Goal: Information Seeking & Learning: Learn about a topic

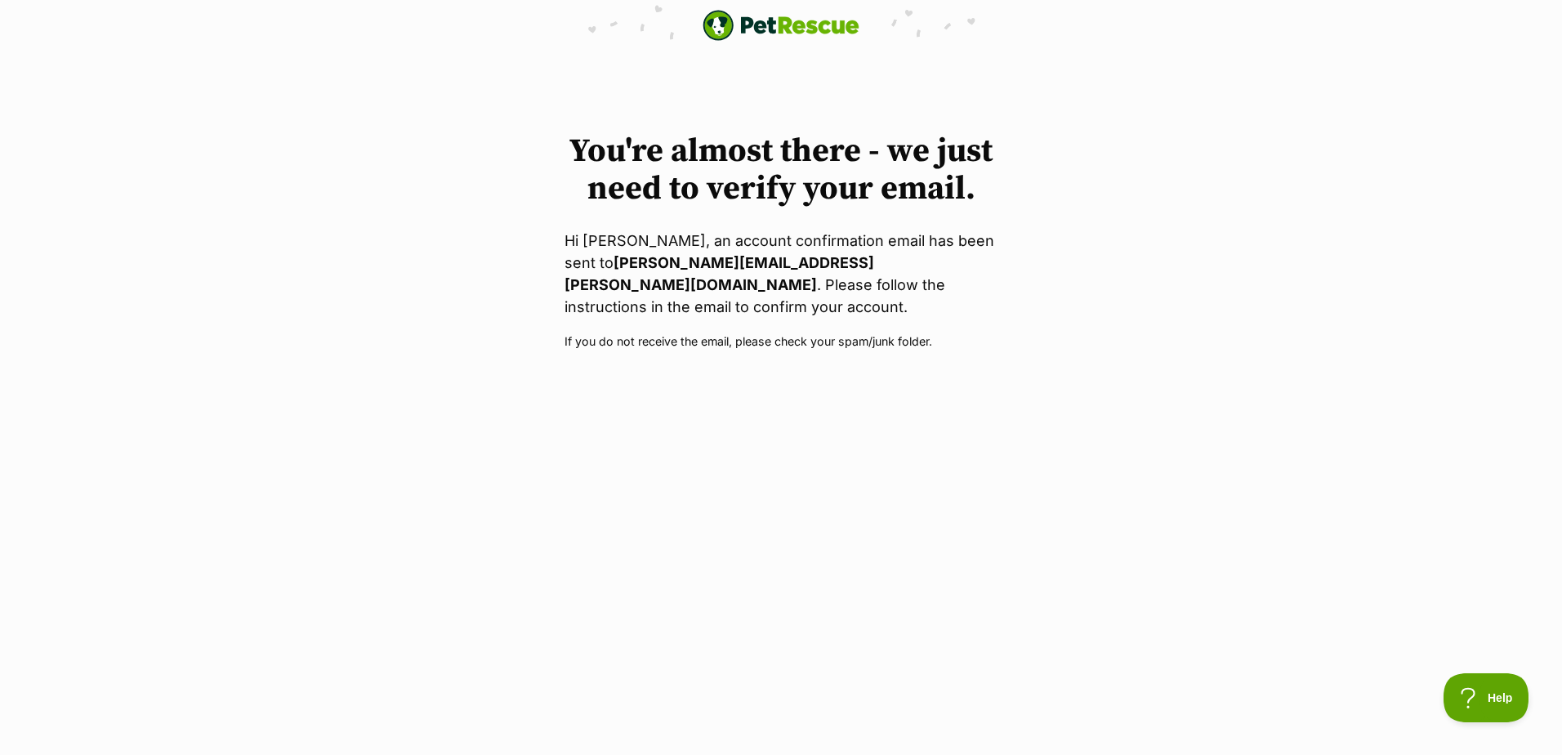
click at [826, 276] on p "Hi Caitlin Craig, an account confirmation email has been sent to caitlin.craigg…" at bounding box center [780, 274] width 433 height 88
drag, startPoint x: 881, startPoint y: 315, endPoint x: 889, endPoint y: 310, distance: 8.8
click at [881, 332] on p "If you do not receive the email, please check your spam/junk folder." at bounding box center [780, 340] width 433 height 17
drag, startPoint x: 968, startPoint y: 324, endPoint x: 493, endPoint y: 323, distance: 475.4
click at [493, 323] on div "You're almost there - we just need to verify your email. Hi Caitlin Craig, an a…" at bounding box center [781, 241] width 1562 height 218
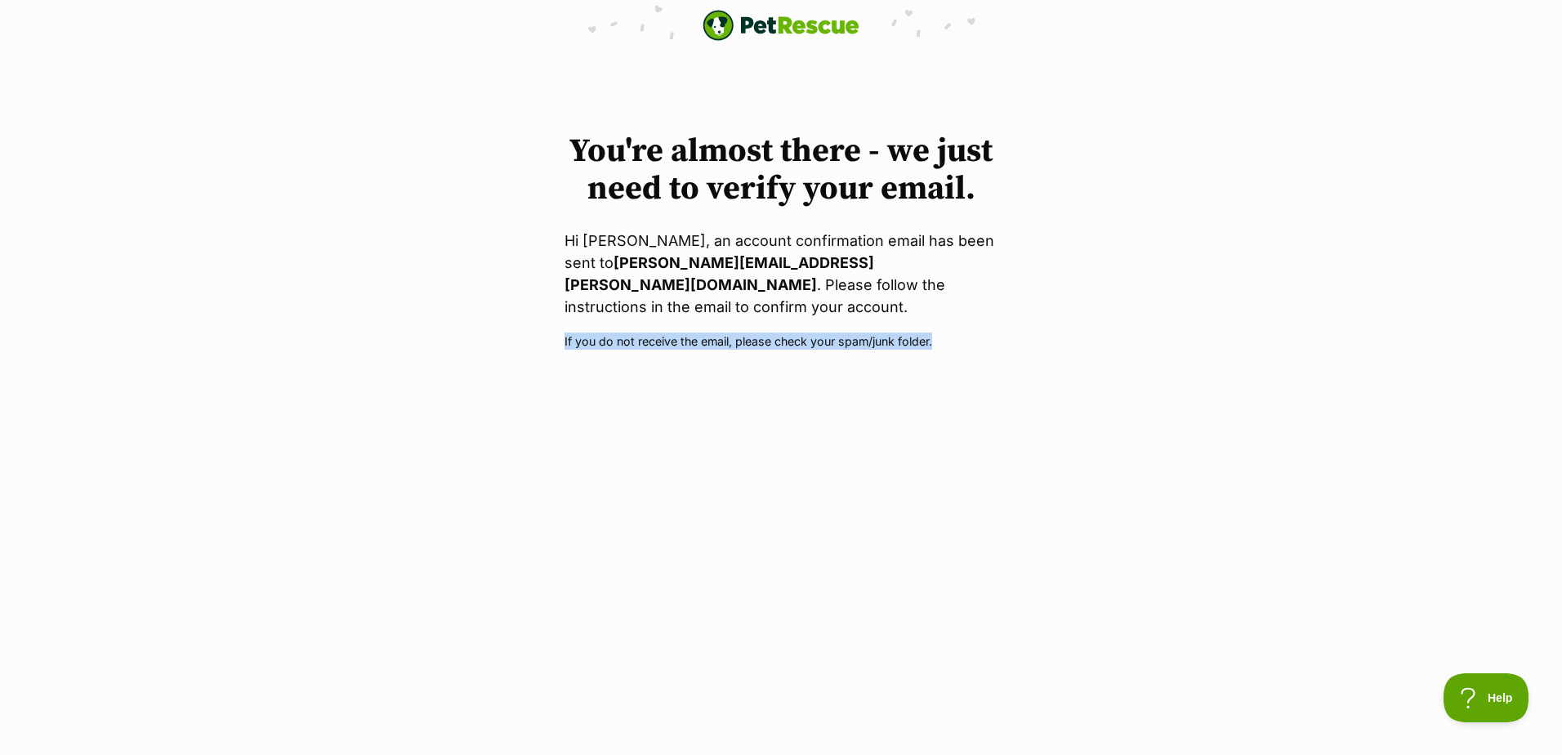
drag, startPoint x: 493, startPoint y: 323, endPoint x: 876, endPoint y: 303, distance: 383.6
click at [876, 307] on div "You're almost there - we just need to verify your email. Hi Caitlin Craig, an a…" at bounding box center [780, 241] width 457 height 218
click at [826, 232] on p "Hi Caitlin Craig, an account confirmation email has been sent to caitlin.craigg…" at bounding box center [780, 274] width 433 height 88
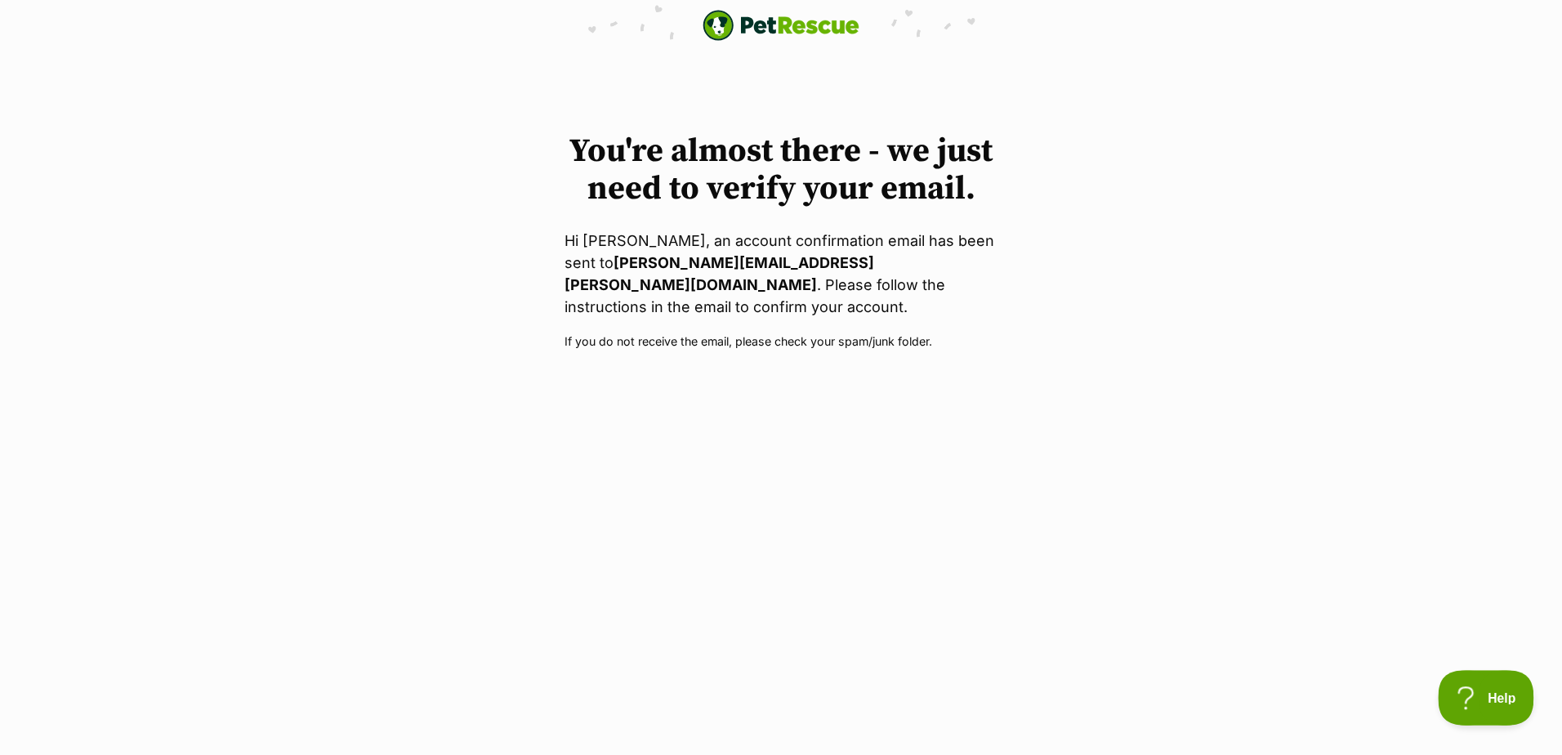
click at [1473, 688] on button "Help" at bounding box center [1480, 694] width 85 height 49
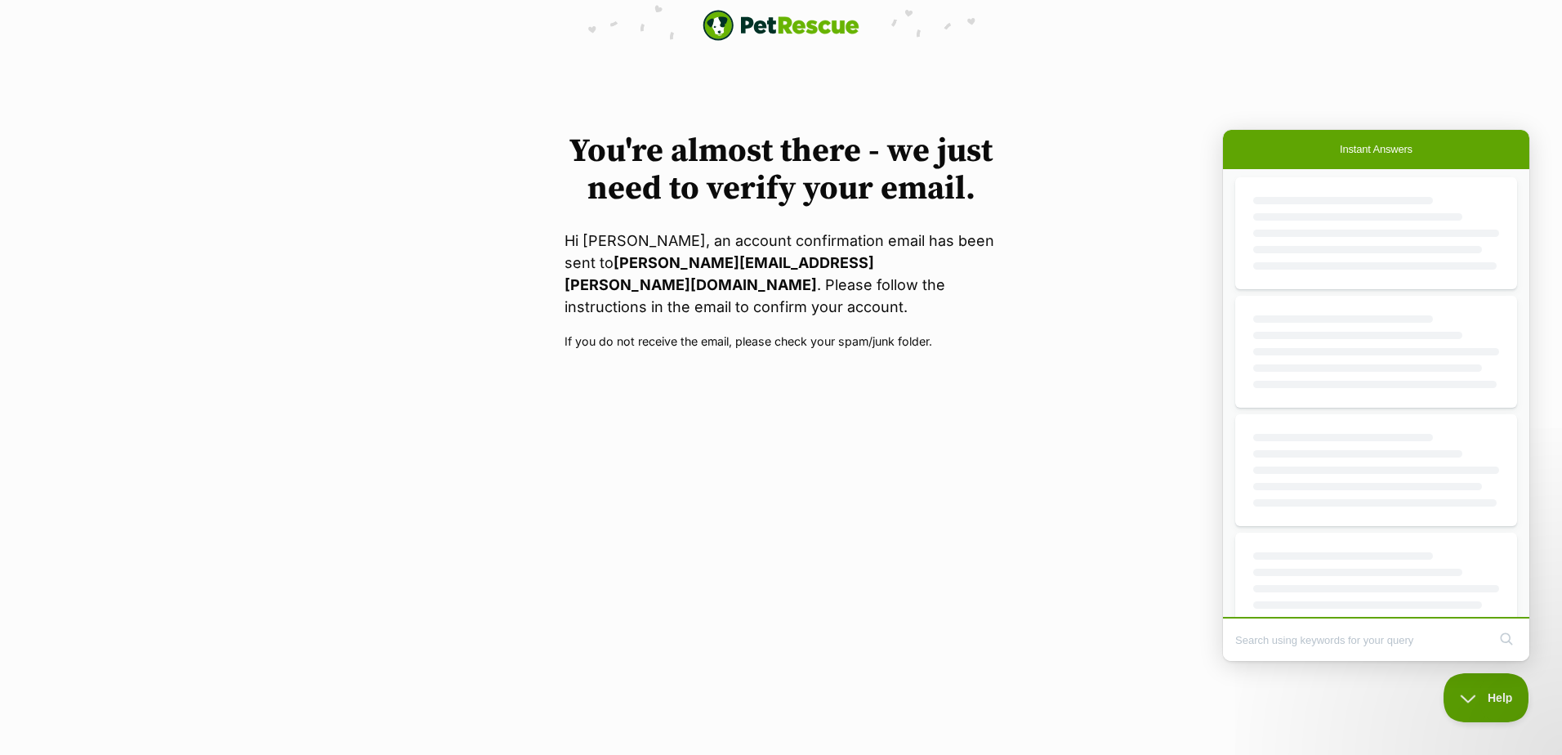
click at [1402, 85] on body "PetRescue home You're almost there - we just need to verify your email. Hi Cait…" at bounding box center [781, 175] width 1562 height 350
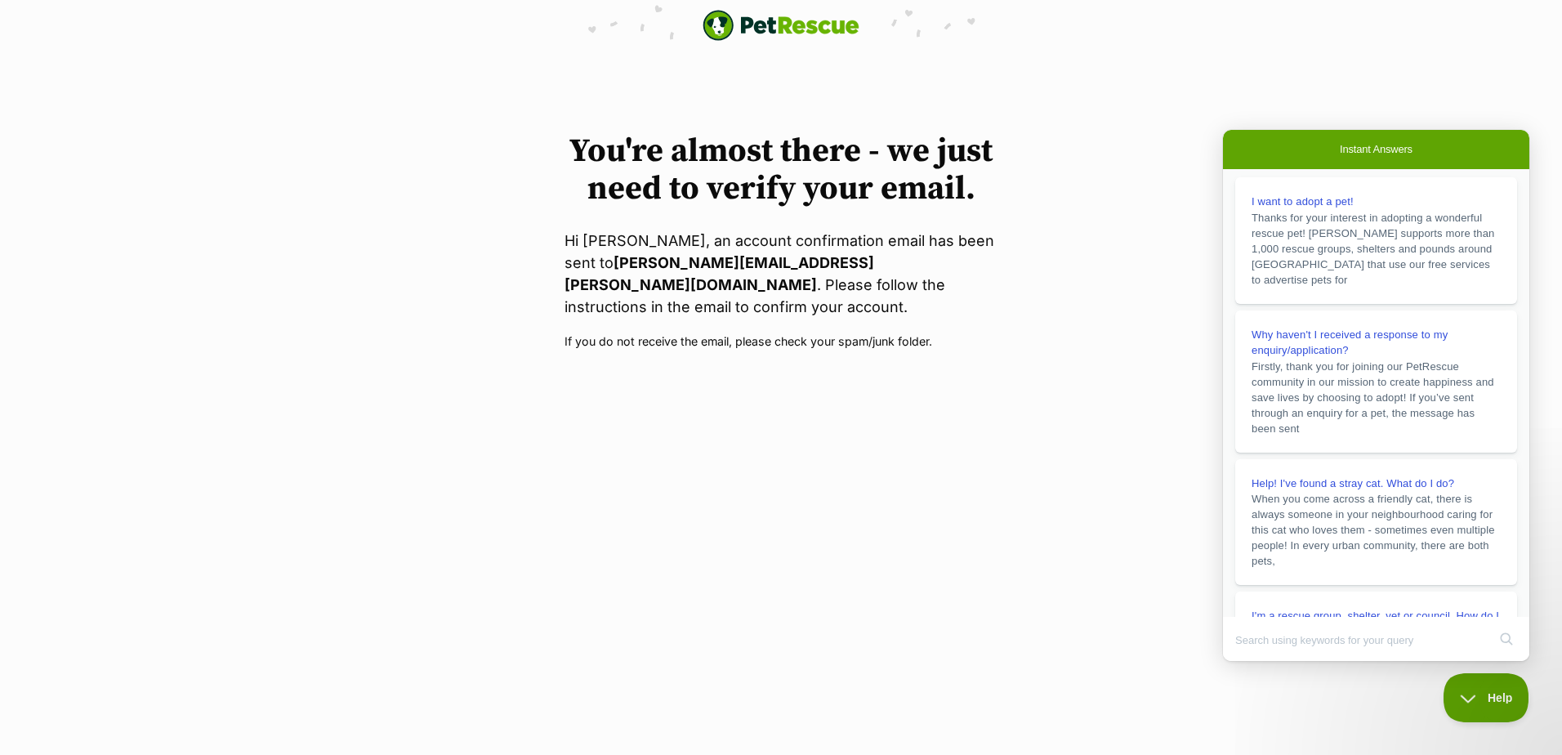
click at [895, 344] on html "PetRescue home You're almost there - we just need to verify your email. Hi Cait…" at bounding box center [781, 181] width 1562 height 362
click at [702, 362] on html "PetRescue home You're almost there - we just need to verify your email. Hi Cait…" at bounding box center [781, 181] width 1562 height 362
click at [1478, 694] on span "Help" at bounding box center [1480, 694] width 85 height 11
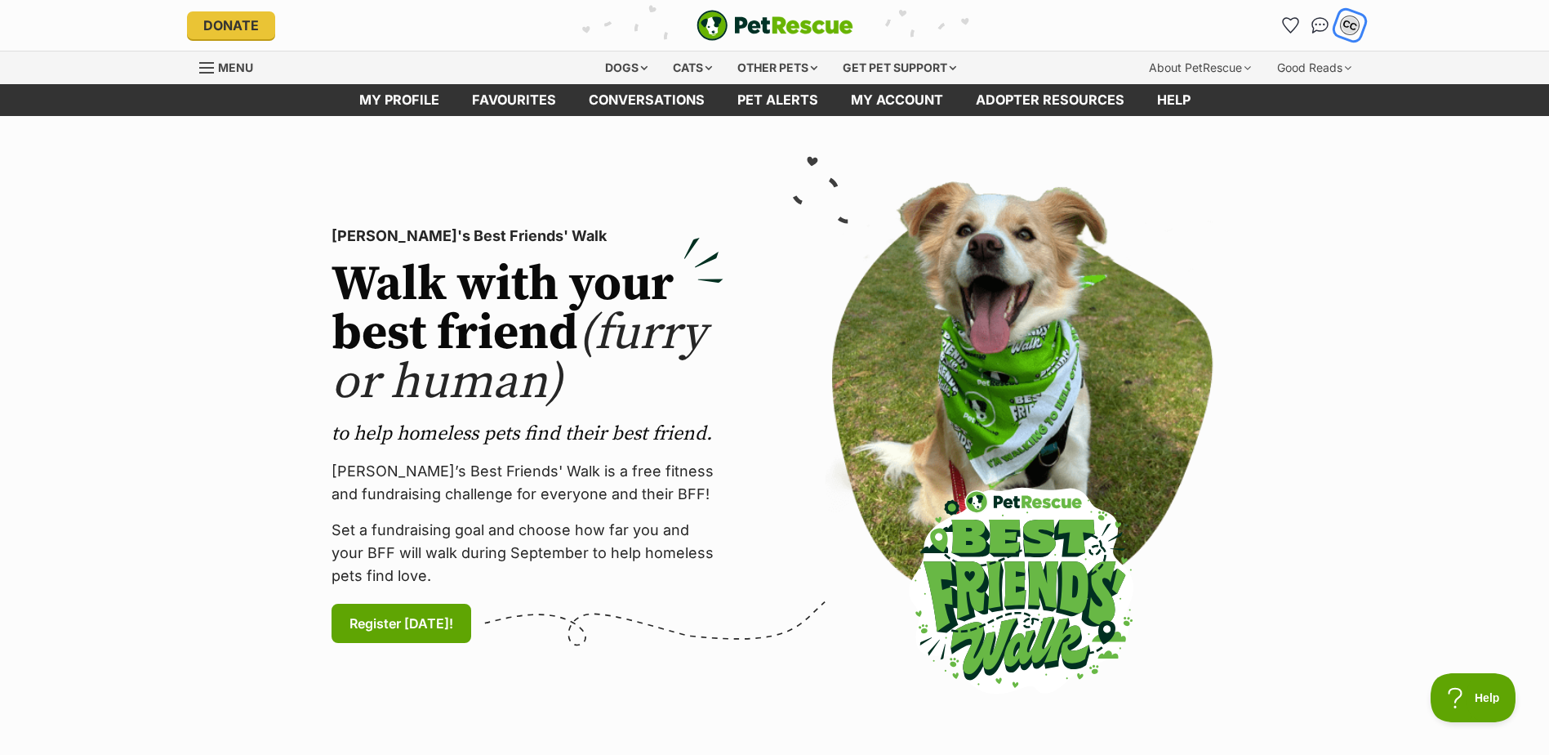
click at [1354, 24] on div "CC" at bounding box center [1350, 25] width 21 height 21
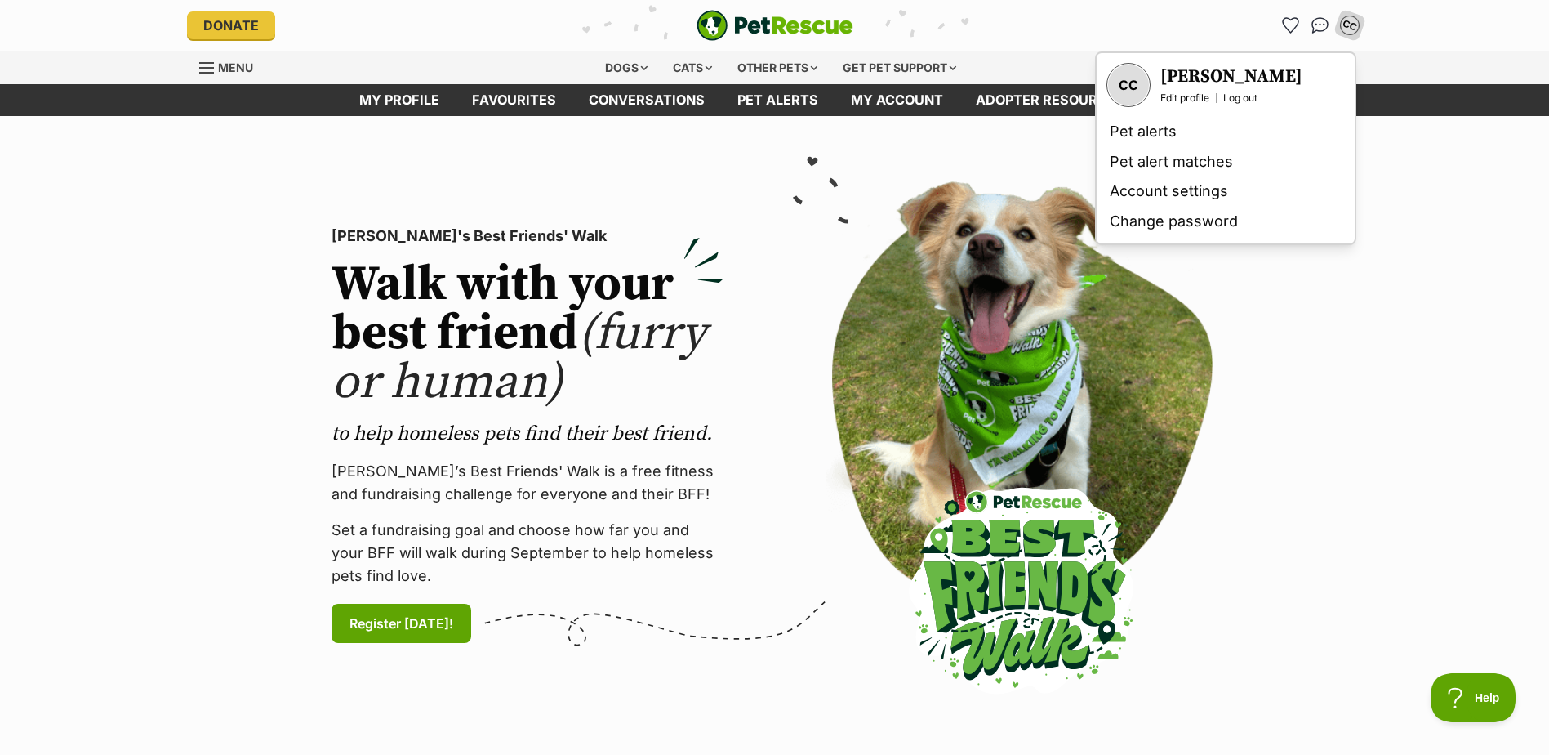
click at [1430, 200] on section "PetRescue's Best Friends' Walk Walk with your best friend (furry or human) to h…" at bounding box center [774, 435] width 1549 height 639
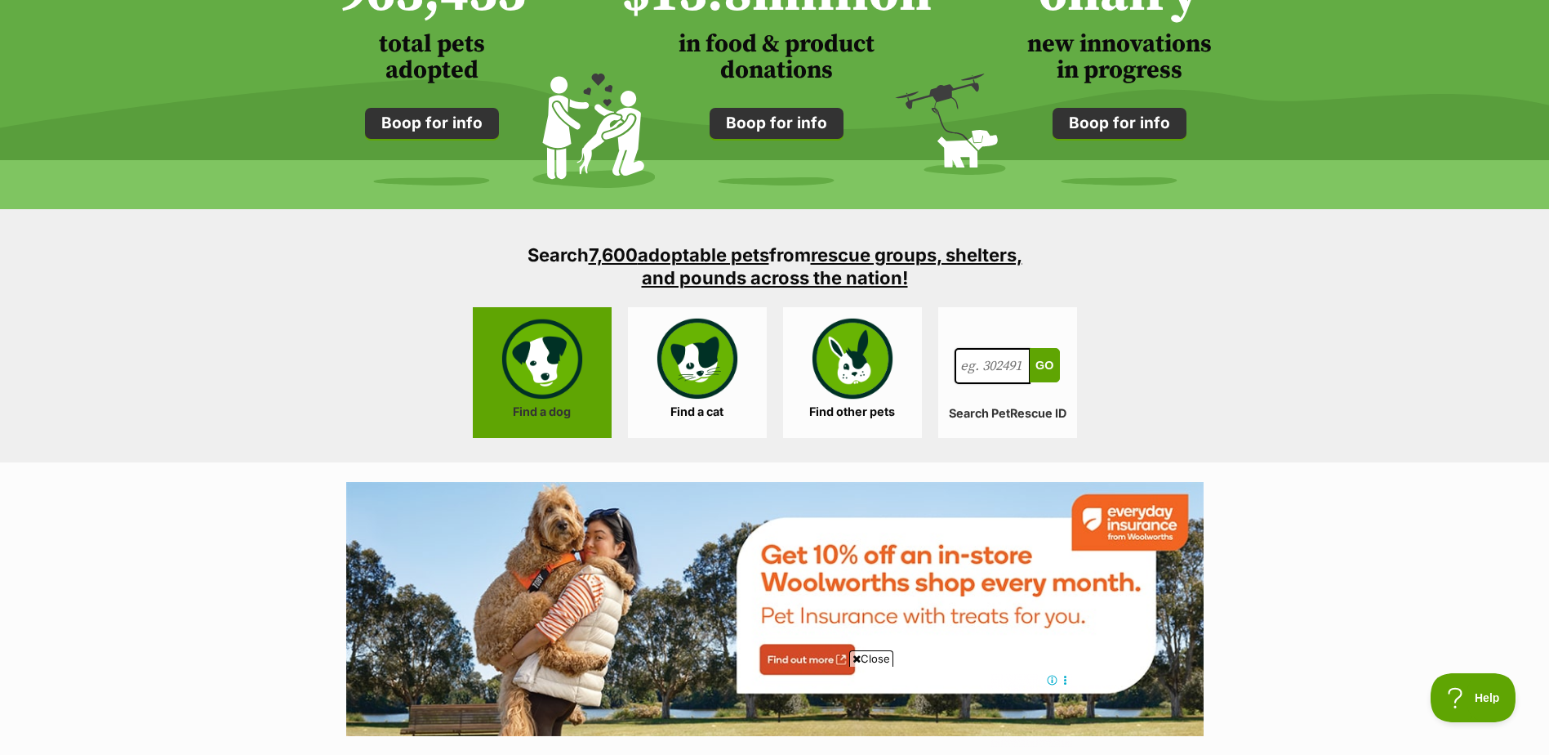
click at [521, 350] on link "Find a dog" at bounding box center [542, 372] width 139 height 131
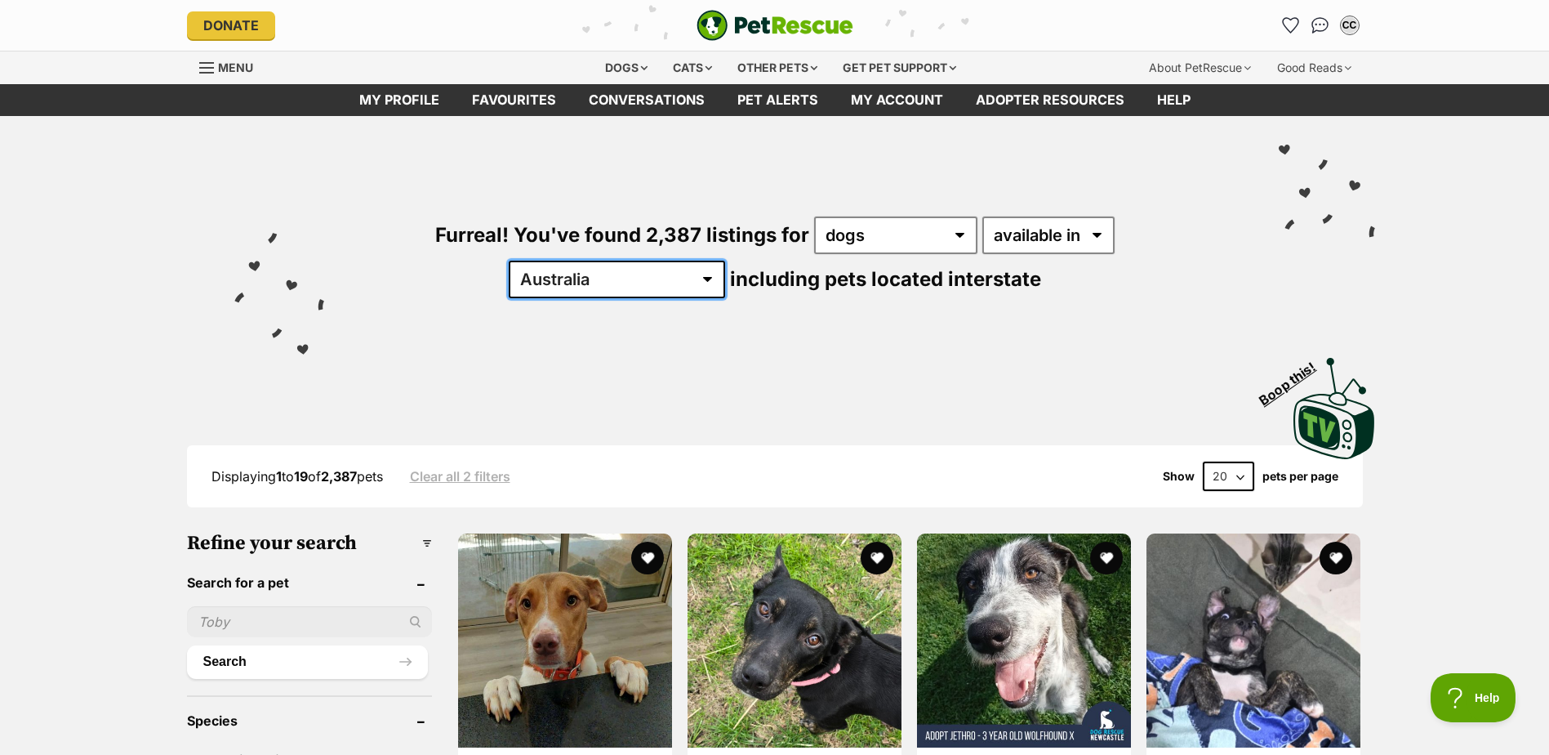
click at [725, 261] on select "Australia ACT NSW NT QLD SA TAS VIC WA" at bounding box center [617, 280] width 216 height 38
select select "VIC"
click at [725, 261] on select "Australia ACT NSW NT QLD SA TAS VIC WA" at bounding box center [617, 280] width 216 height 38
click at [1026, 225] on select "available in located in" at bounding box center [1049, 235] width 132 height 38
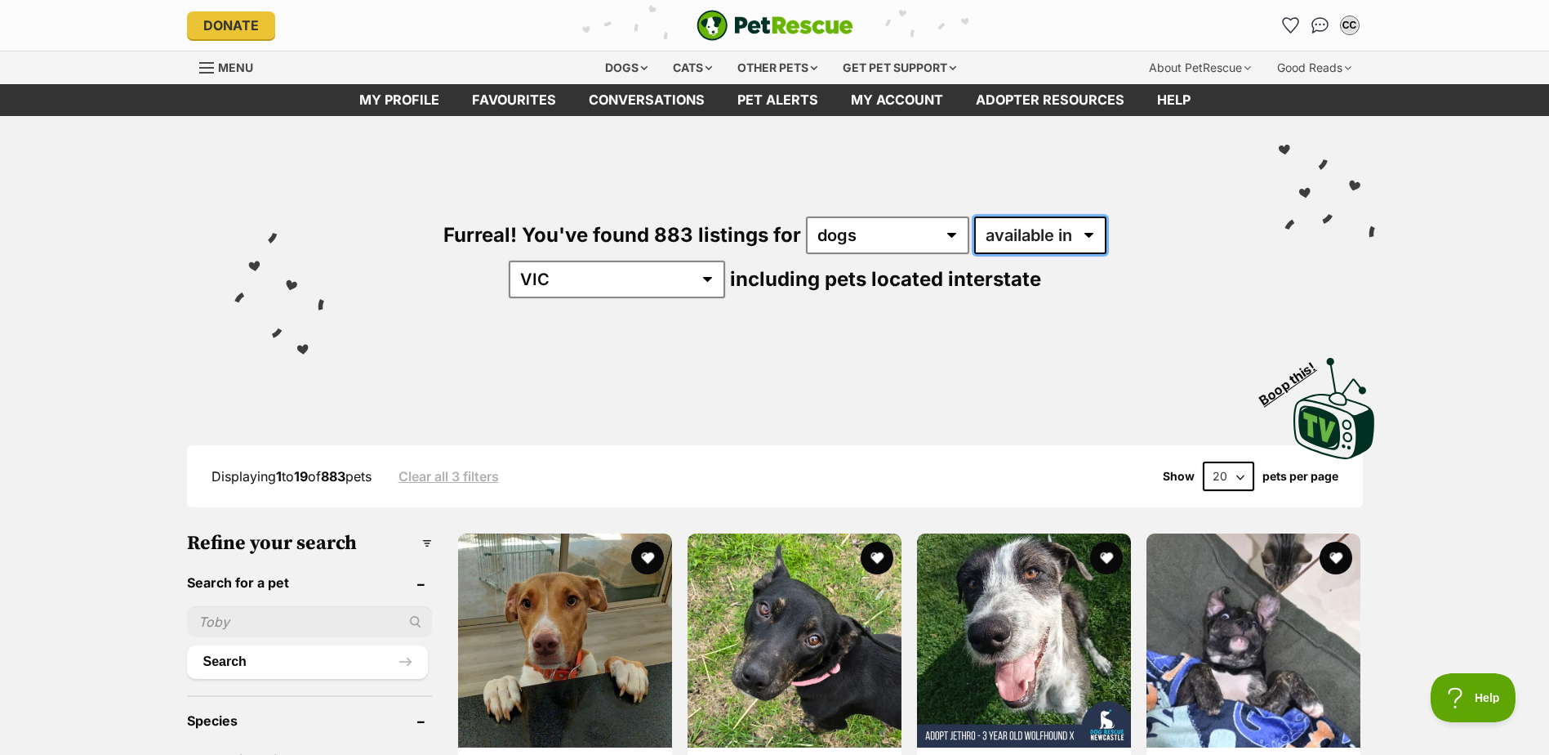
click at [974, 242] on select "available in located in" at bounding box center [1040, 235] width 132 height 38
select select "disabled"
click at [974, 216] on select "available in located in" at bounding box center [1040, 235] width 132 height 38
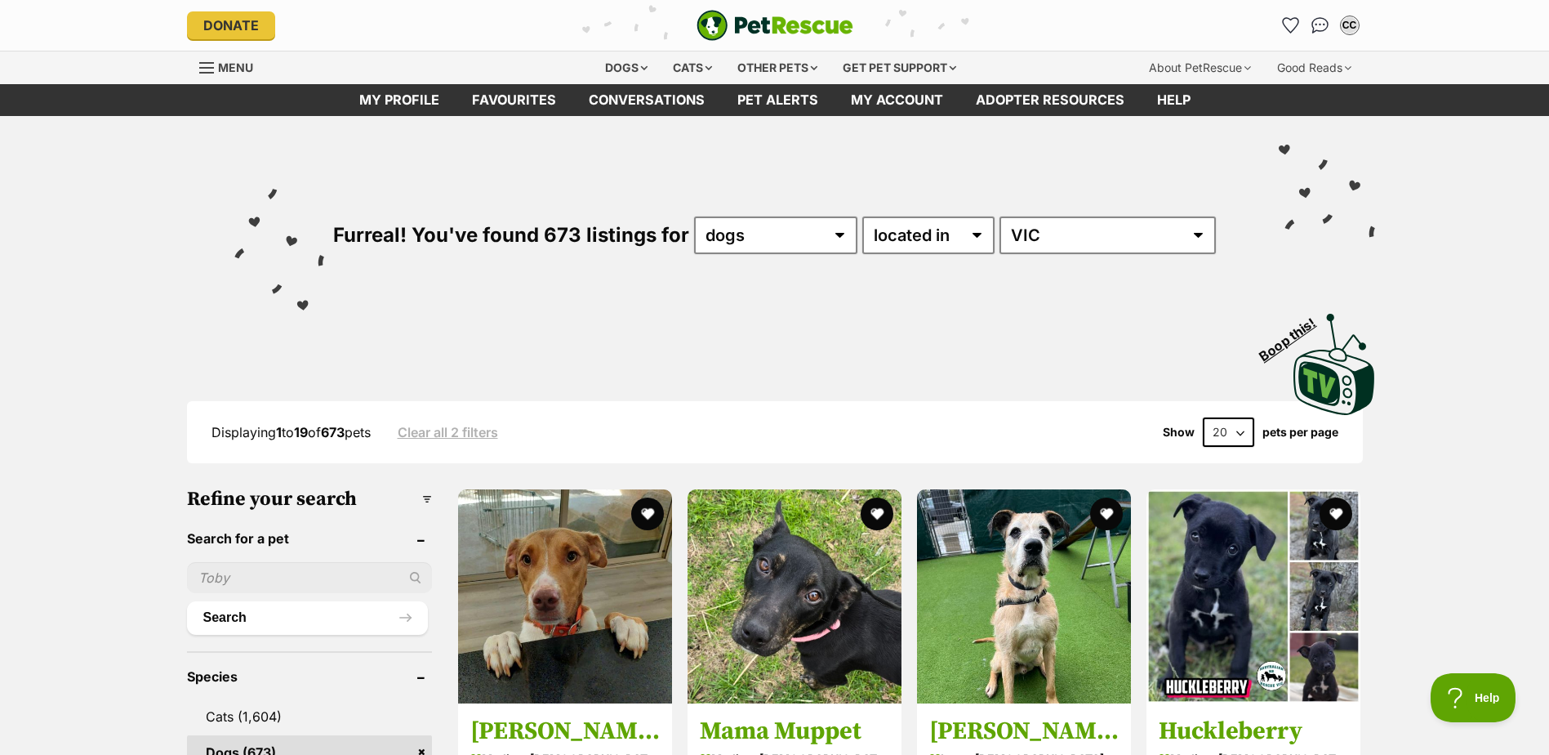
click at [1209, 418] on select "20 40 60" at bounding box center [1228, 431] width 51 height 29
drag, startPoint x: 1228, startPoint y: 426, endPoint x: 1237, endPoint y: 447, distance: 22.3
click at [1228, 426] on select "20 40 60" at bounding box center [1228, 431] width 51 height 29
click at [1239, 436] on select "20 40 60" at bounding box center [1228, 431] width 51 height 29
select select "60"
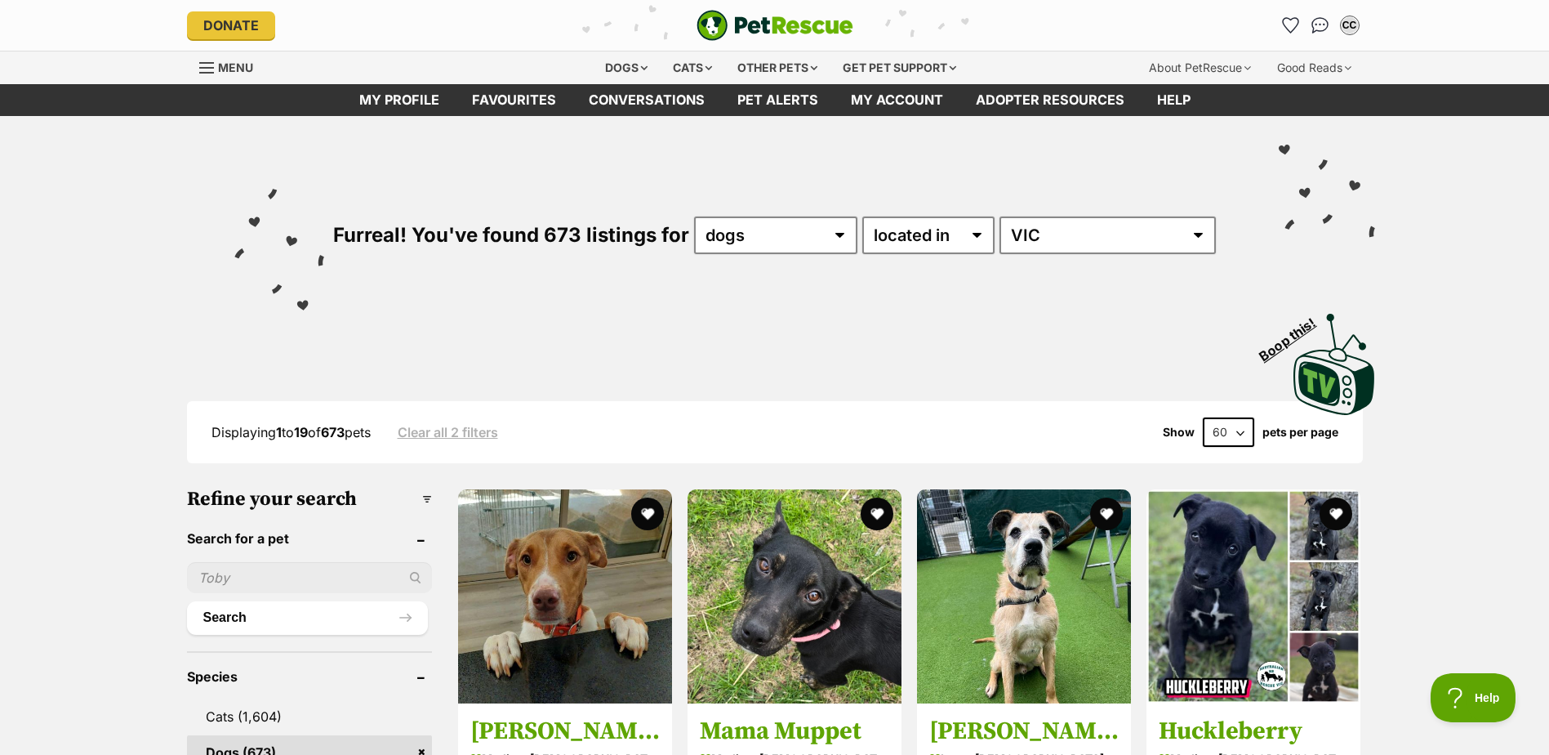
click at [1203, 417] on select "20 40 60" at bounding box center [1228, 431] width 51 height 29
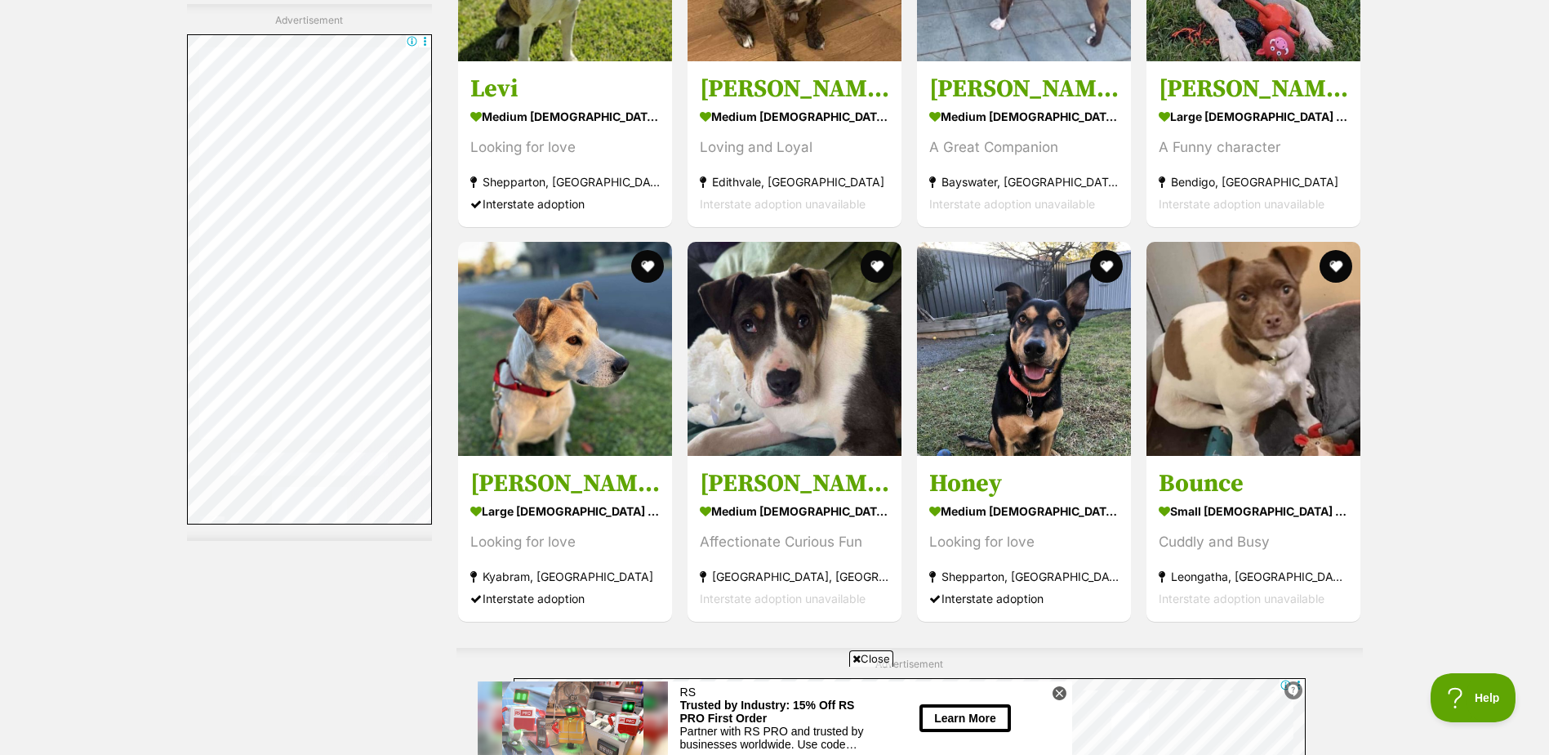
scroll to position [5146, 0]
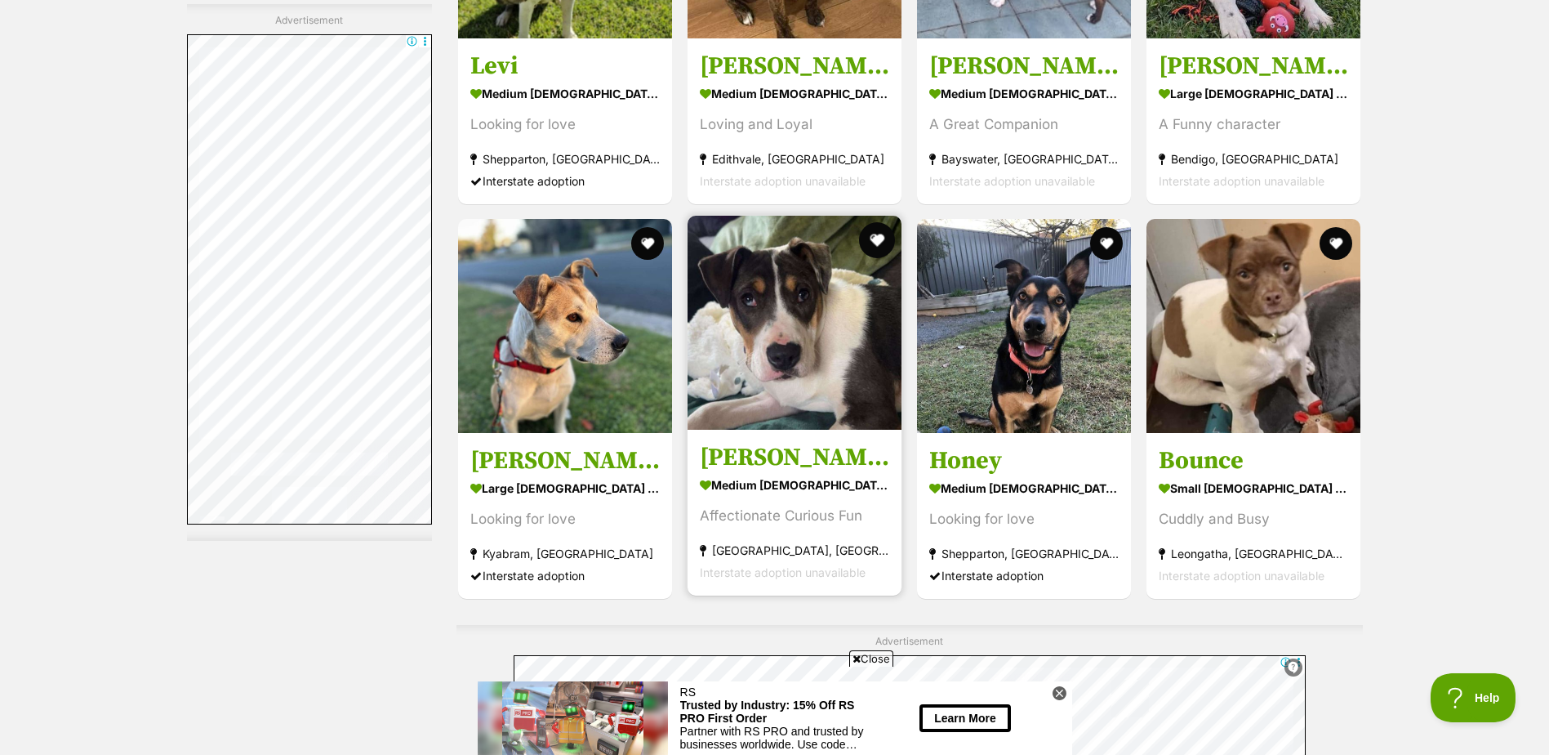
click at [874, 236] on button "favourite" at bounding box center [877, 240] width 36 height 36
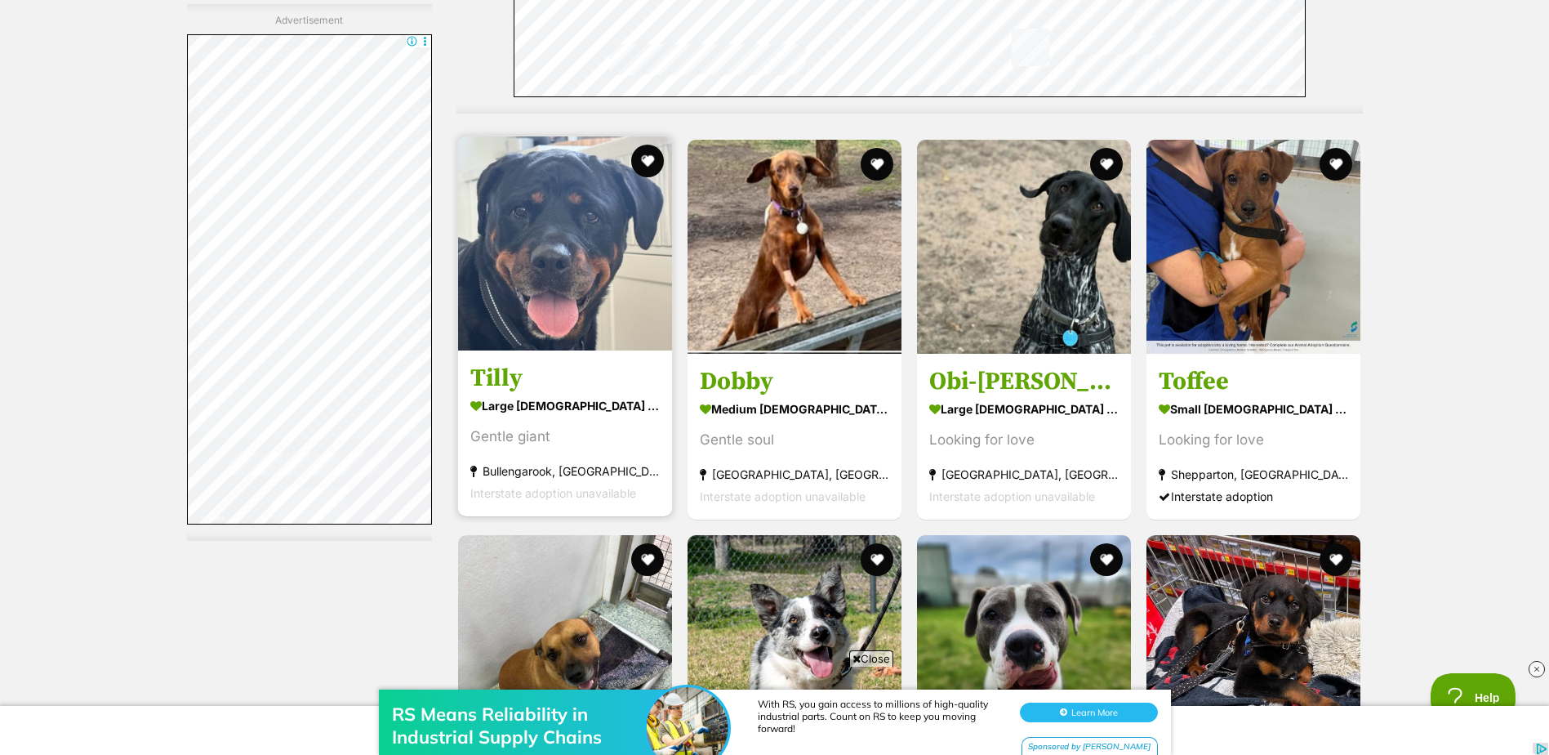
scroll to position [6616, 0]
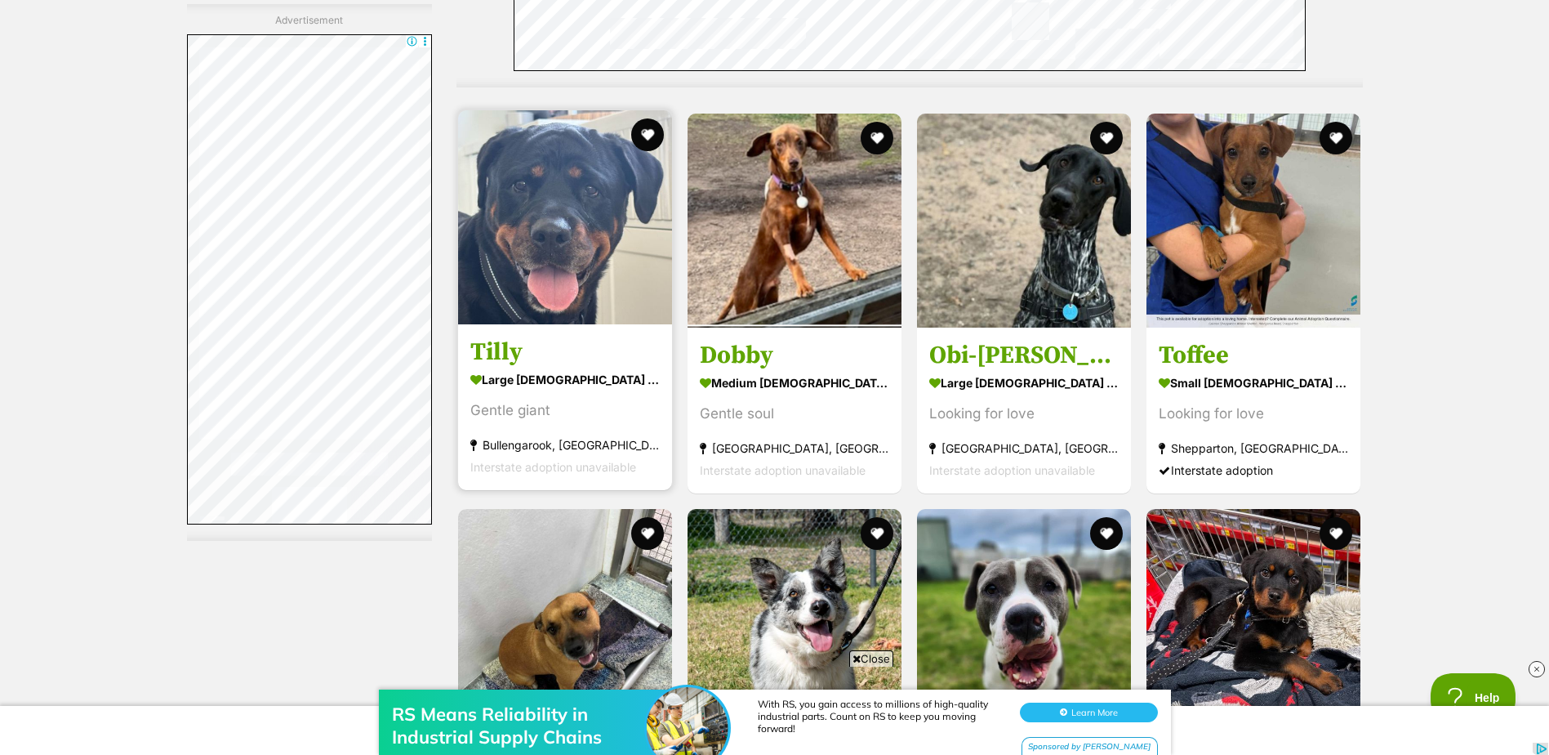
click at [597, 374] on strong "large [DEMOGRAPHIC_DATA] Dog" at bounding box center [564, 380] width 189 height 24
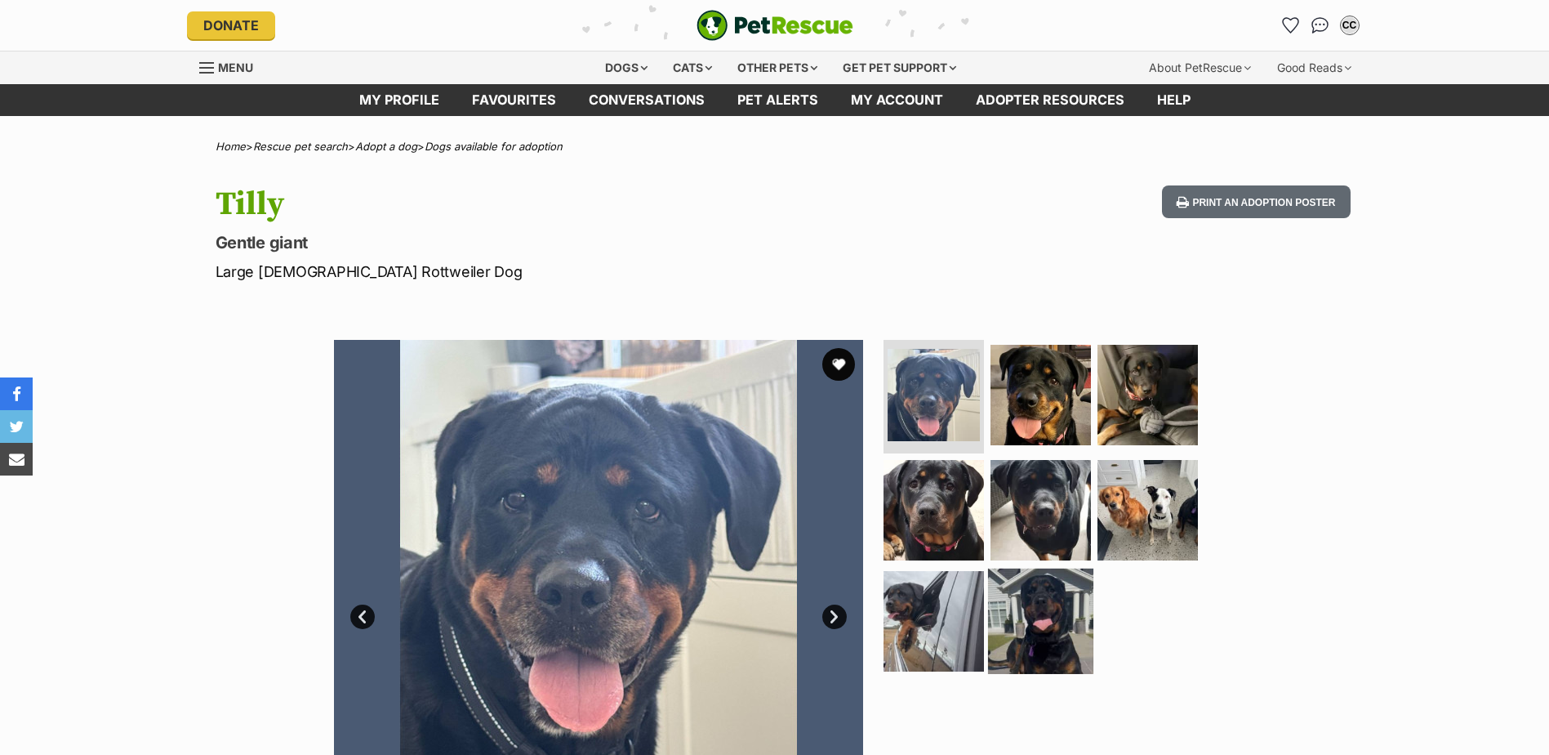
click at [1040, 609] on img at bounding box center [1040, 620] width 105 height 105
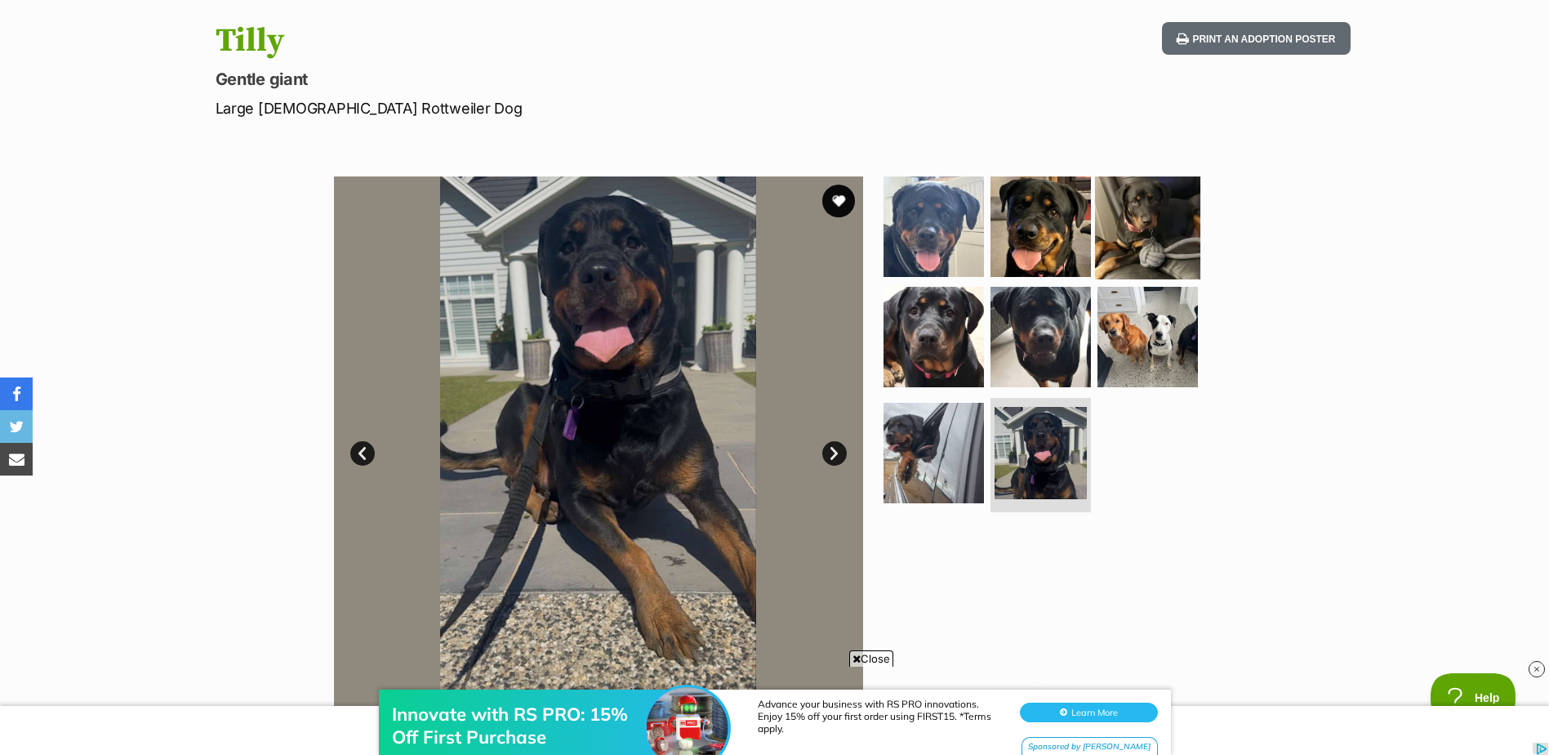
click at [1126, 249] on img at bounding box center [1147, 225] width 105 height 105
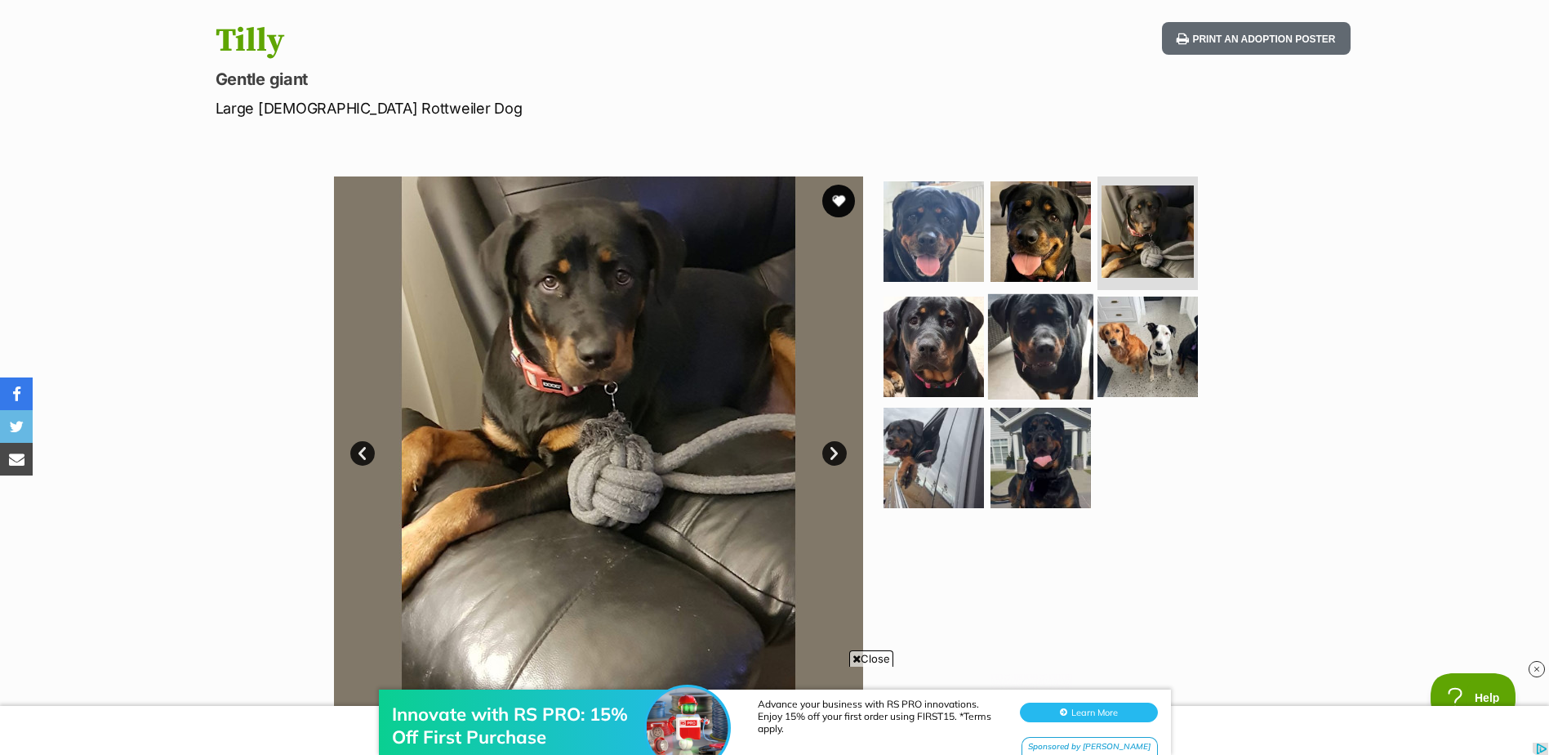
click at [1028, 344] on img at bounding box center [1040, 346] width 105 height 105
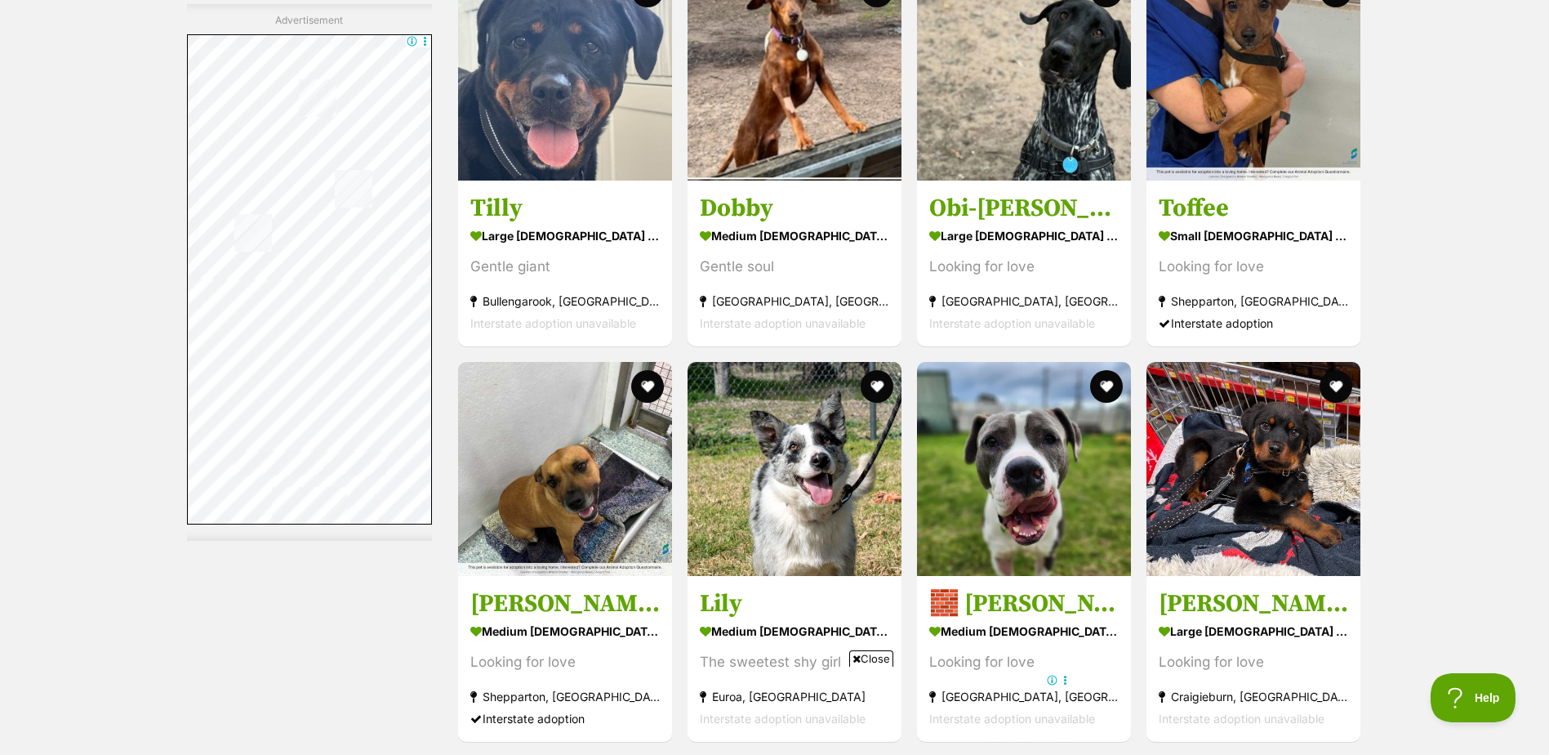
scroll to position [6861, 0]
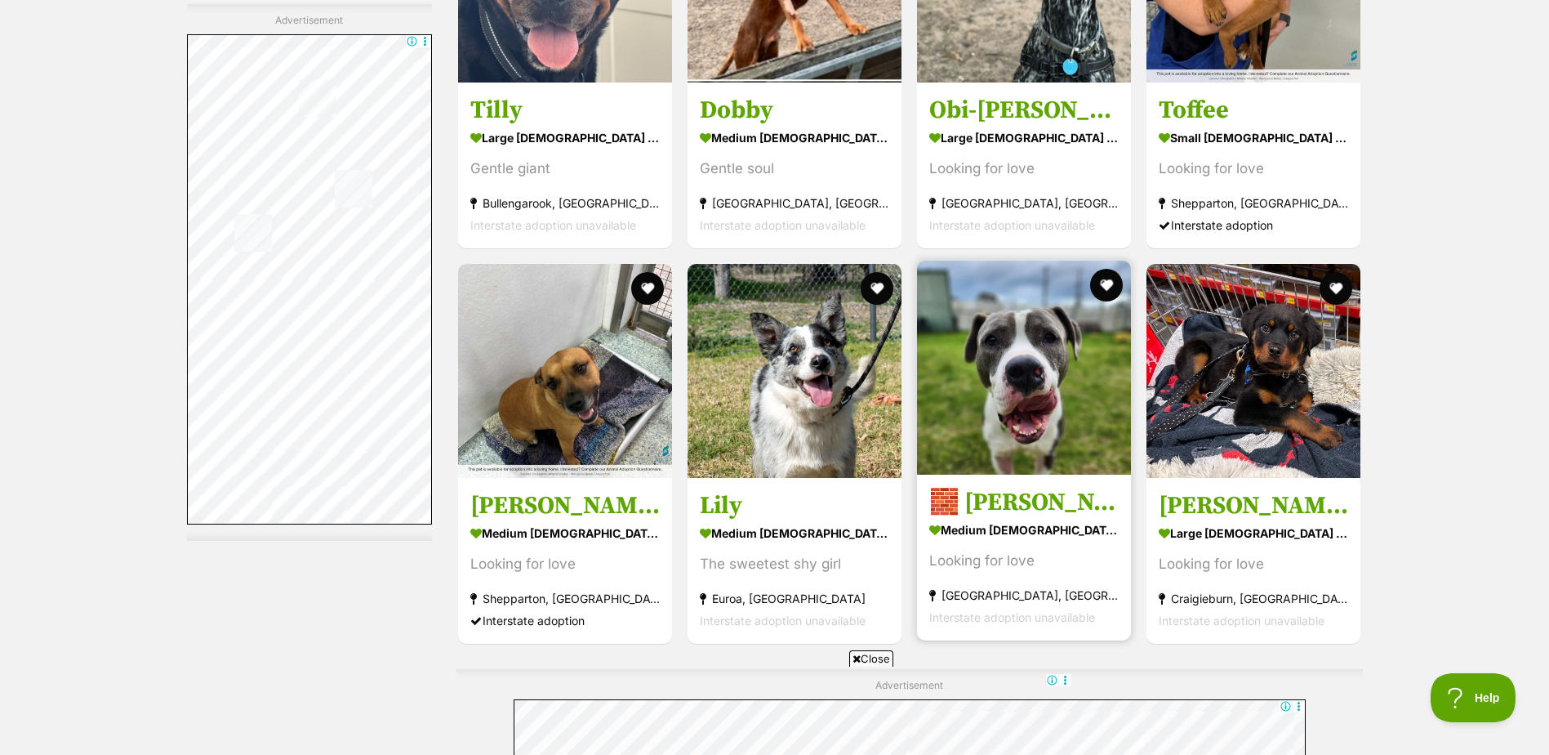
click at [1007, 437] on img at bounding box center [1024, 368] width 214 height 214
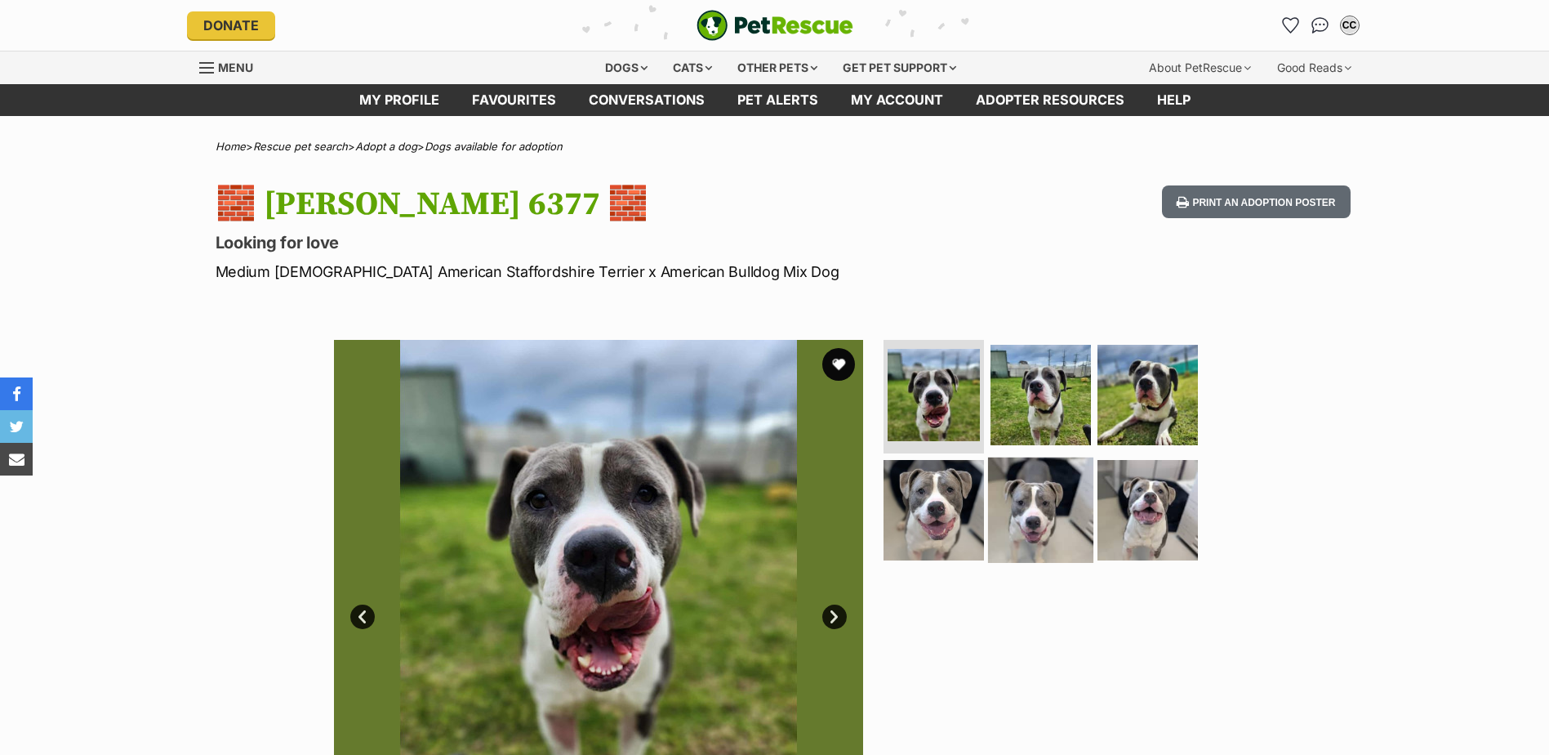
click at [1013, 489] on img at bounding box center [1040, 509] width 105 height 105
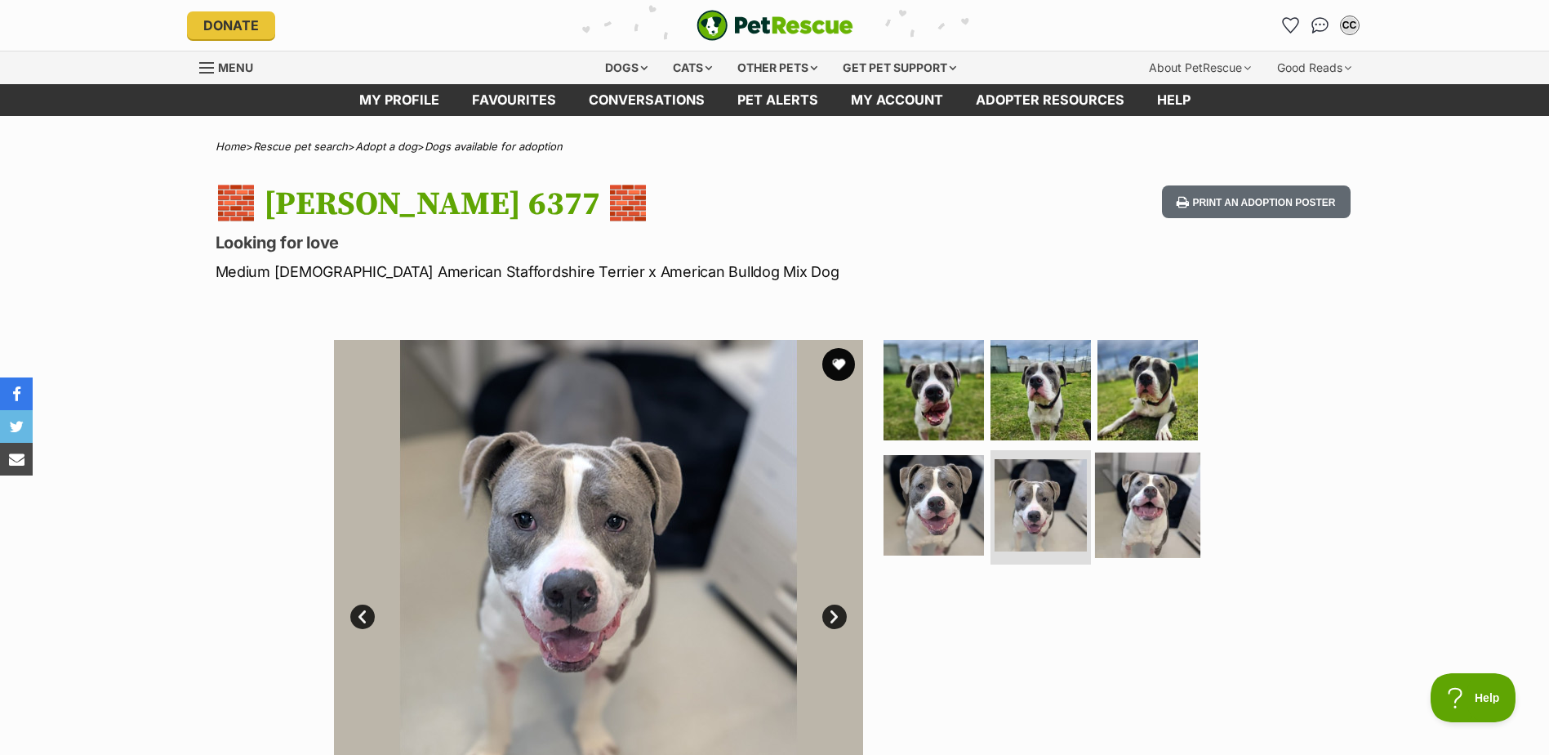
click at [1143, 522] on img at bounding box center [1147, 504] width 105 height 105
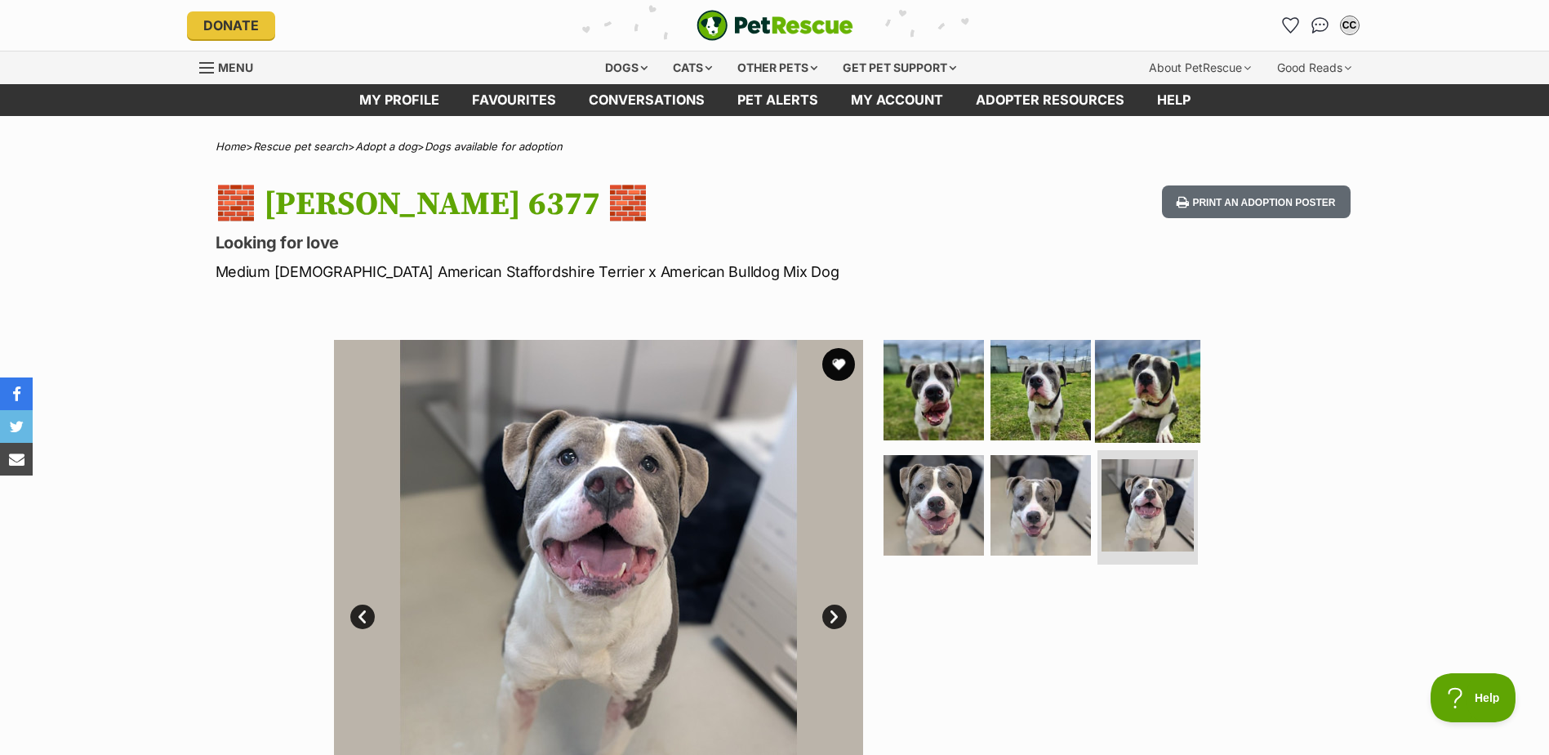
click at [1161, 403] on img at bounding box center [1147, 389] width 105 height 105
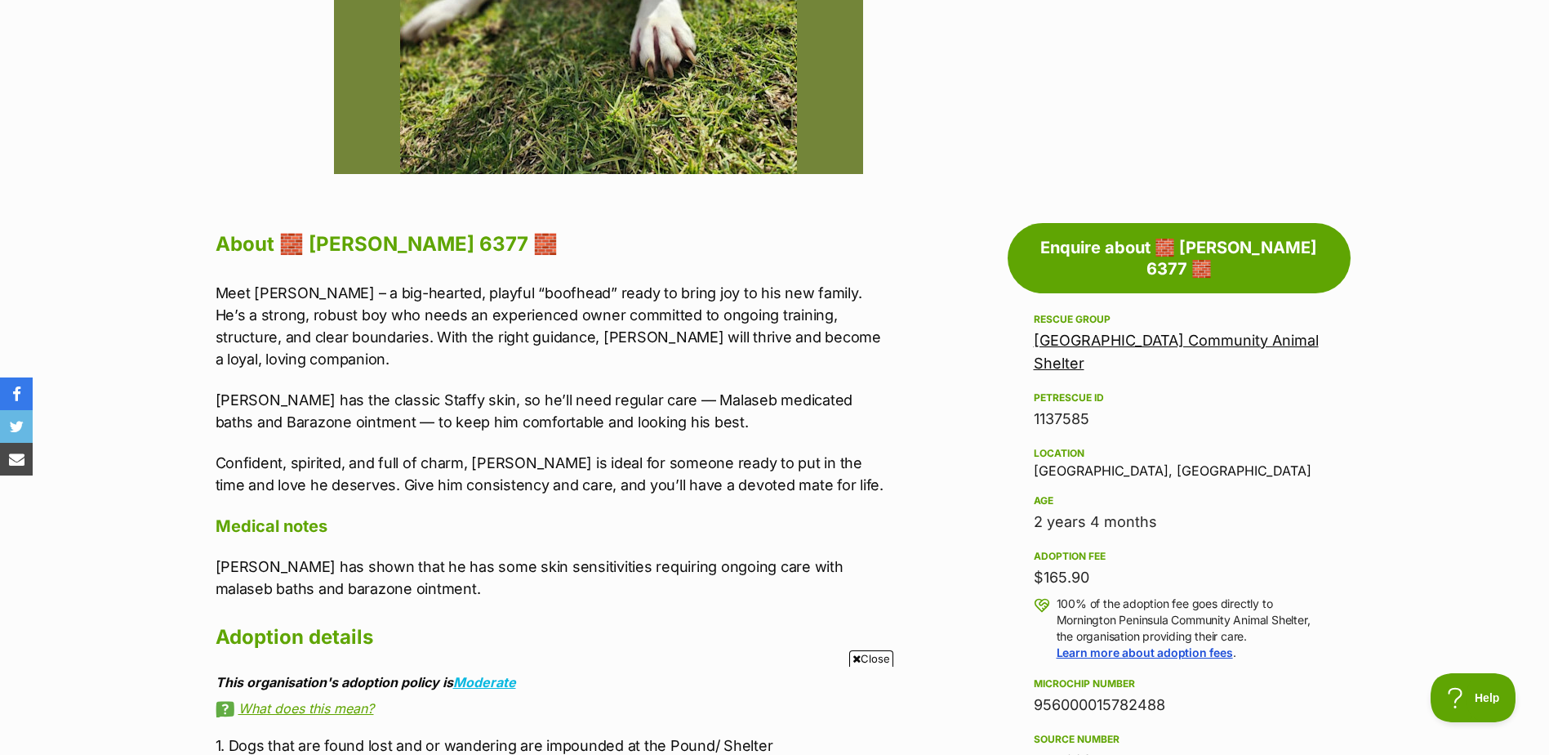
scroll to position [735, 0]
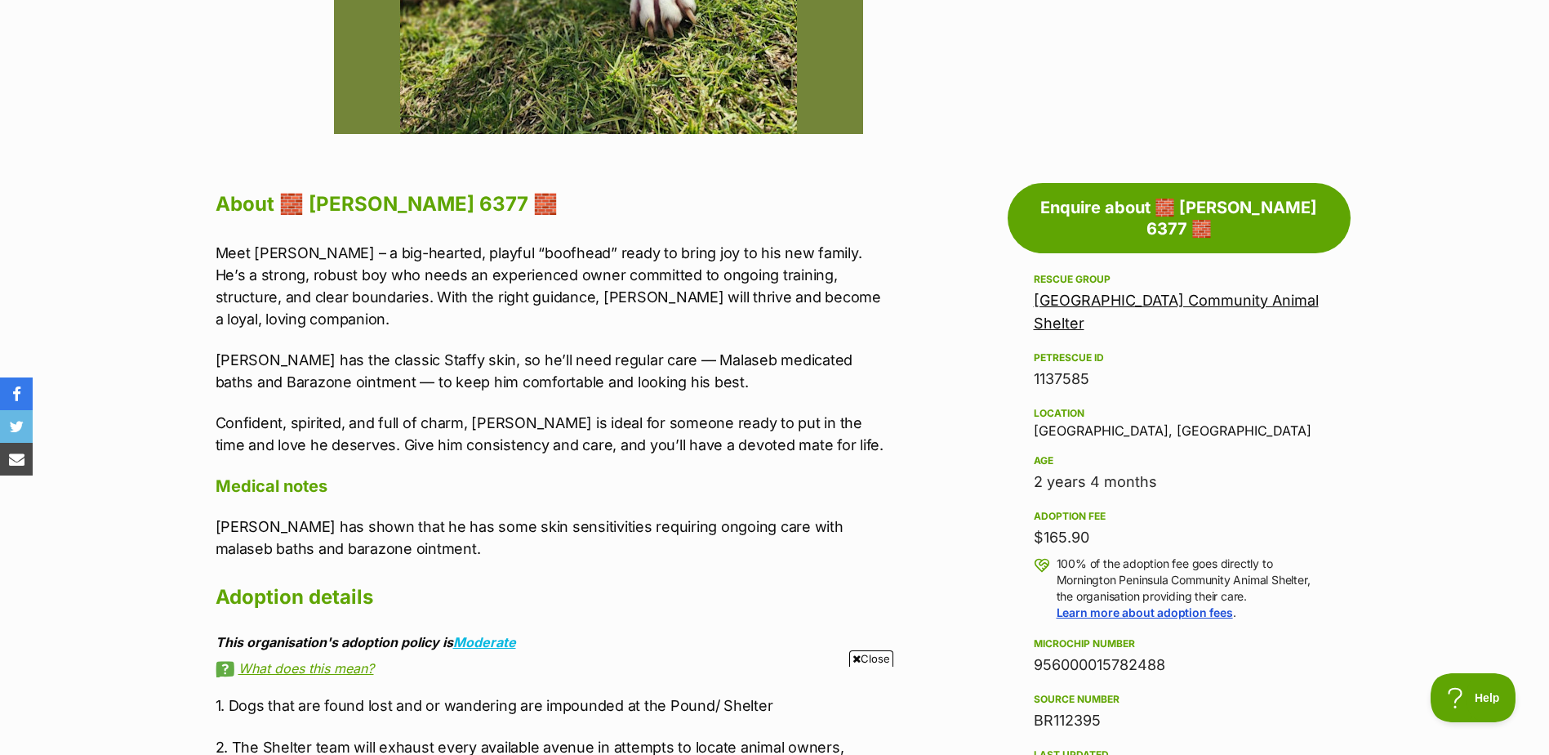
drag, startPoint x: 1037, startPoint y: 515, endPoint x: 1152, endPoint y: 517, distance: 115.2
click at [1152, 526] on div "$165.90" at bounding box center [1179, 537] width 291 height 23
drag, startPoint x: 1152, startPoint y: 517, endPoint x: 1392, endPoint y: 489, distance: 240.9
click at [1392, 489] on section "Home > Rescue pet search > Adopt a dog > Dogs available for adoption 🧱 Mason 63…" at bounding box center [774, 712] width 1549 height 2614
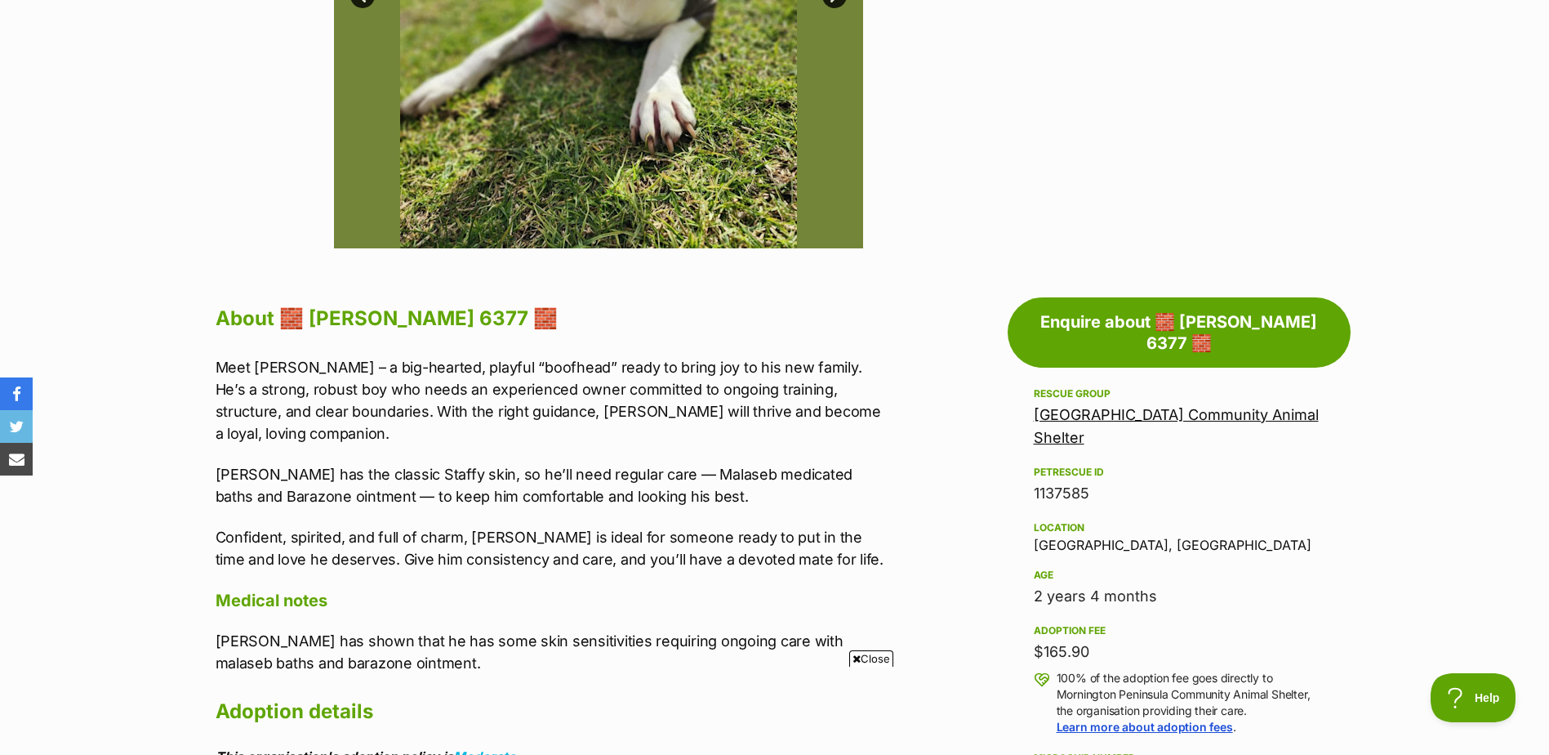
scroll to position [572, 0]
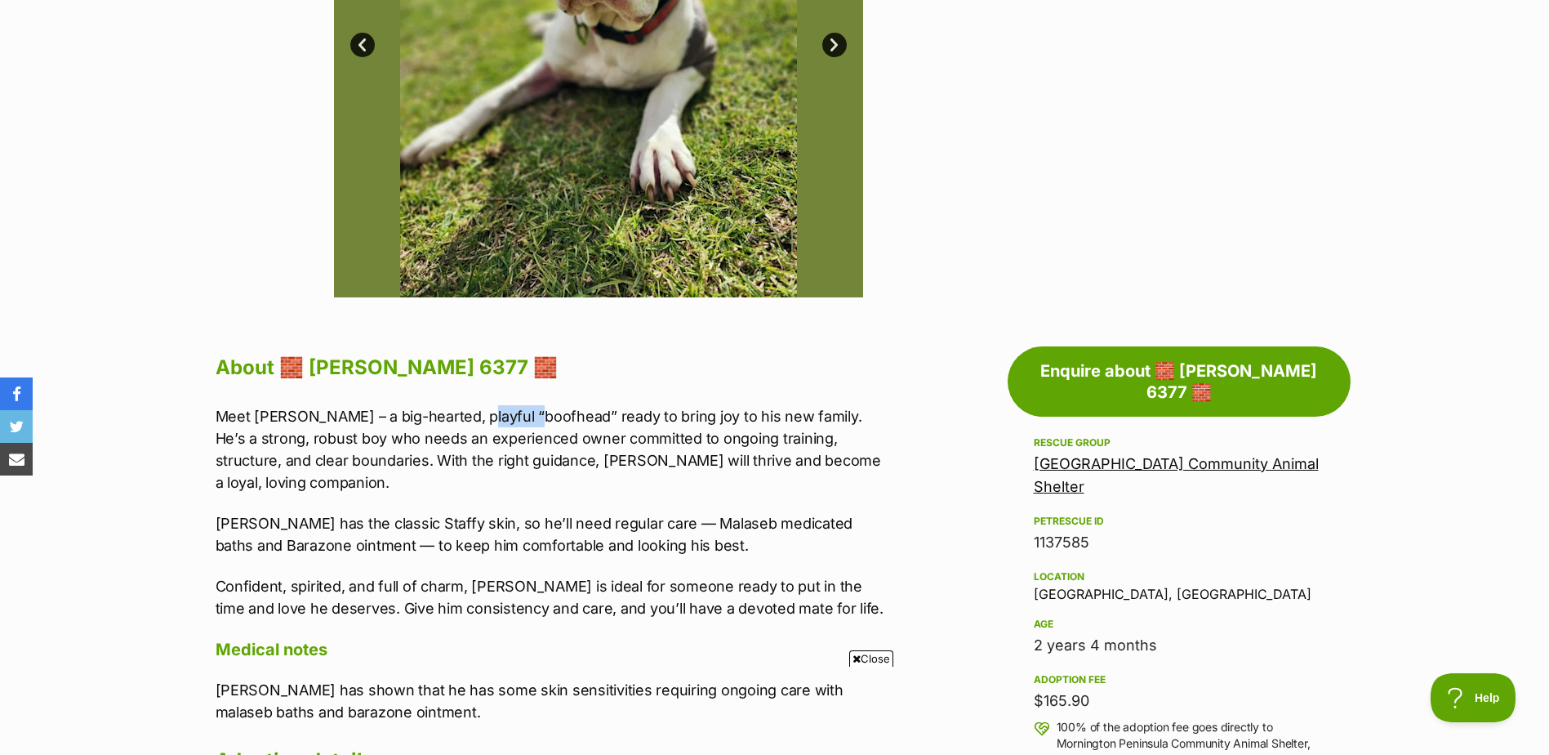
drag, startPoint x: 471, startPoint y: 417, endPoint x: 537, endPoint y: 417, distance: 66.2
click at [537, 417] on p "Meet Mason – a big-hearted, playful “boofhead” ready to bring joy to his new fa…" at bounding box center [553, 449] width 675 height 88
drag, startPoint x: 537, startPoint y: 417, endPoint x: 626, endPoint y: 468, distance: 102.1
click at [627, 466] on p "Meet Mason – a big-hearted, playful “boofhead” ready to bring joy to his new fa…" at bounding box center [553, 449] width 675 height 88
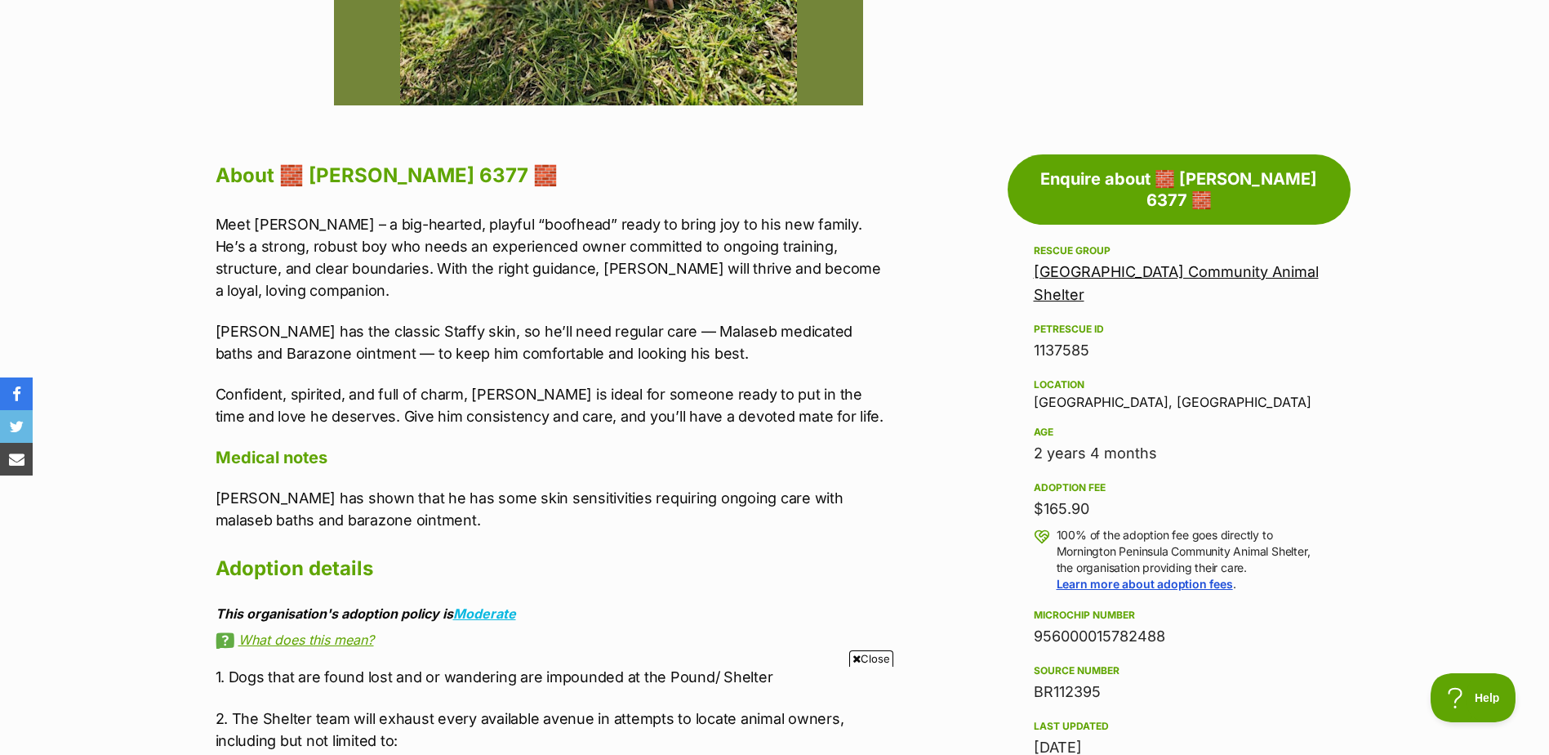
scroll to position [735, 0]
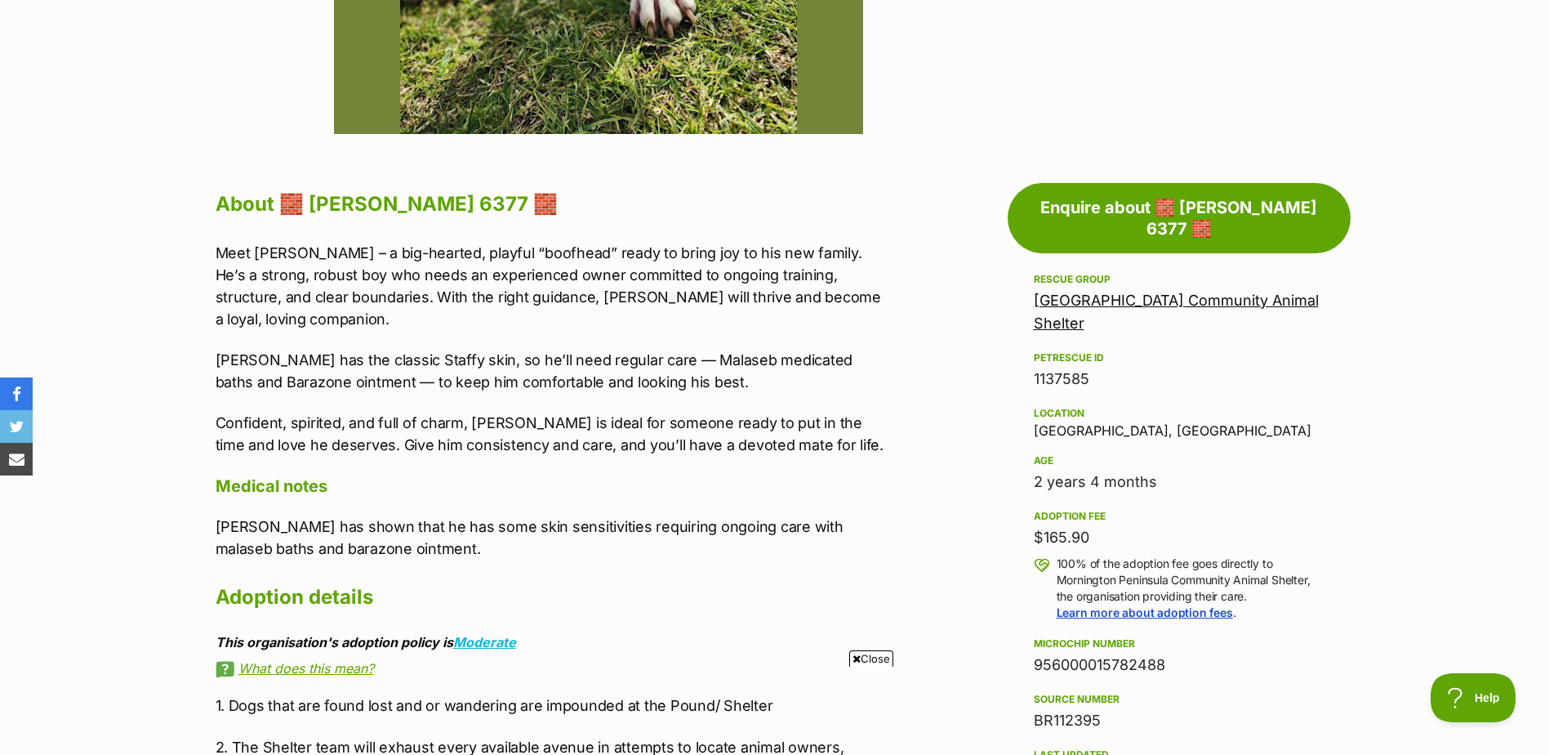
drag, startPoint x: 1045, startPoint y: 515, endPoint x: 1108, endPoint y: 510, distance: 63.1
click at [1108, 526] on div "$165.90" at bounding box center [1179, 537] width 291 height 23
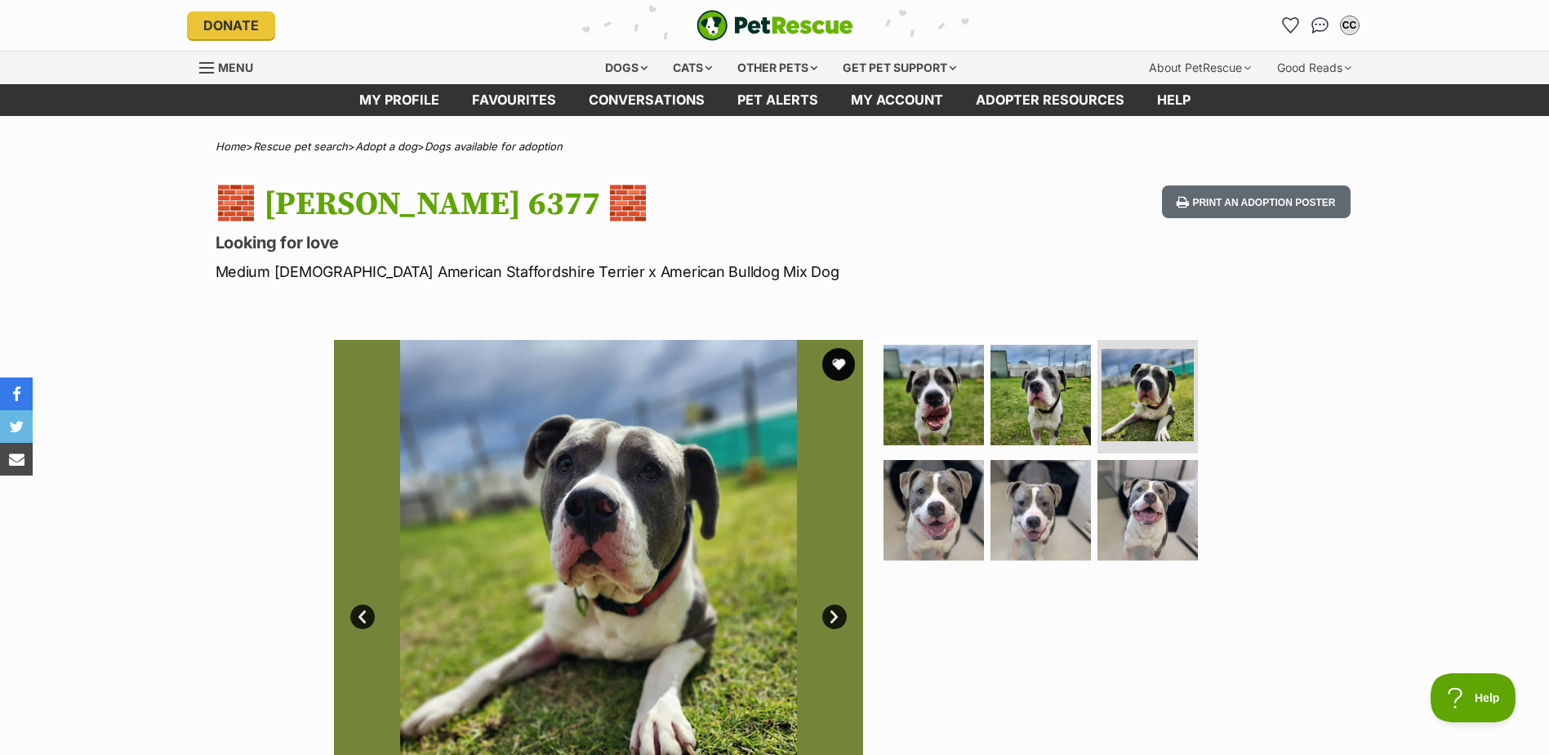
scroll to position [0, 0]
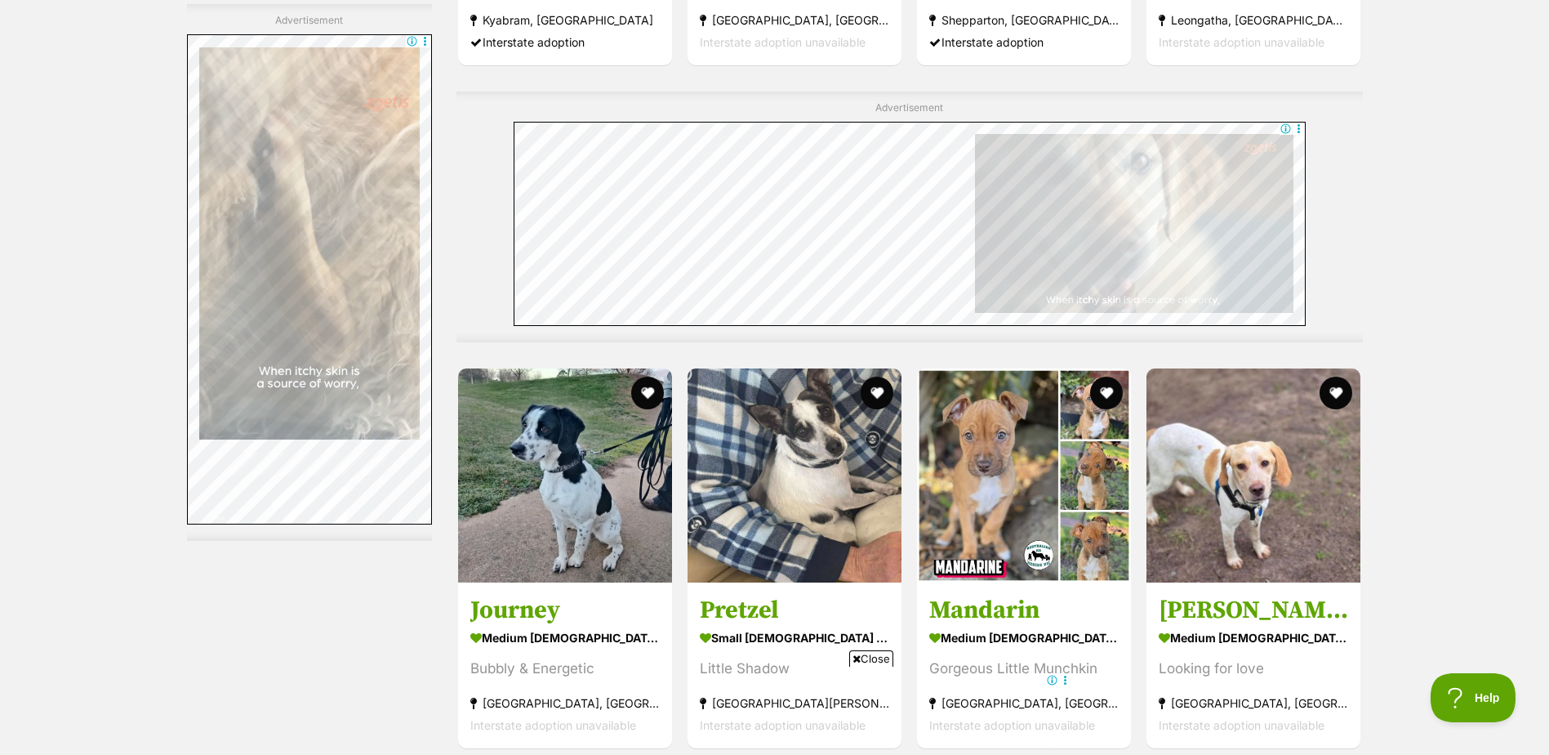
scroll to position [5568, 0]
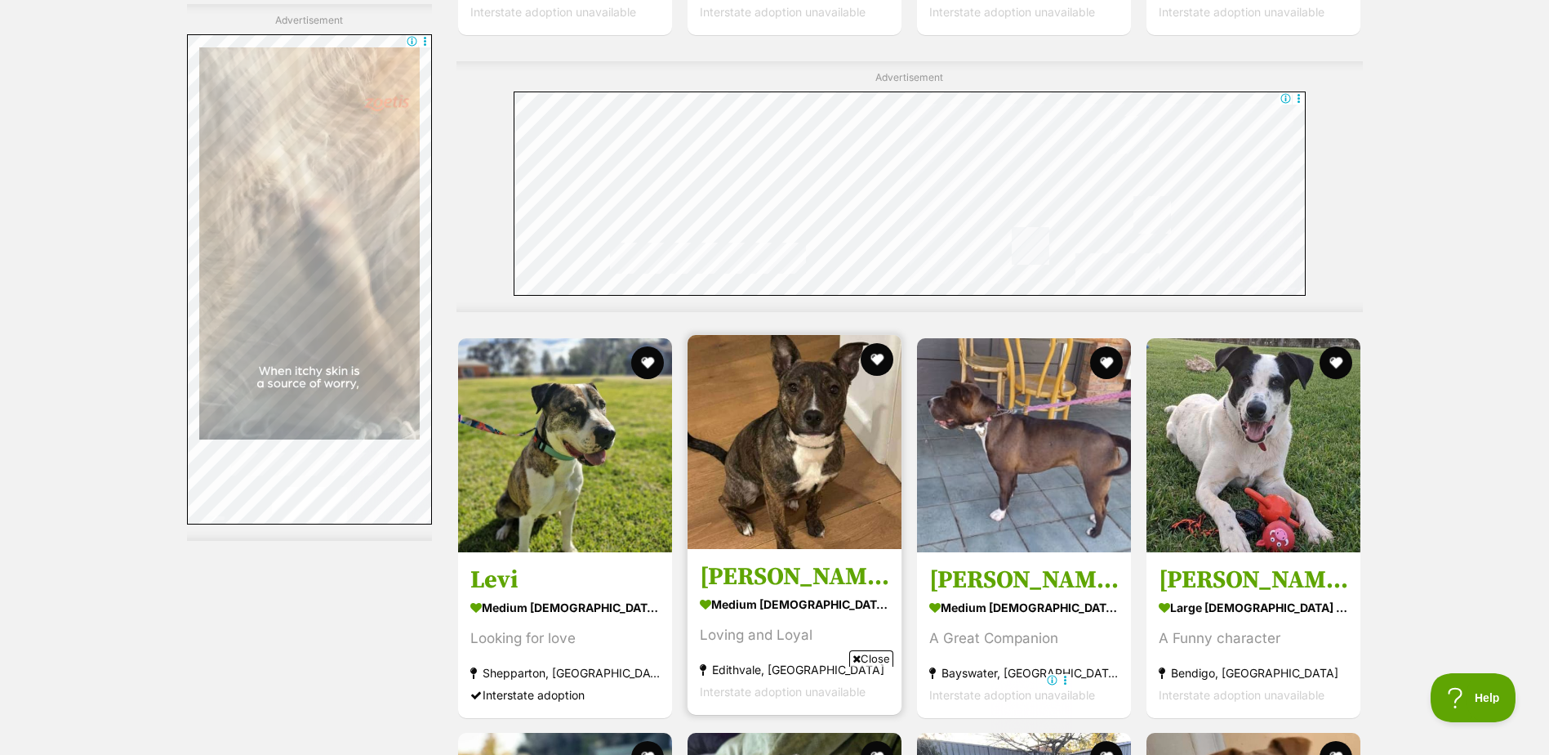
scroll to position [4751, 0]
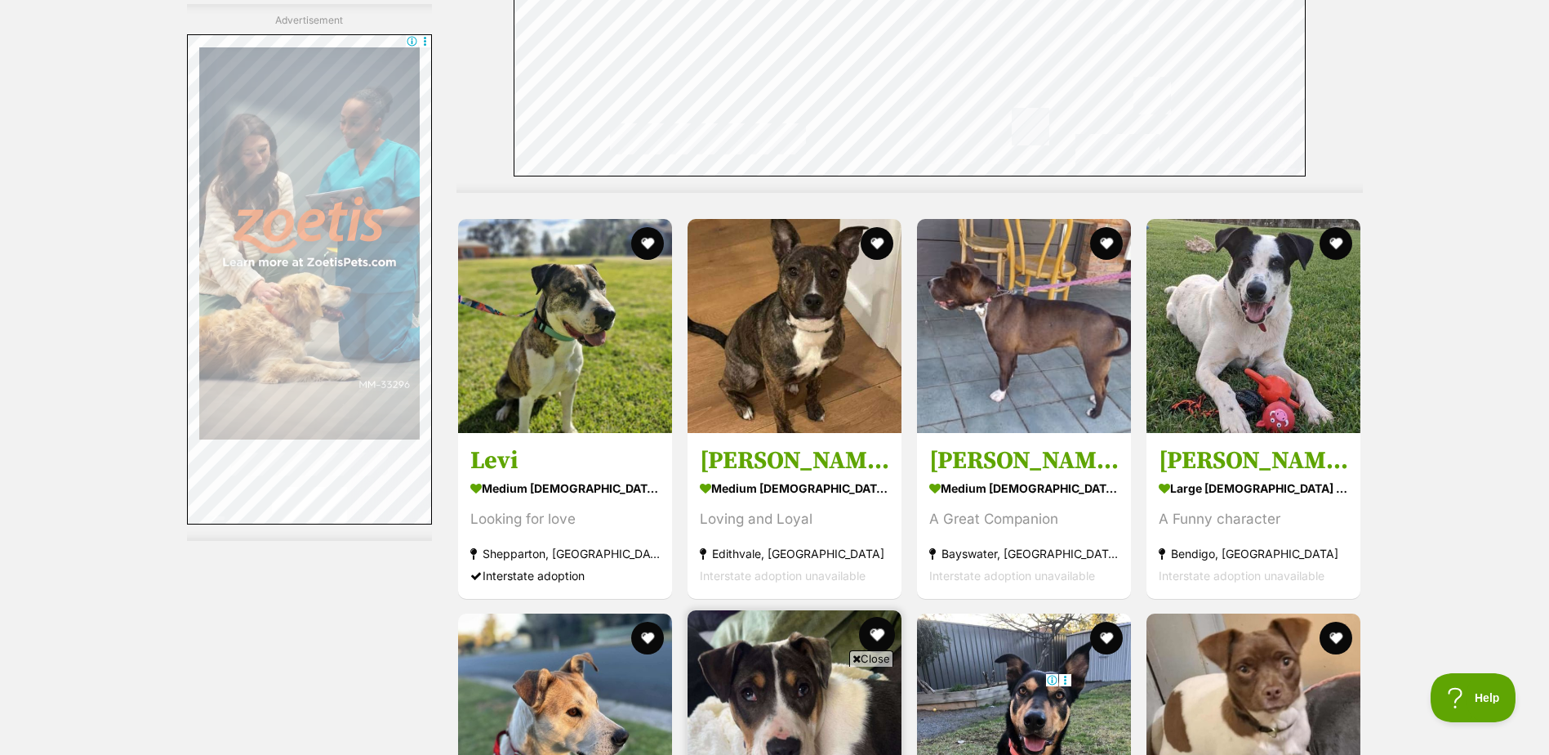
click at [885, 617] on button "favourite" at bounding box center [877, 635] width 36 height 36
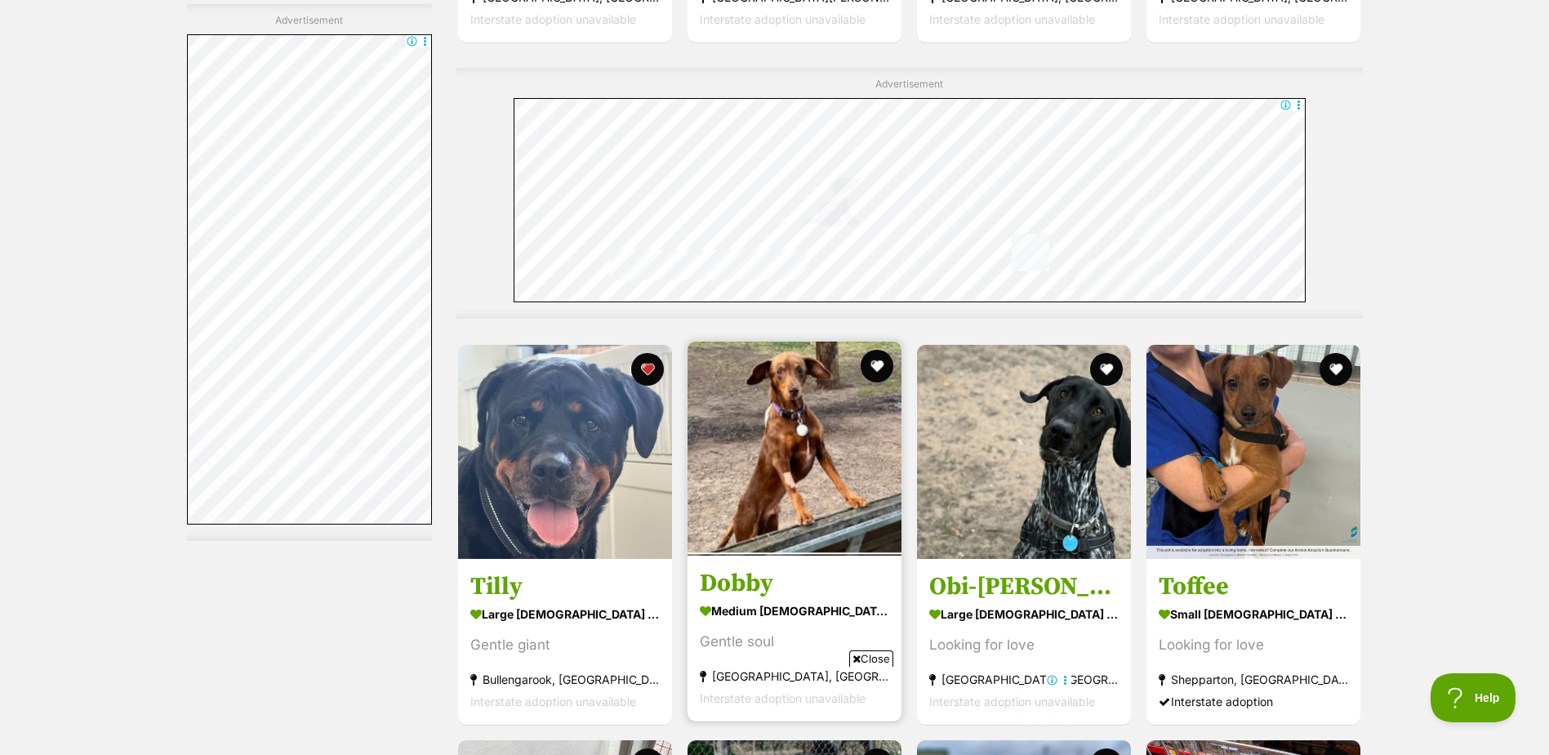
scroll to position [6630, 0]
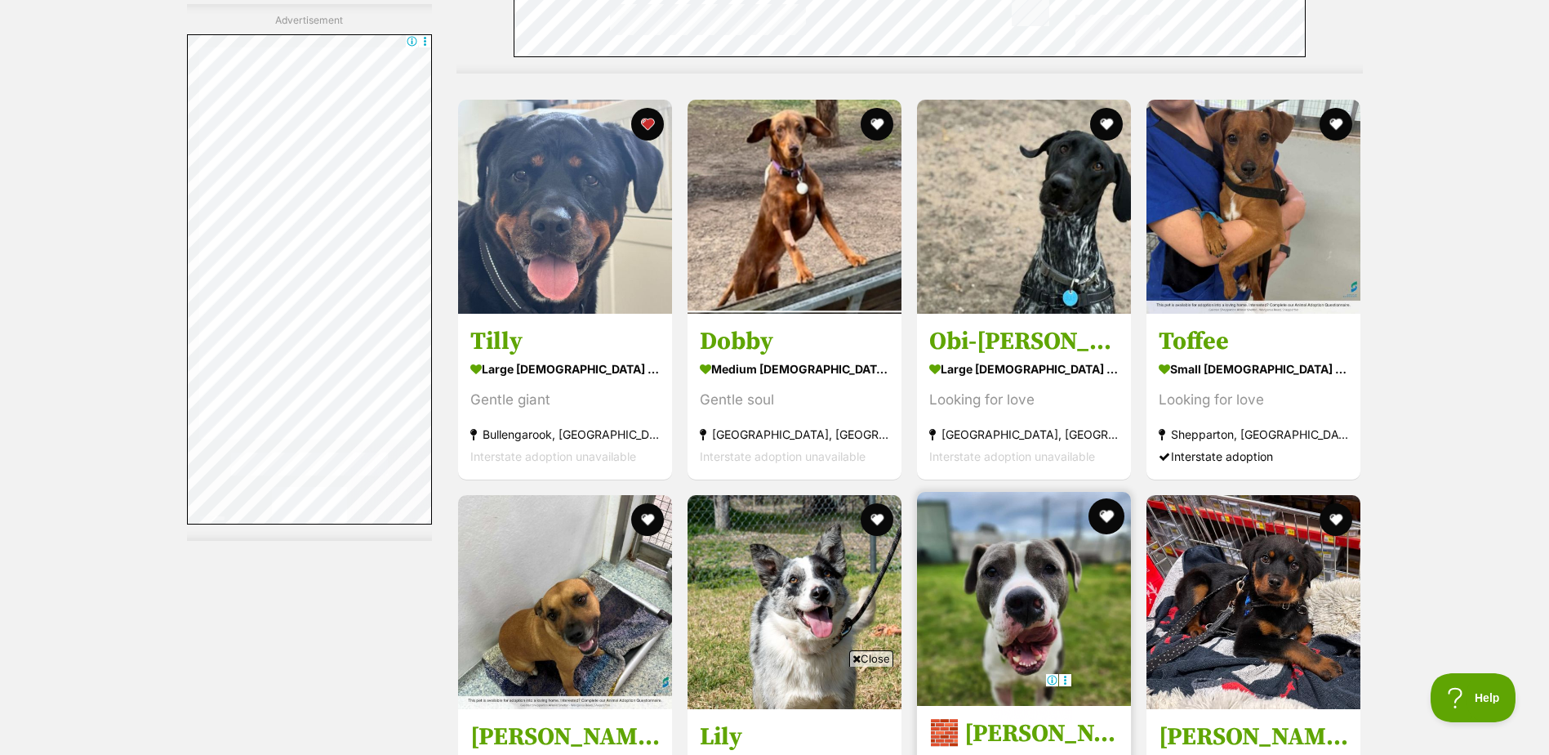
click at [1106, 498] on button "favourite" at bounding box center [1107, 516] width 36 height 36
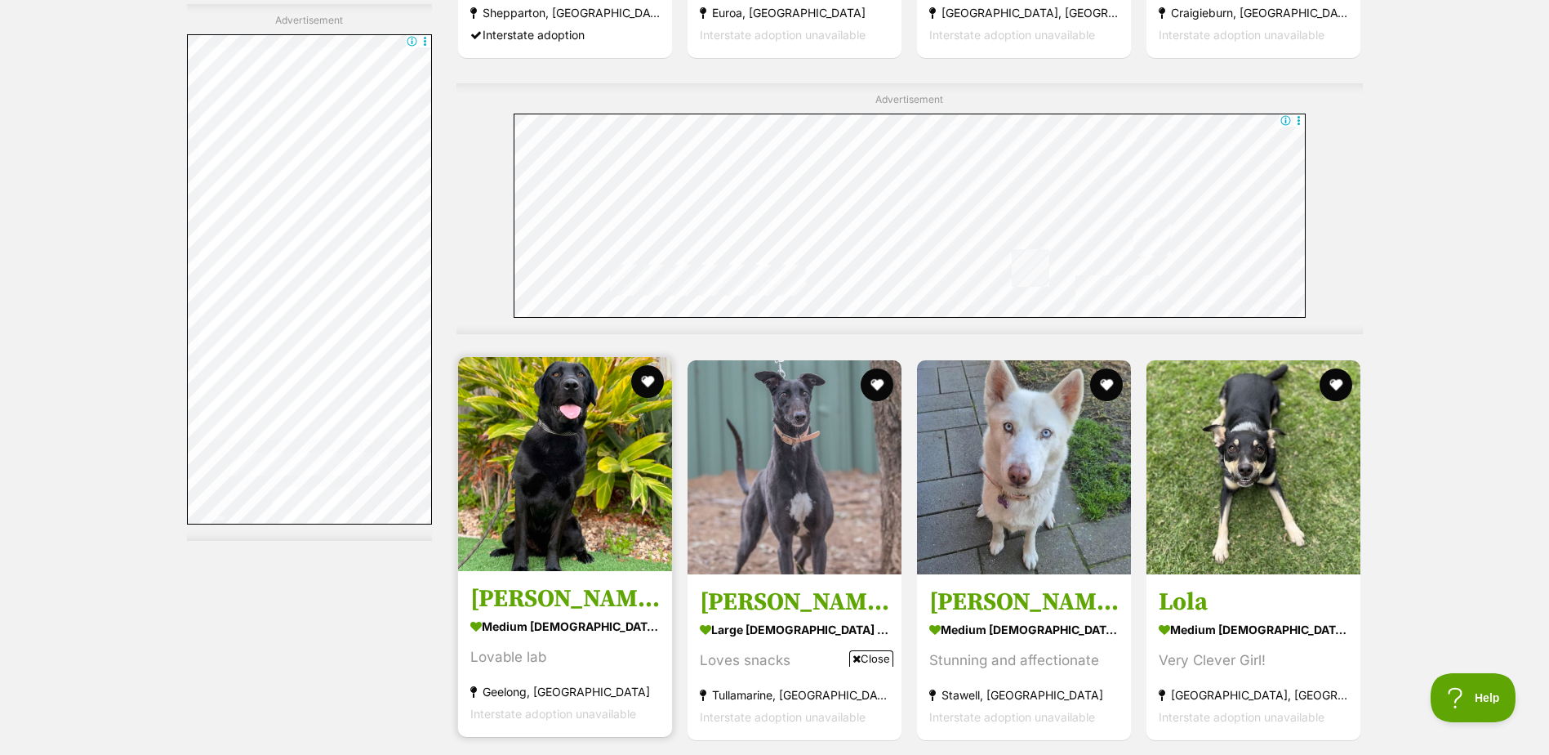
scroll to position [0, 0]
click at [648, 363] on button "favourite" at bounding box center [648, 381] width 36 height 36
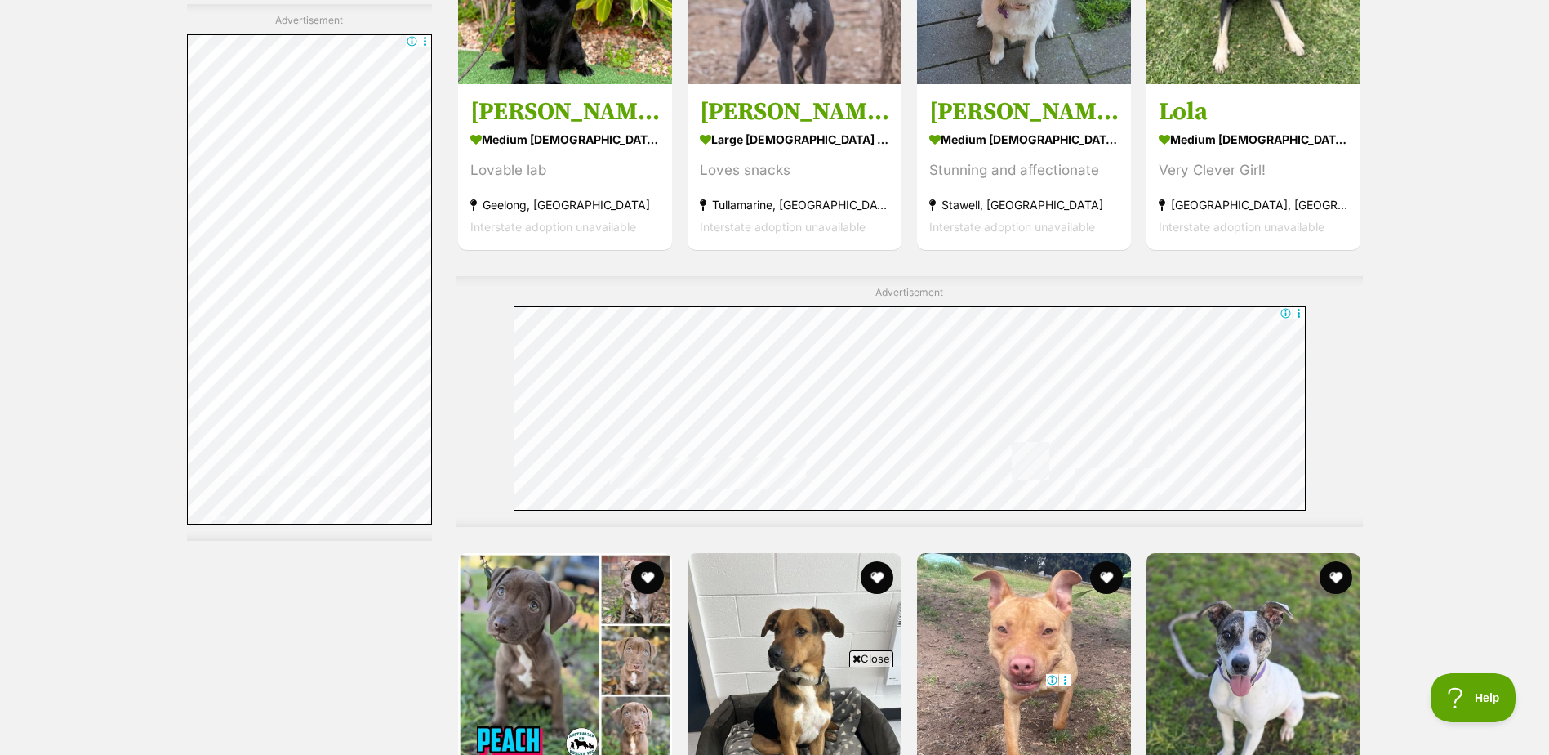
scroll to position [8018, 0]
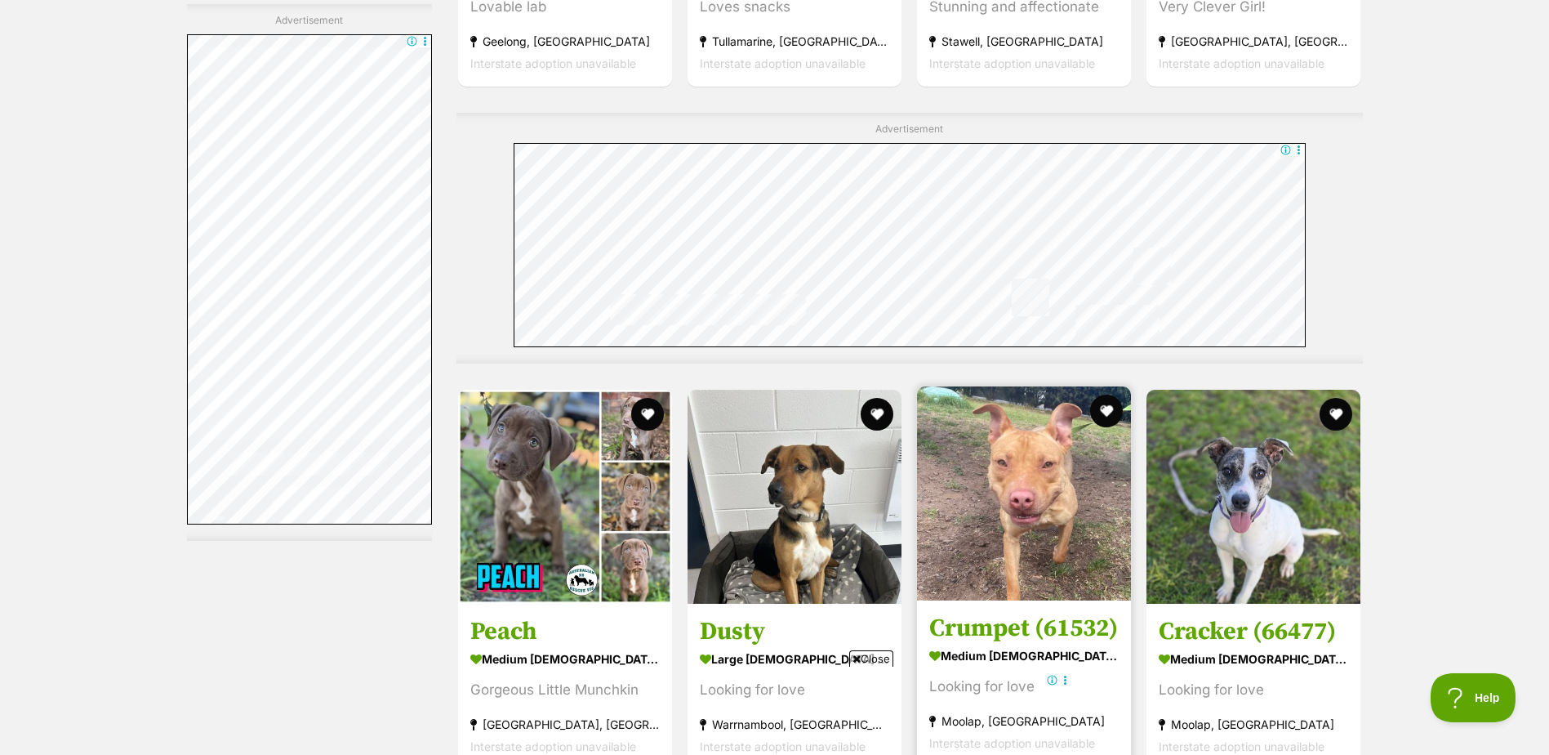
click at [1036, 612] on h3 "Crumpet (61532)" at bounding box center [1024, 627] width 189 height 31
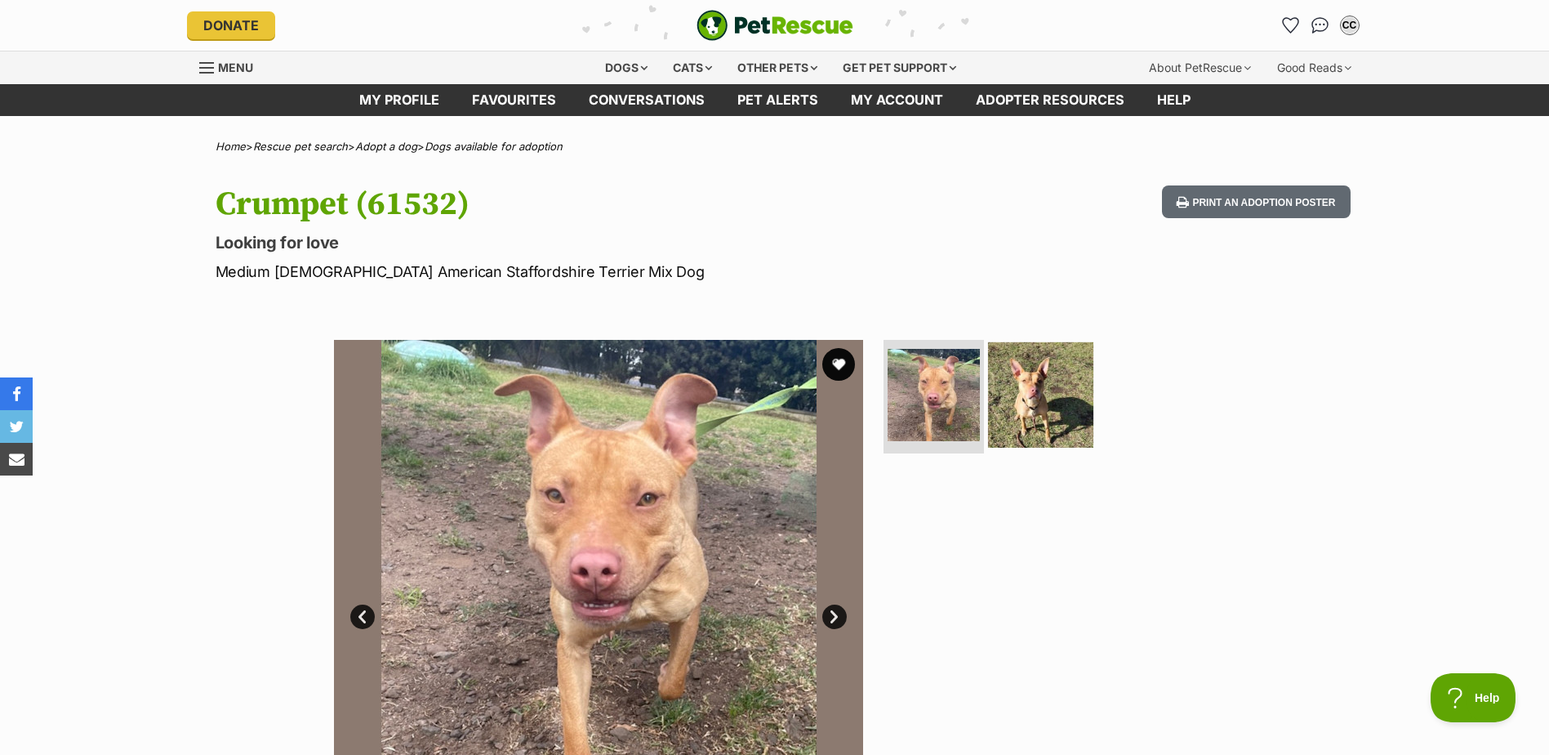
click at [1049, 404] on img at bounding box center [1040, 393] width 105 height 105
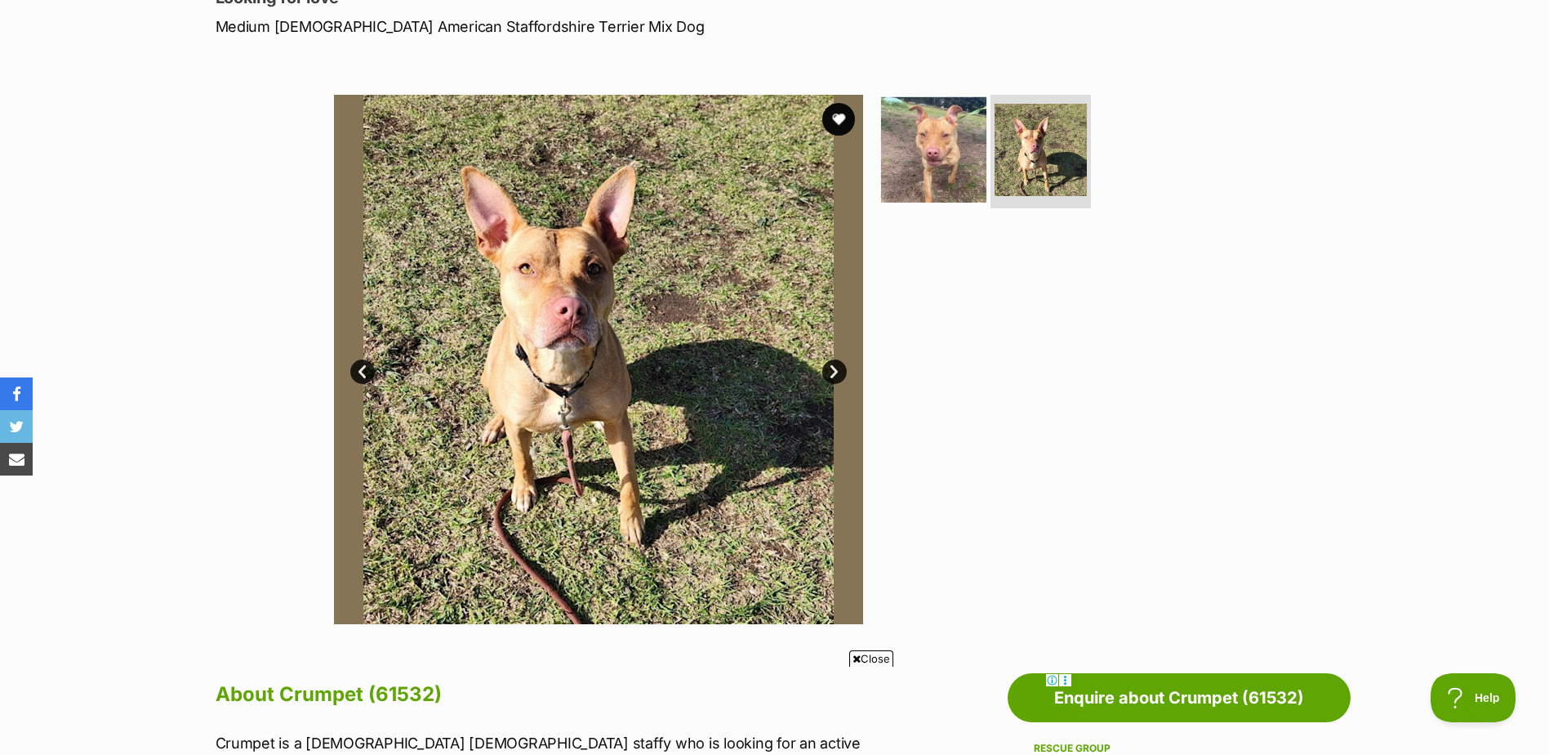
click at [943, 164] on img at bounding box center [933, 148] width 105 height 105
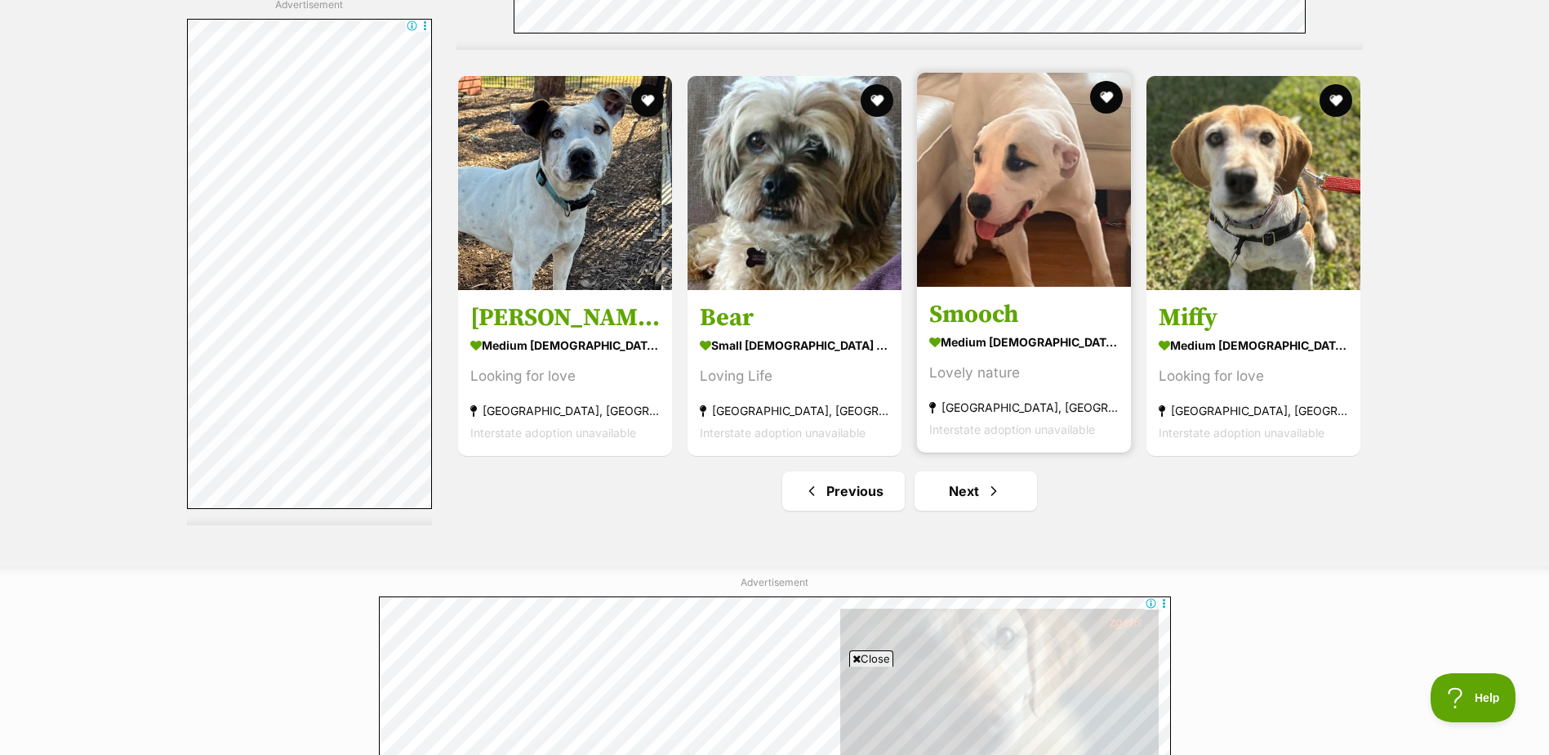
scroll to position [8413, 0]
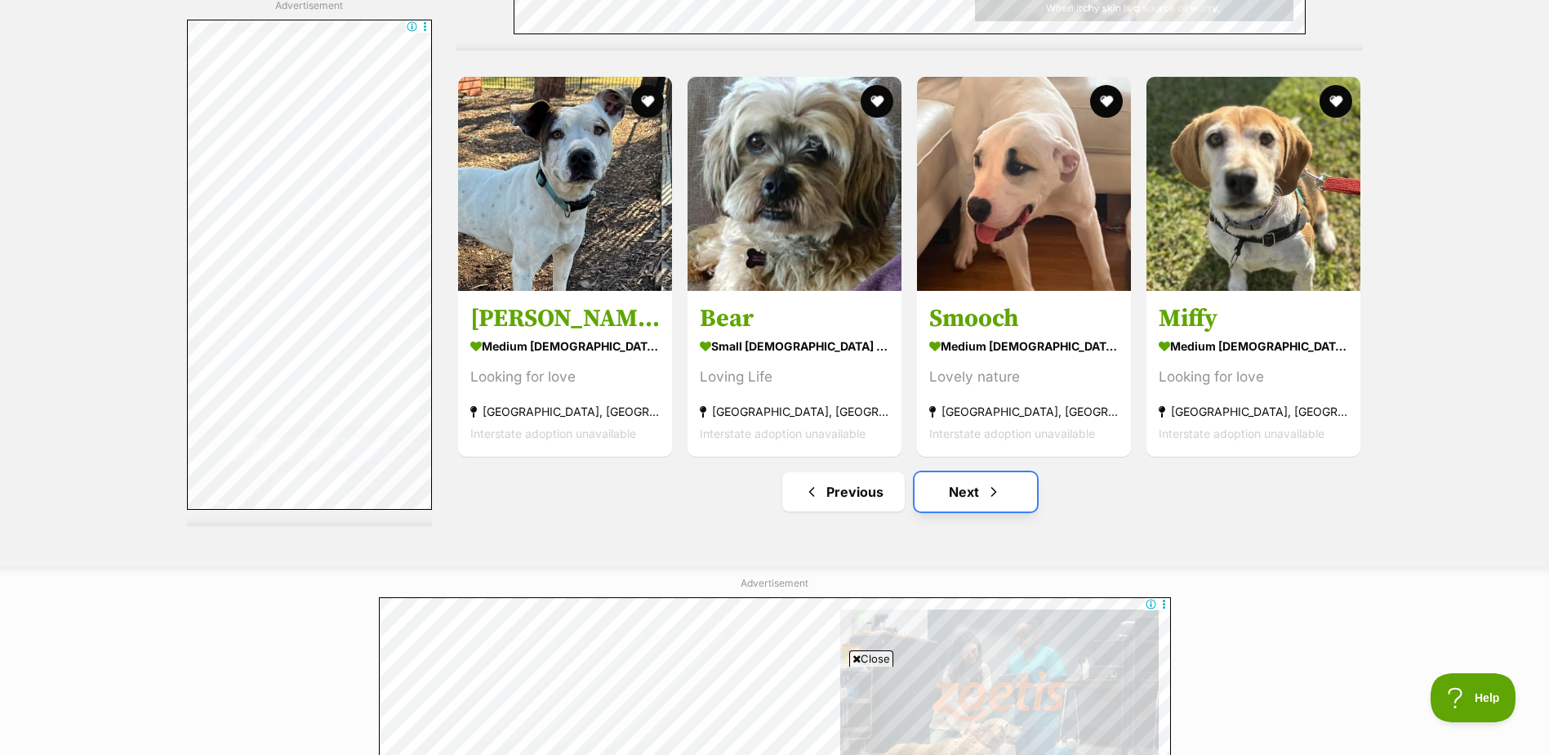
click at [980, 487] on link "Next" at bounding box center [976, 491] width 123 height 39
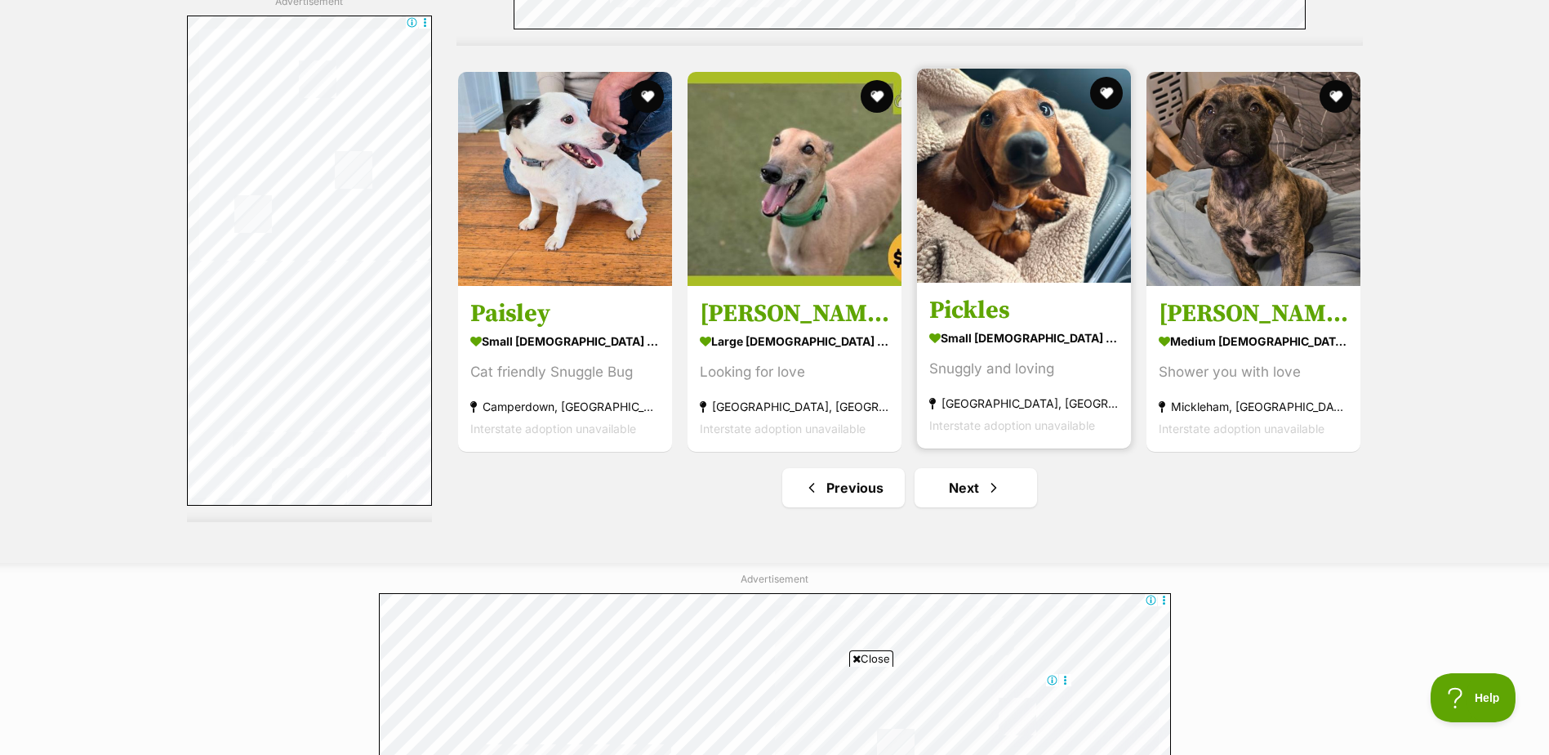
scroll to position [8495, 0]
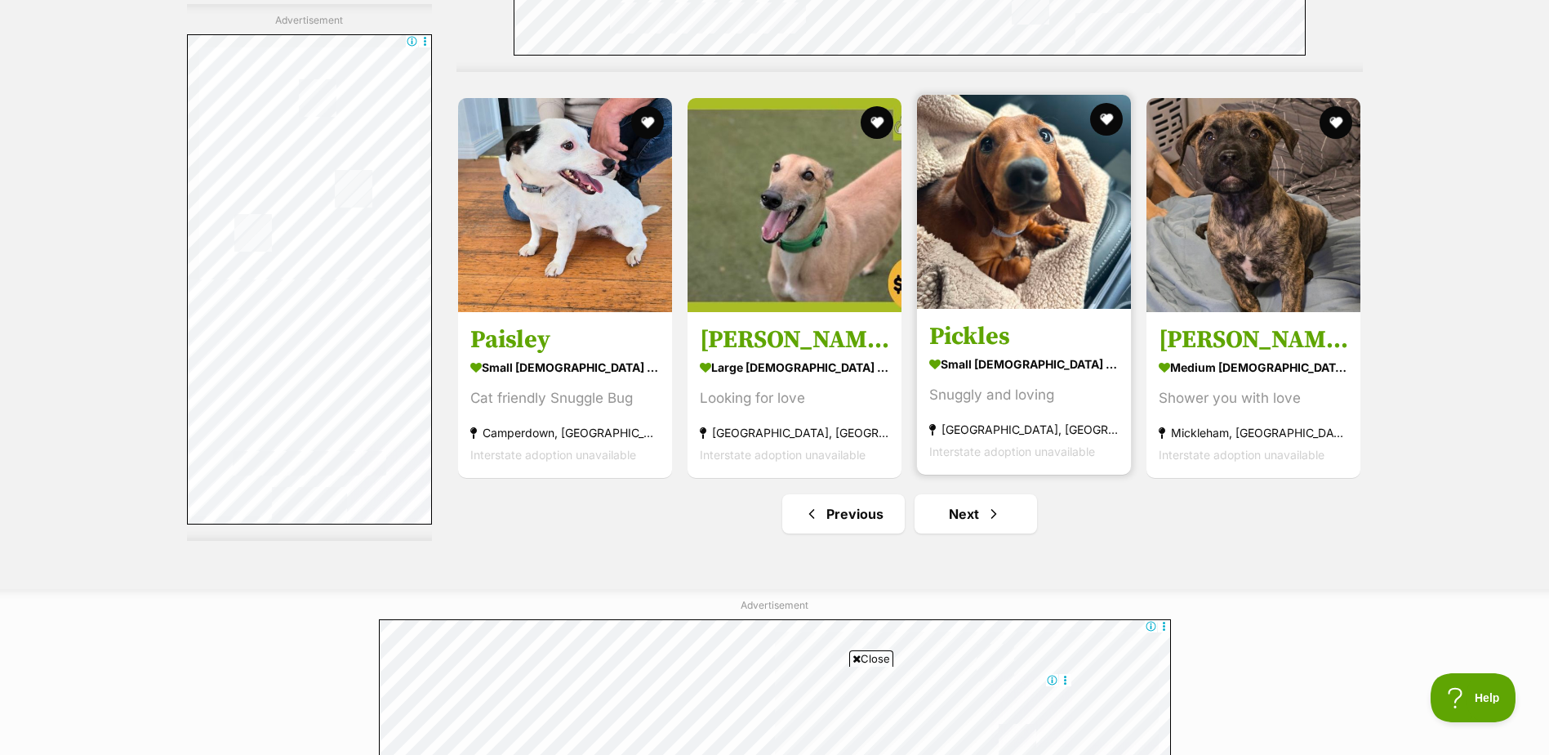
drag, startPoint x: 1008, startPoint y: 355, endPoint x: 1032, endPoint y: 368, distance: 27.8
click at [1008, 355] on strong "small [DEMOGRAPHIC_DATA] Dog" at bounding box center [1024, 364] width 189 height 24
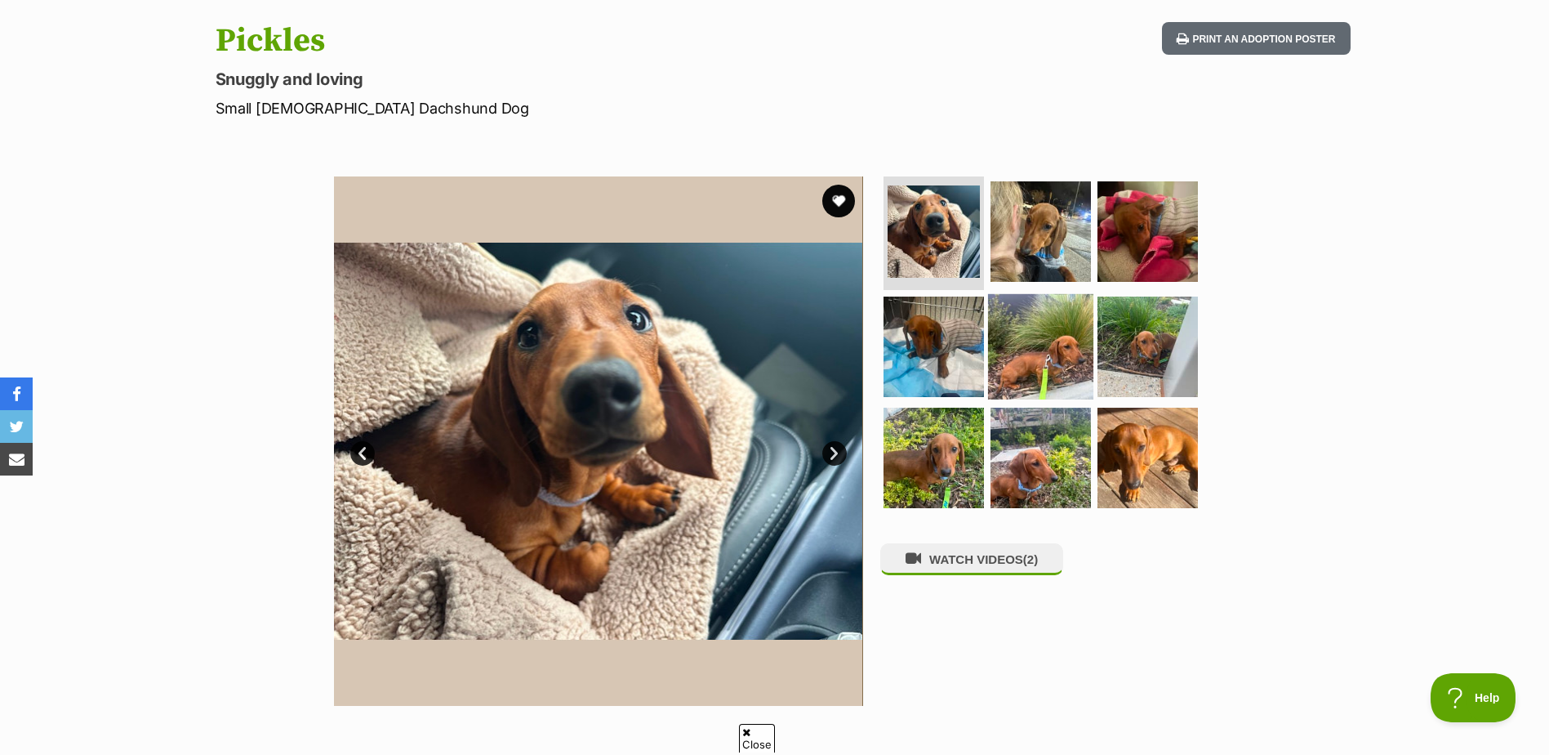
click at [1054, 350] on img at bounding box center [1040, 346] width 105 height 105
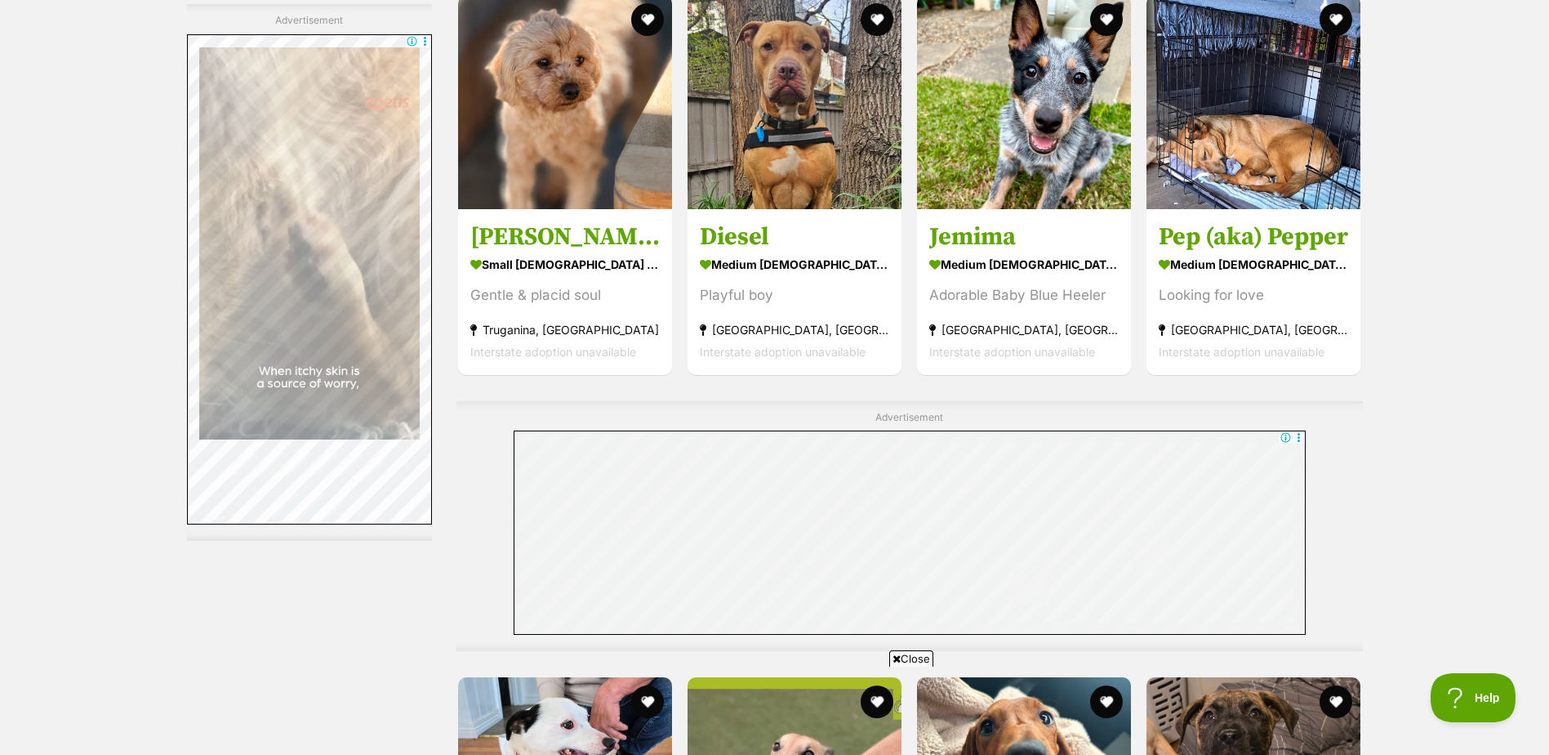
scroll to position [7944, 0]
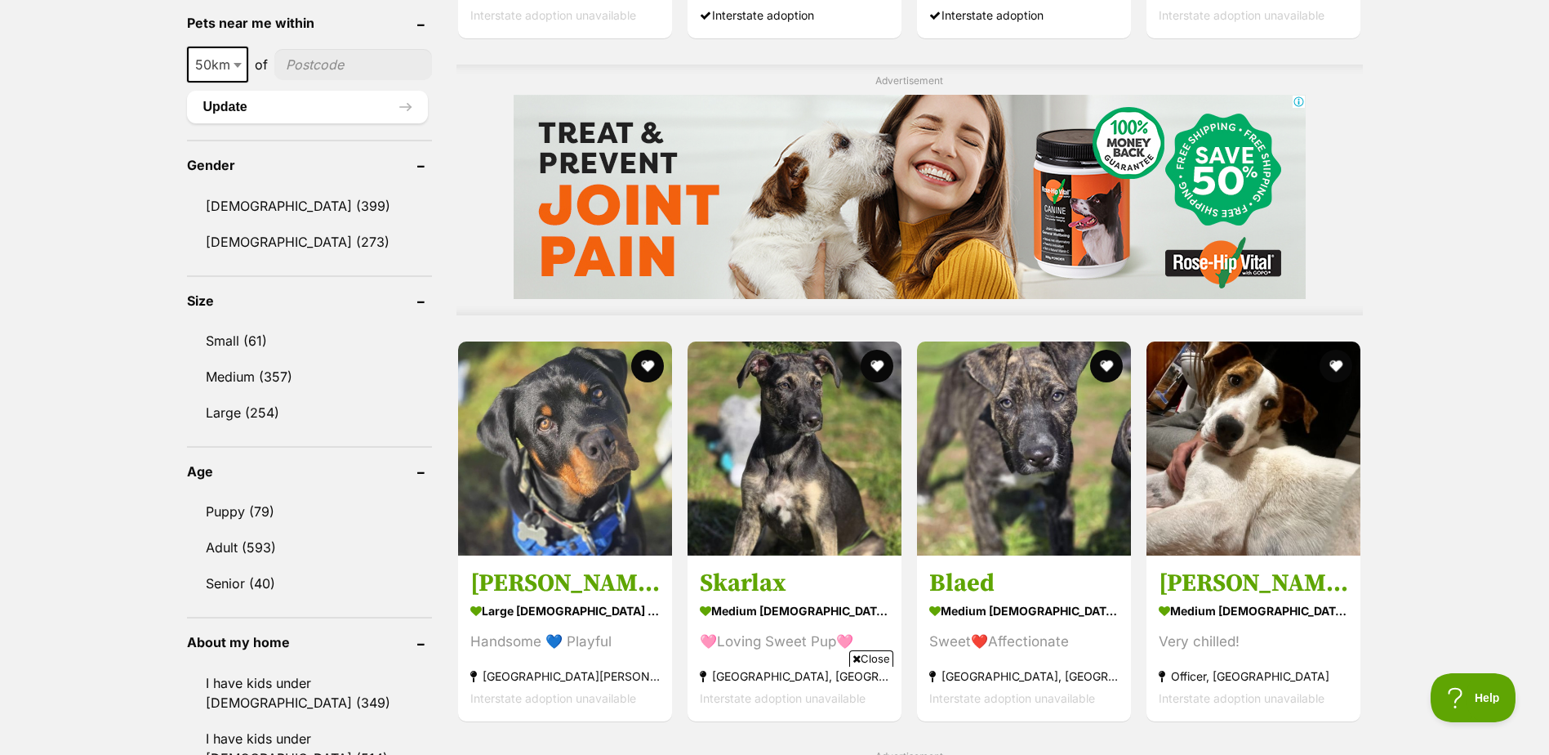
scroll to position [1307, 0]
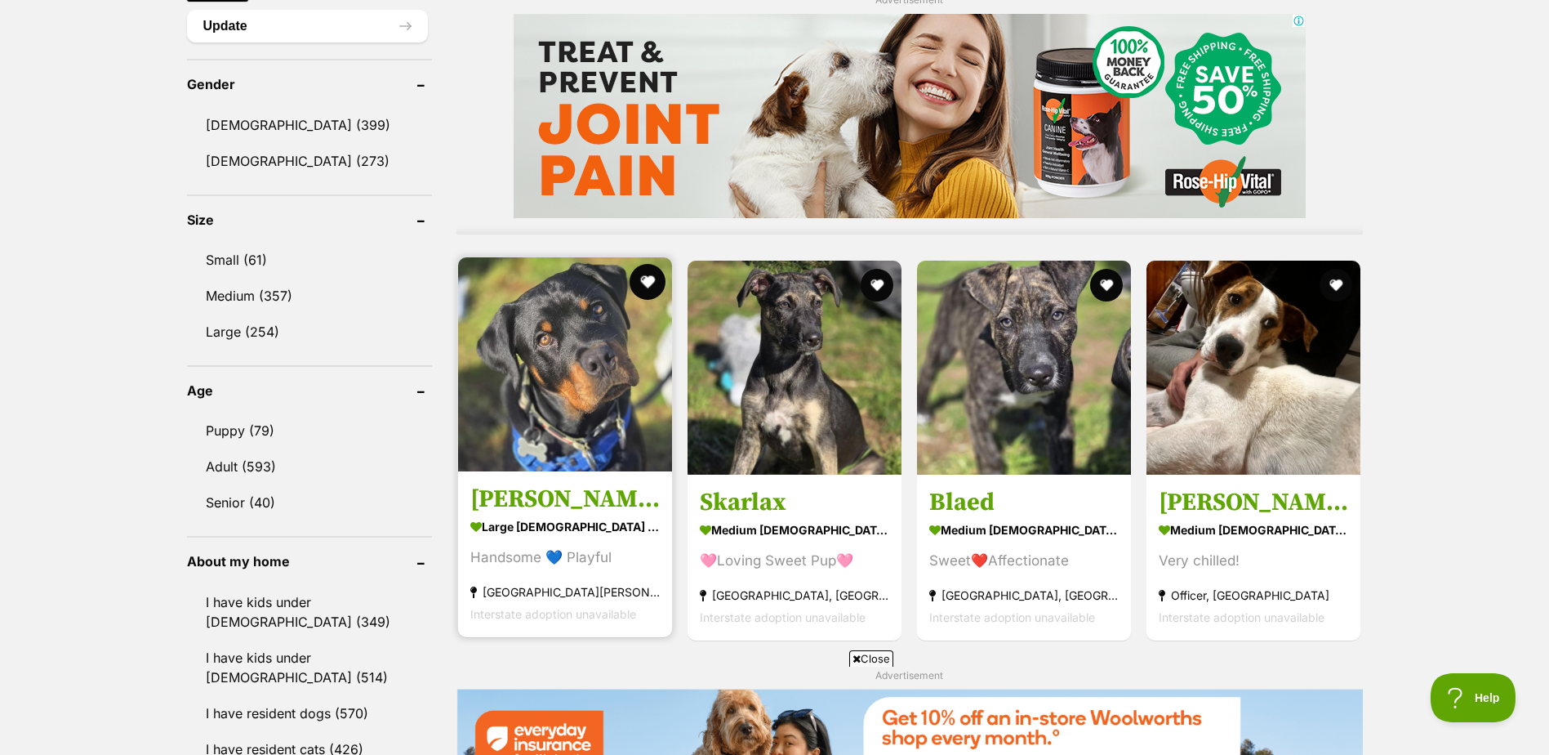
click at [652, 278] on button "favourite" at bounding box center [648, 282] width 36 height 36
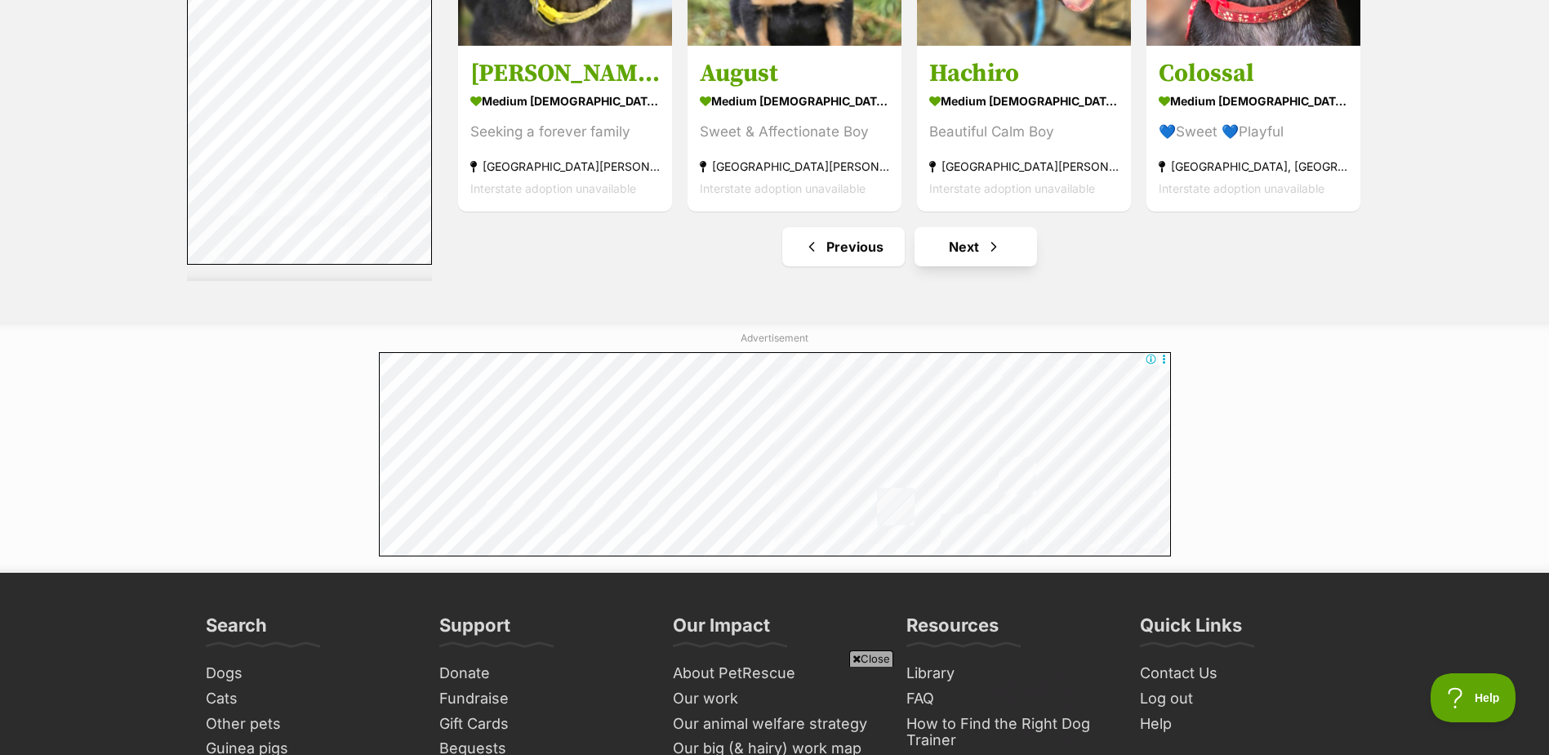
scroll to position [0, 0]
click at [994, 264] on link "Next" at bounding box center [976, 246] width 123 height 39
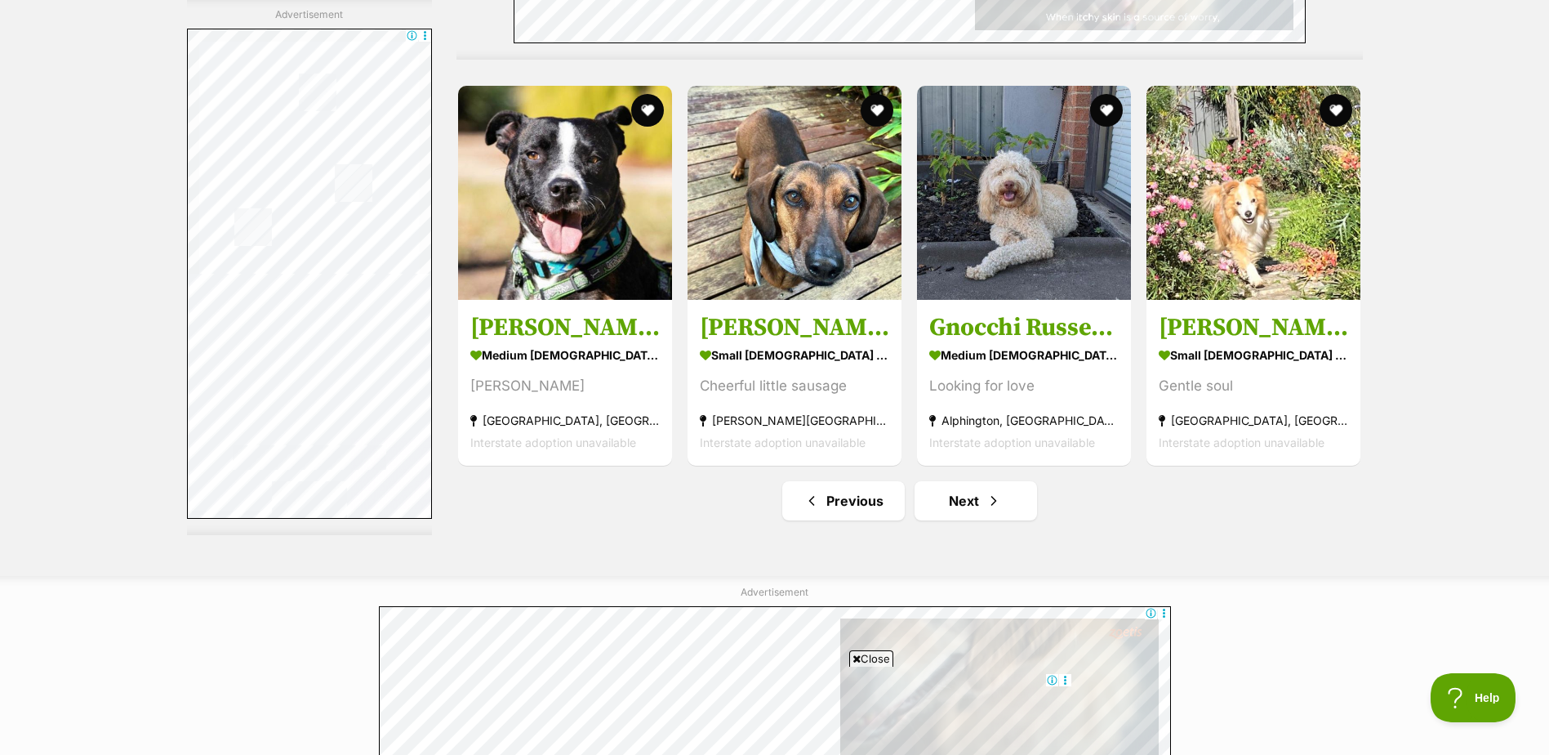
scroll to position [8413, 0]
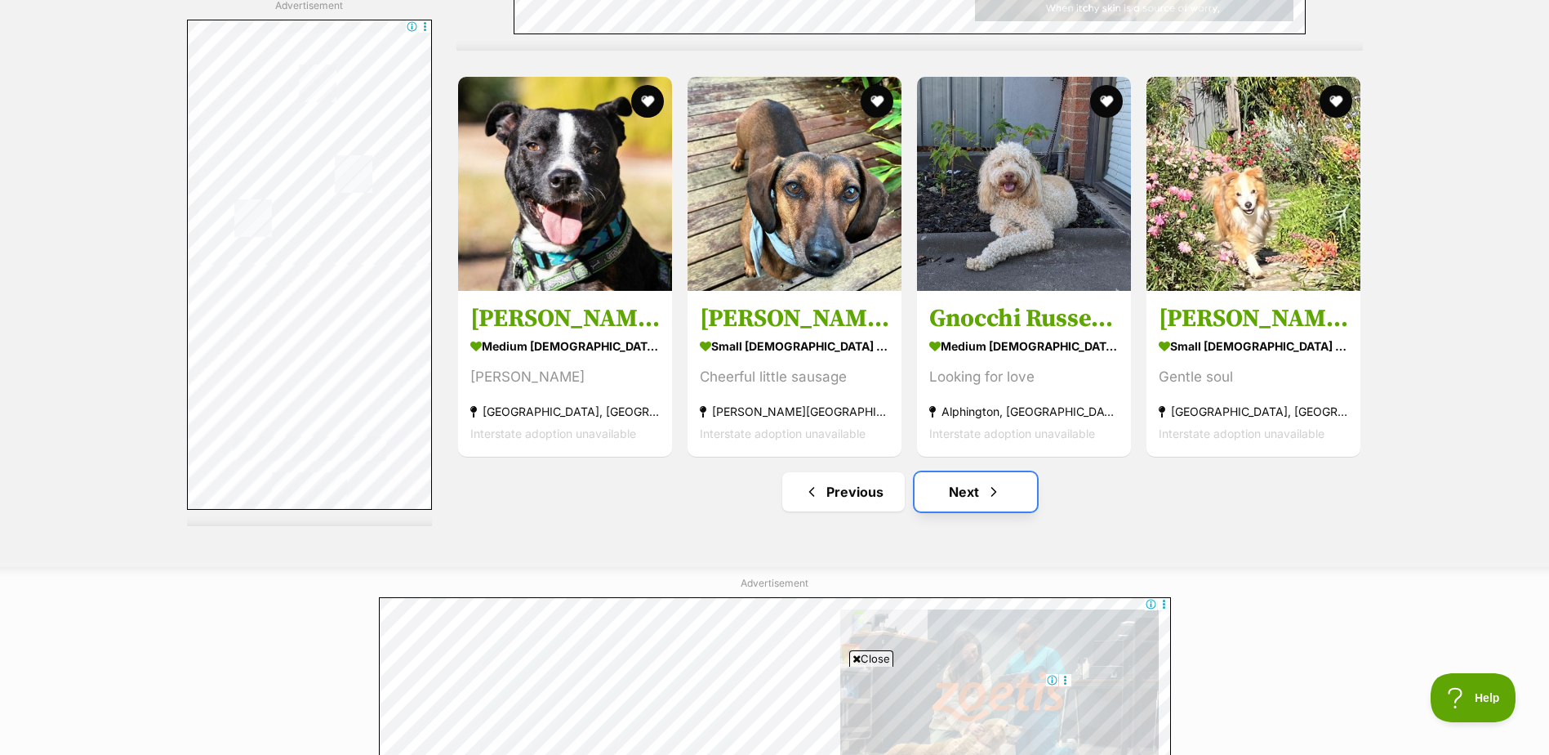
click at [982, 490] on link "Next" at bounding box center [976, 491] width 123 height 39
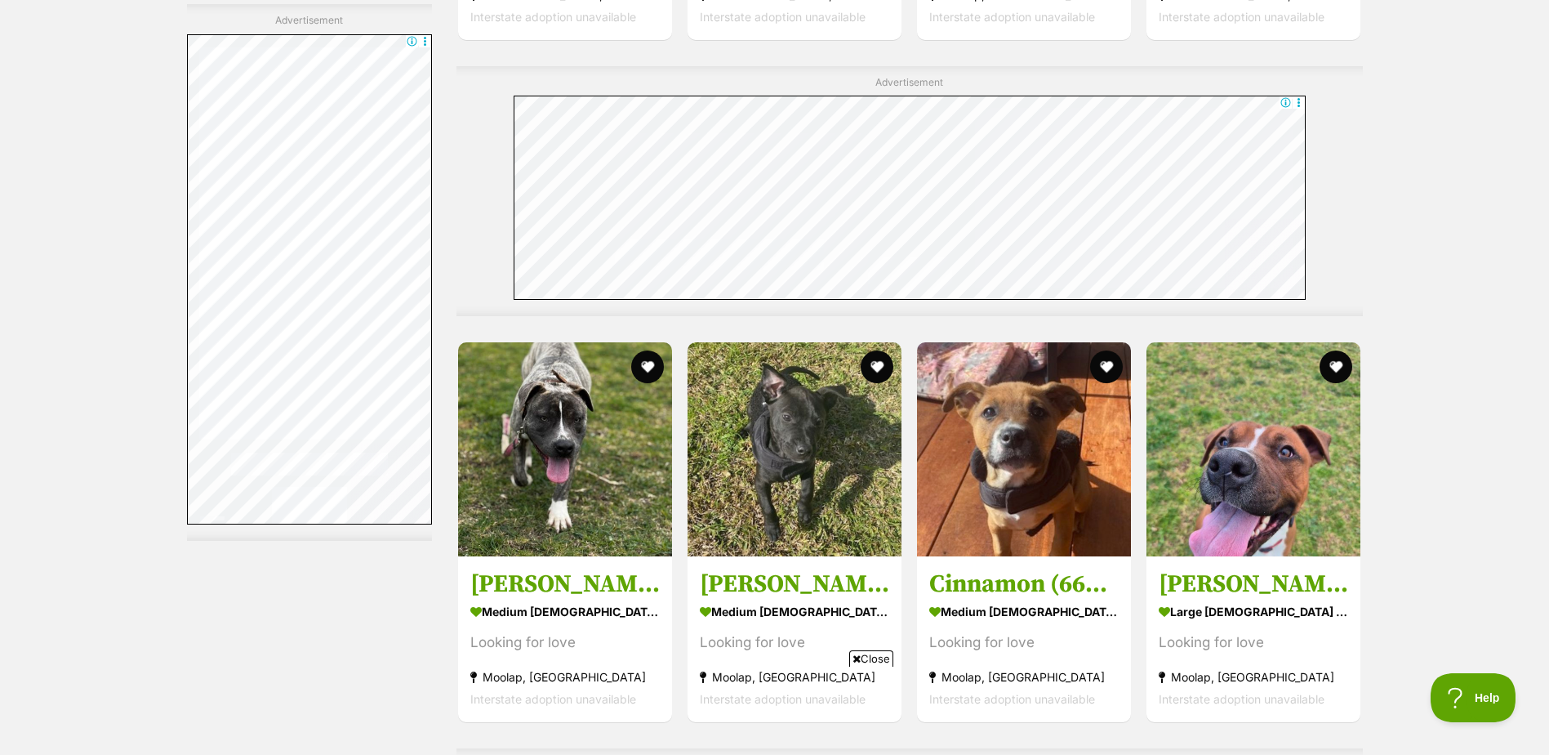
scroll to position [4819, 0]
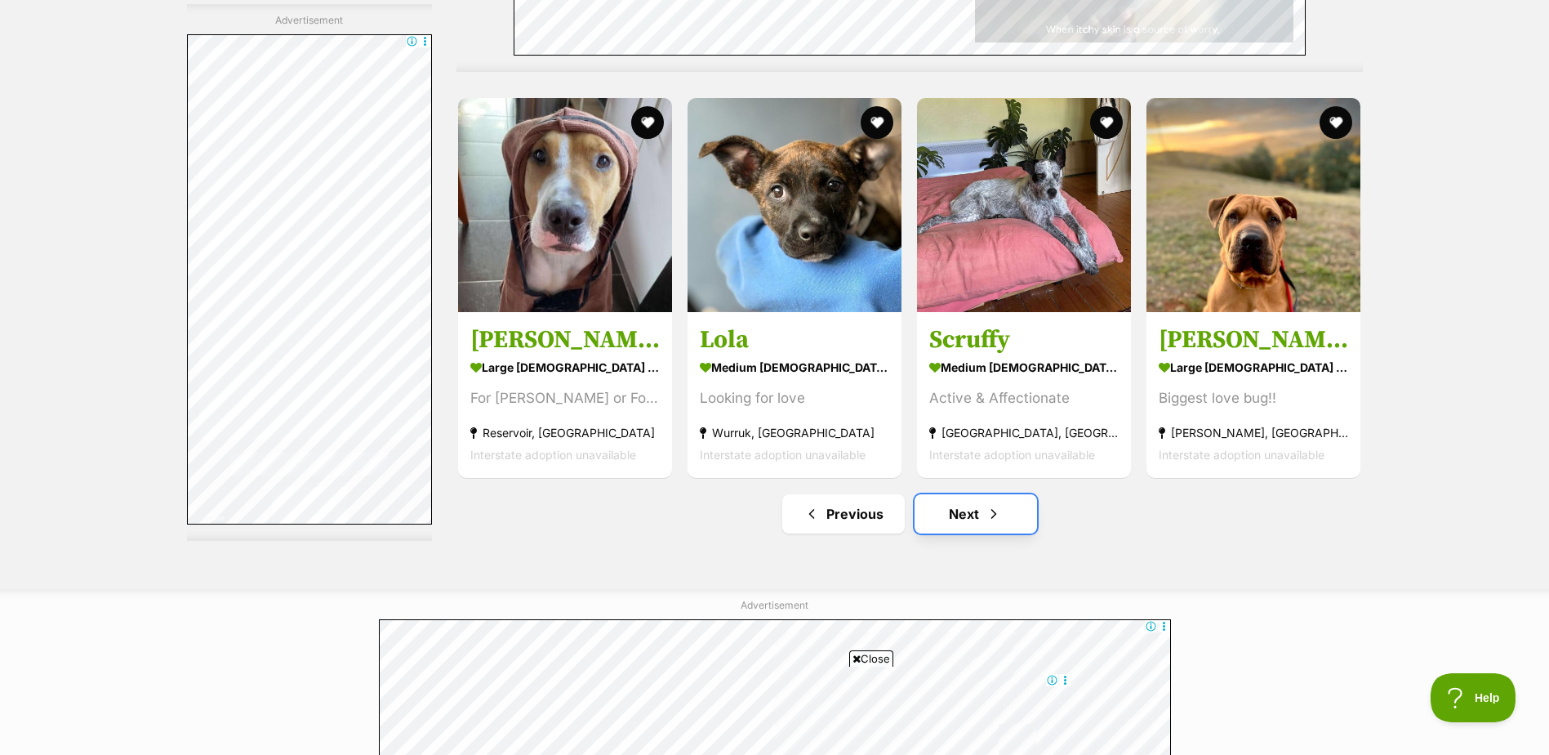
click at [952, 514] on link "Next" at bounding box center [976, 513] width 123 height 39
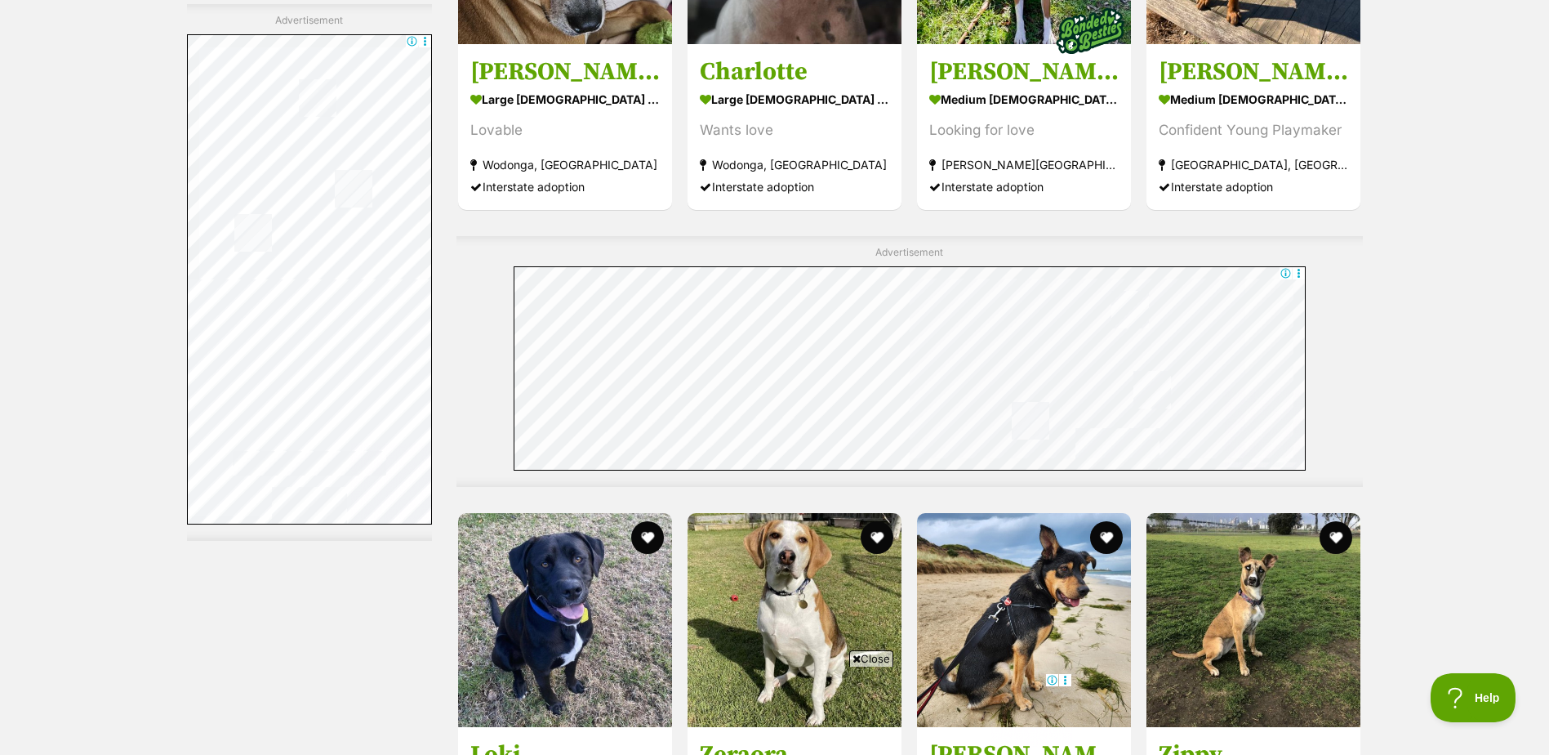
scroll to position [7024, 0]
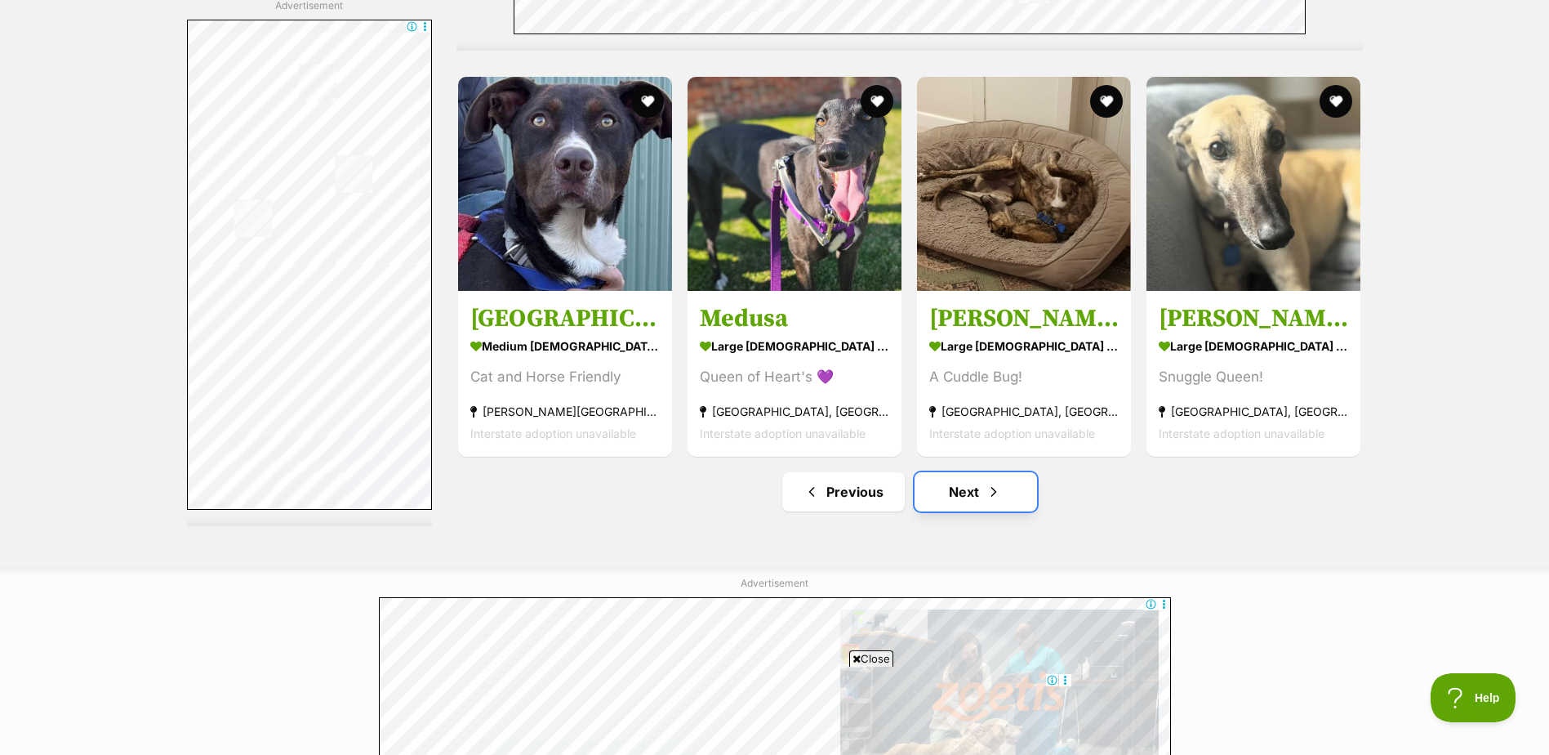
click at [973, 487] on link "Next" at bounding box center [976, 491] width 123 height 39
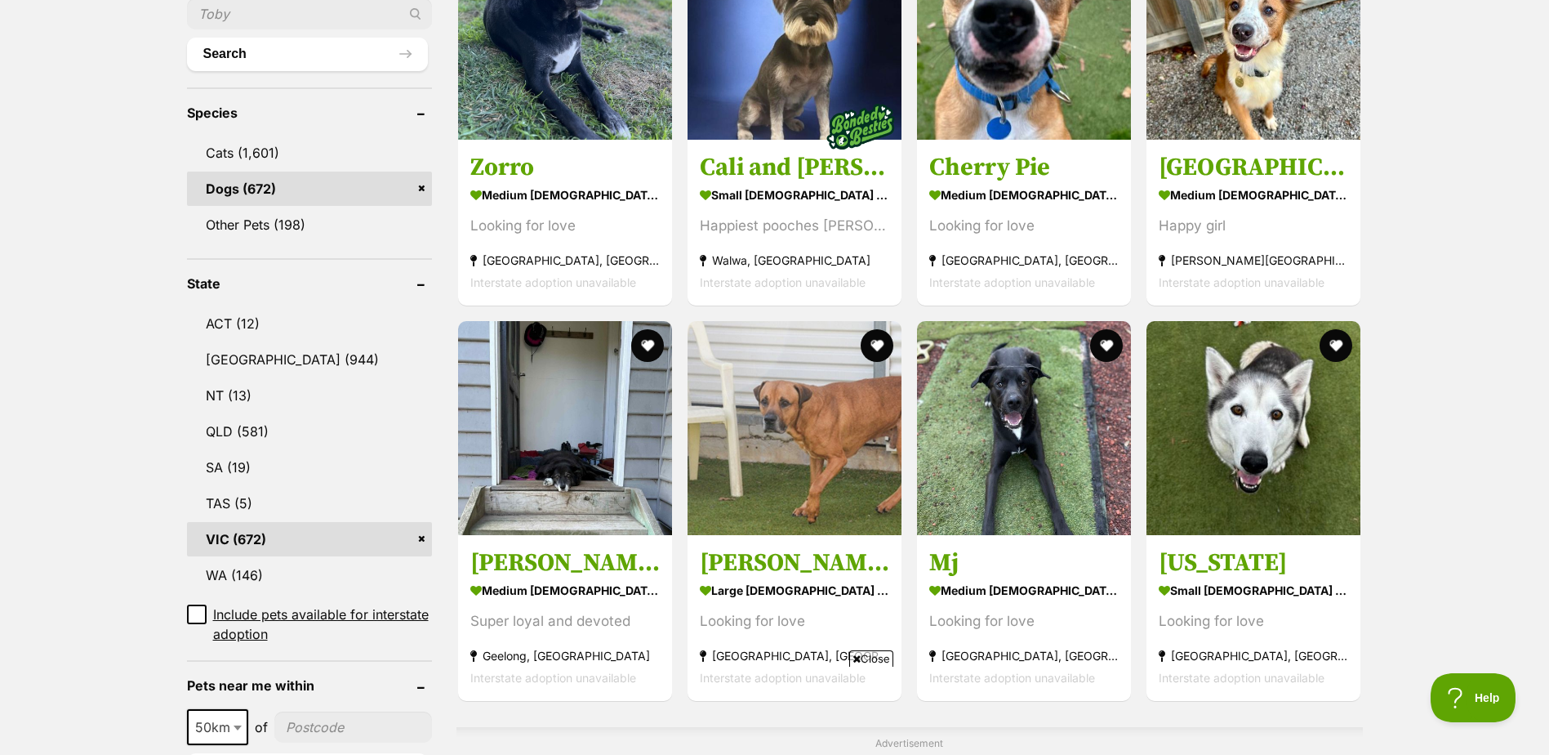
scroll to position [1307, 0]
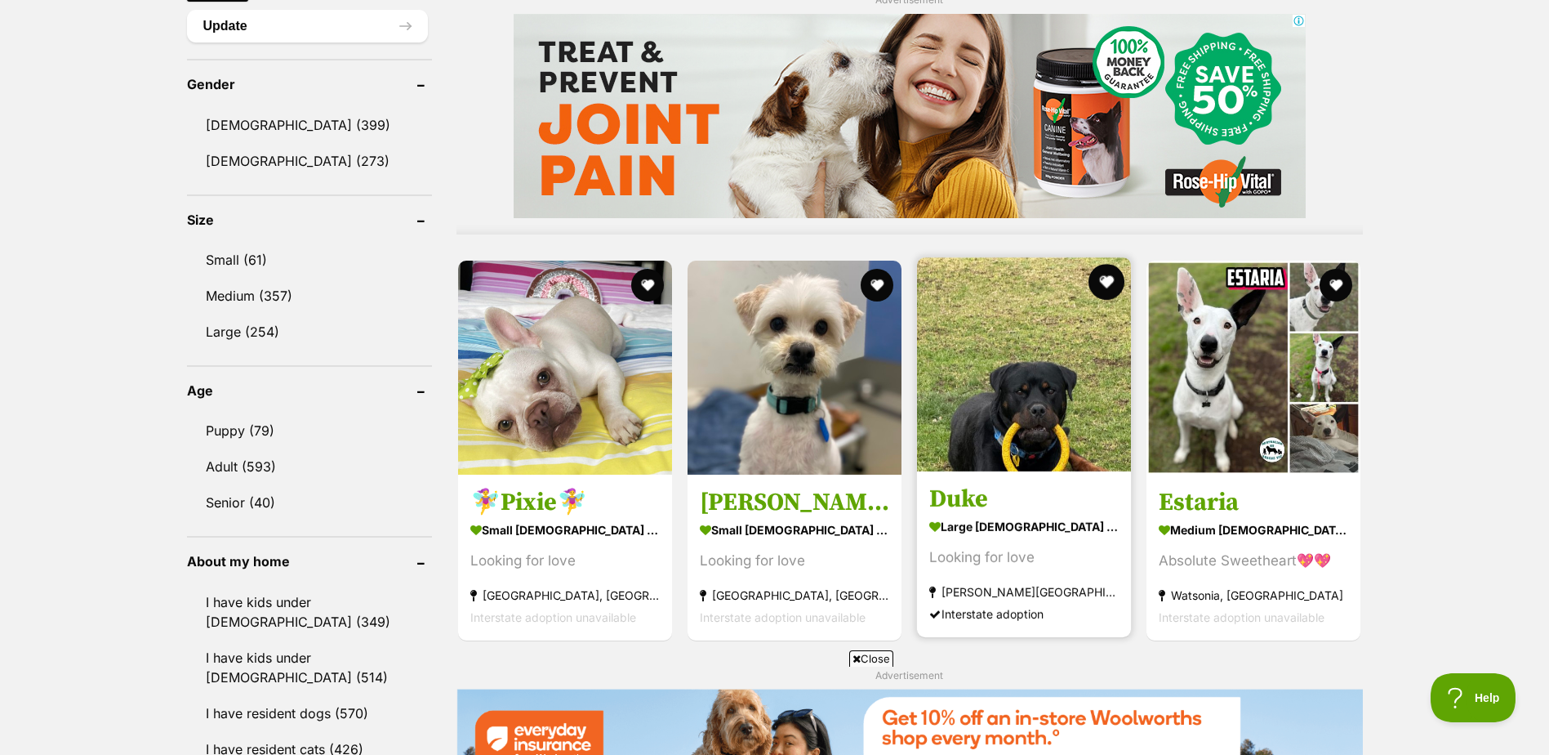
click at [1102, 284] on button "favourite" at bounding box center [1107, 282] width 36 height 36
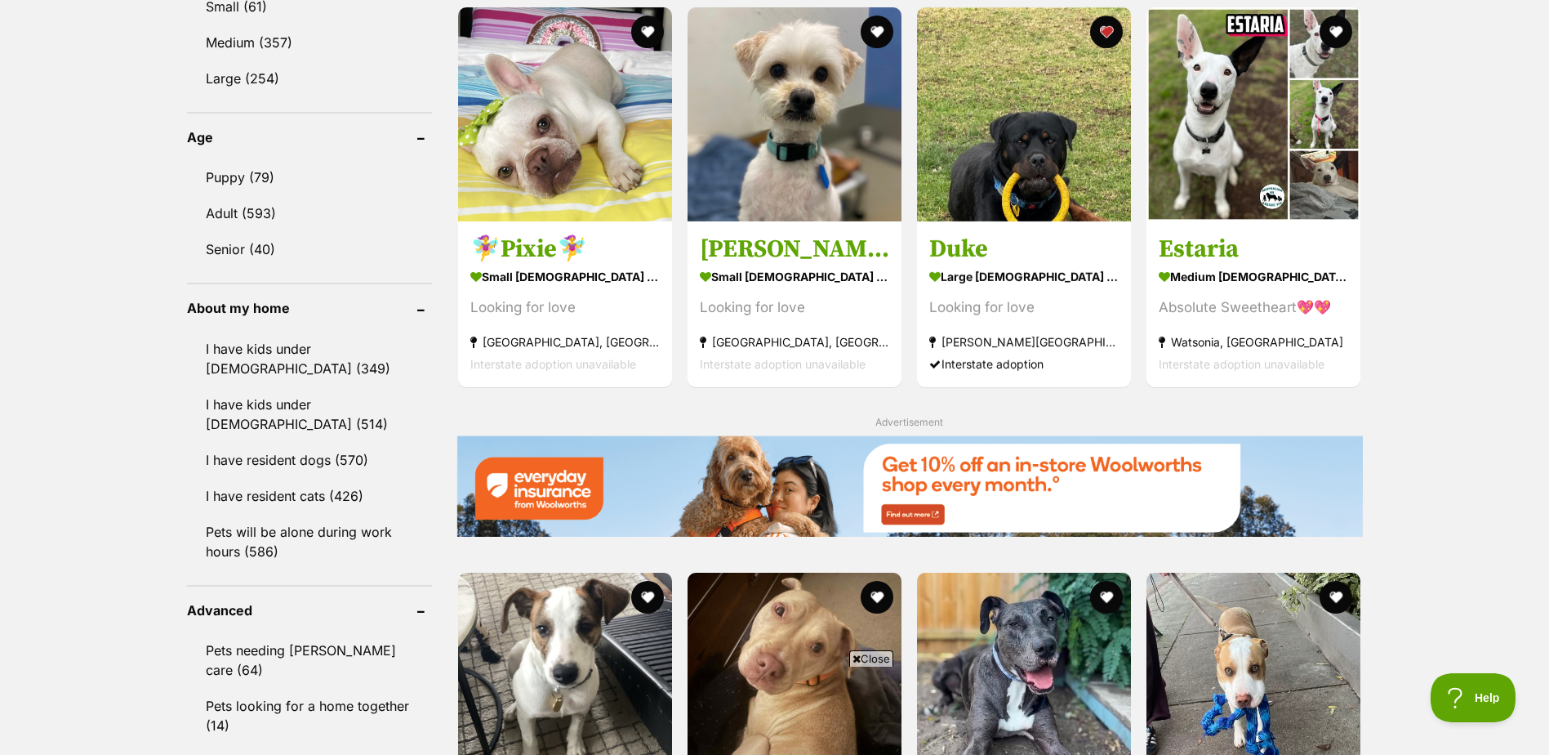
scroll to position [1715, 0]
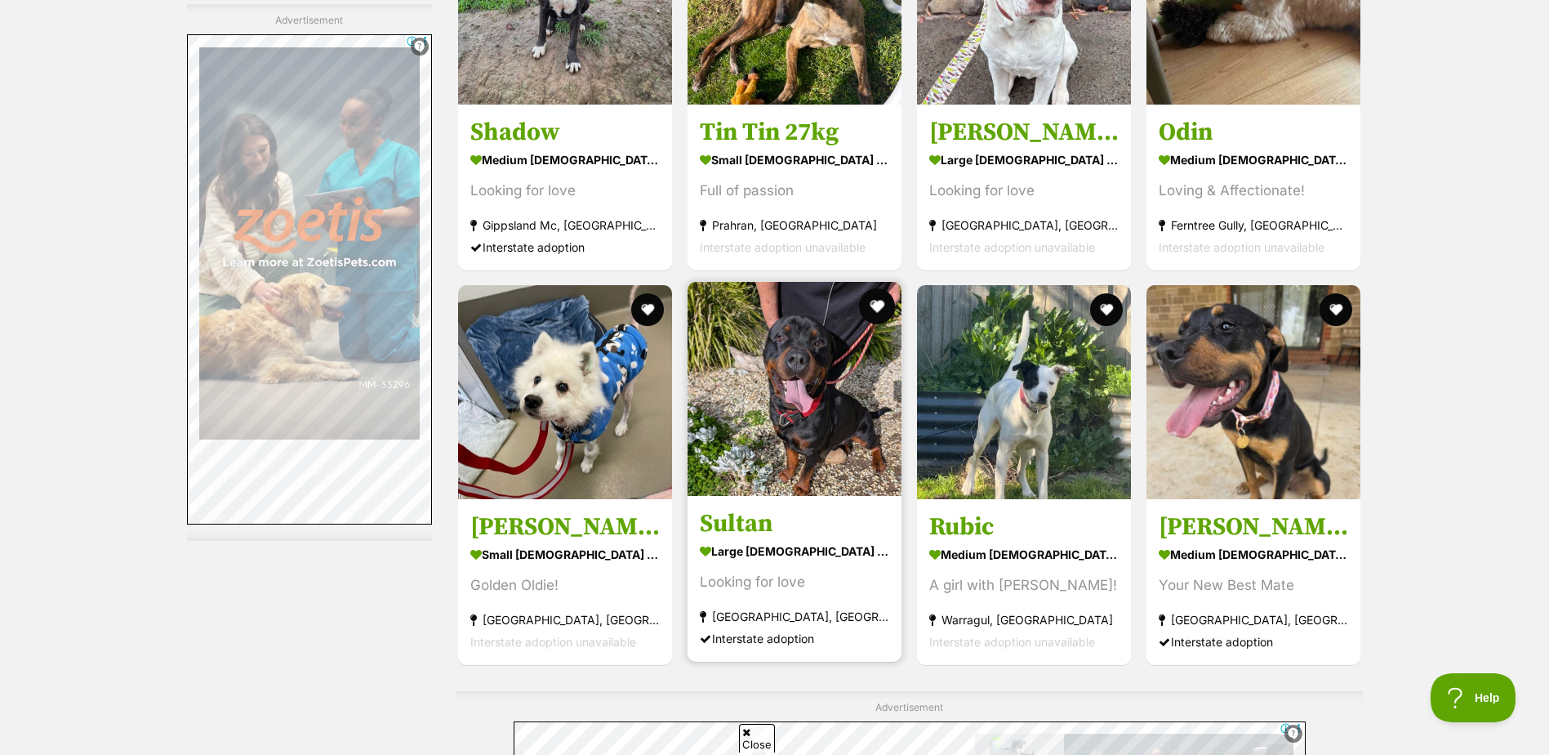
click at [871, 309] on button "favourite" at bounding box center [877, 306] width 36 height 36
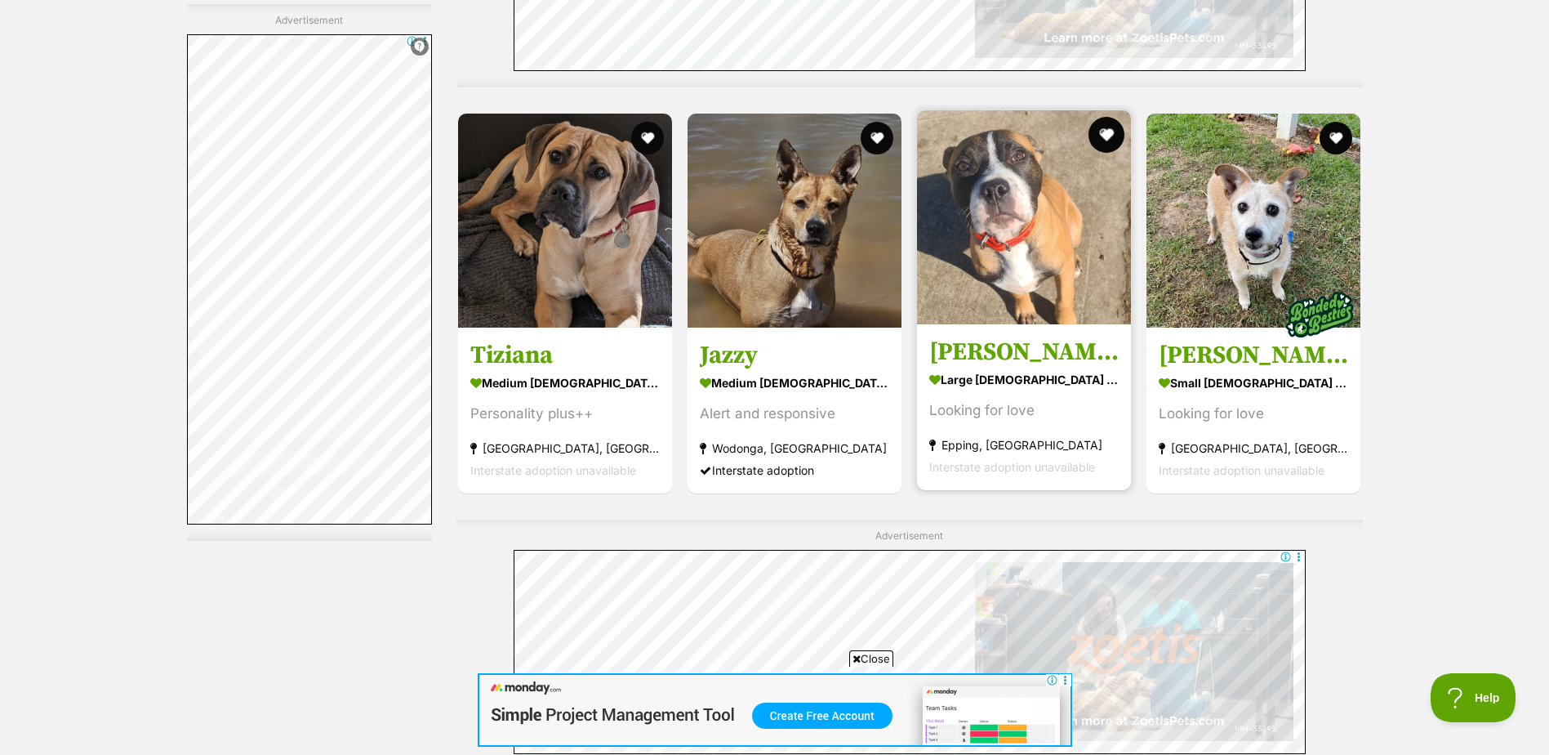
click at [1104, 132] on button "favourite" at bounding box center [1107, 135] width 36 height 36
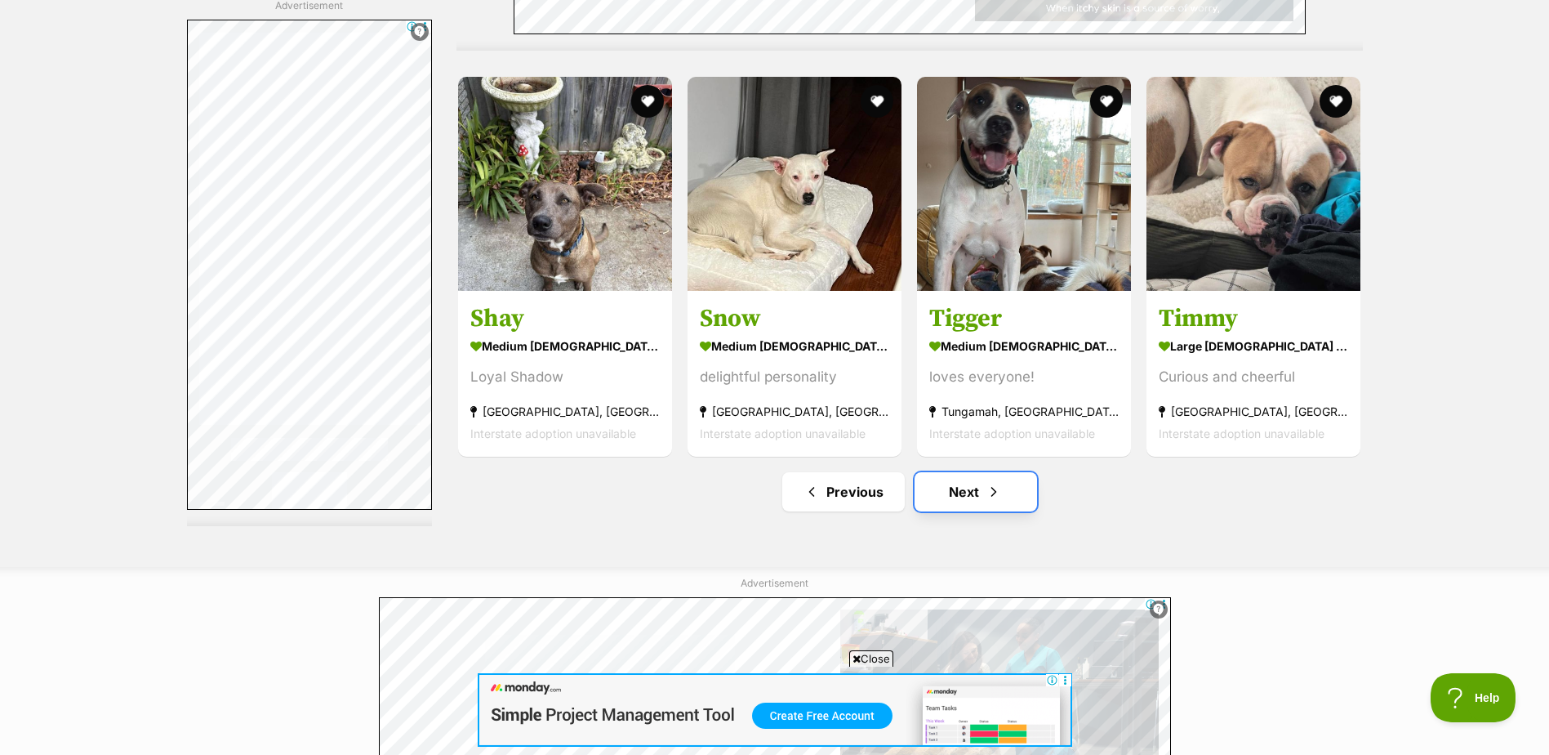
click at [969, 488] on link "Next" at bounding box center [976, 491] width 123 height 39
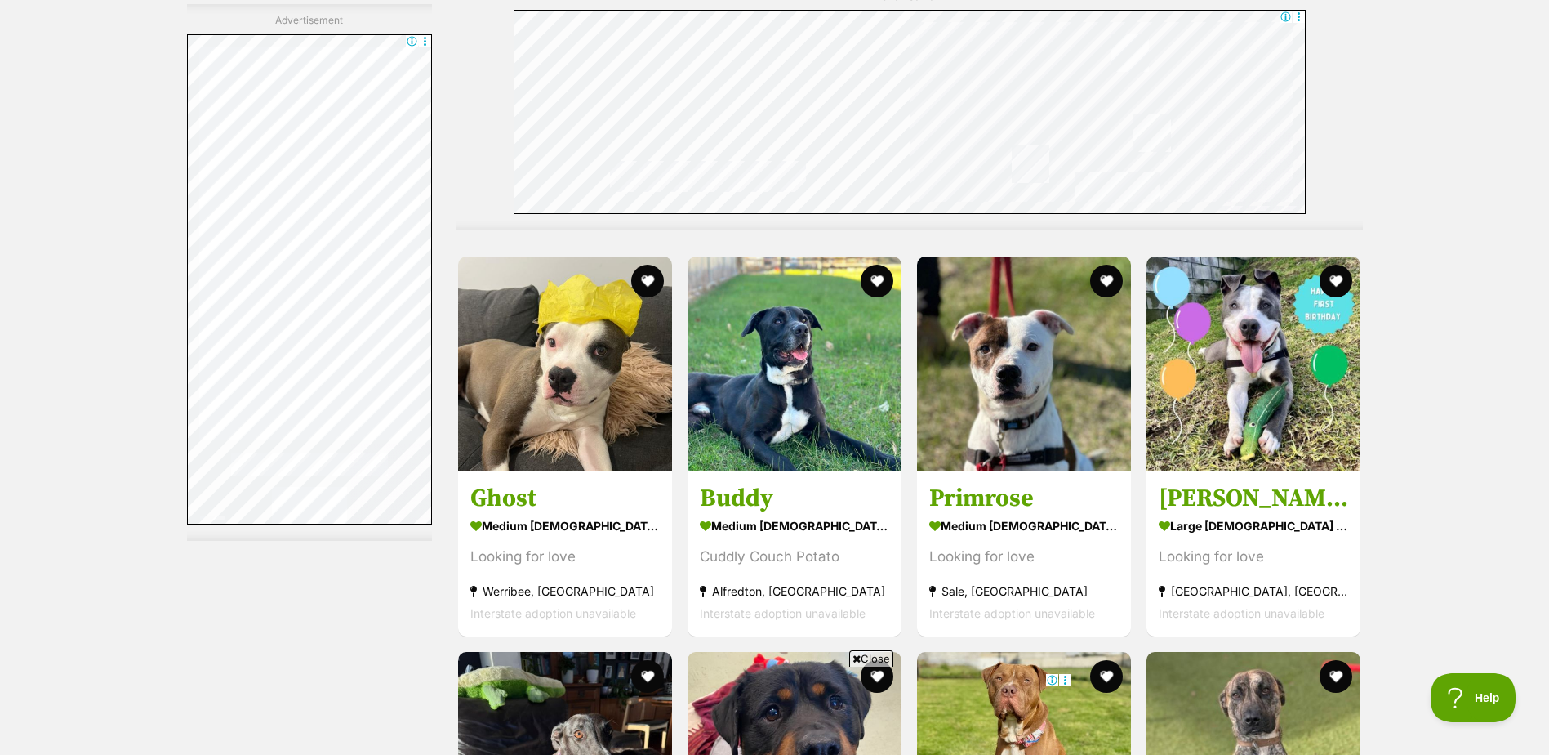
scroll to position [7269, 0]
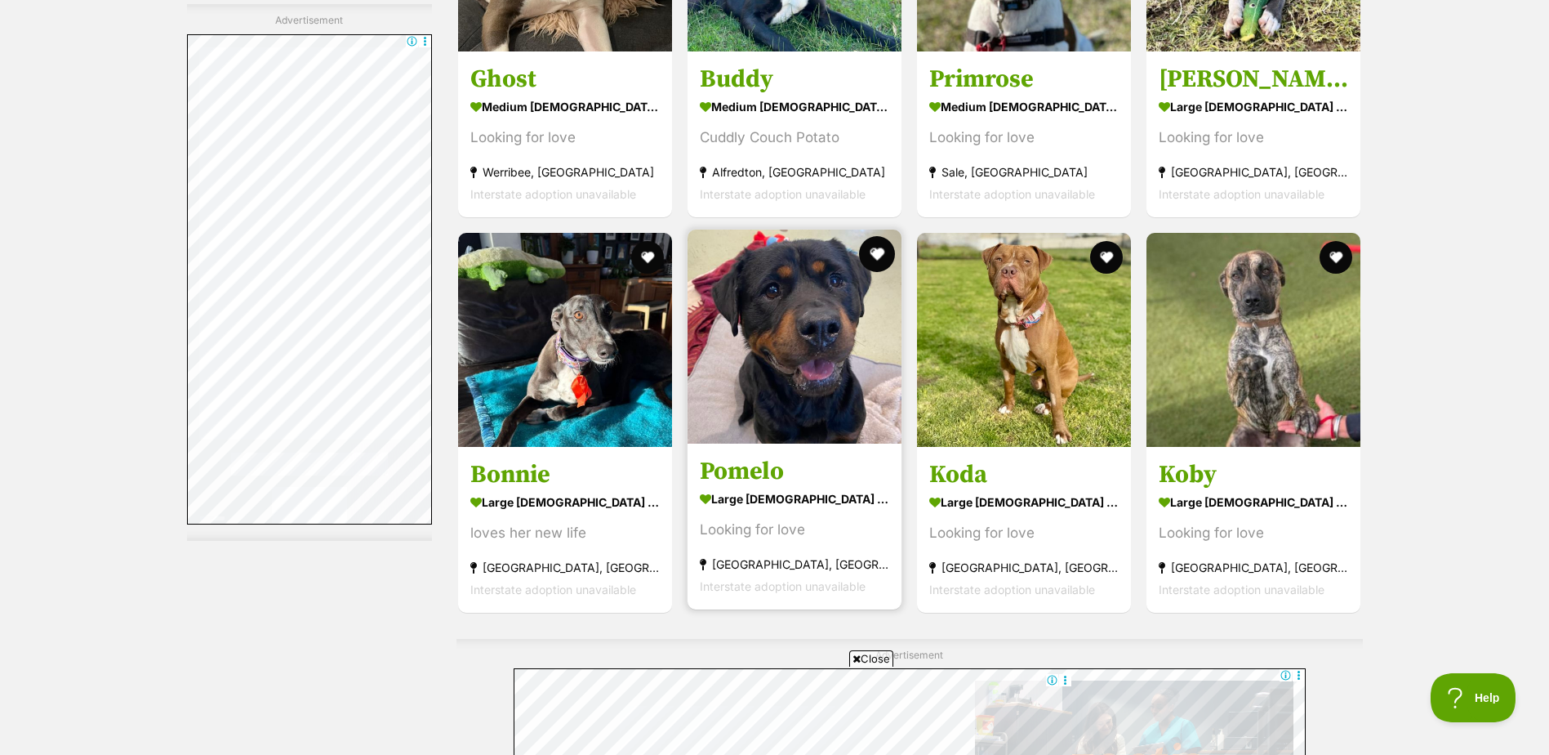
click at [883, 248] on button "favourite" at bounding box center [877, 254] width 36 height 36
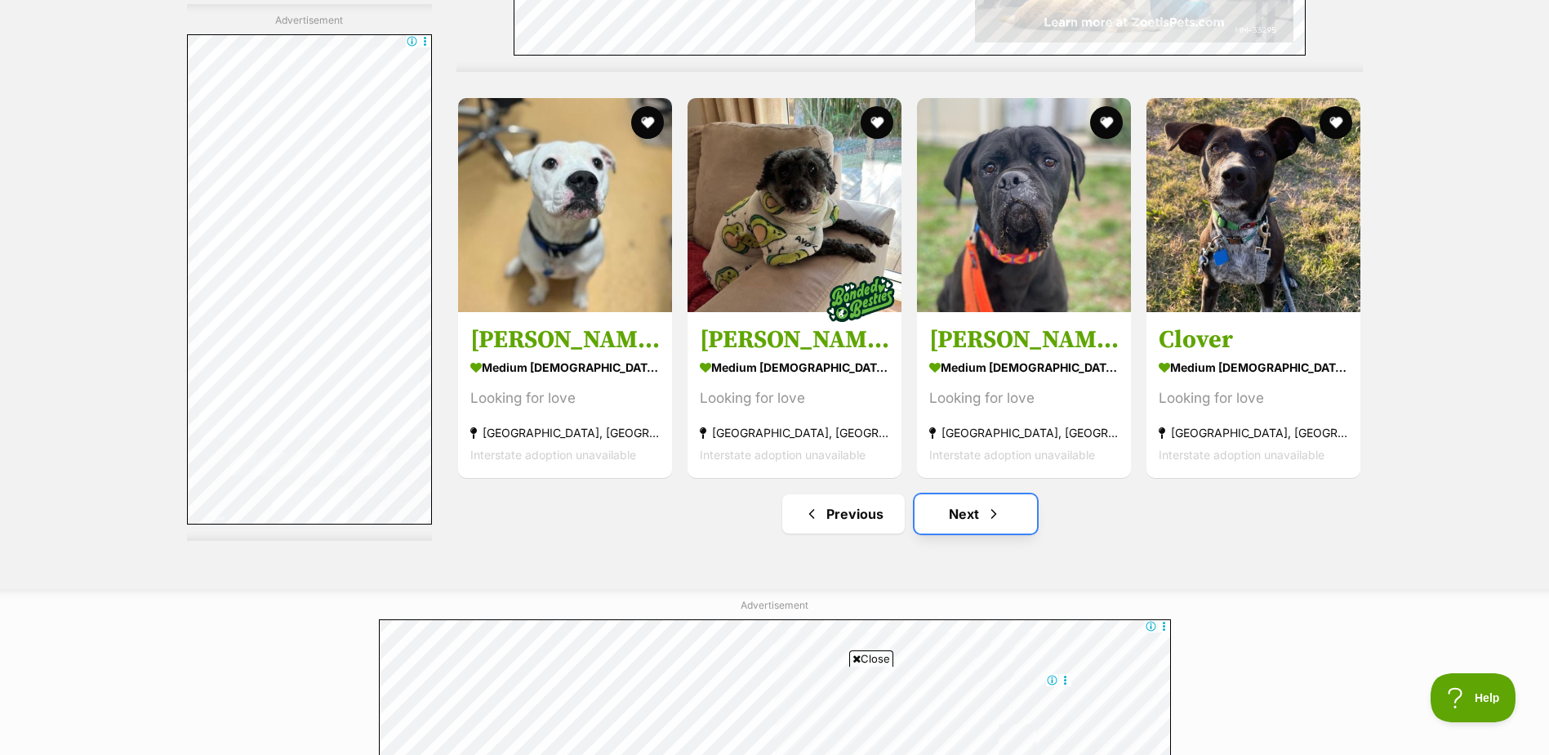
click at [997, 518] on span "Next page" at bounding box center [994, 514] width 16 height 20
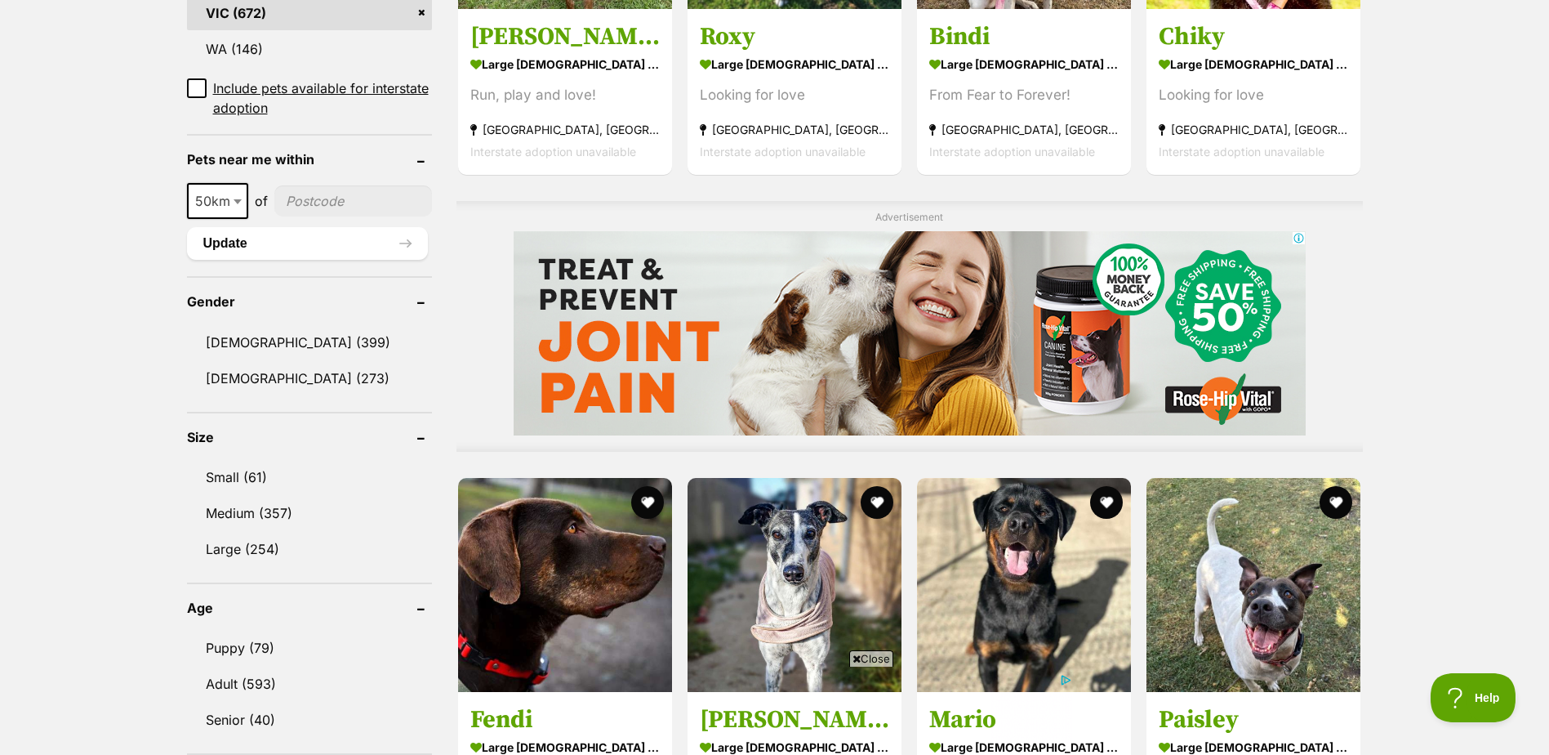
scroll to position [1307, 0]
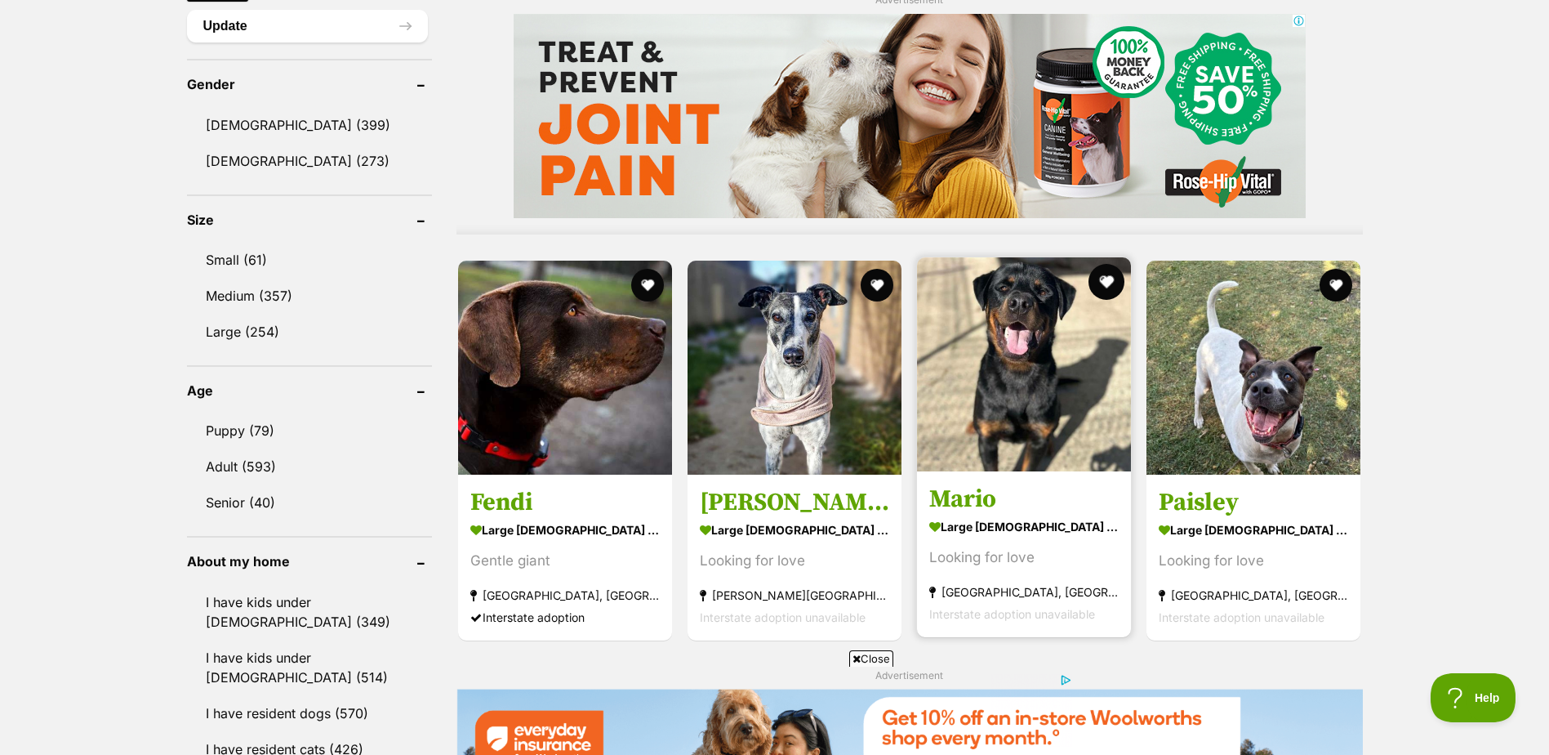
click at [1108, 279] on button "favourite" at bounding box center [1107, 282] width 36 height 36
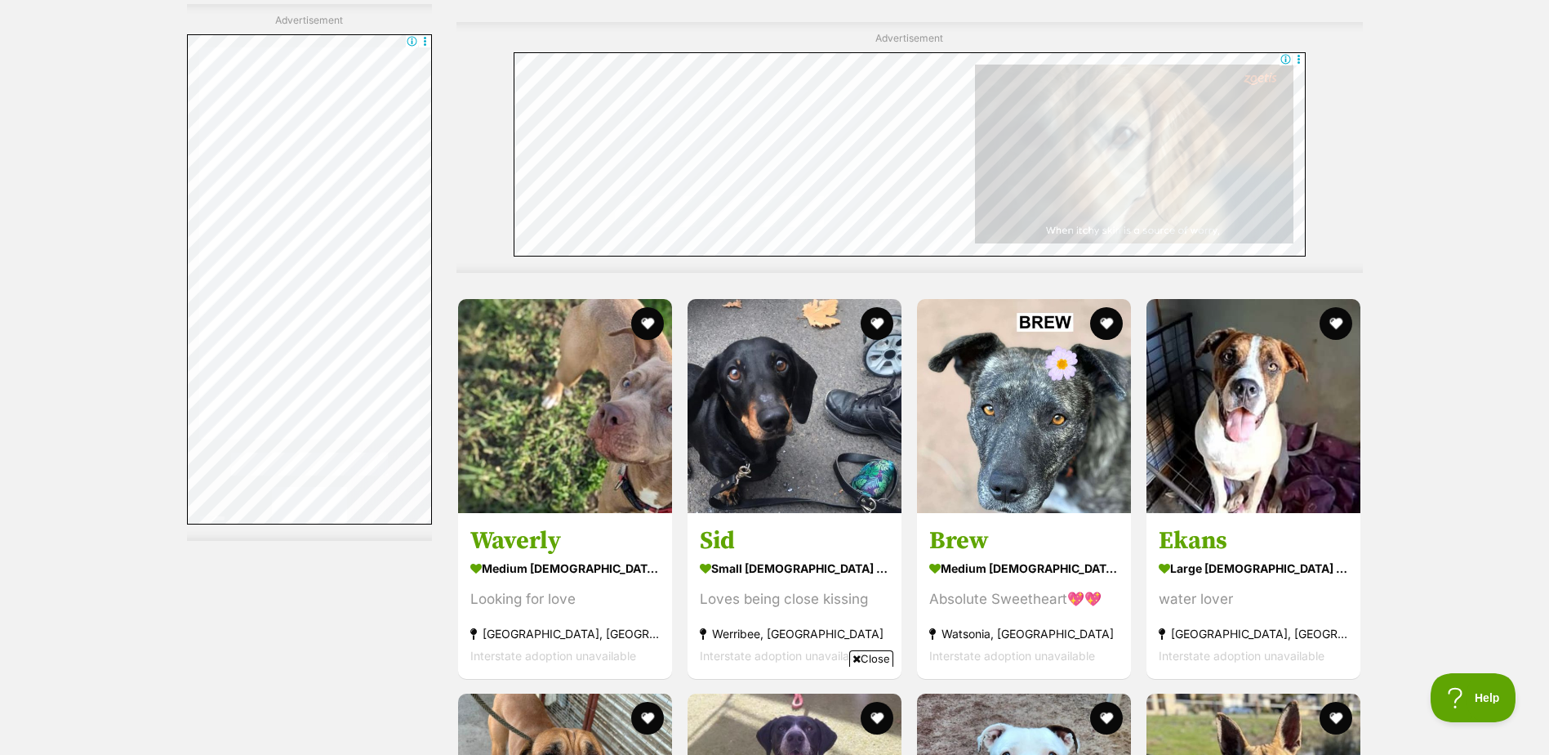
scroll to position [0, 0]
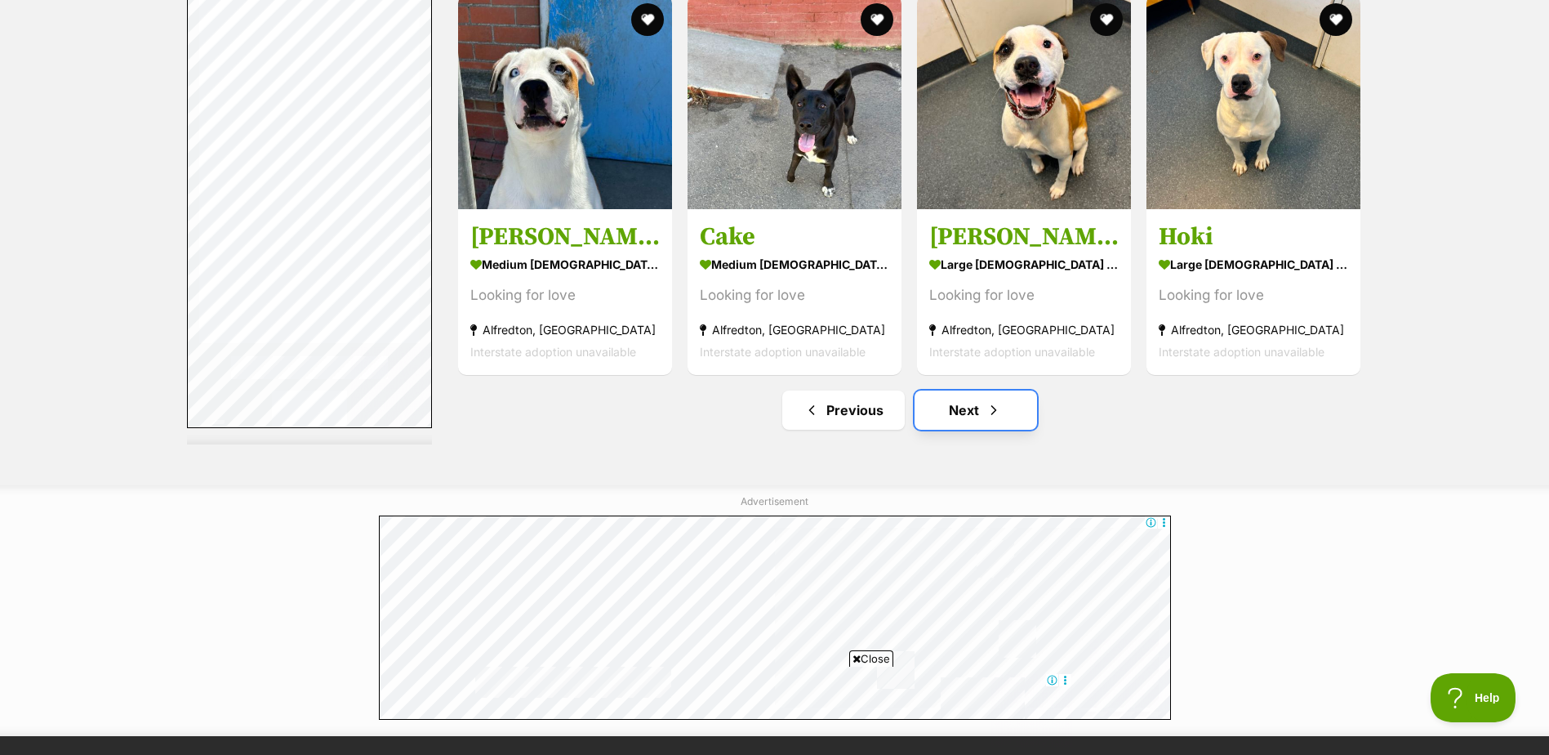
click at [992, 419] on span "Next page" at bounding box center [994, 410] width 16 height 20
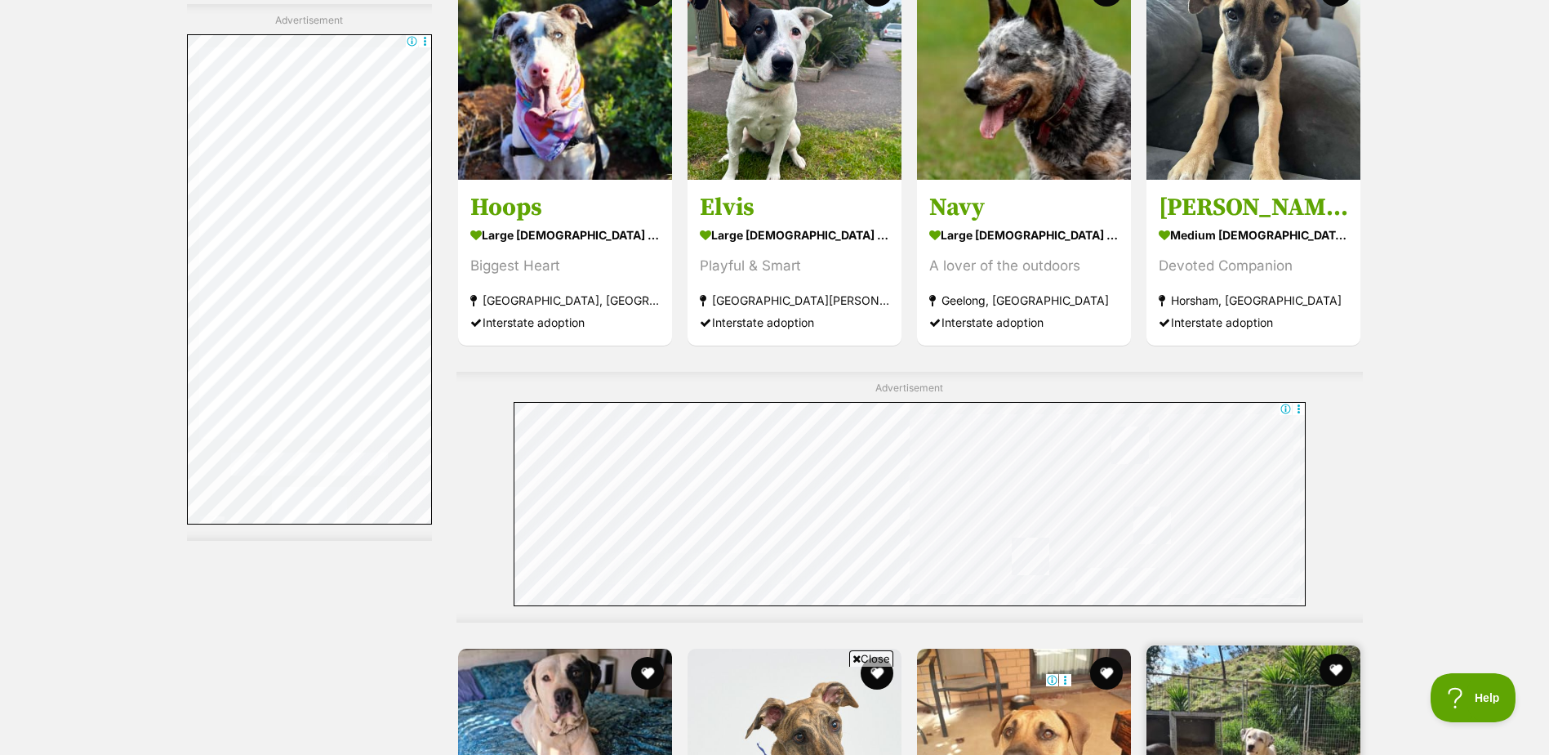
scroll to position [8331, 0]
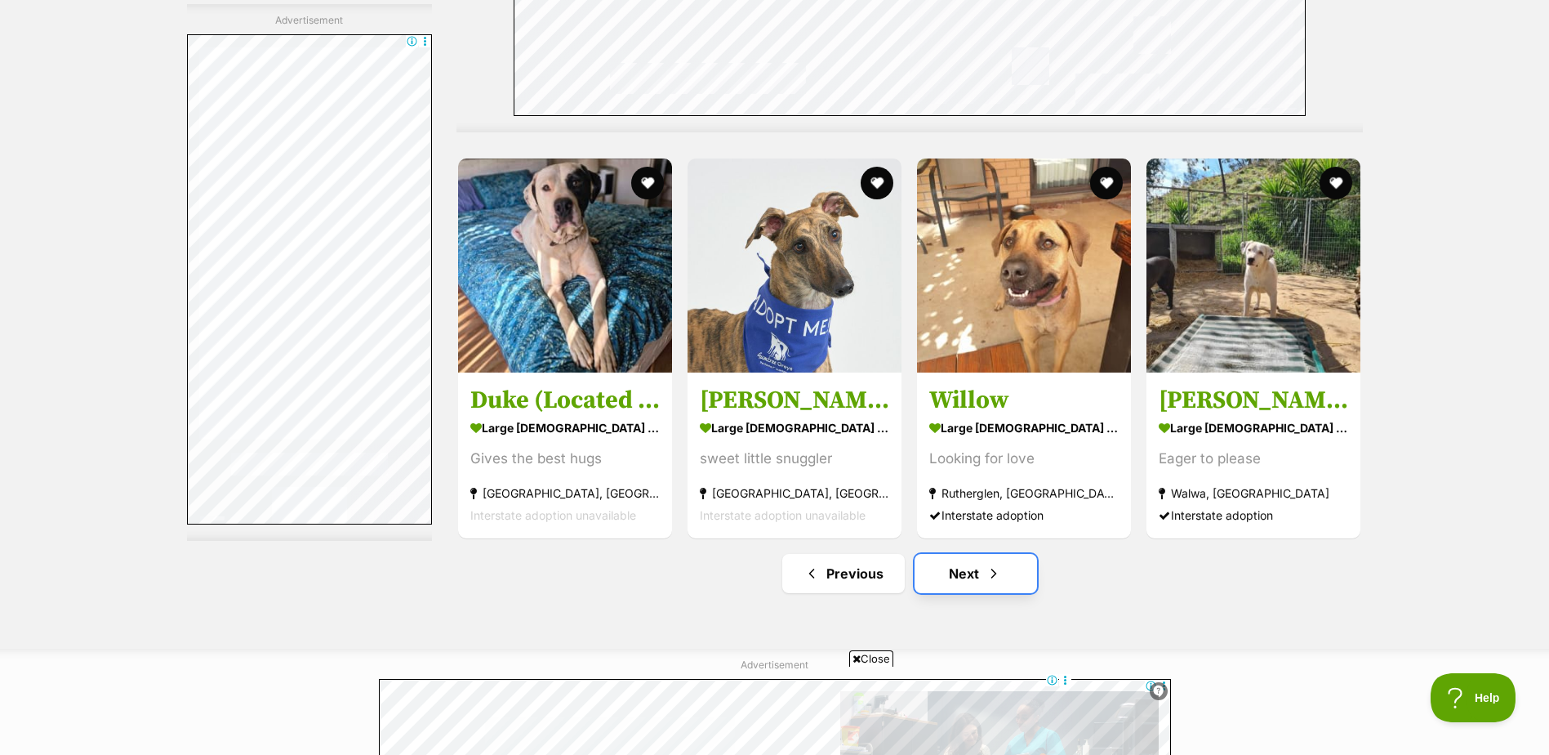
click at [994, 576] on span "Next page" at bounding box center [994, 574] width 16 height 20
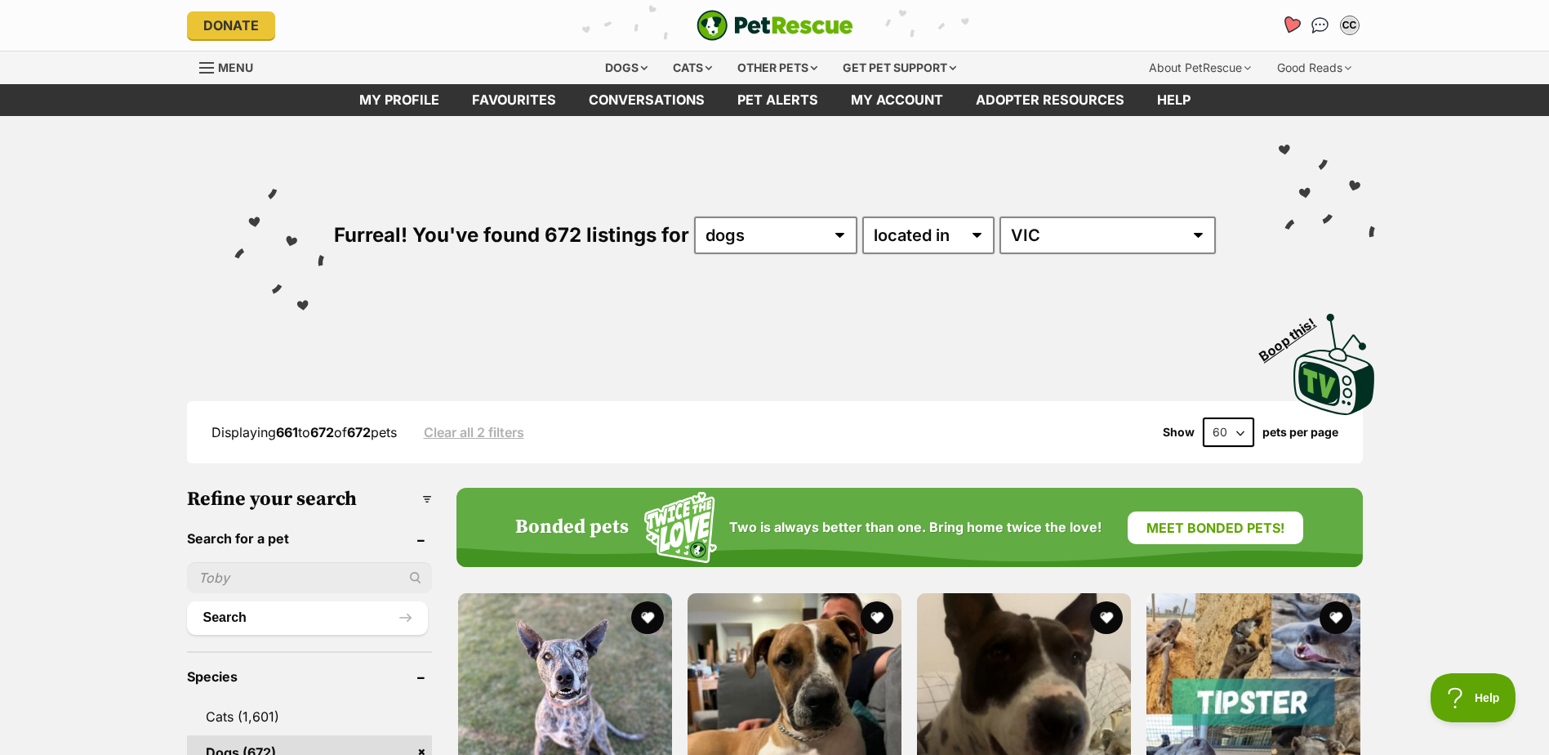
click at [1290, 23] on icon "Favourites" at bounding box center [1291, 25] width 20 height 19
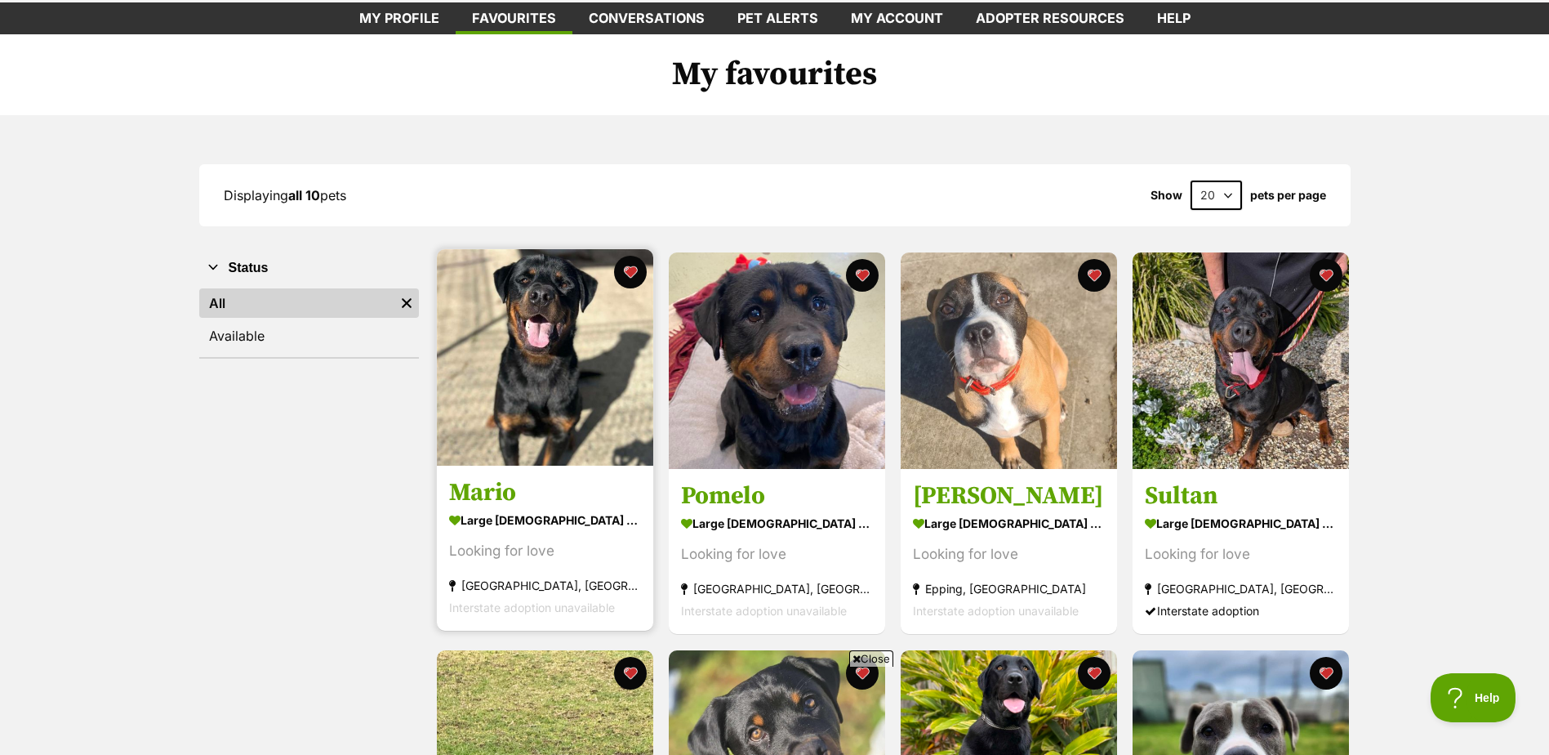
click at [497, 499] on h3 "Mario" at bounding box center [545, 493] width 192 height 31
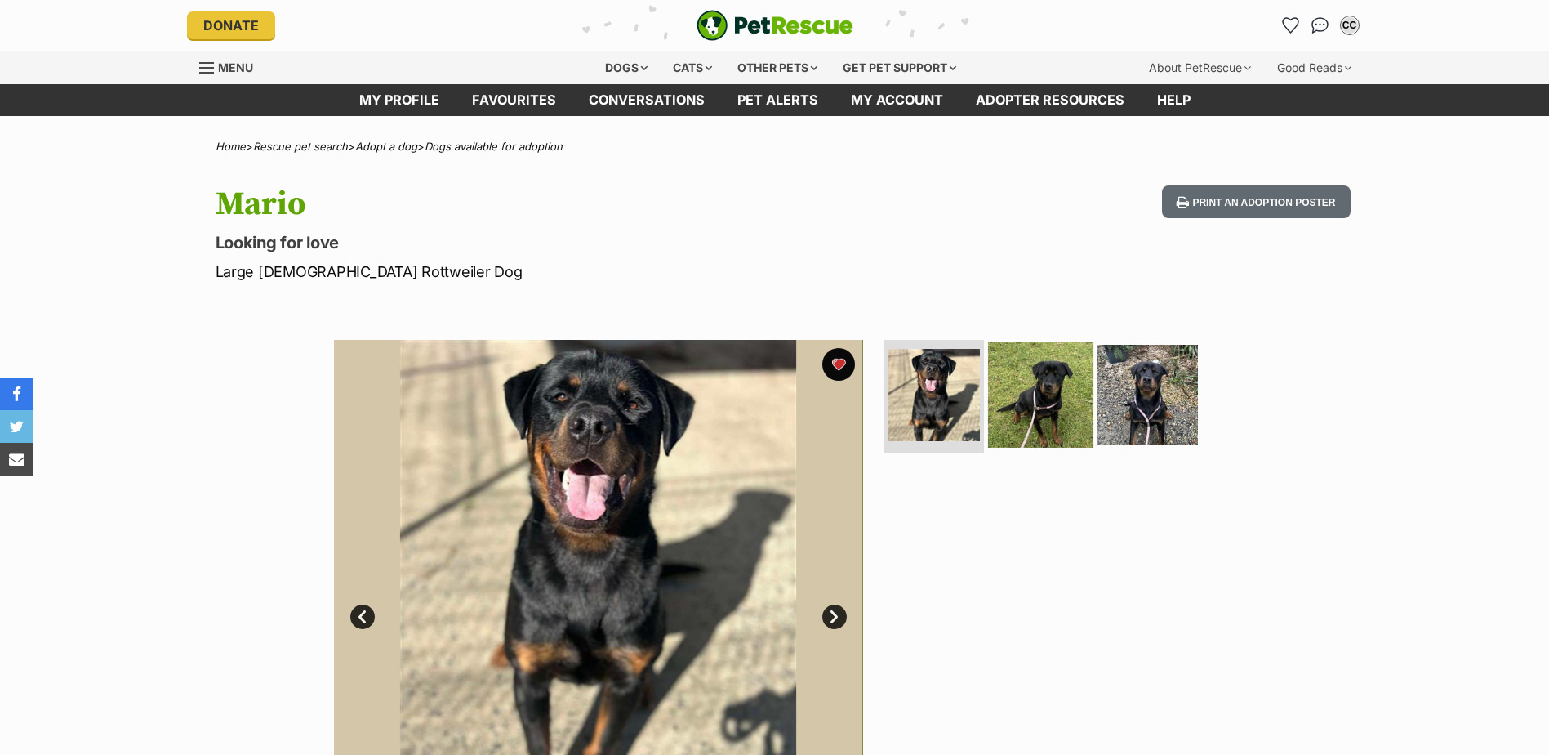
click at [1045, 377] on img at bounding box center [1040, 393] width 105 height 105
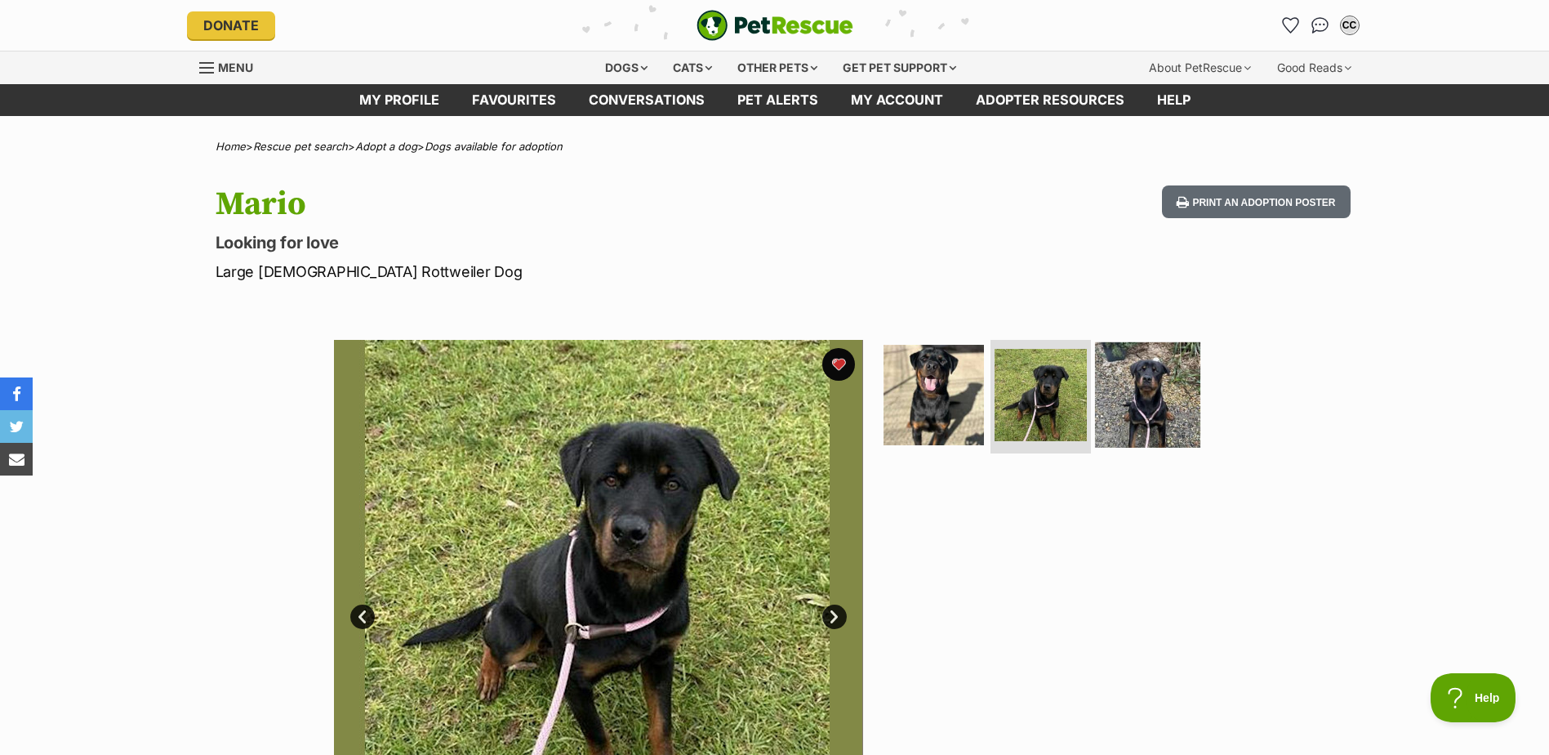
click at [1148, 368] on img at bounding box center [1147, 393] width 105 height 105
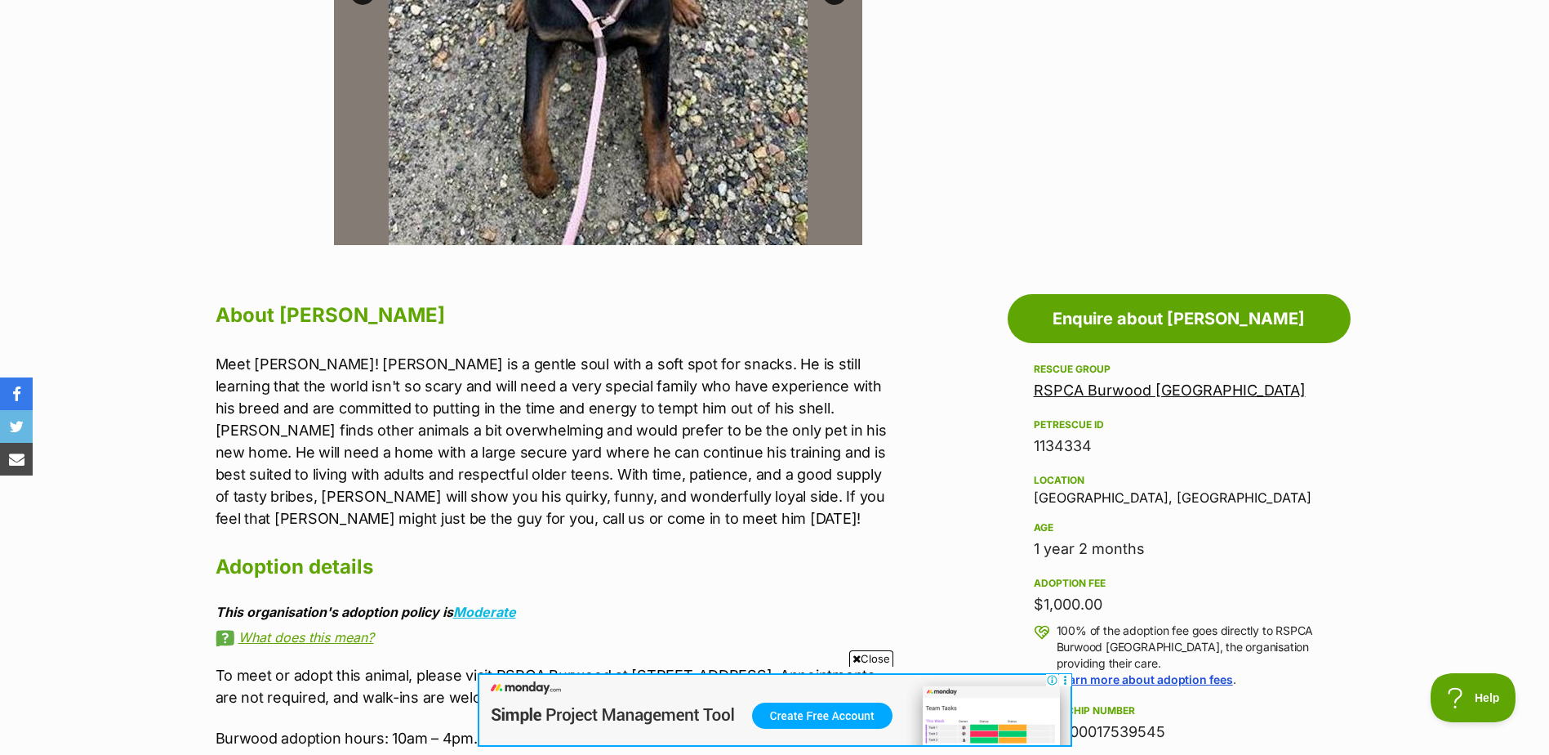
scroll to position [653, 0]
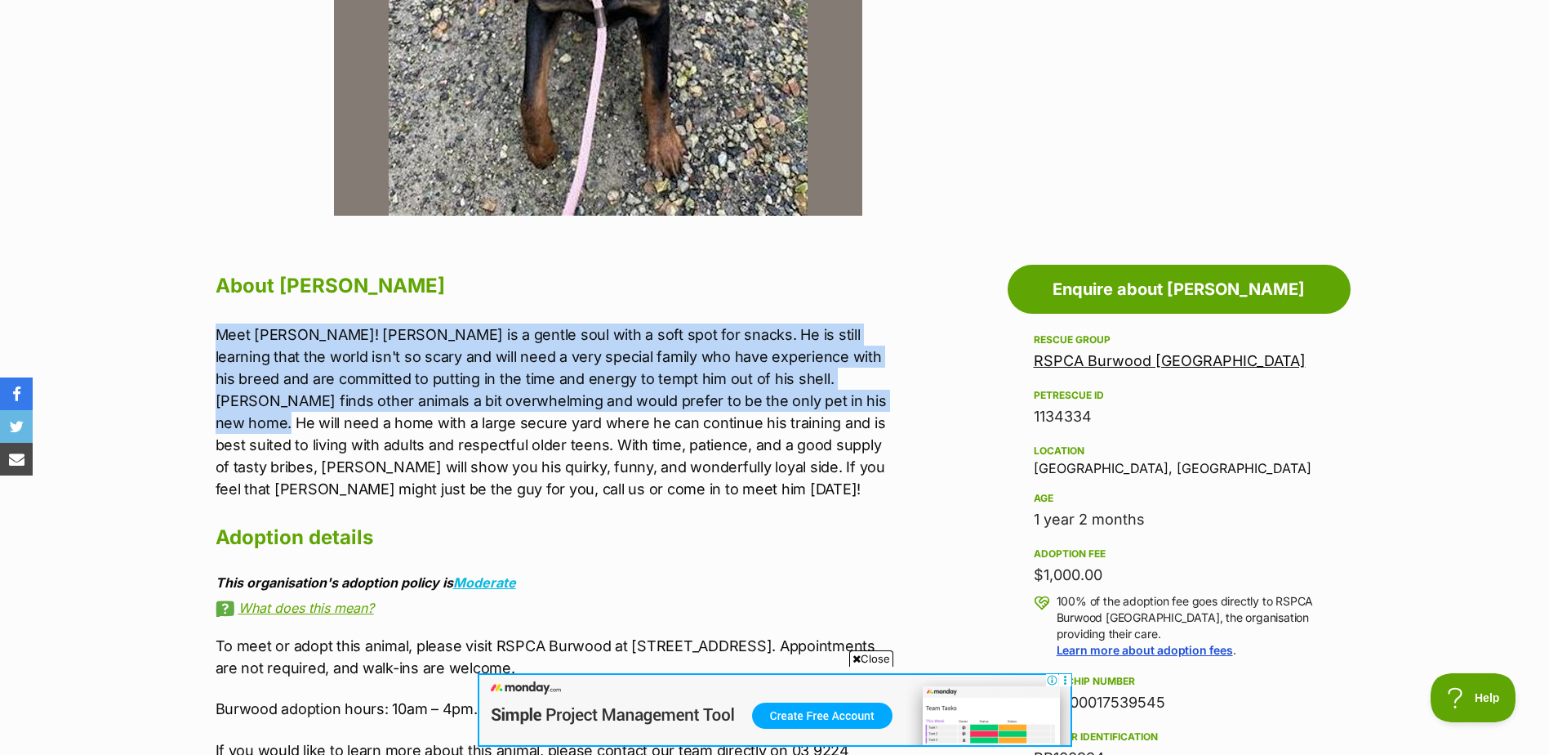
drag, startPoint x: 217, startPoint y: 337, endPoint x: 836, endPoint y: 394, distance: 620.9
click at [836, 394] on p "Meet Mario! Mario is a gentle soul with a soft spot for snacks. He is still lea…" at bounding box center [553, 411] width 675 height 176
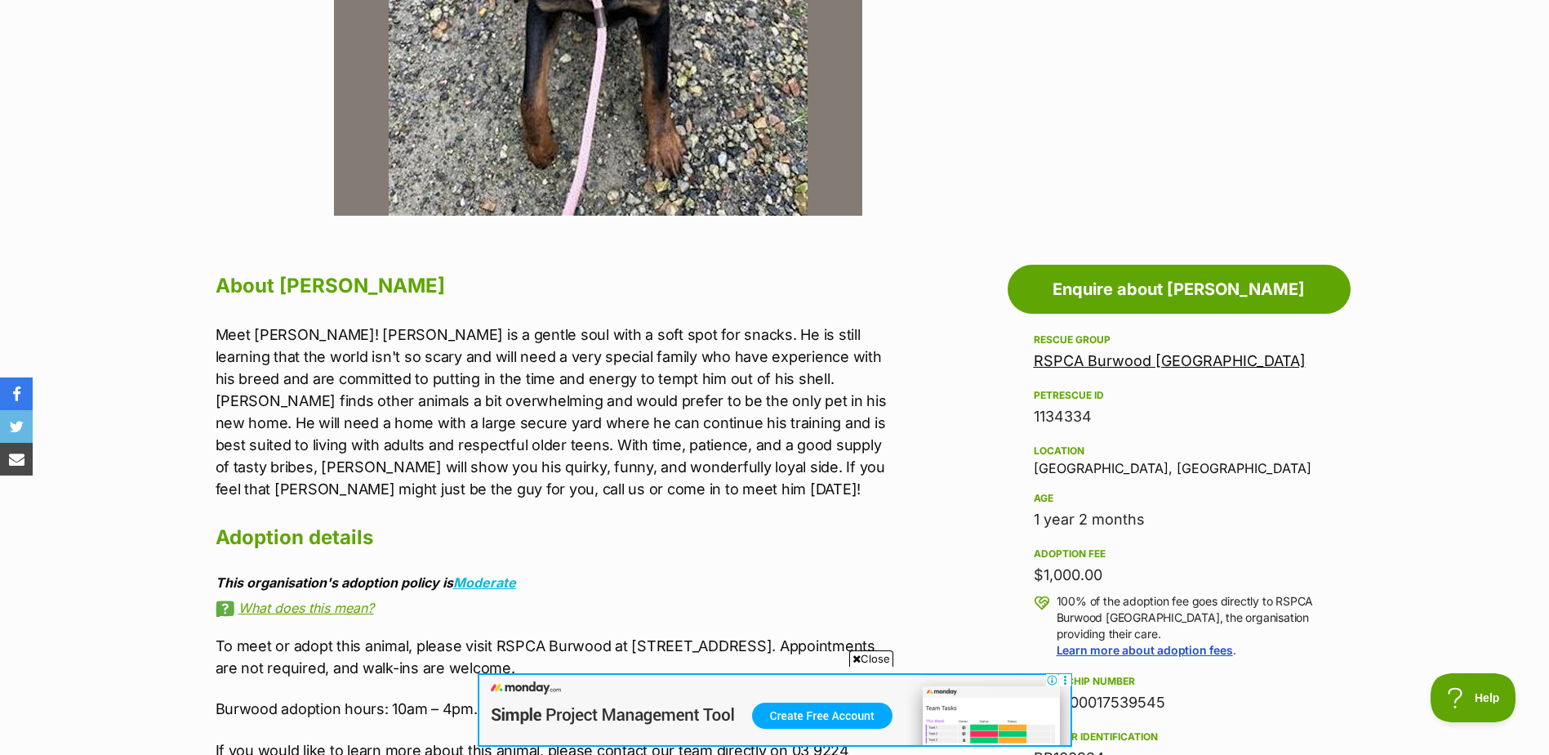
drag, startPoint x: 836, startPoint y: 394, endPoint x: 798, endPoint y: 452, distance: 69.1
click at [798, 452] on p "Meet Mario! Mario is a gentle soul with a soft spot for snacks. He is still lea…" at bounding box center [553, 411] width 675 height 176
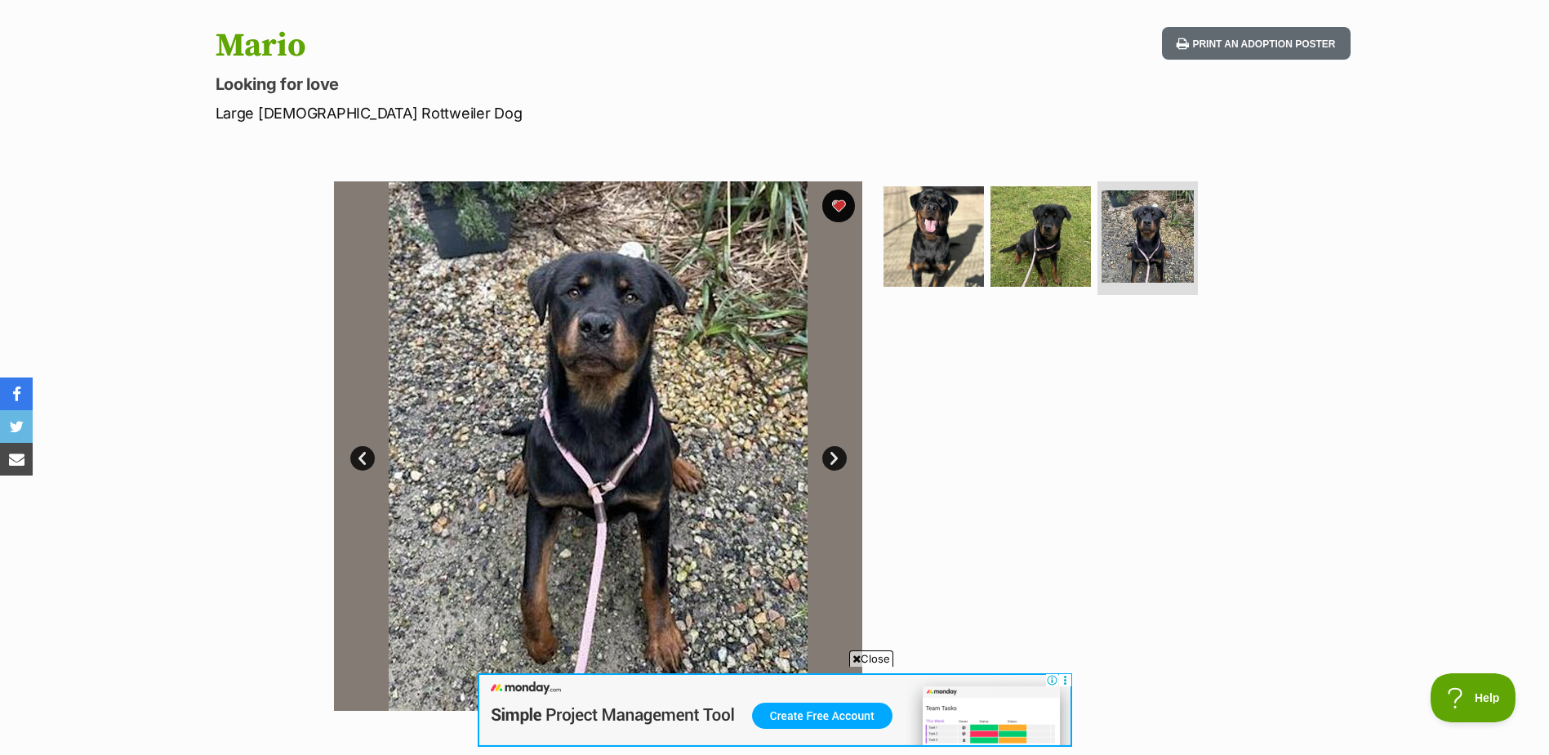
scroll to position [0, 0]
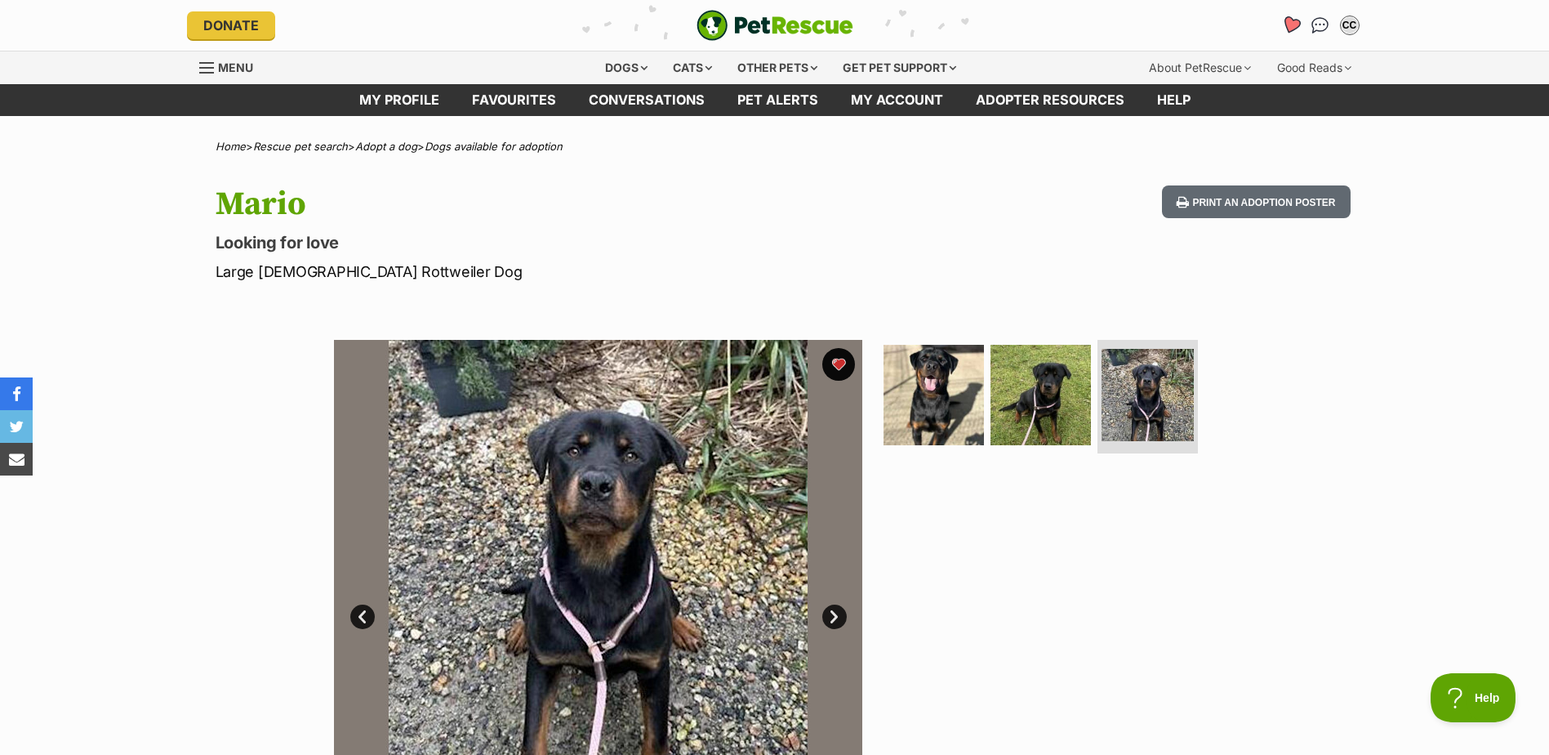
click at [1289, 30] on icon "Favourites" at bounding box center [1291, 25] width 20 height 19
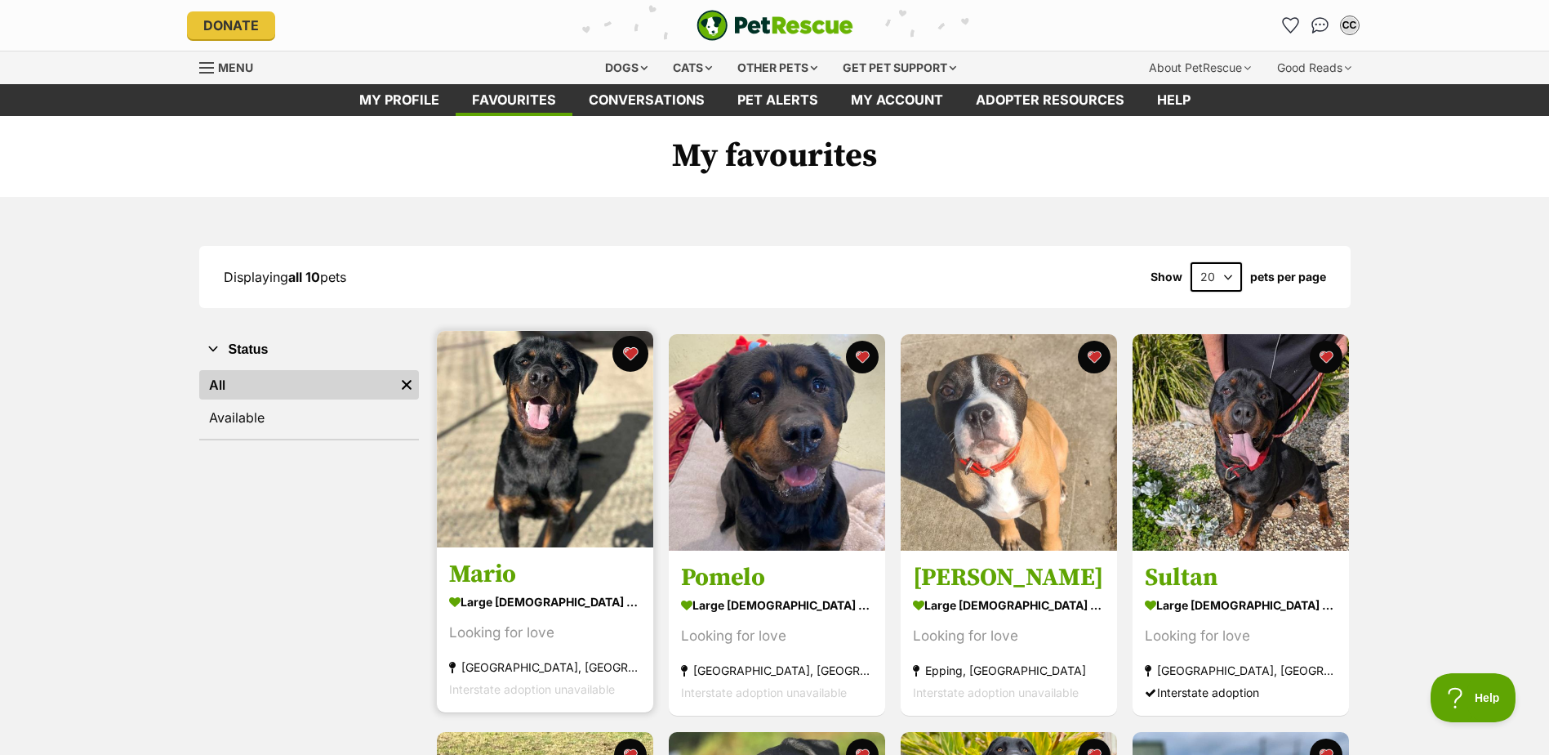
click at [638, 357] on button "favourite" at bounding box center [631, 354] width 36 height 36
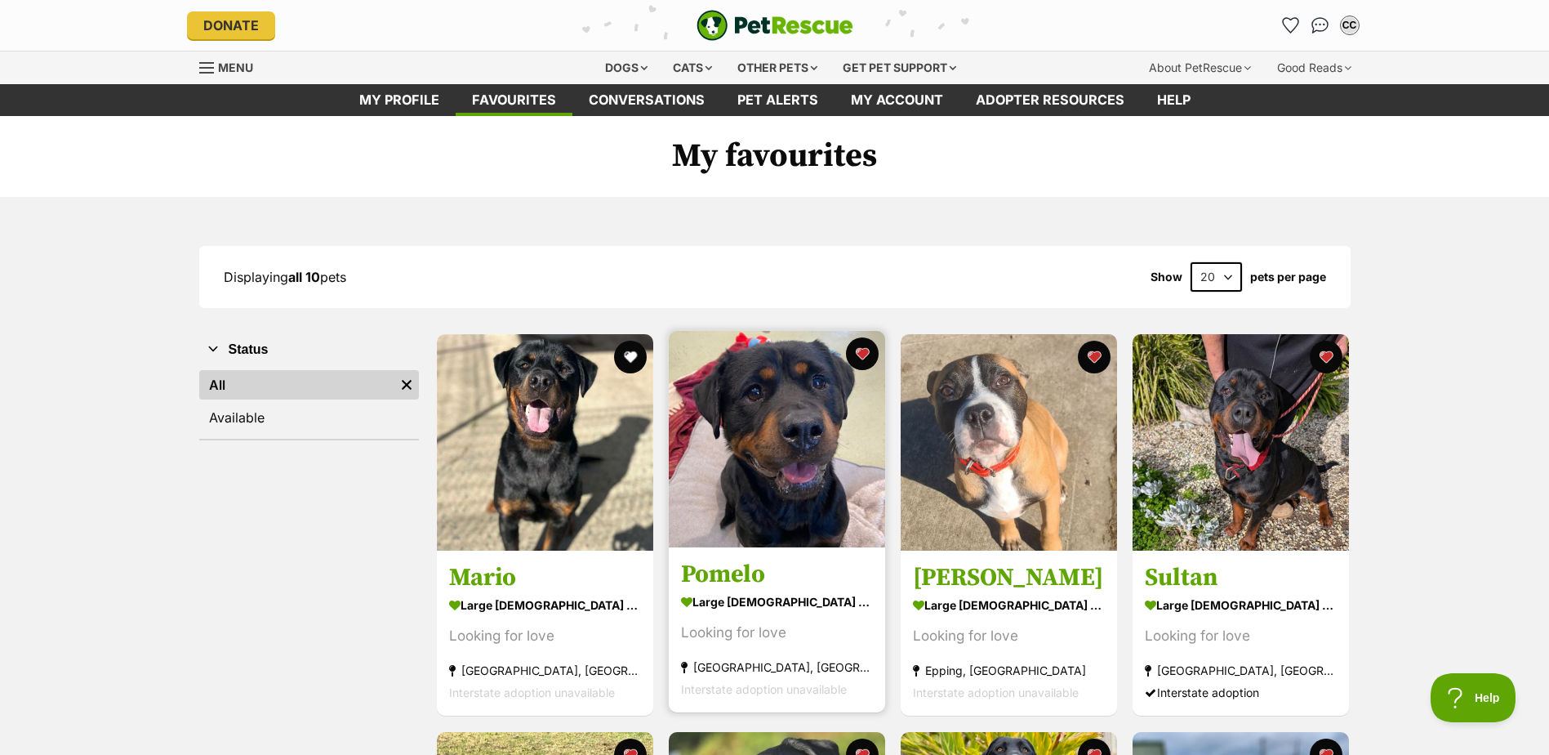
click at [787, 538] on img at bounding box center [777, 439] width 216 height 216
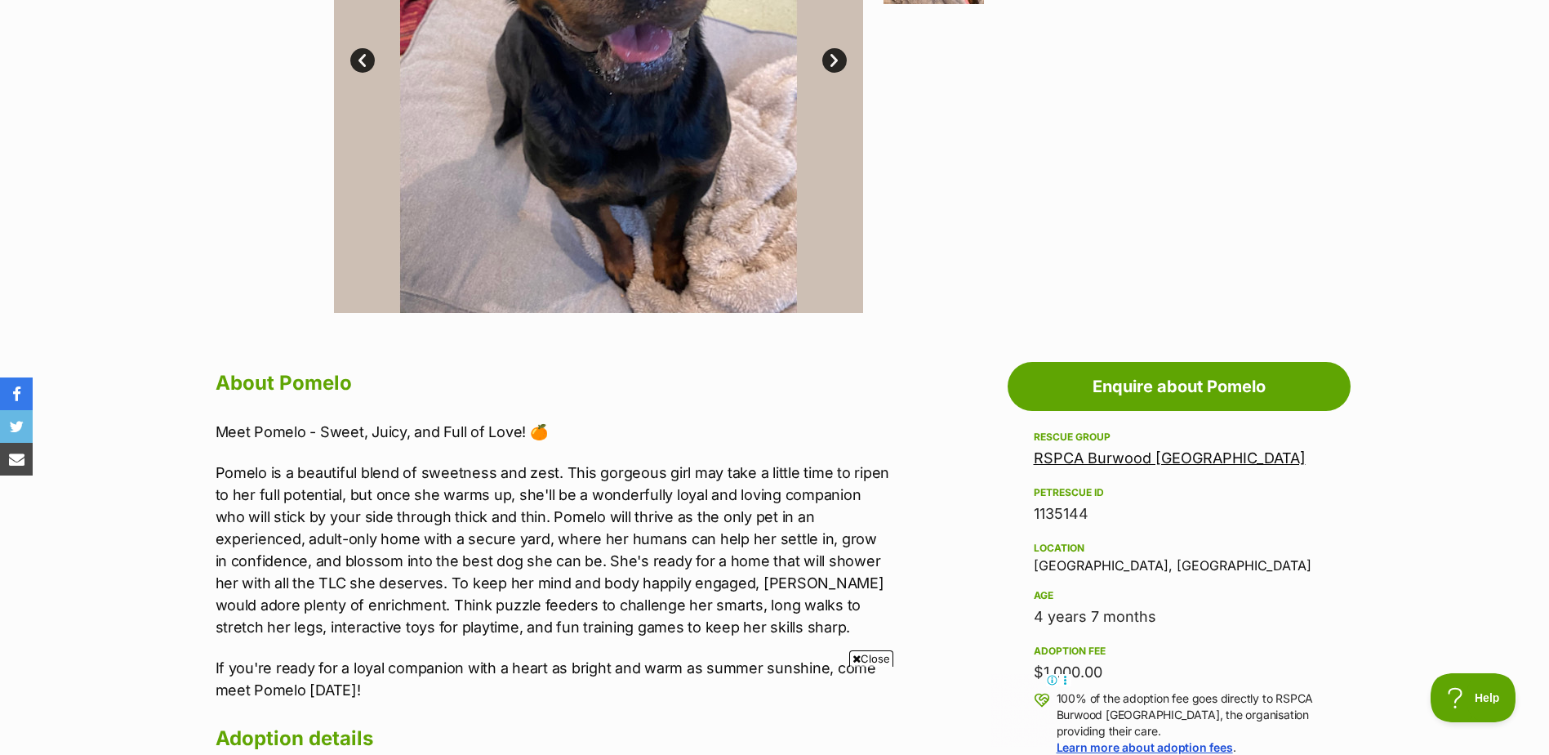
scroll to position [735, 0]
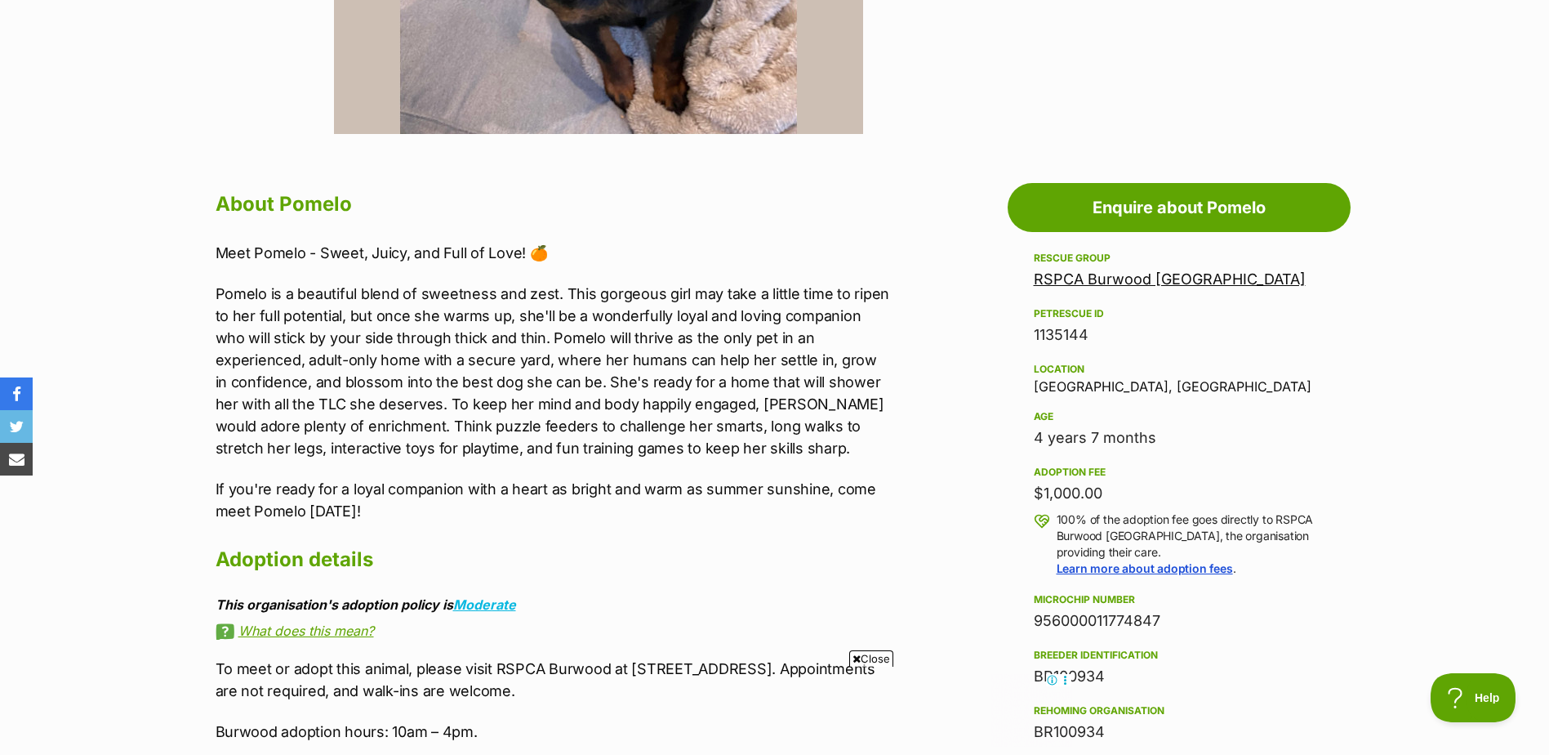
drag, startPoint x: 1037, startPoint y: 439, endPoint x: 1170, endPoint y: 448, distance: 133.4
click at [1170, 448] on div "4 years 7 months" at bounding box center [1179, 437] width 291 height 23
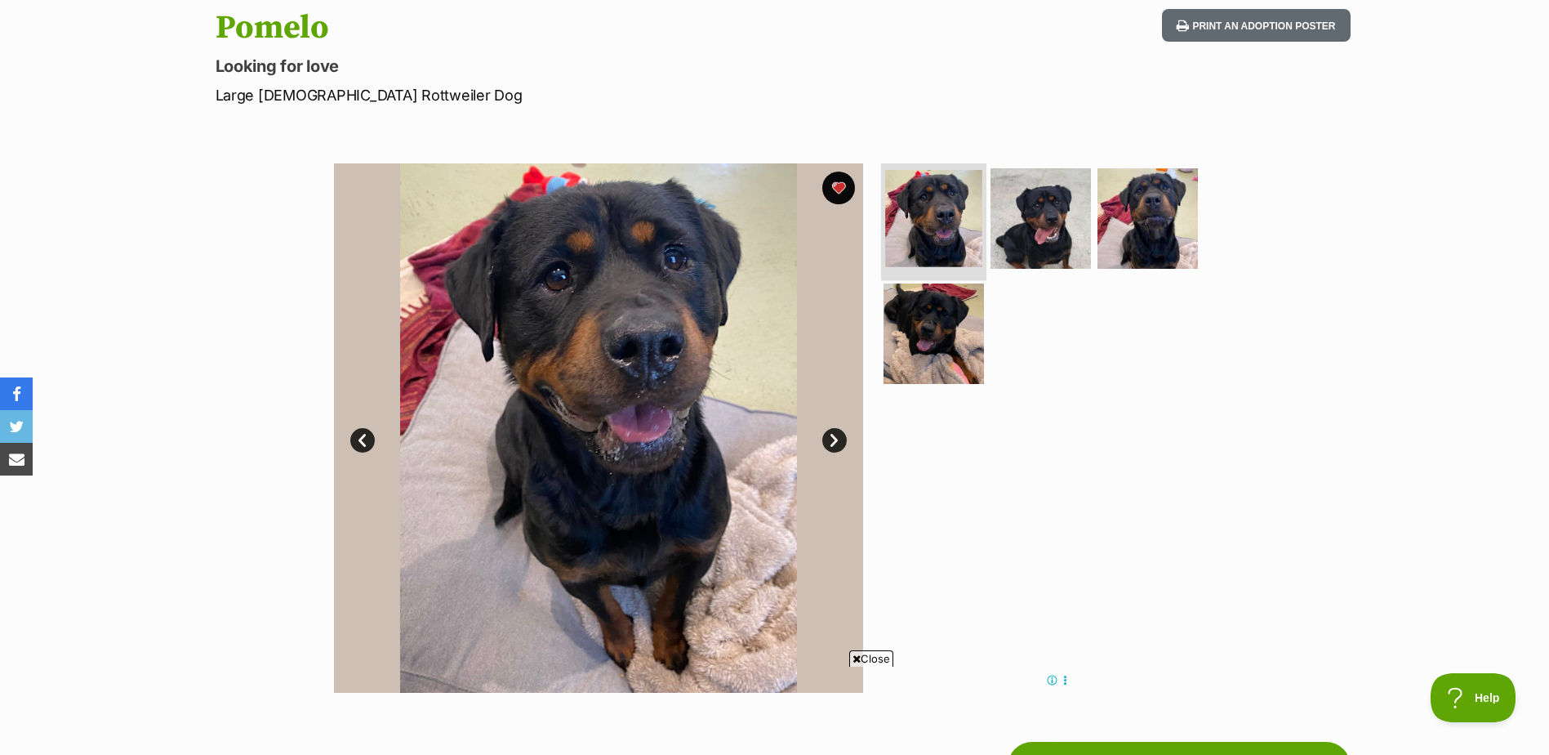
scroll to position [82, 0]
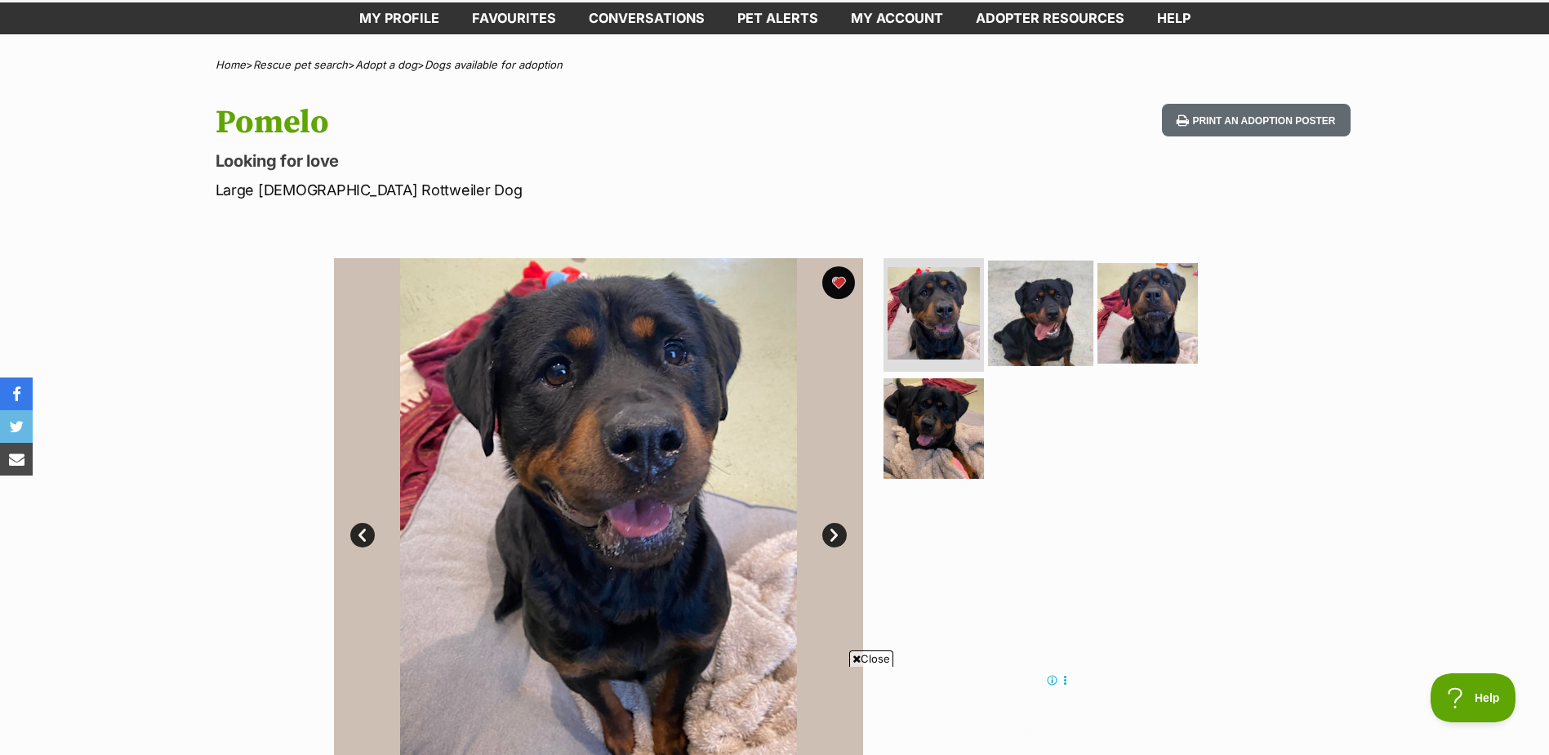
click at [1050, 301] on img at bounding box center [1040, 312] width 105 height 105
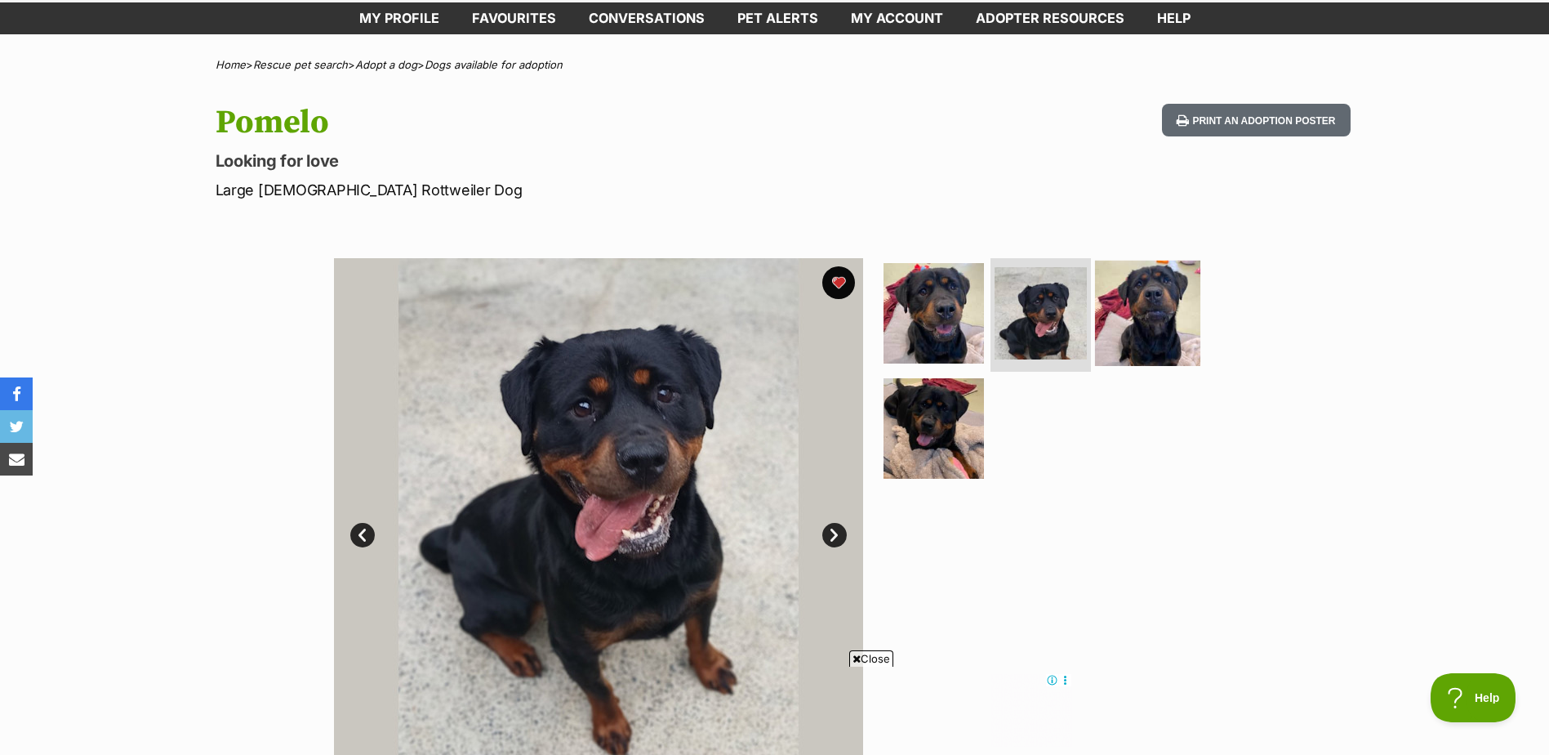
click at [1155, 292] on img at bounding box center [1147, 312] width 105 height 105
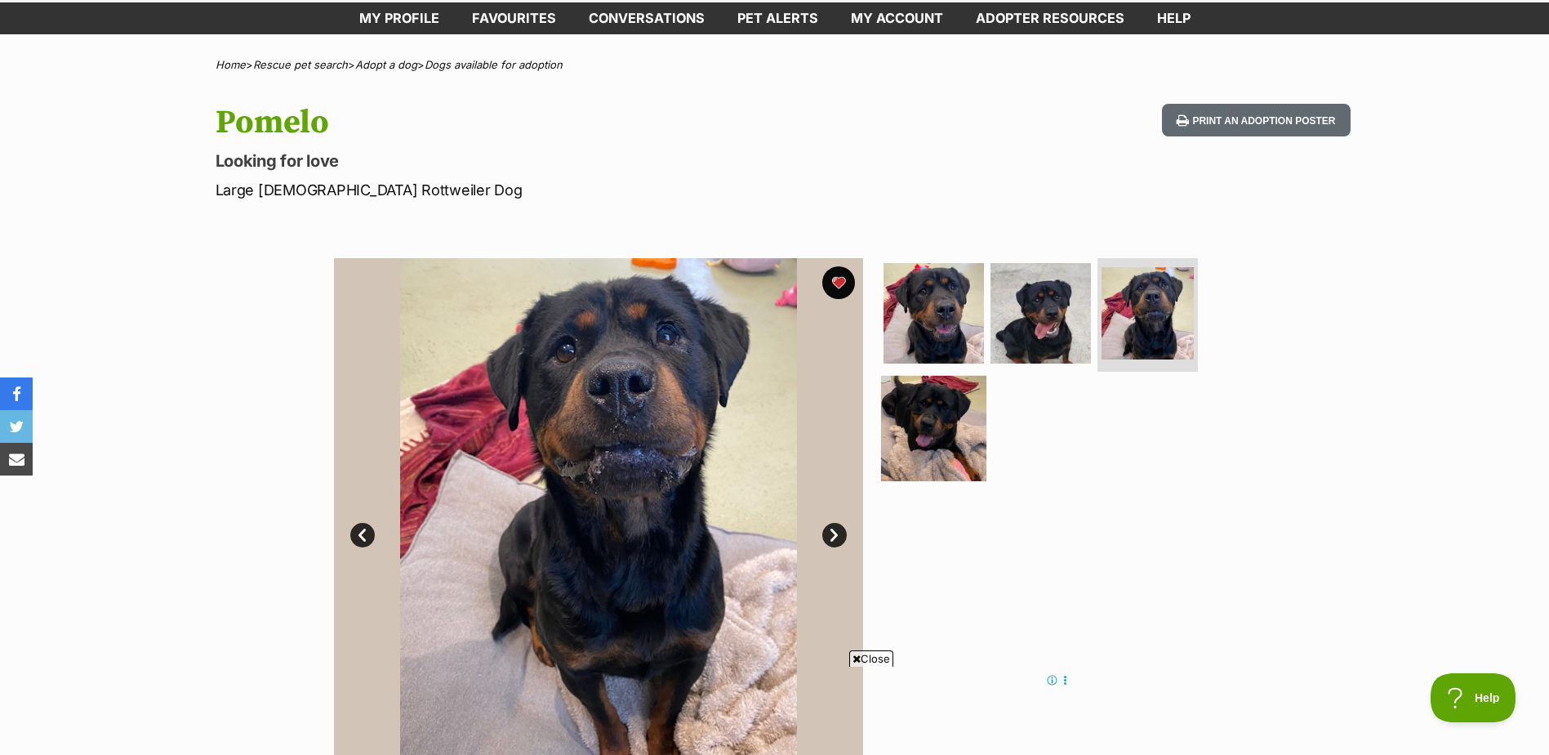
click at [921, 409] on img at bounding box center [933, 428] width 105 height 105
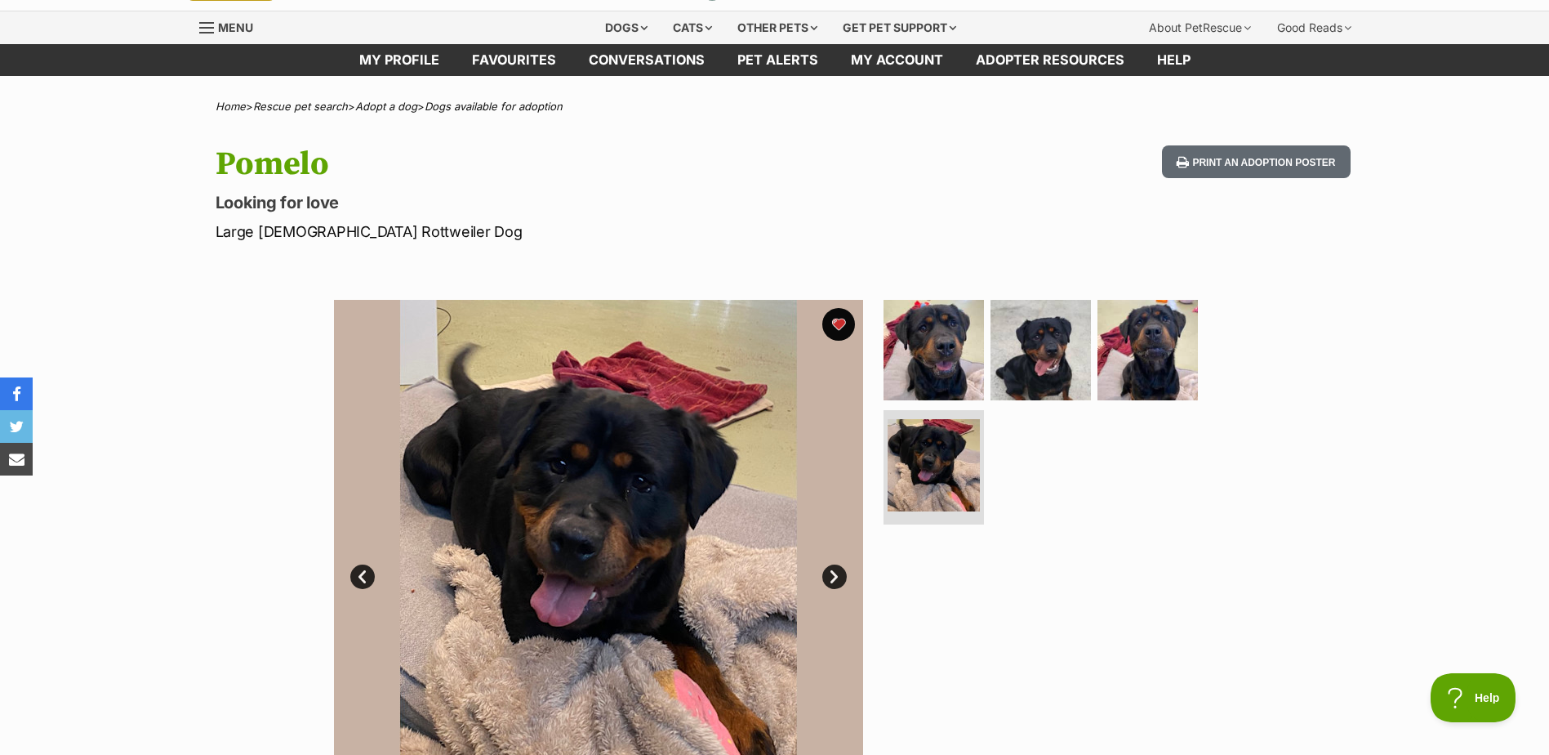
scroll to position [0, 0]
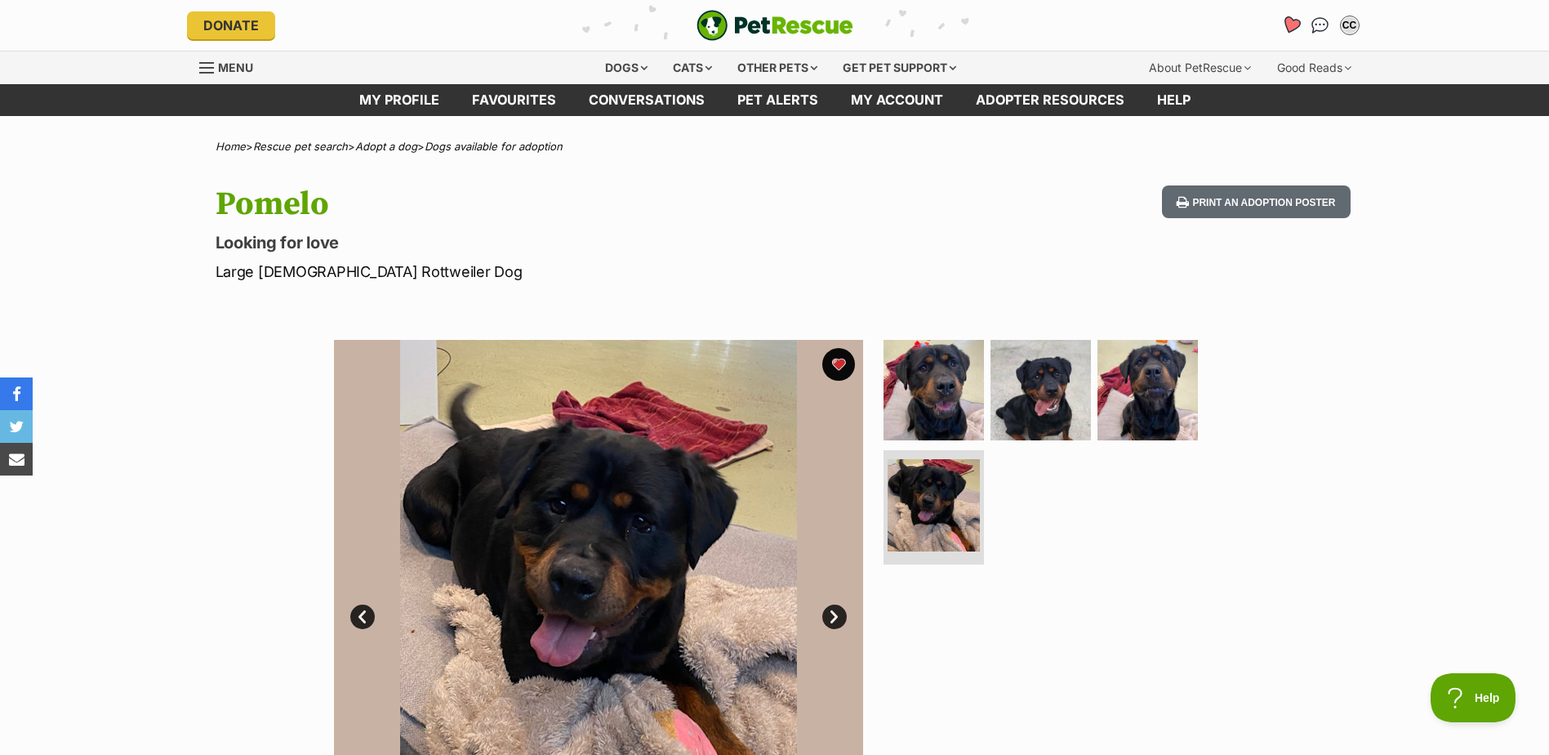
click at [1282, 22] on icon "Favourites" at bounding box center [1291, 25] width 22 height 21
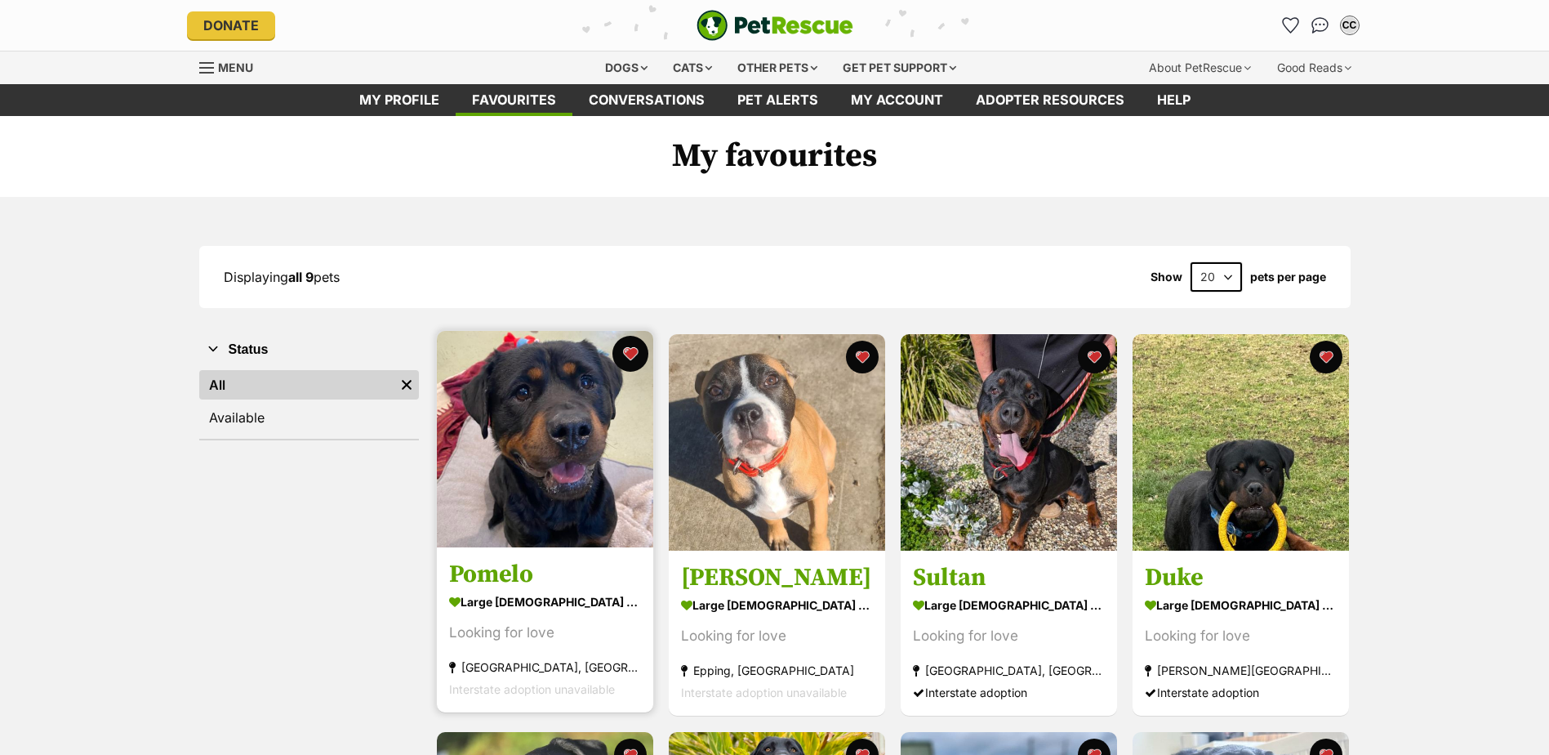
click at [622, 354] on button "favourite" at bounding box center [631, 354] width 36 height 36
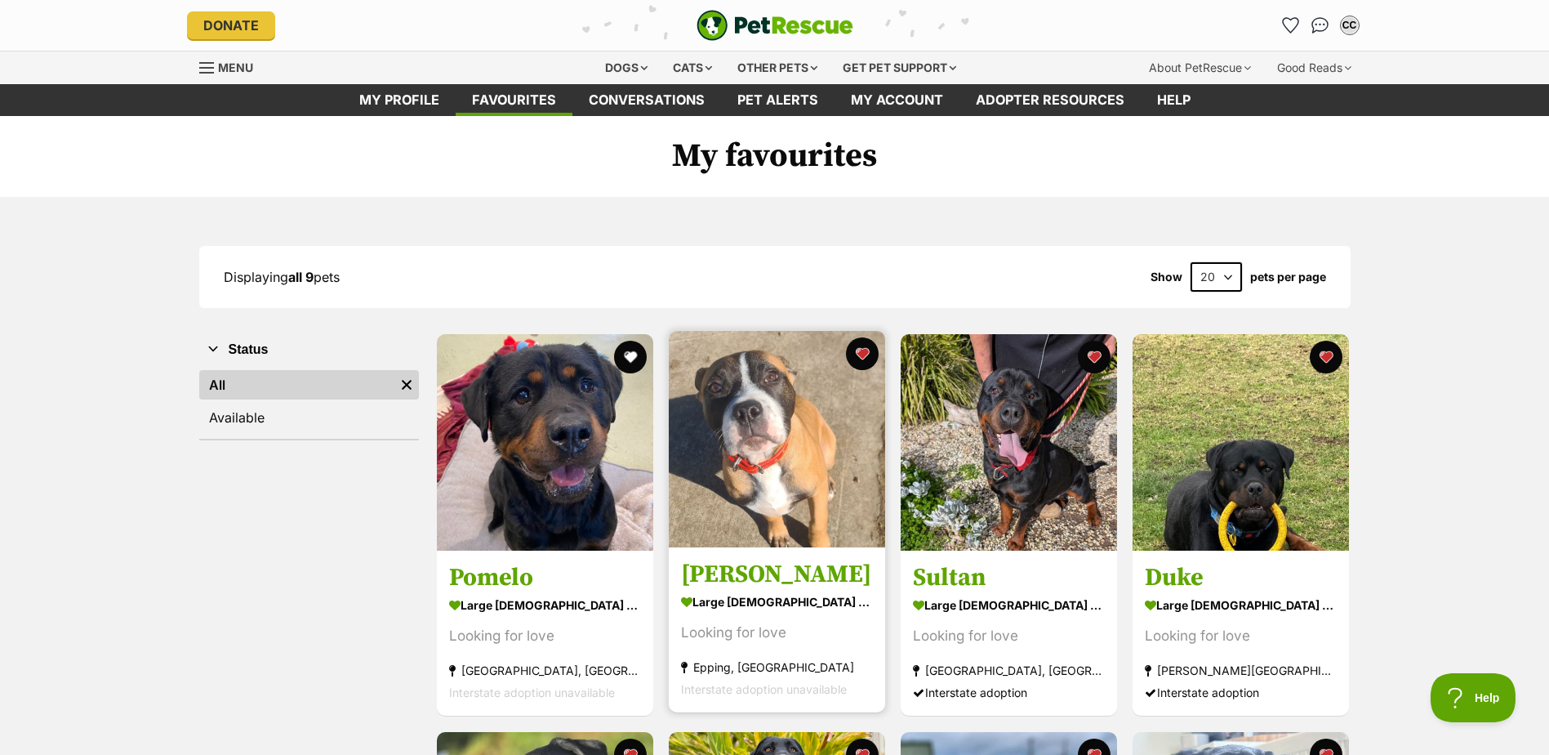
click at [761, 551] on div "[PERSON_NAME] large [DEMOGRAPHIC_DATA] Dog Looking for love [GEOGRAPHIC_DATA], …" at bounding box center [777, 521] width 220 height 385
click at [772, 448] on img at bounding box center [777, 439] width 216 height 216
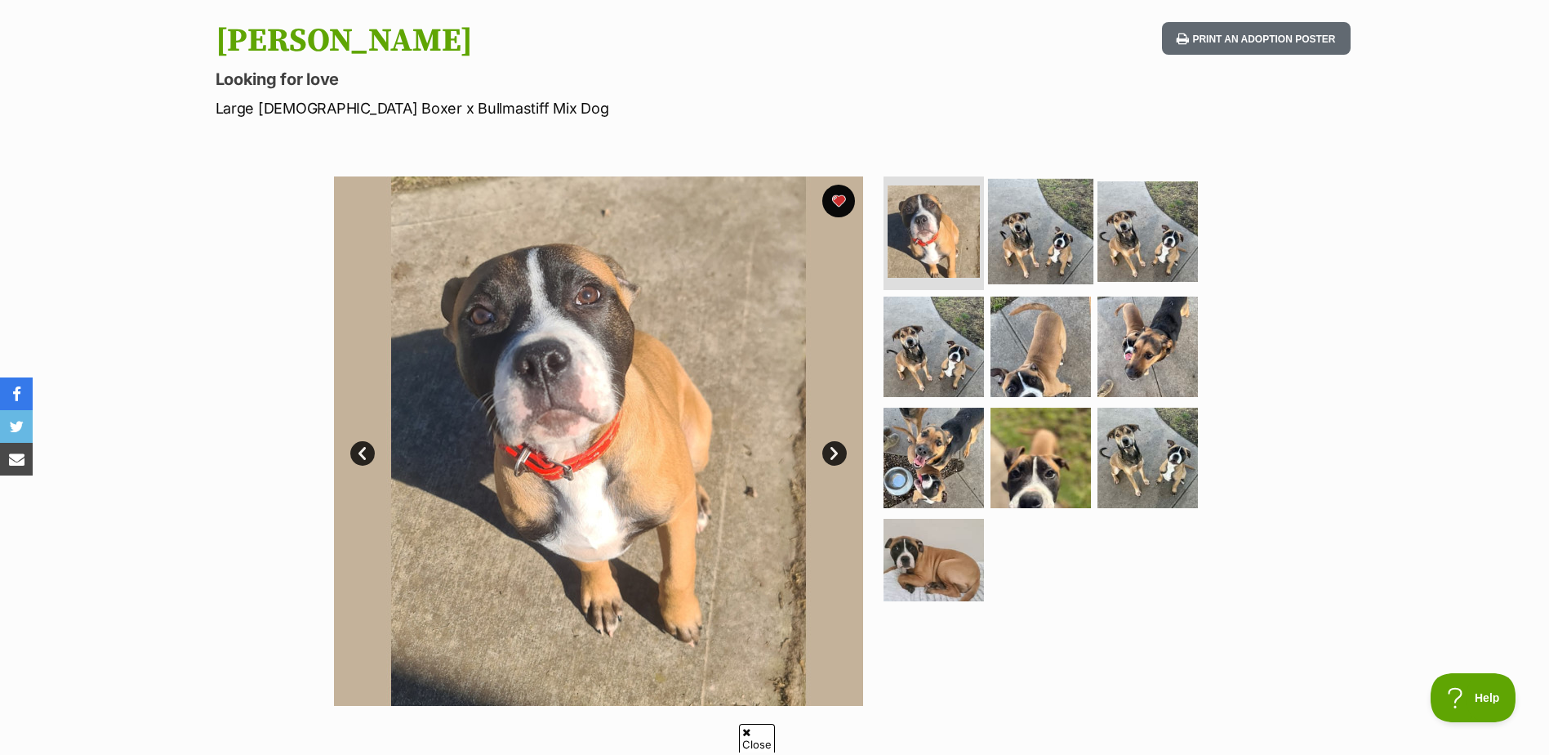
click at [1000, 202] on img at bounding box center [1040, 230] width 105 height 105
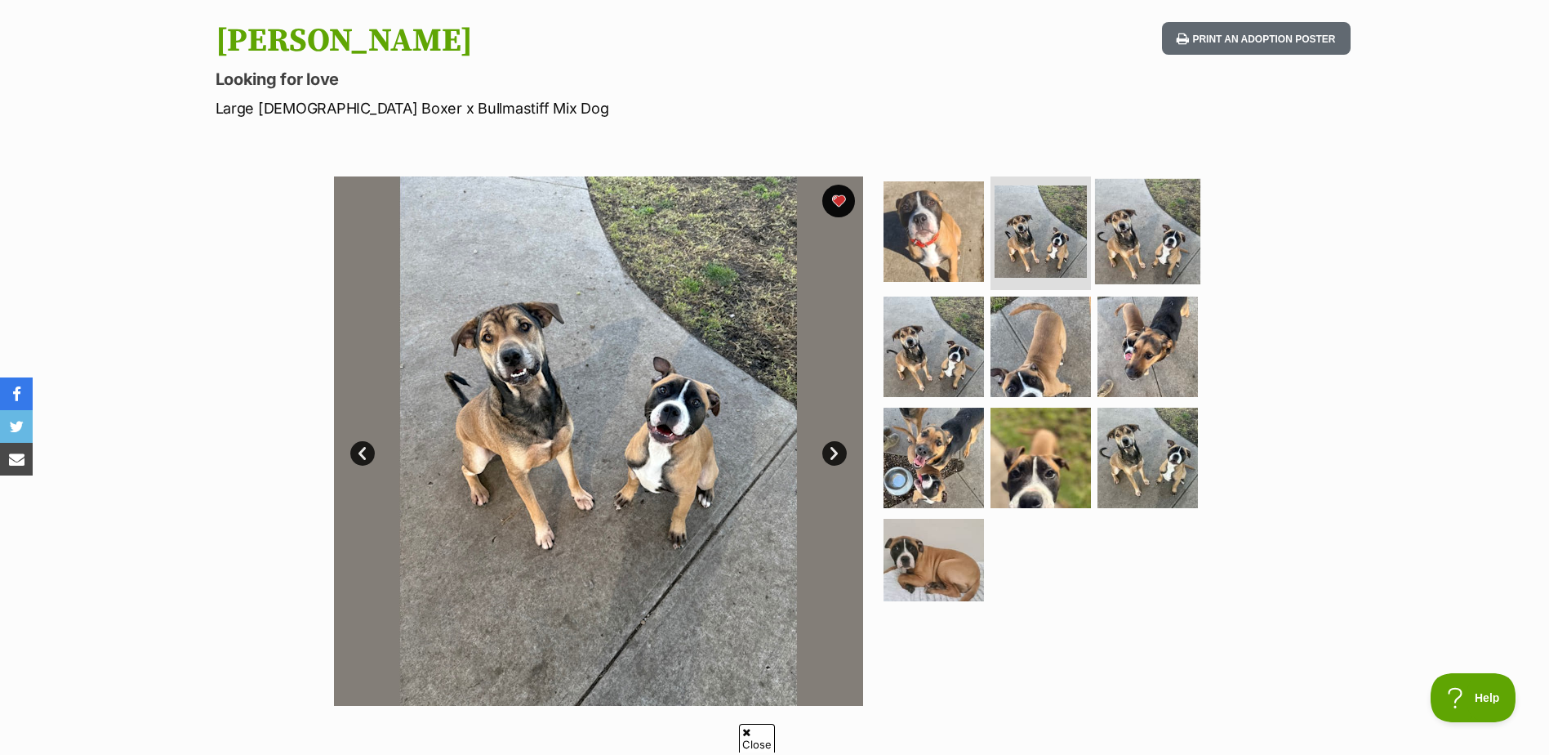
click at [1132, 242] on img at bounding box center [1147, 230] width 105 height 105
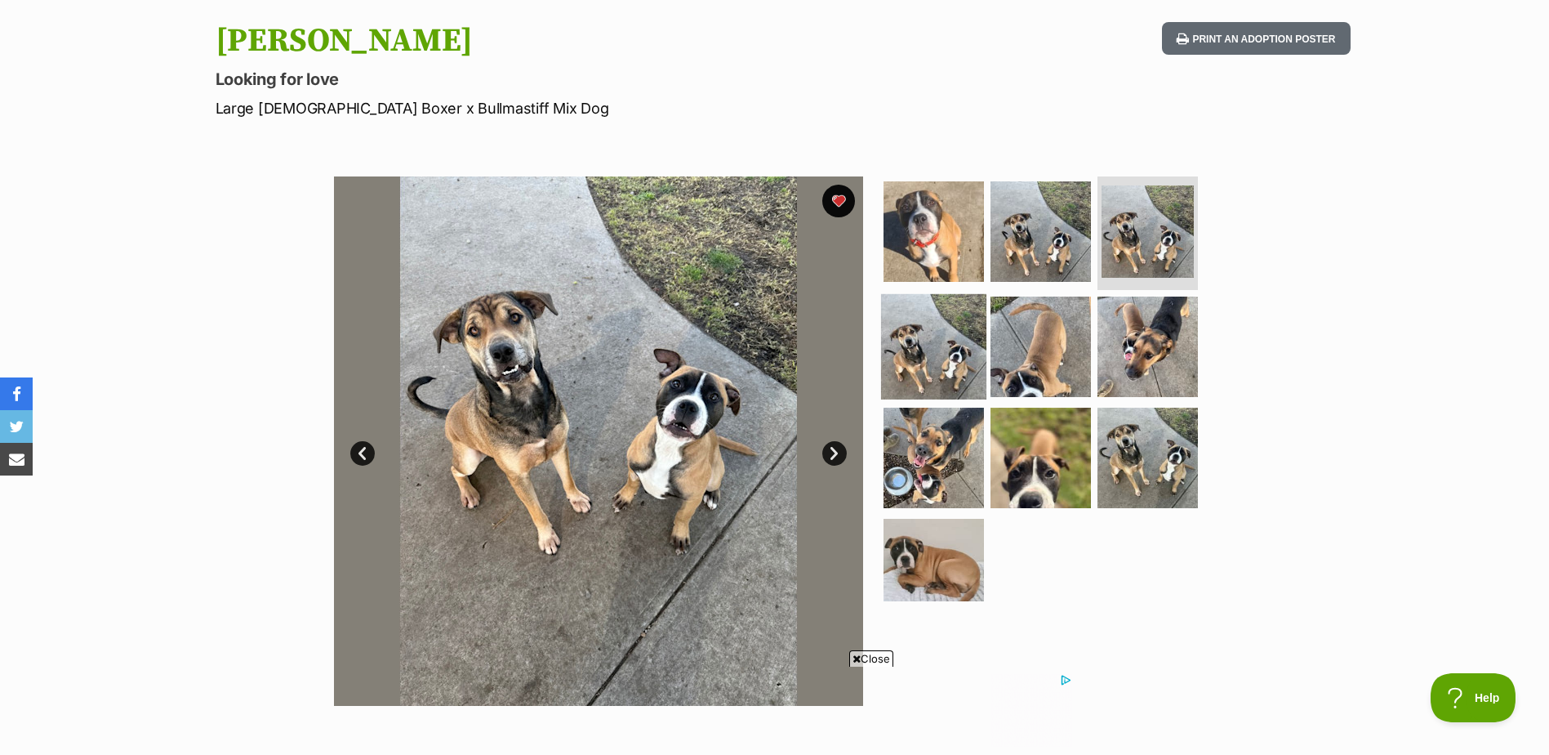
click at [915, 328] on img at bounding box center [933, 346] width 105 height 105
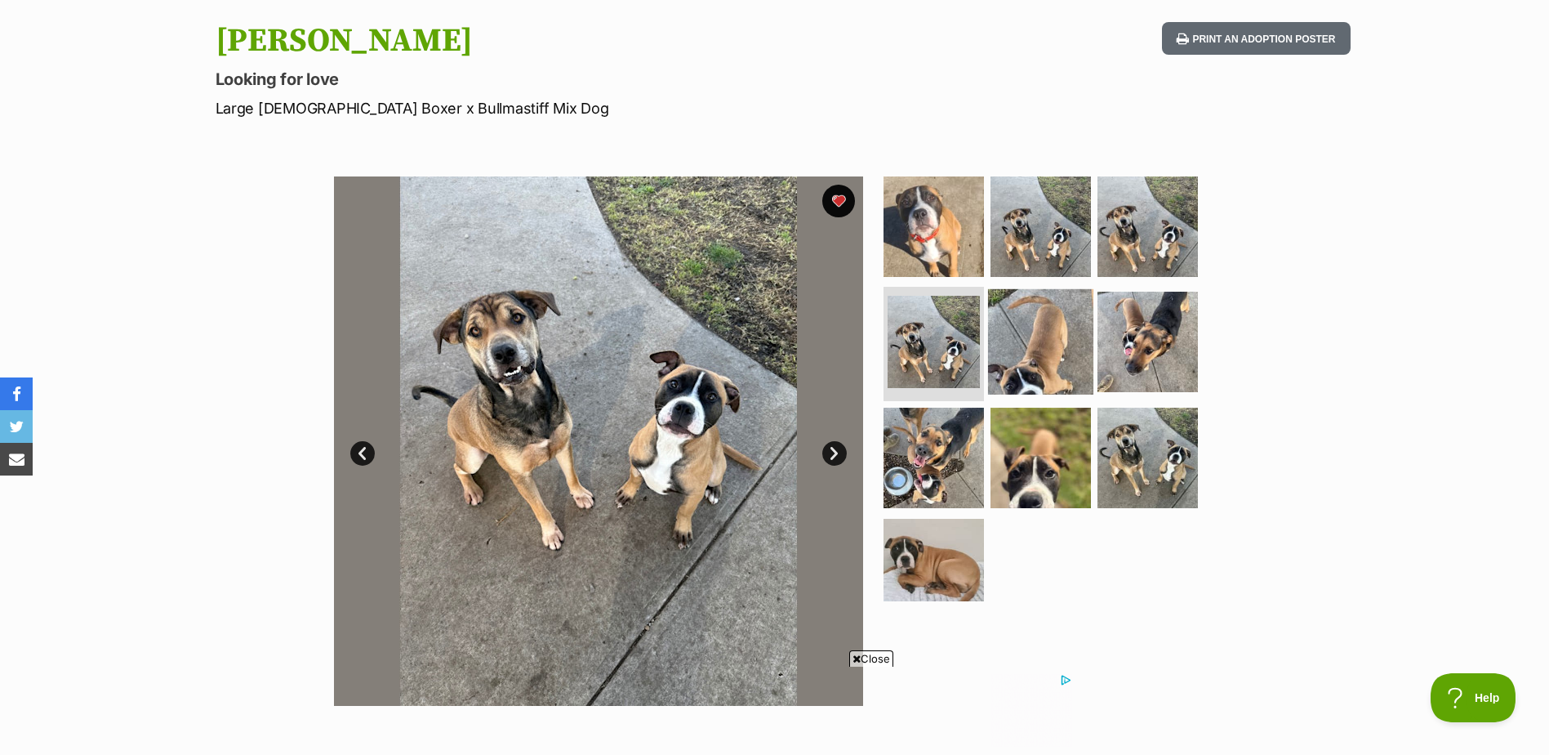
click at [1024, 341] on img at bounding box center [1040, 341] width 105 height 105
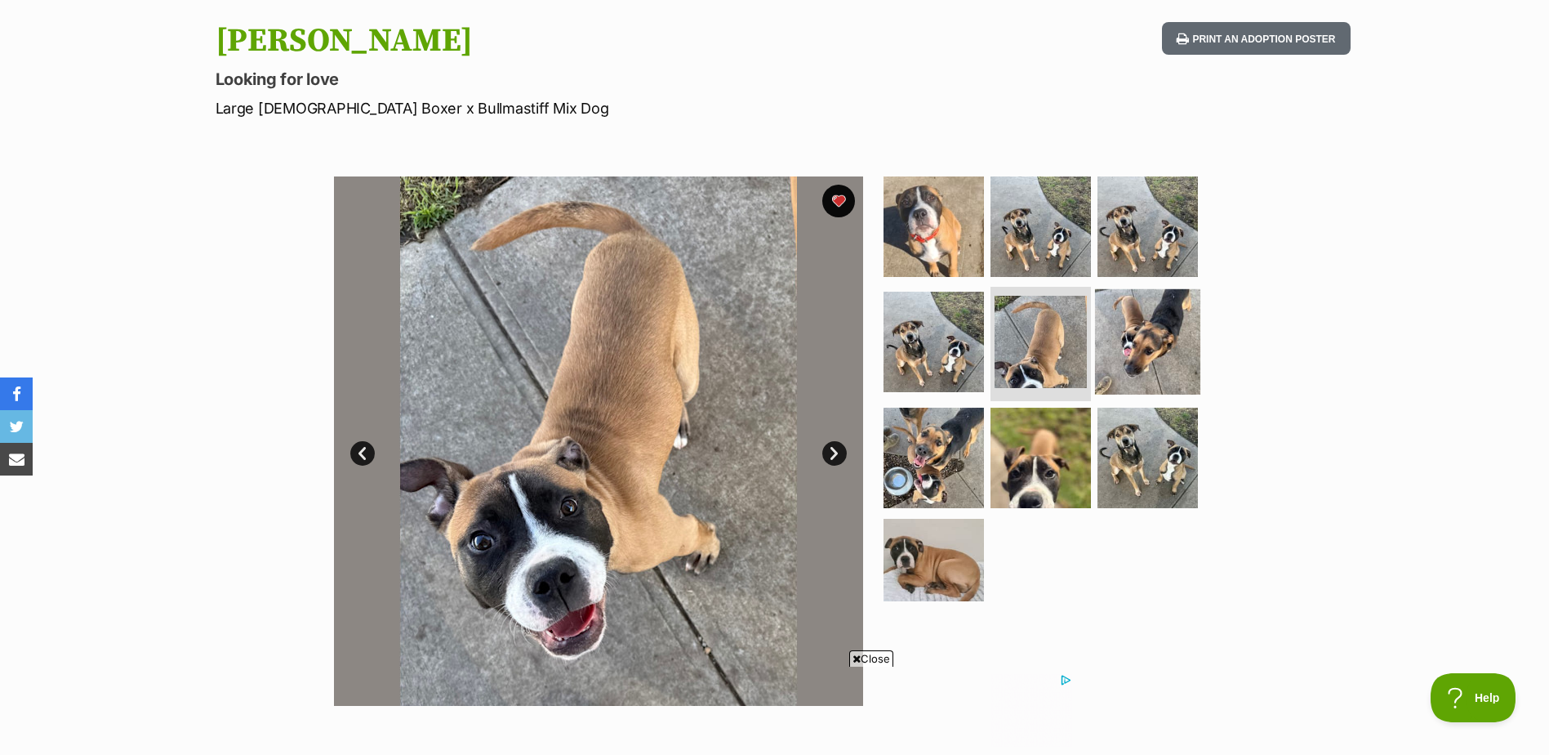
click at [1102, 332] on img at bounding box center [1147, 341] width 105 height 105
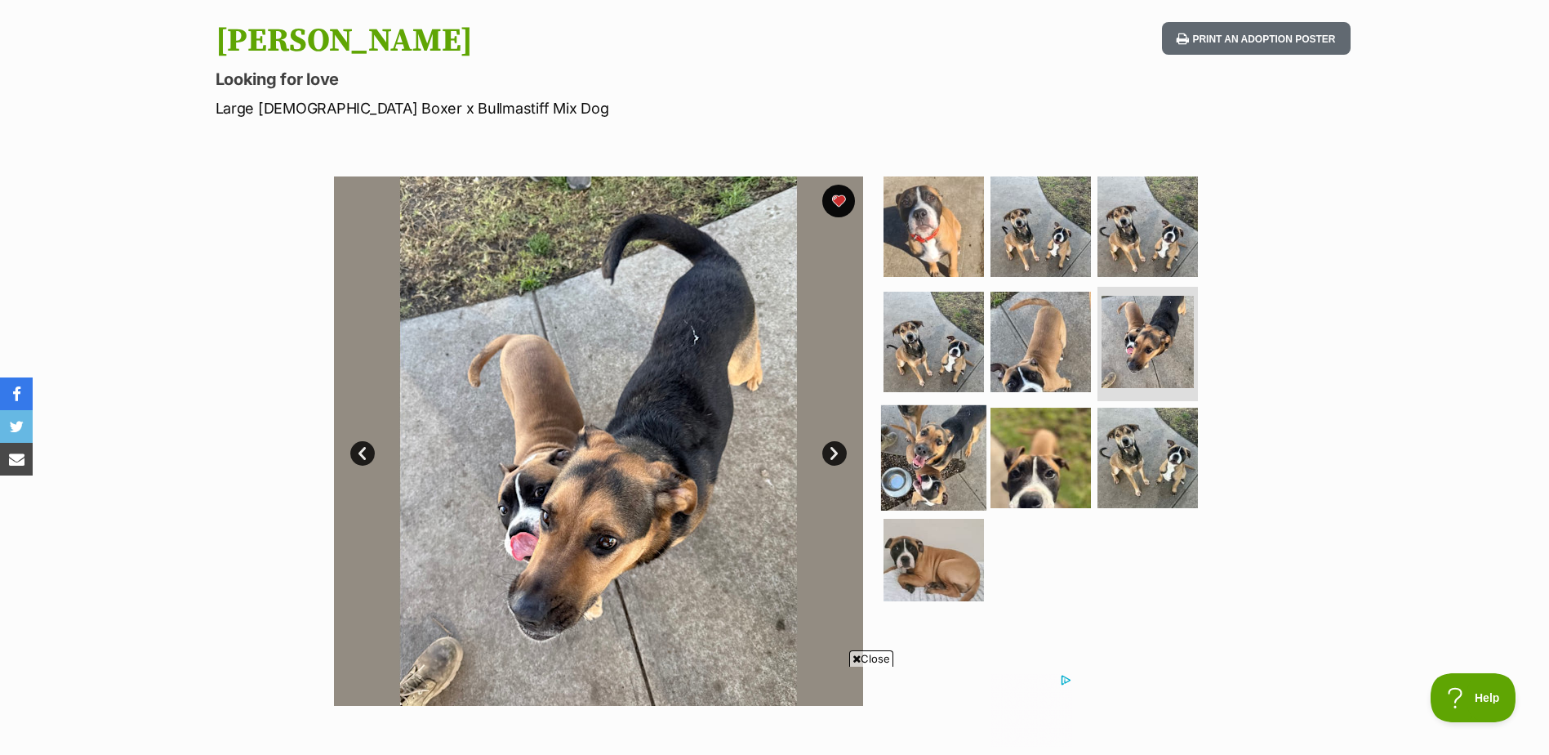
click at [947, 451] on img at bounding box center [933, 457] width 105 height 105
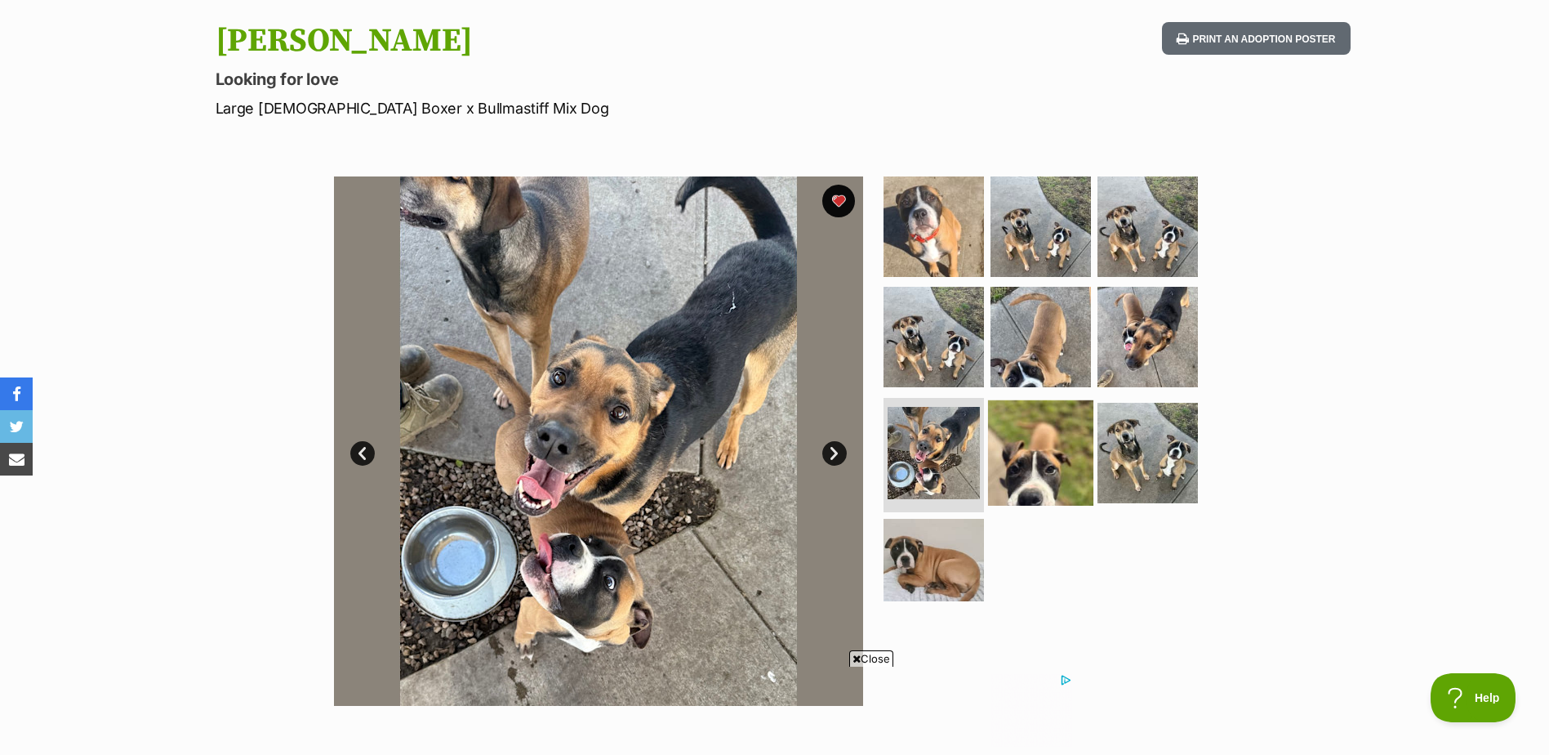
click at [1027, 453] on img at bounding box center [1040, 452] width 105 height 105
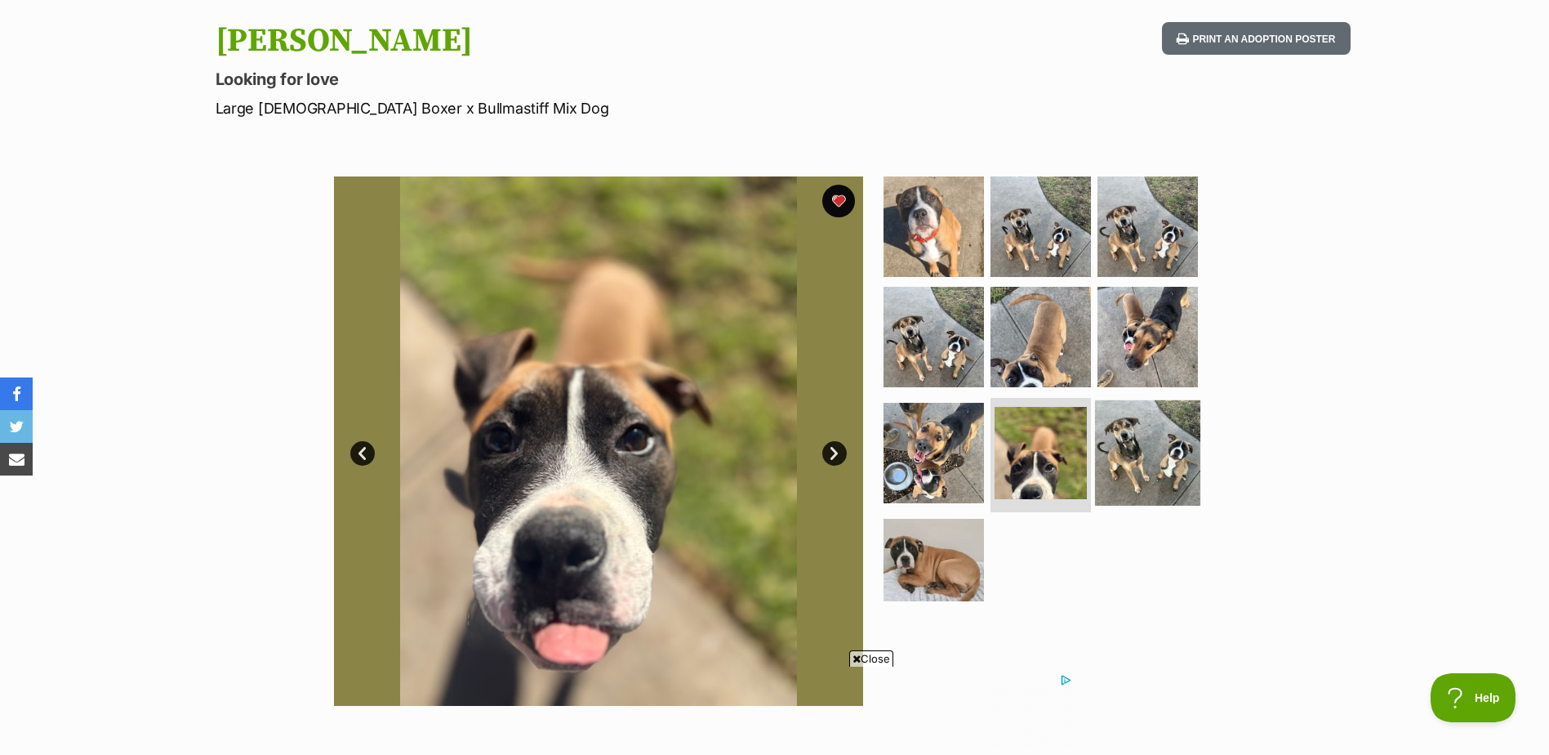
click at [1161, 462] on img at bounding box center [1147, 452] width 105 height 105
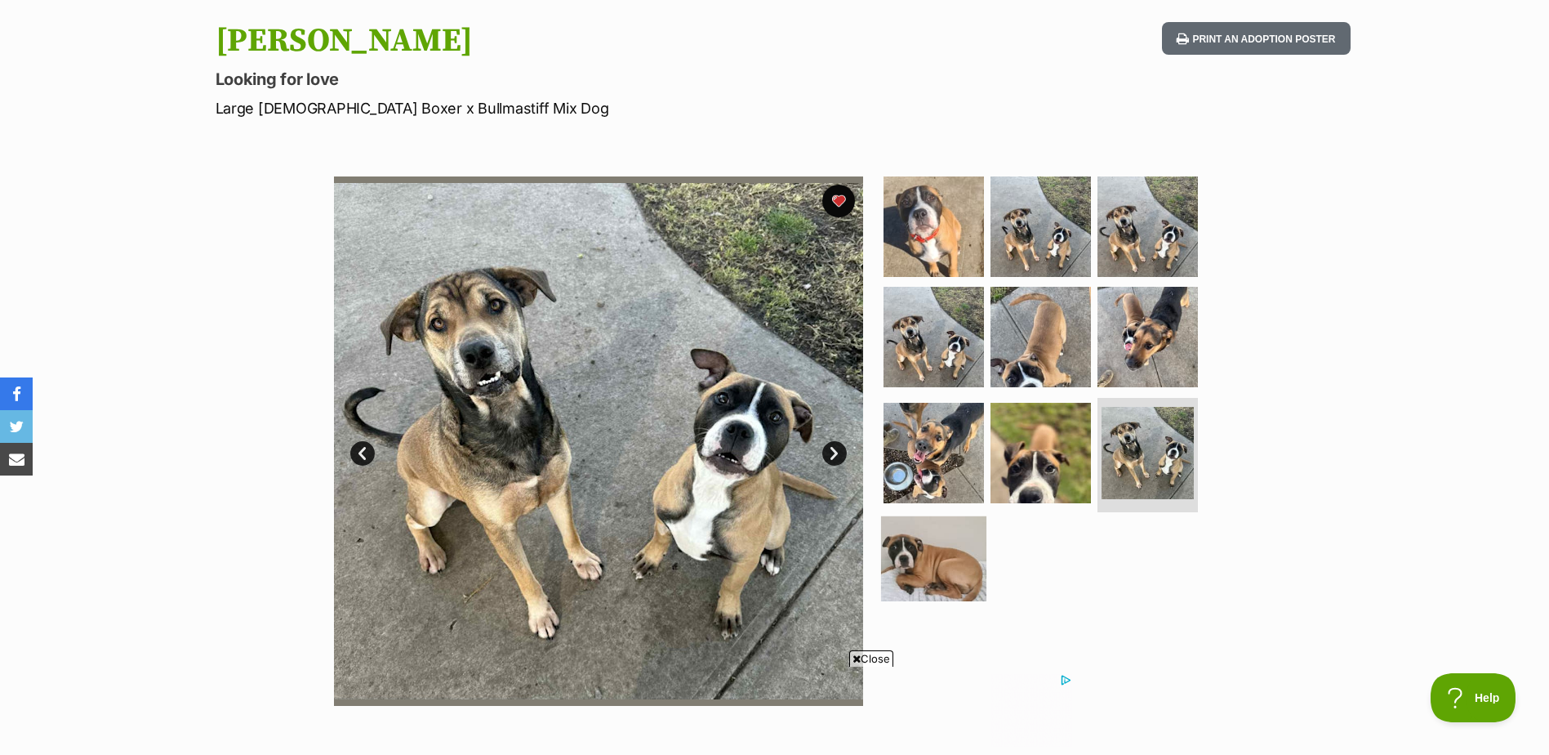
click at [946, 545] on img at bounding box center [933, 568] width 105 height 105
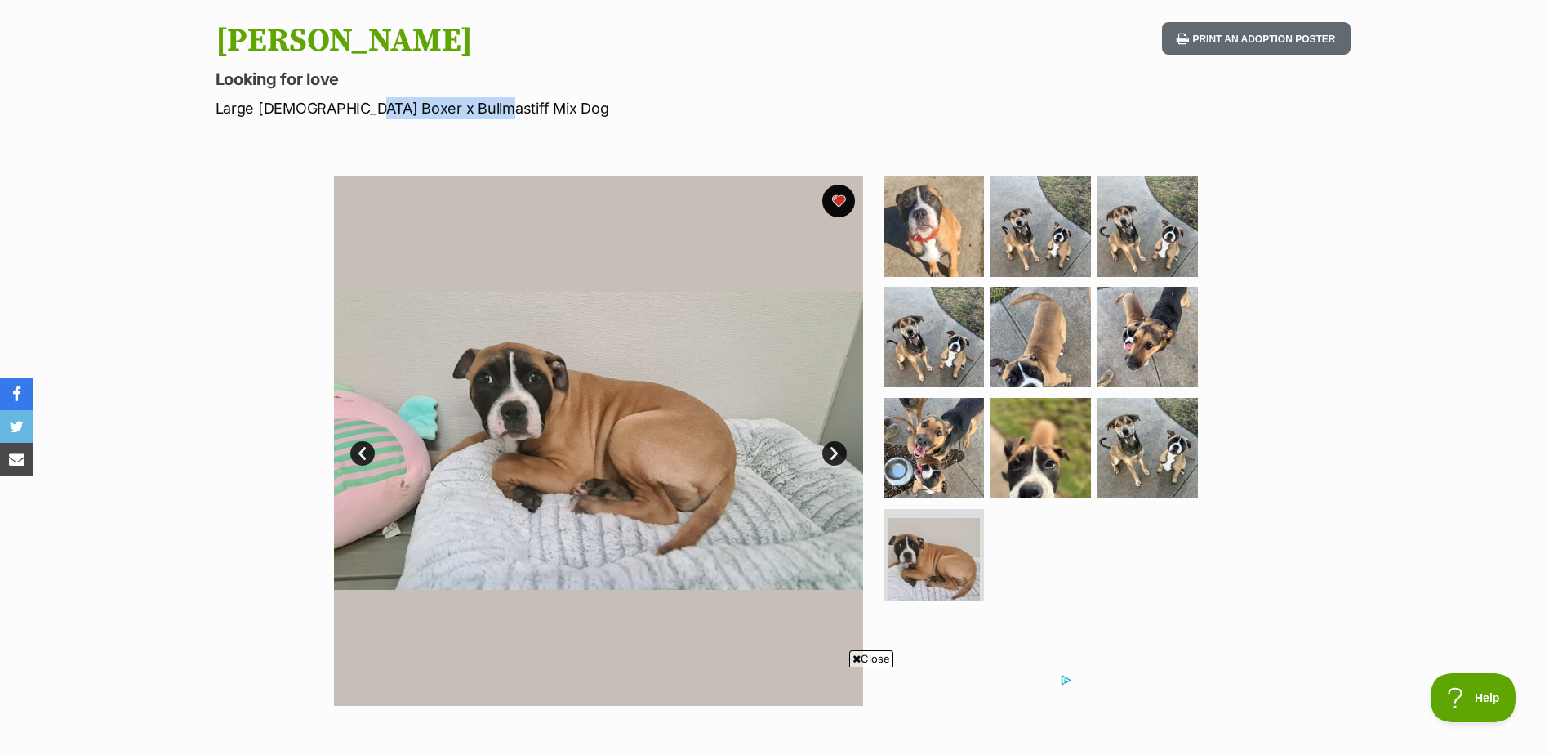
drag, startPoint x: 350, startPoint y: 109, endPoint x: 474, endPoint y: 109, distance: 123.3
click at [474, 109] on p "Large Male Boxer x Bullmastiff Mix Dog" at bounding box center [561, 108] width 691 height 22
drag, startPoint x: 291, startPoint y: 106, endPoint x: 354, endPoint y: 106, distance: 62.9
click at [354, 106] on p "Large Male Boxer x Bullmastiff Mix Dog" at bounding box center [561, 108] width 691 height 22
drag, startPoint x: 354, startPoint y: 106, endPoint x: 600, endPoint y: 104, distance: 245.9
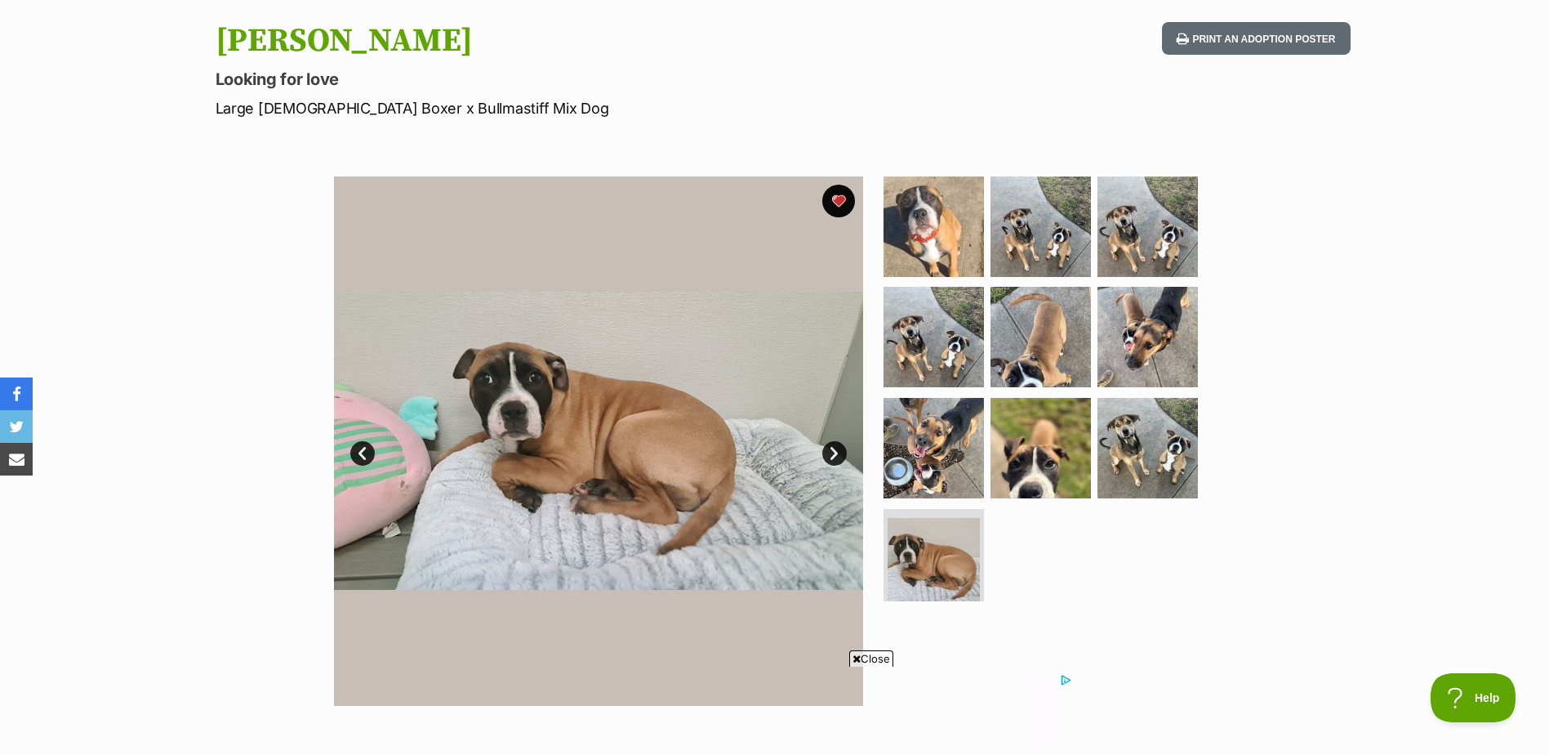
click at [600, 104] on p "Large Male Boxer x Bullmastiff Mix Dog" at bounding box center [561, 108] width 691 height 22
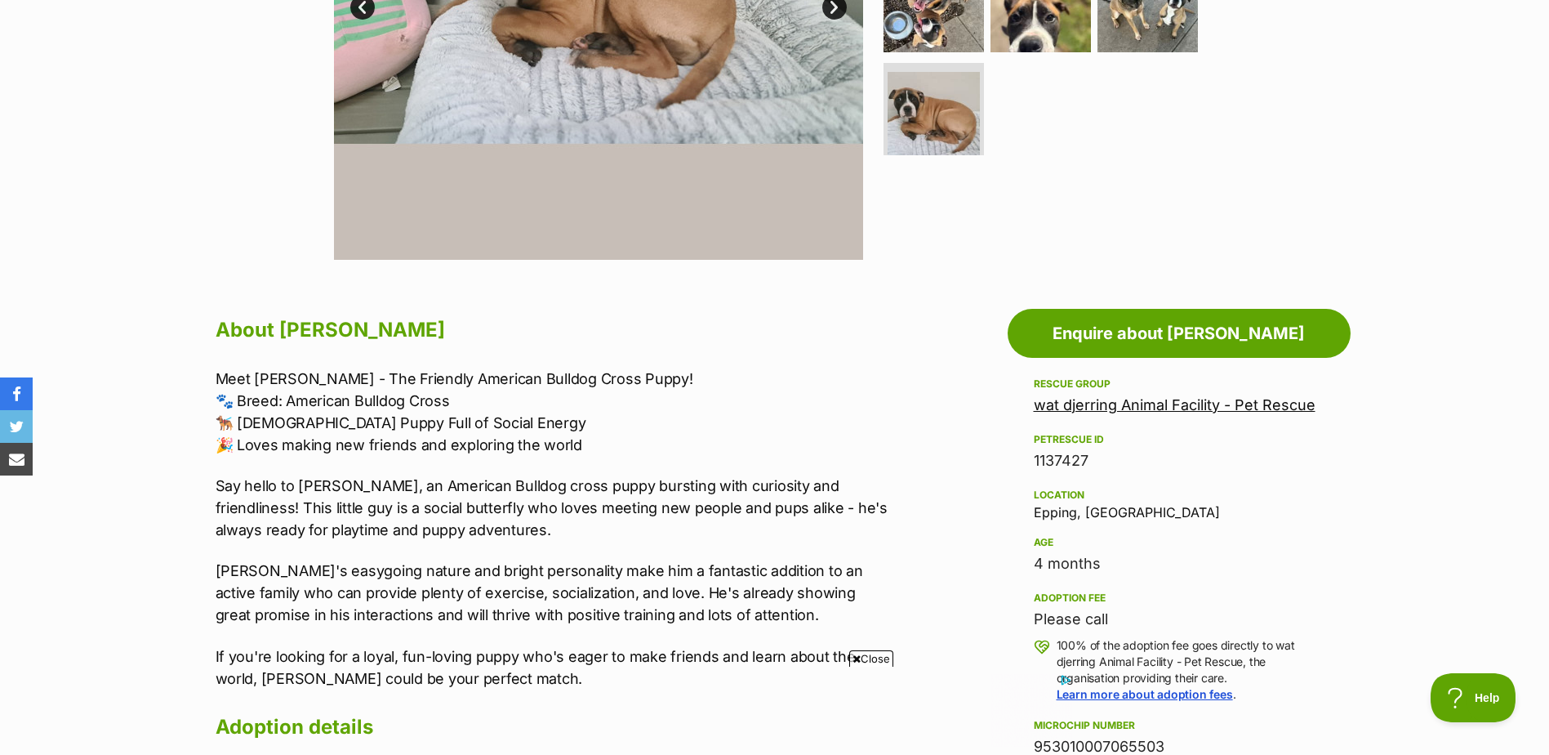
scroll to position [653, 0]
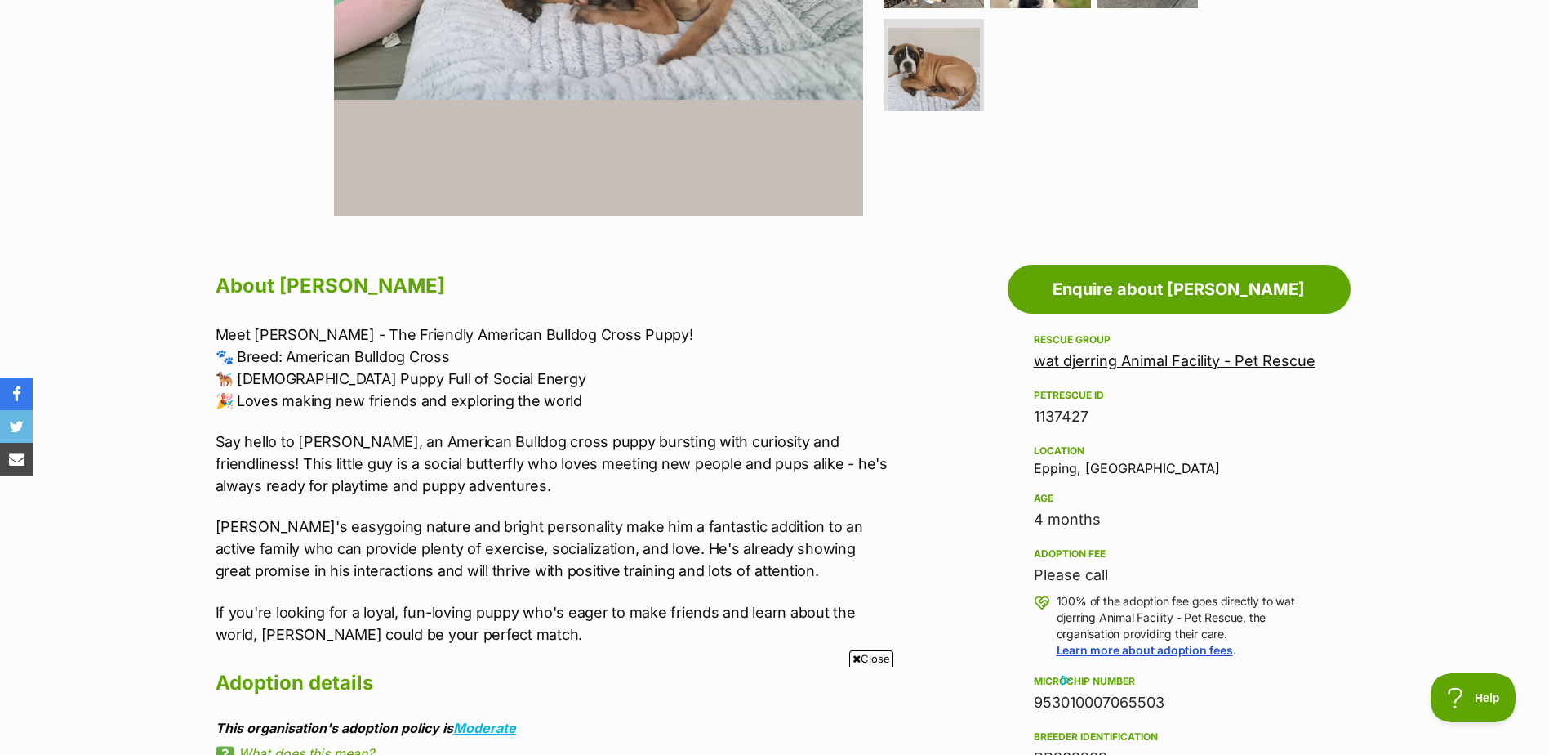
drag, startPoint x: 1040, startPoint y: 519, endPoint x: 1137, endPoint y: 516, distance: 97.2
click at [1137, 516] on div "4 months" at bounding box center [1179, 519] width 291 height 23
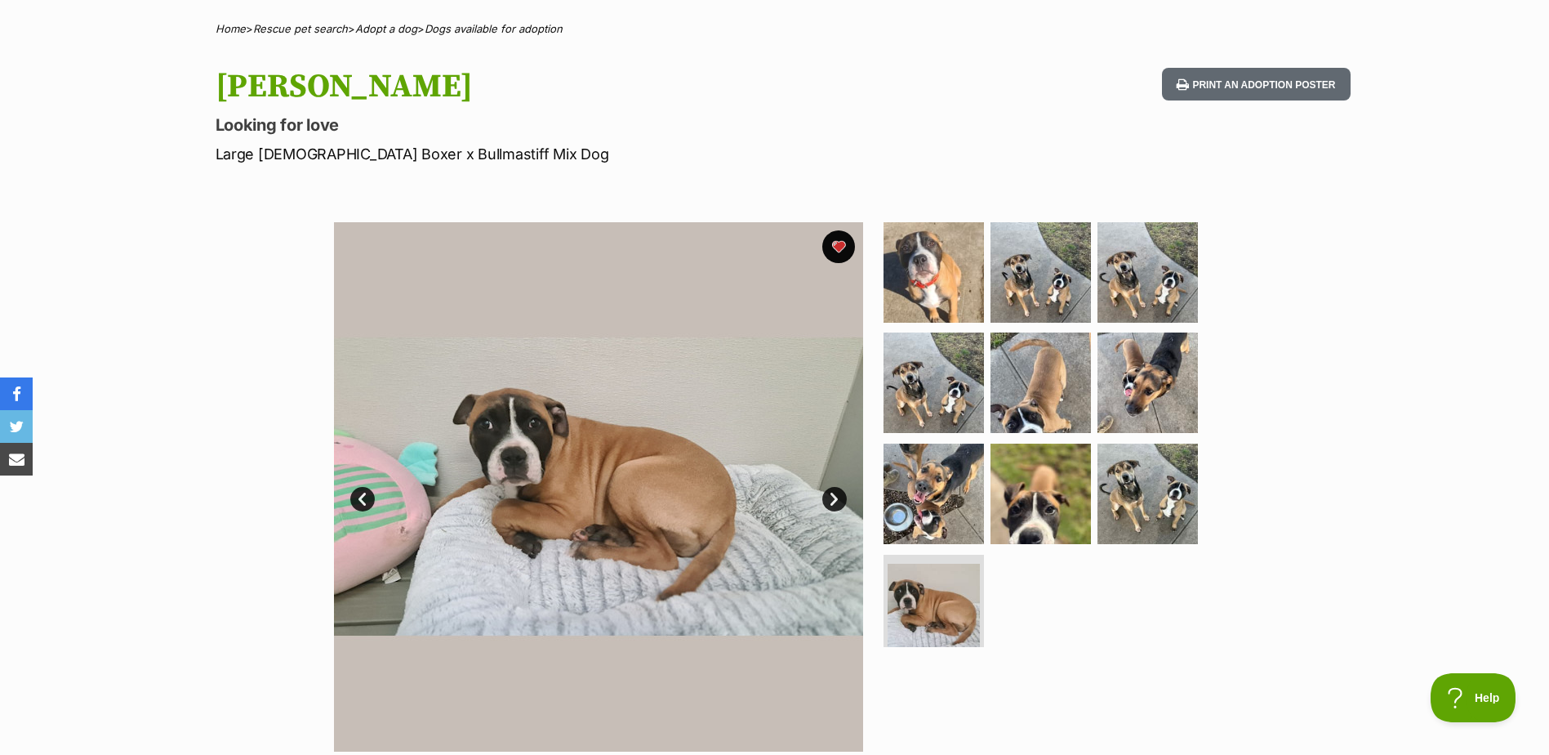
scroll to position [0, 0]
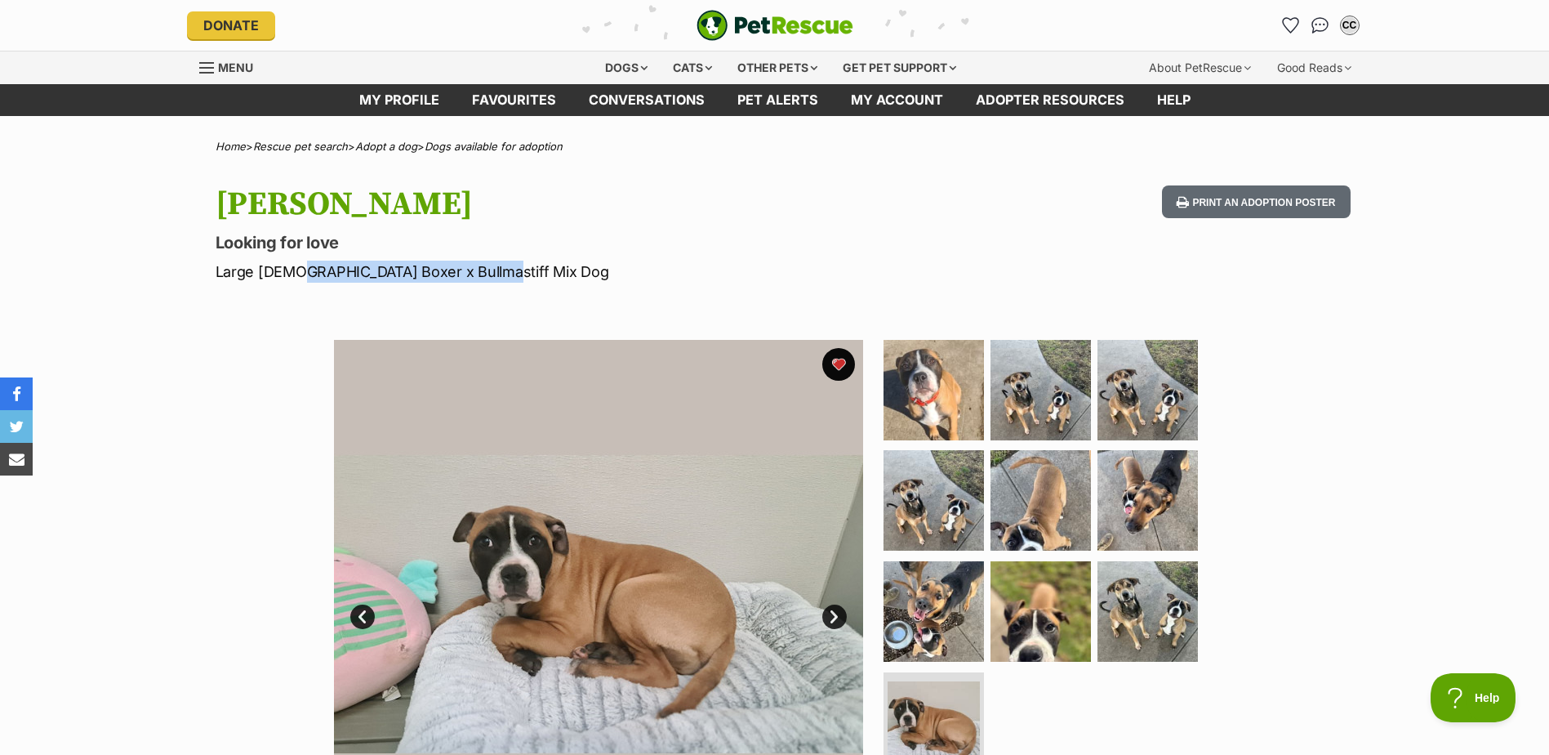
drag, startPoint x: 291, startPoint y: 274, endPoint x: 479, endPoint y: 274, distance: 187.9
click at [479, 274] on p "Large Male Boxer x Bullmastiff Mix Dog" at bounding box center [561, 272] width 691 height 22
drag, startPoint x: 479, startPoint y: 274, endPoint x: 831, endPoint y: 243, distance: 354.2
click at [779, 266] on p "Large Male Boxer x Bullmastiff Mix Dog" at bounding box center [561, 272] width 691 height 22
click at [1286, 23] on icon "Favourites" at bounding box center [1291, 25] width 20 height 19
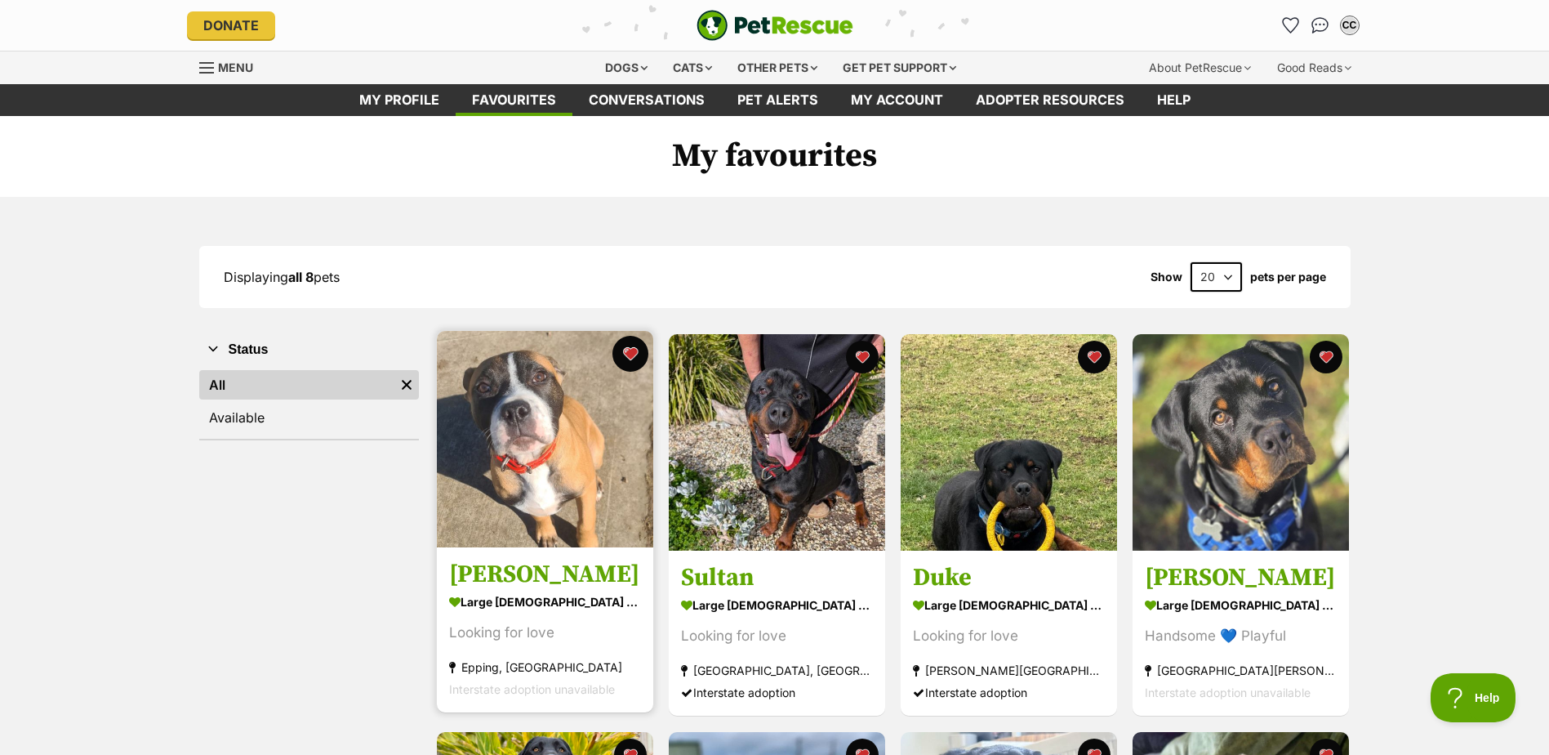
click at [635, 353] on button "favourite" at bounding box center [631, 354] width 36 height 36
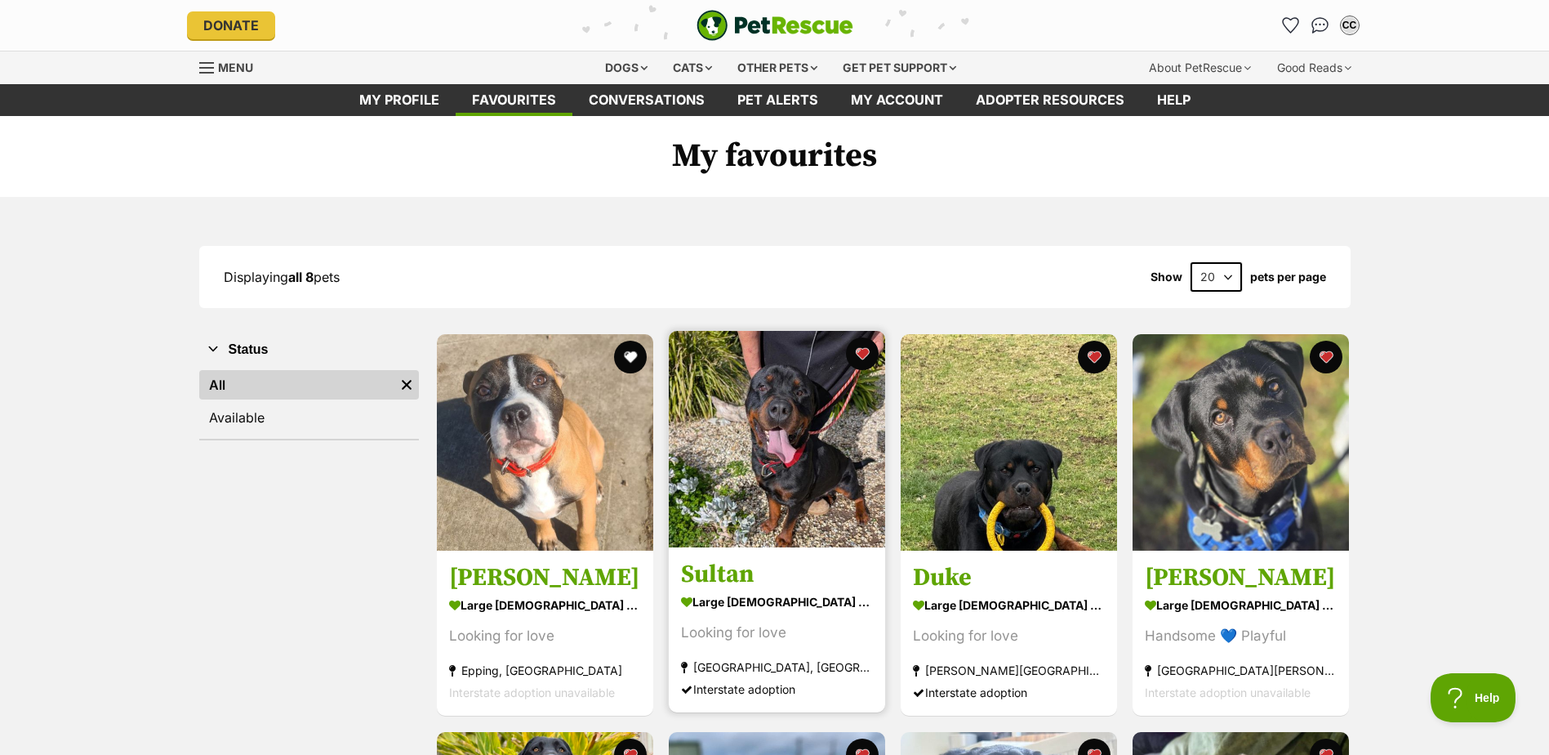
click at [740, 486] on img at bounding box center [777, 439] width 216 height 216
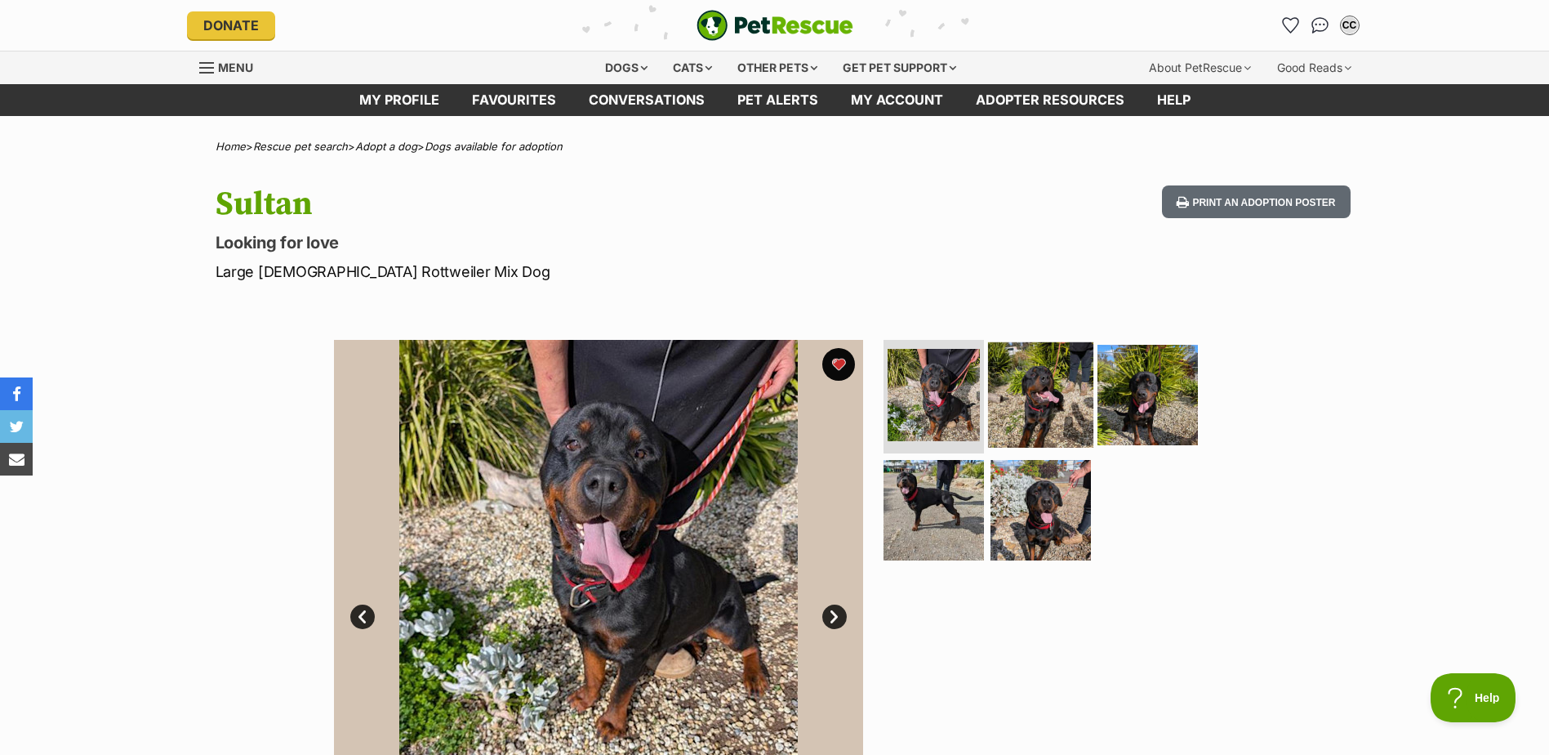
click at [1014, 397] on img at bounding box center [1040, 393] width 105 height 105
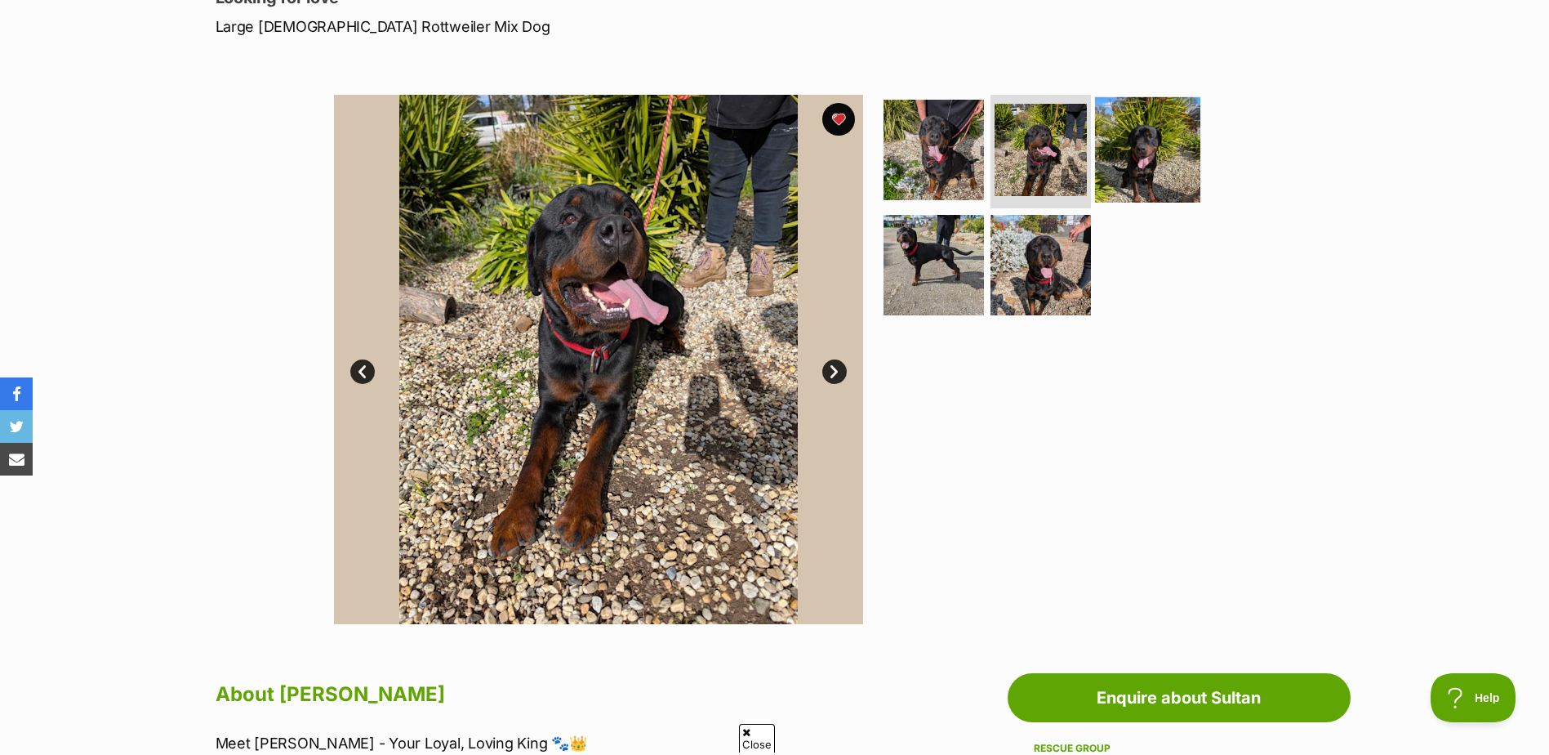
click at [1147, 152] on img at bounding box center [1147, 148] width 105 height 105
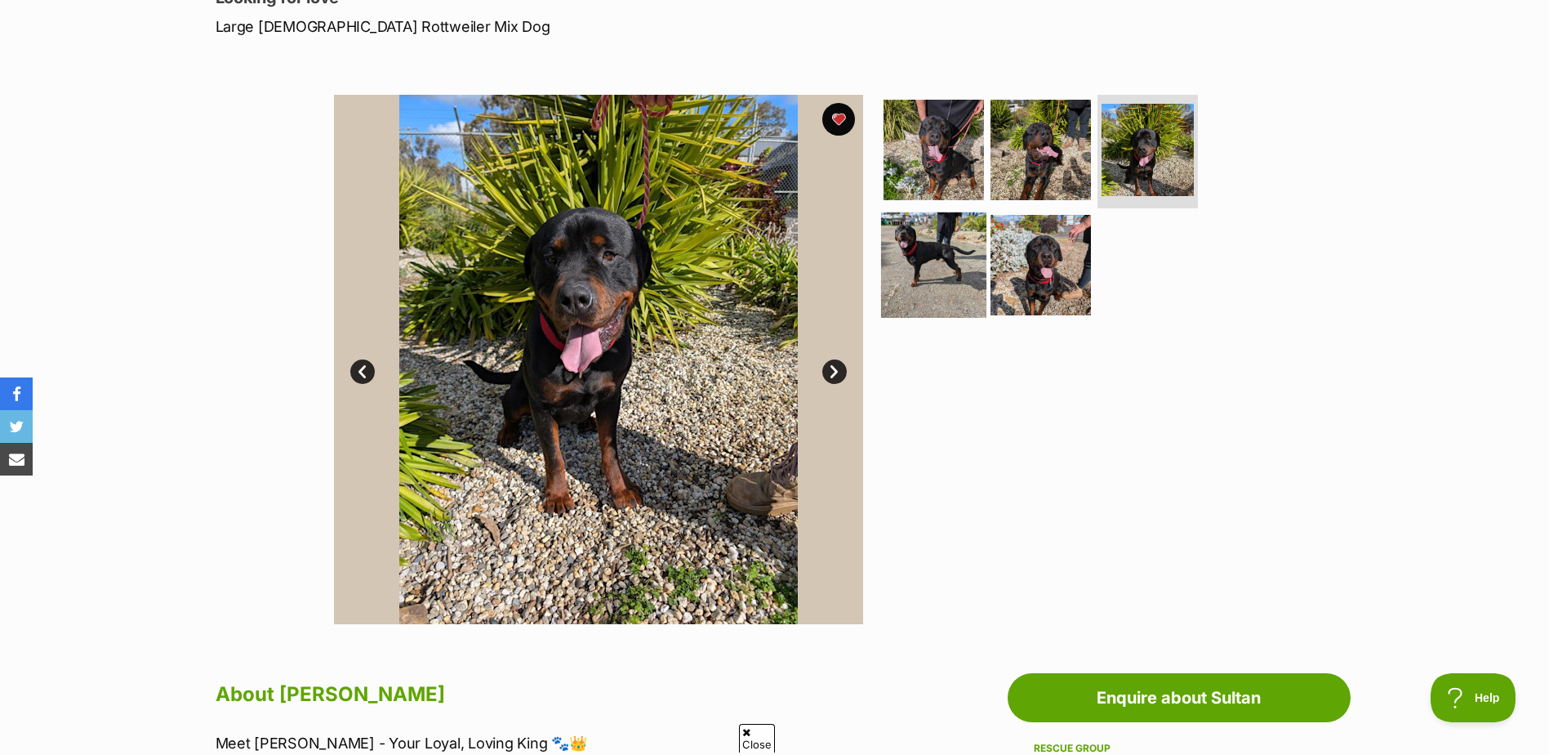
click at [938, 253] on img at bounding box center [933, 264] width 105 height 105
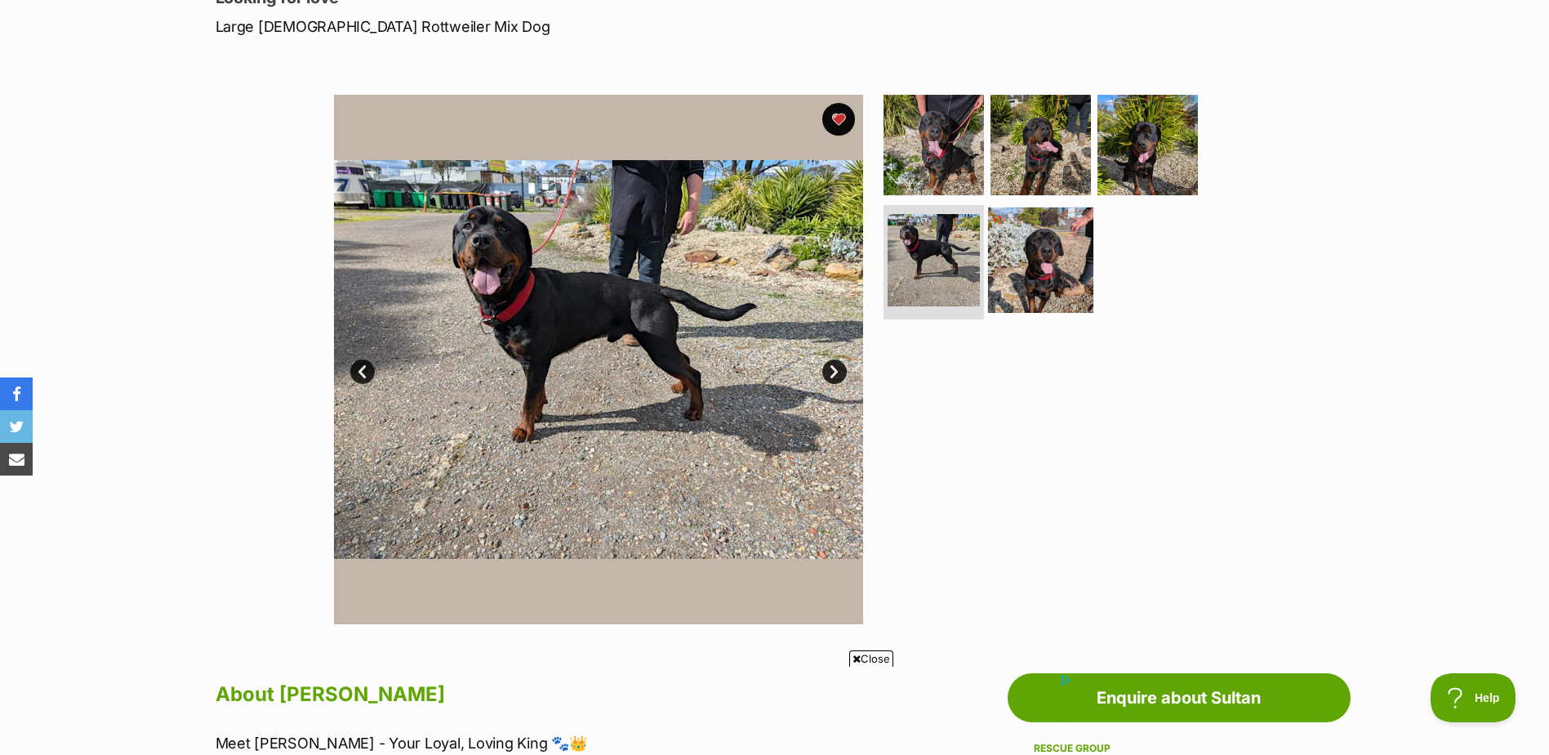
click at [1009, 256] on img at bounding box center [1040, 259] width 105 height 105
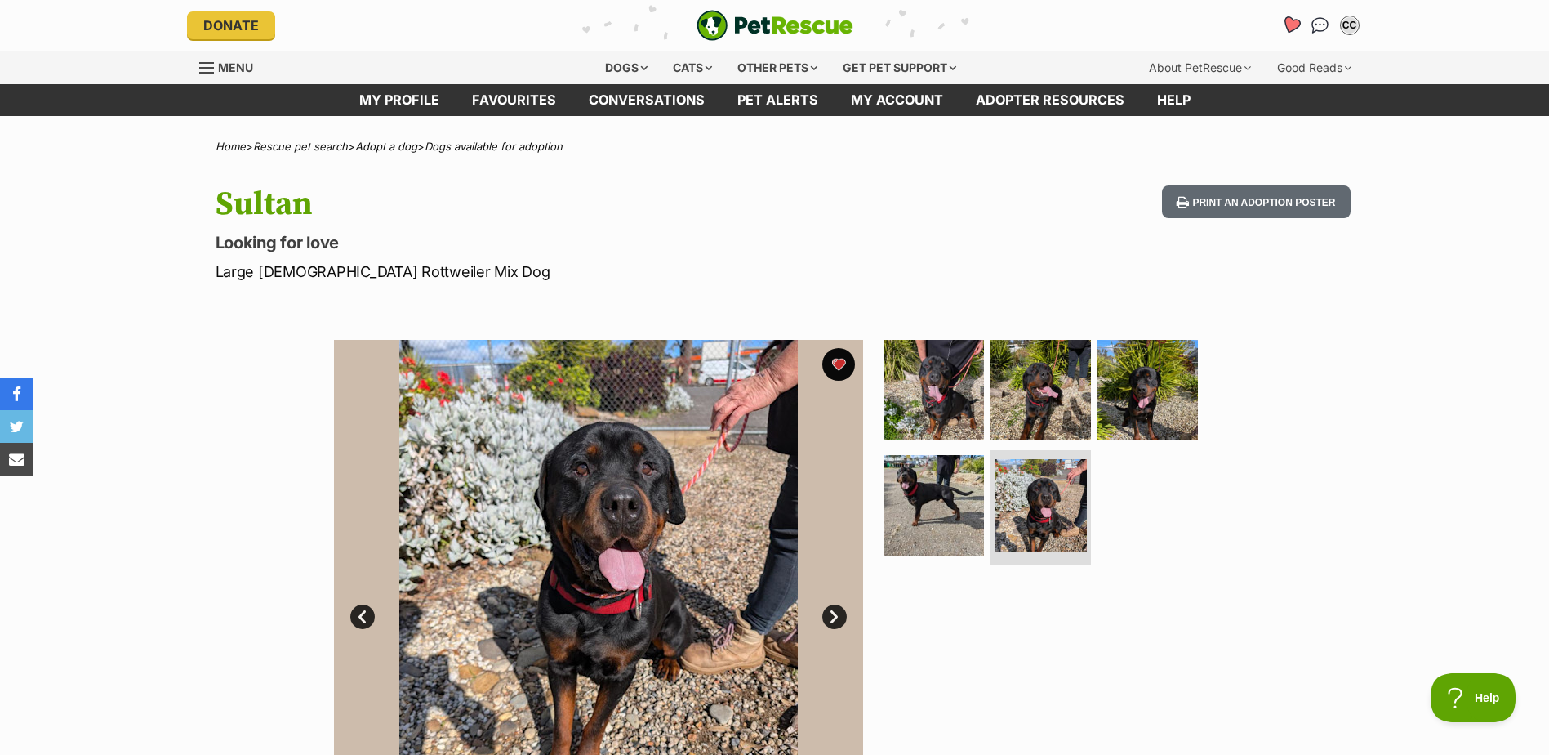
click at [1283, 26] on icon "Favourites" at bounding box center [1291, 25] width 22 height 21
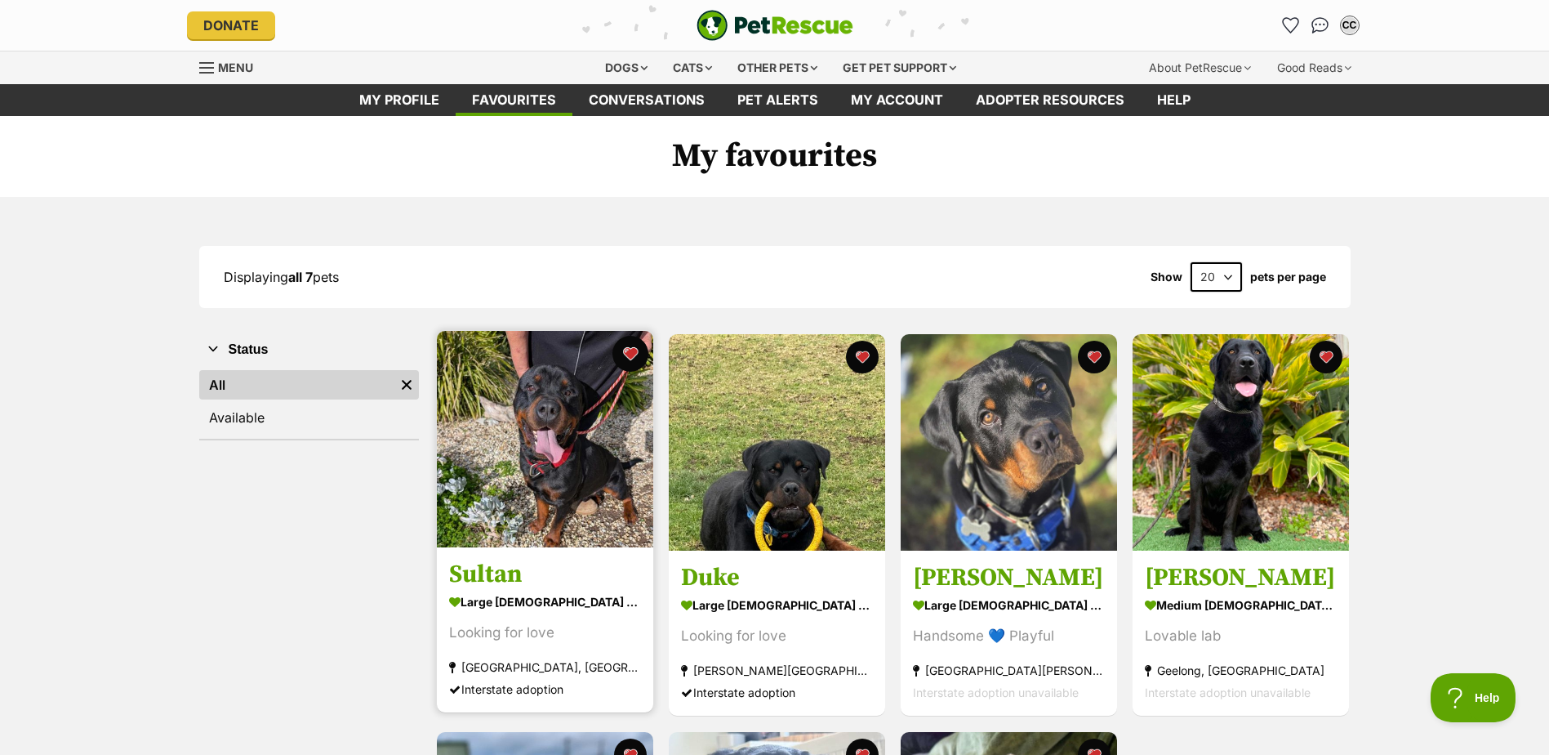
click at [629, 350] on button "favourite" at bounding box center [631, 354] width 36 height 36
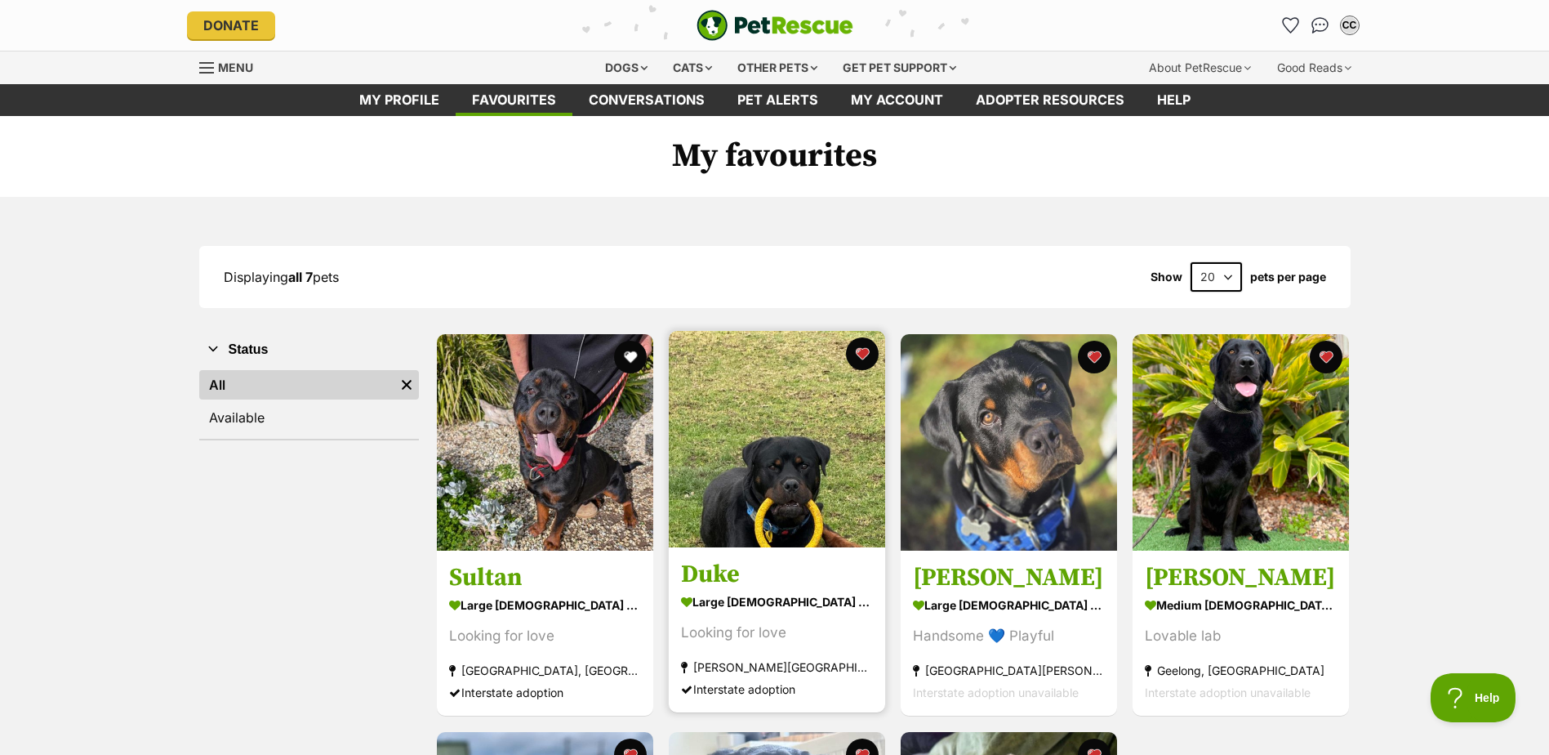
click at [746, 472] on img at bounding box center [777, 439] width 216 height 216
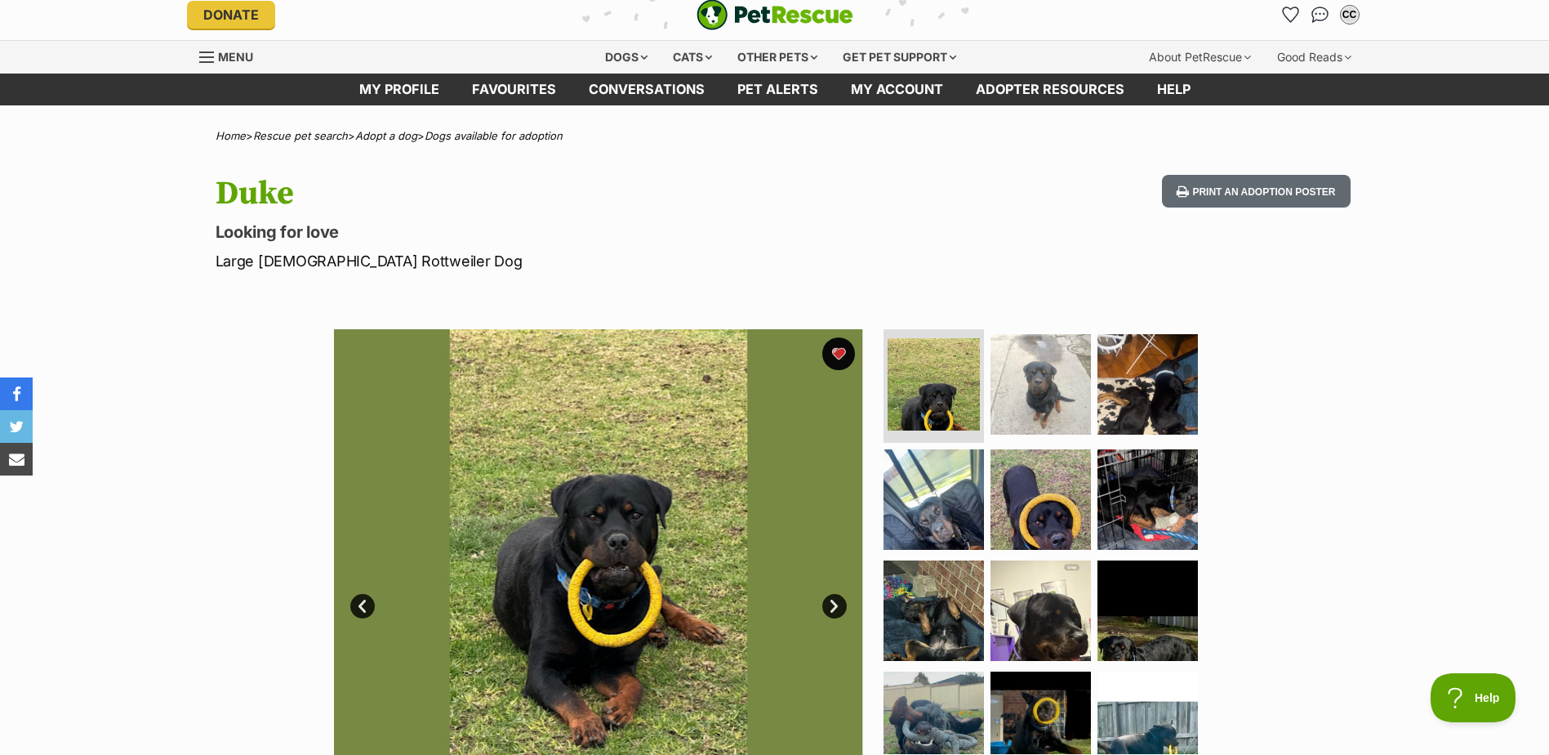
scroll to position [163, 0]
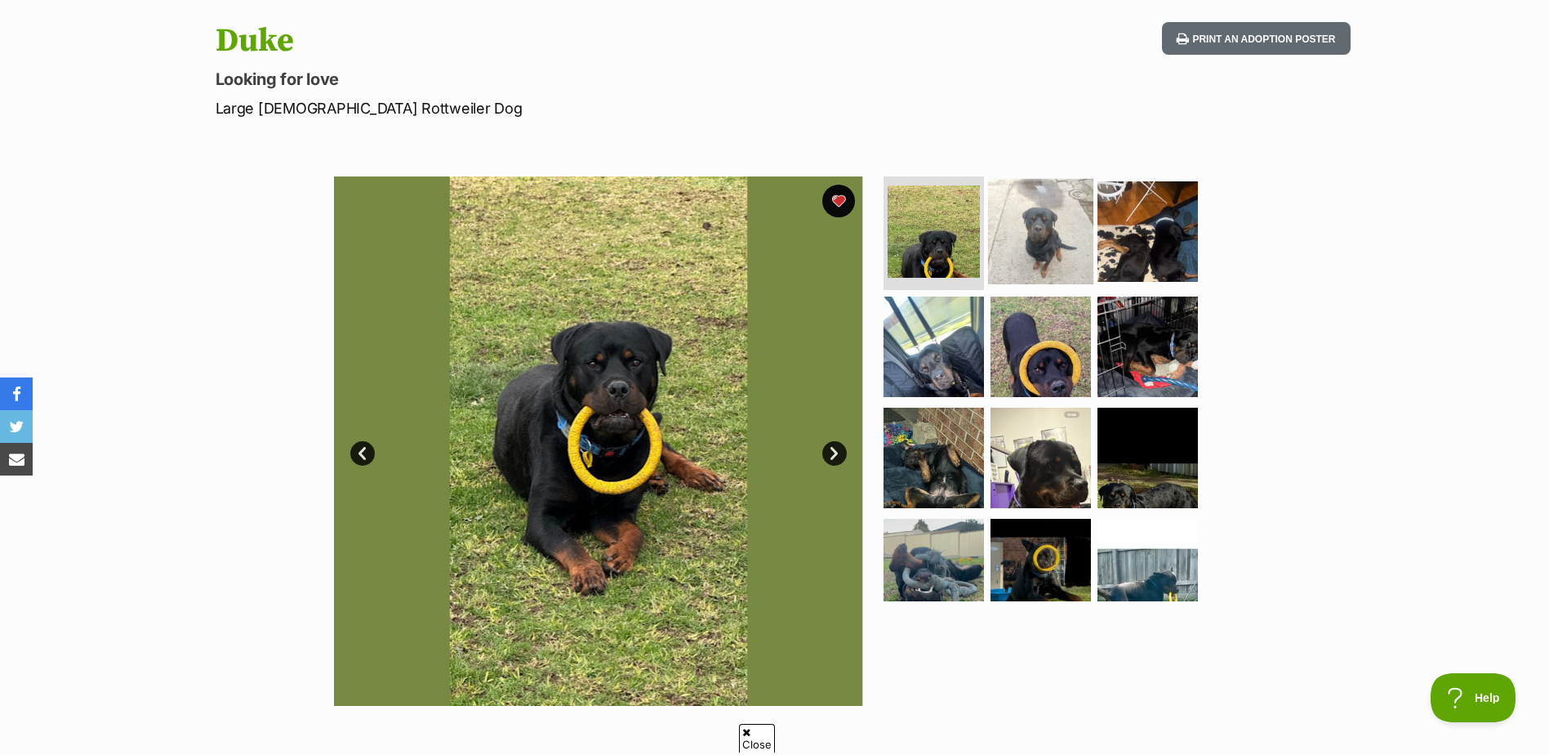
click at [1043, 223] on img at bounding box center [1040, 230] width 105 height 105
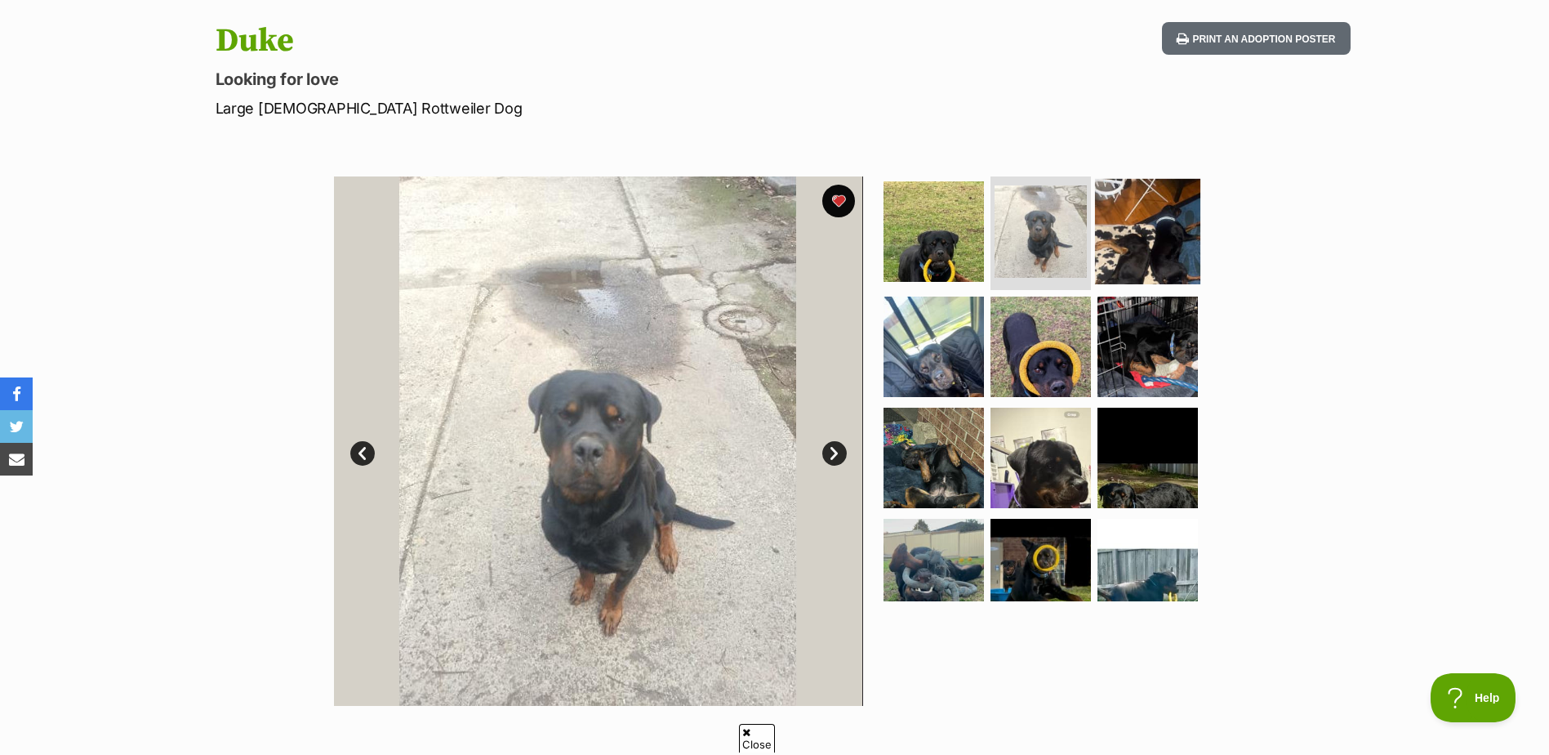
scroll to position [0, 0]
click at [1131, 244] on img at bounding box center [1147, 230] width 105 height 105
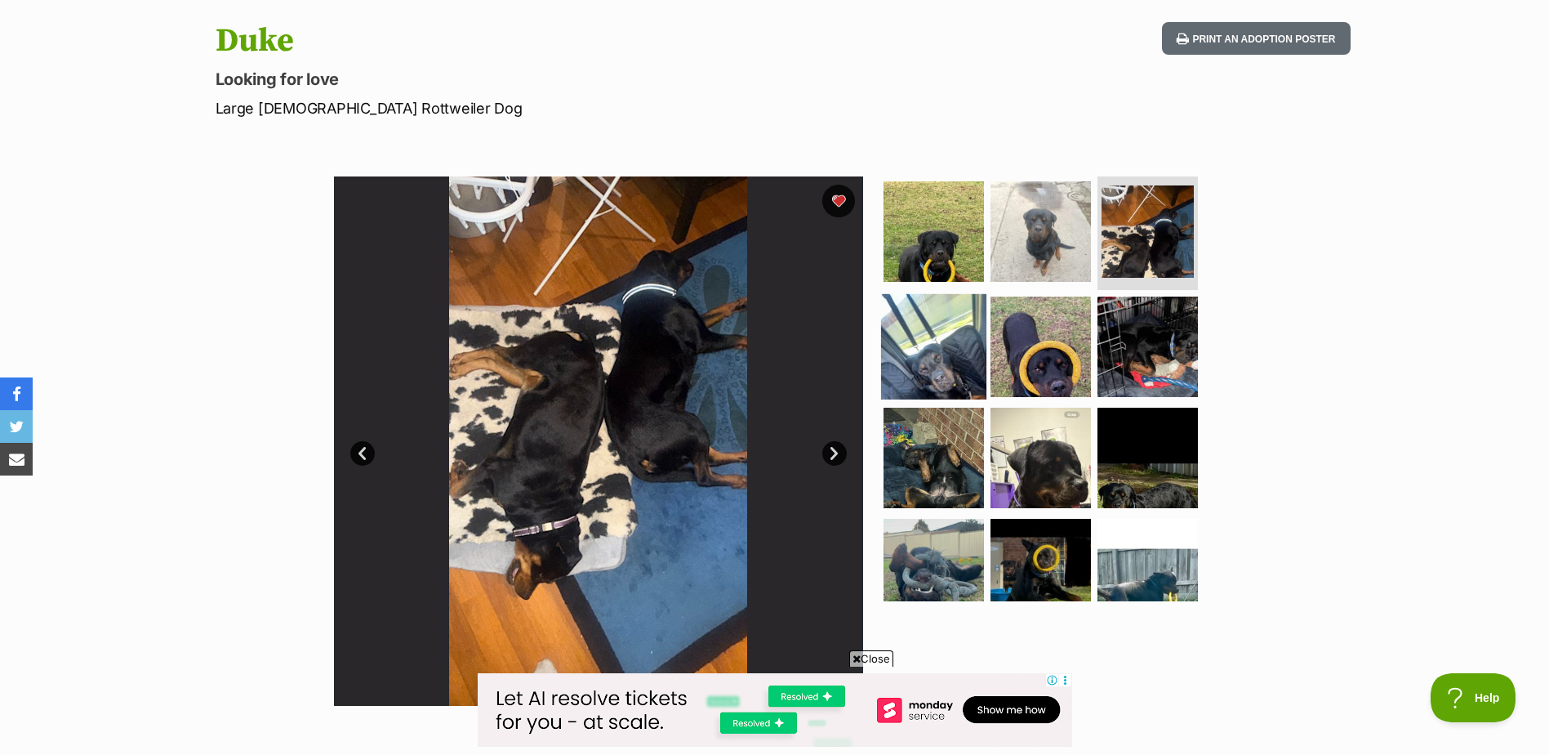
click at [930, 348] on img at bounding box center [933, 346] width 105 height 105
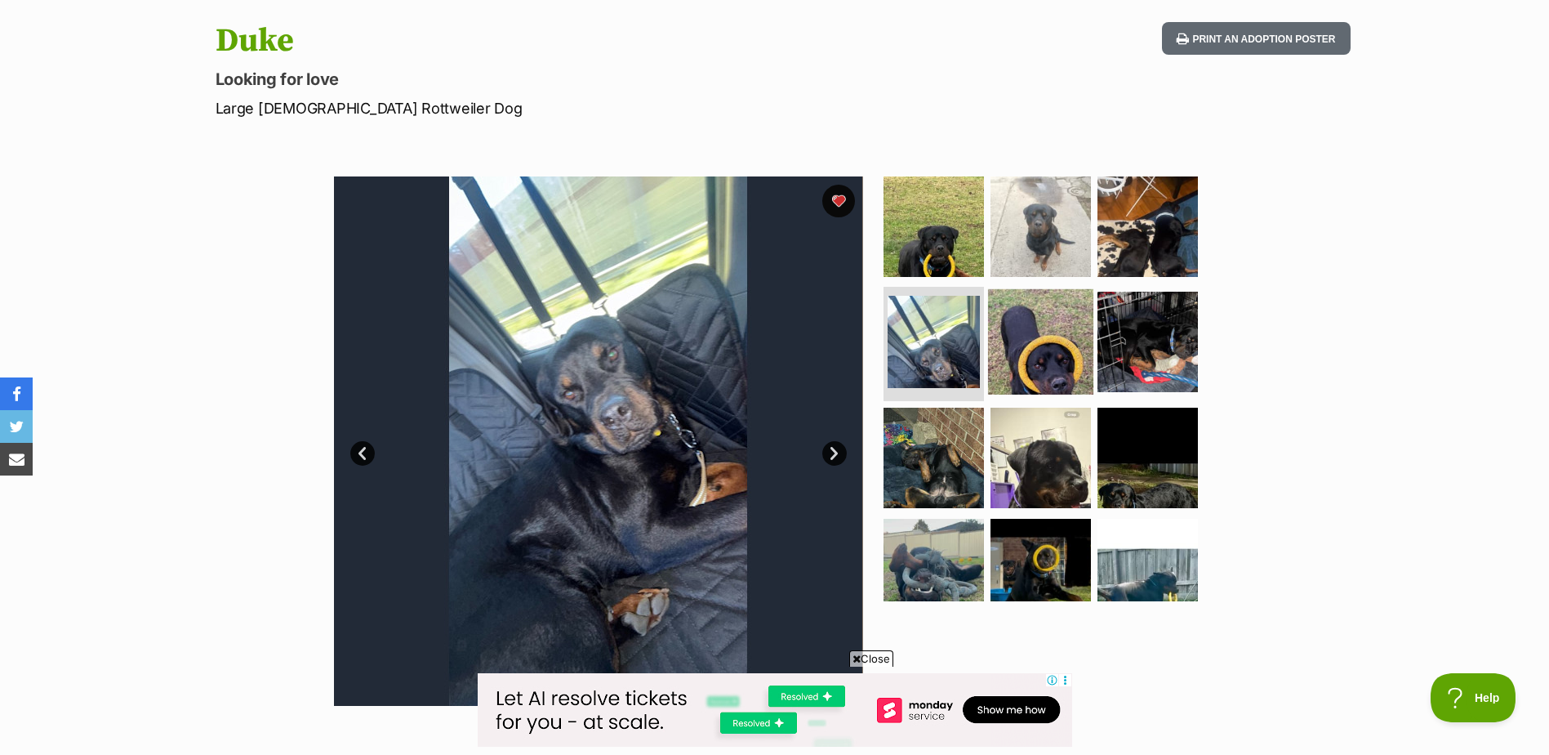
click at [1001, 356] on img at bounding box center [1040, 341] width 105 height 105
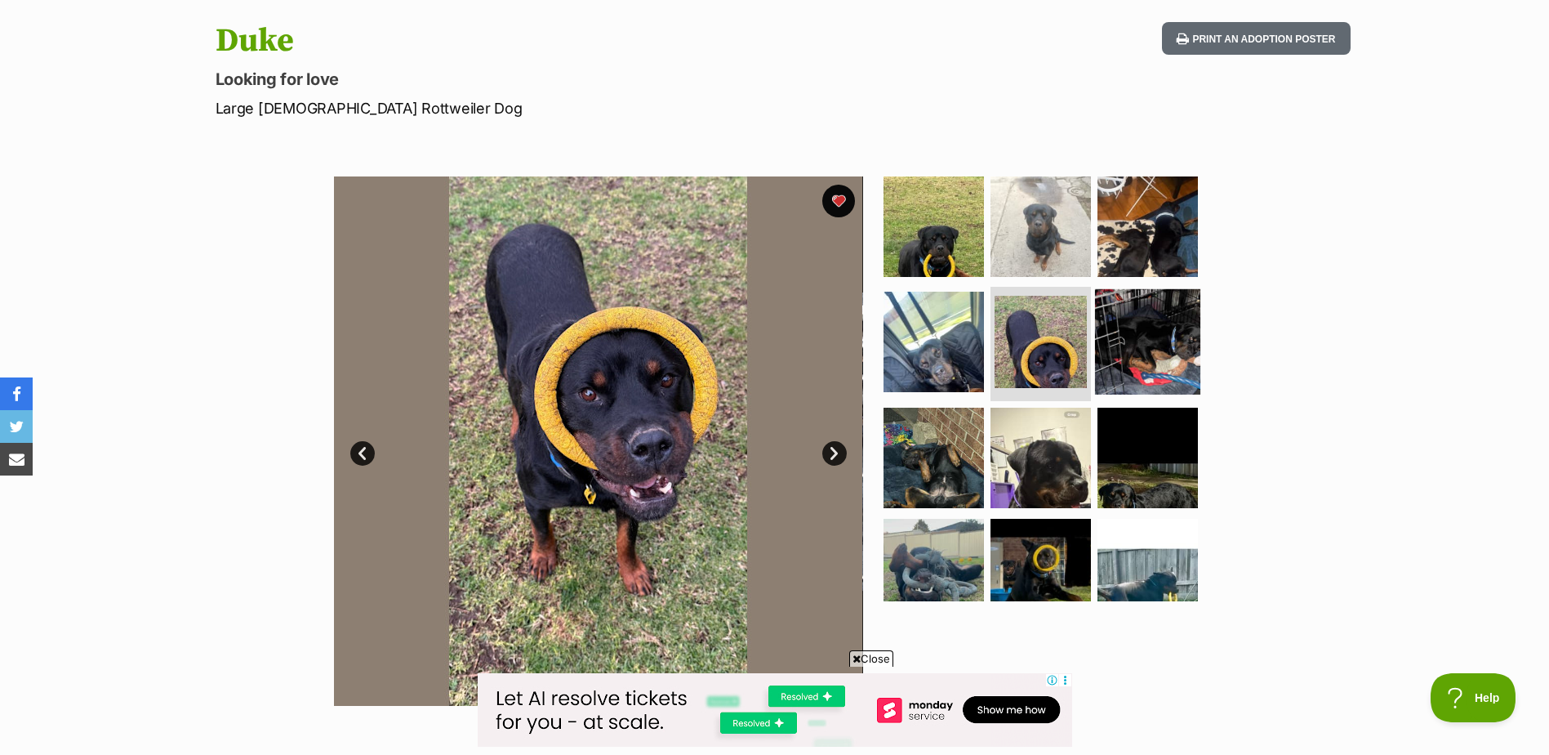
click at [1107, 338] on img at bounding box center [1147, 341] width 105 height 105
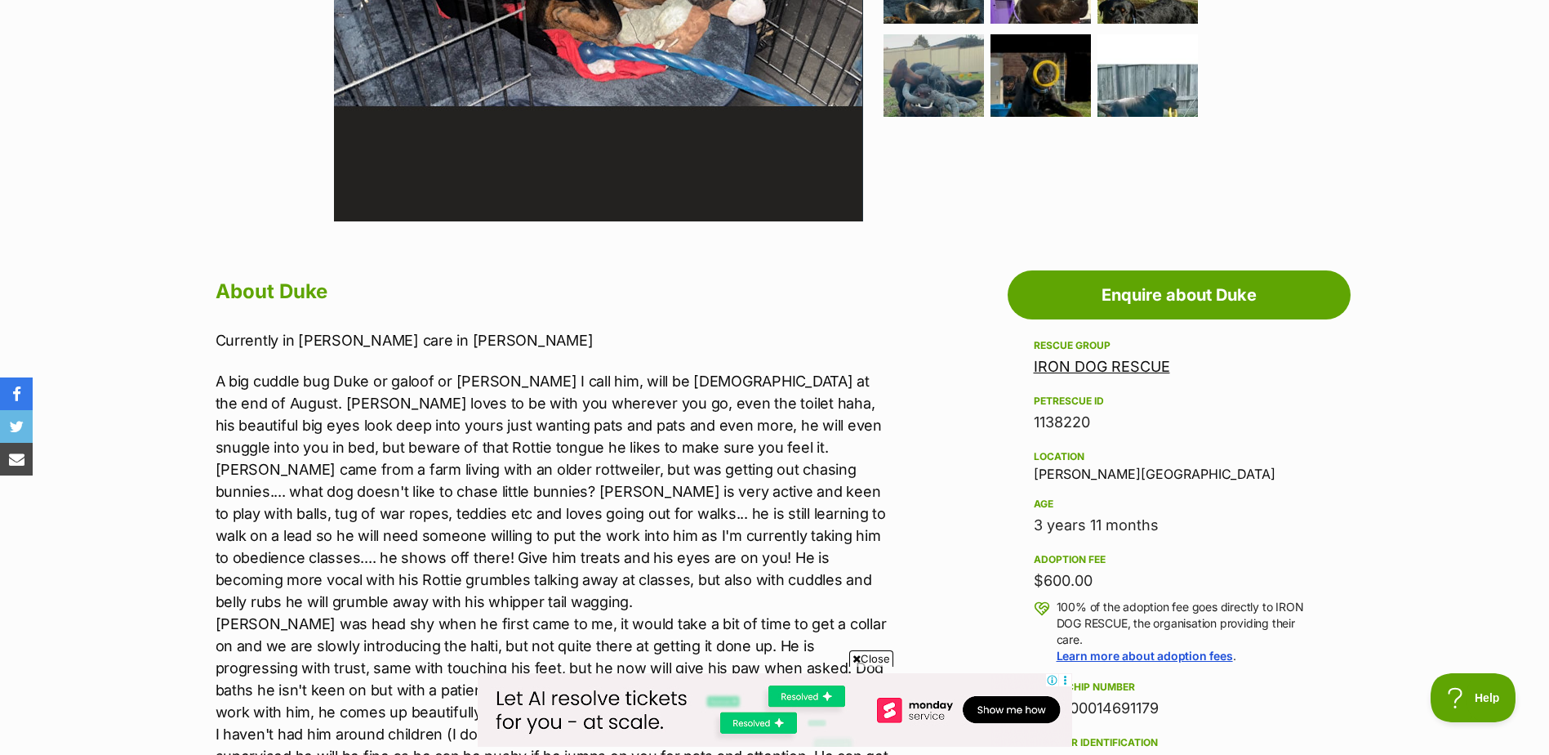
scroll to position [653, 0]
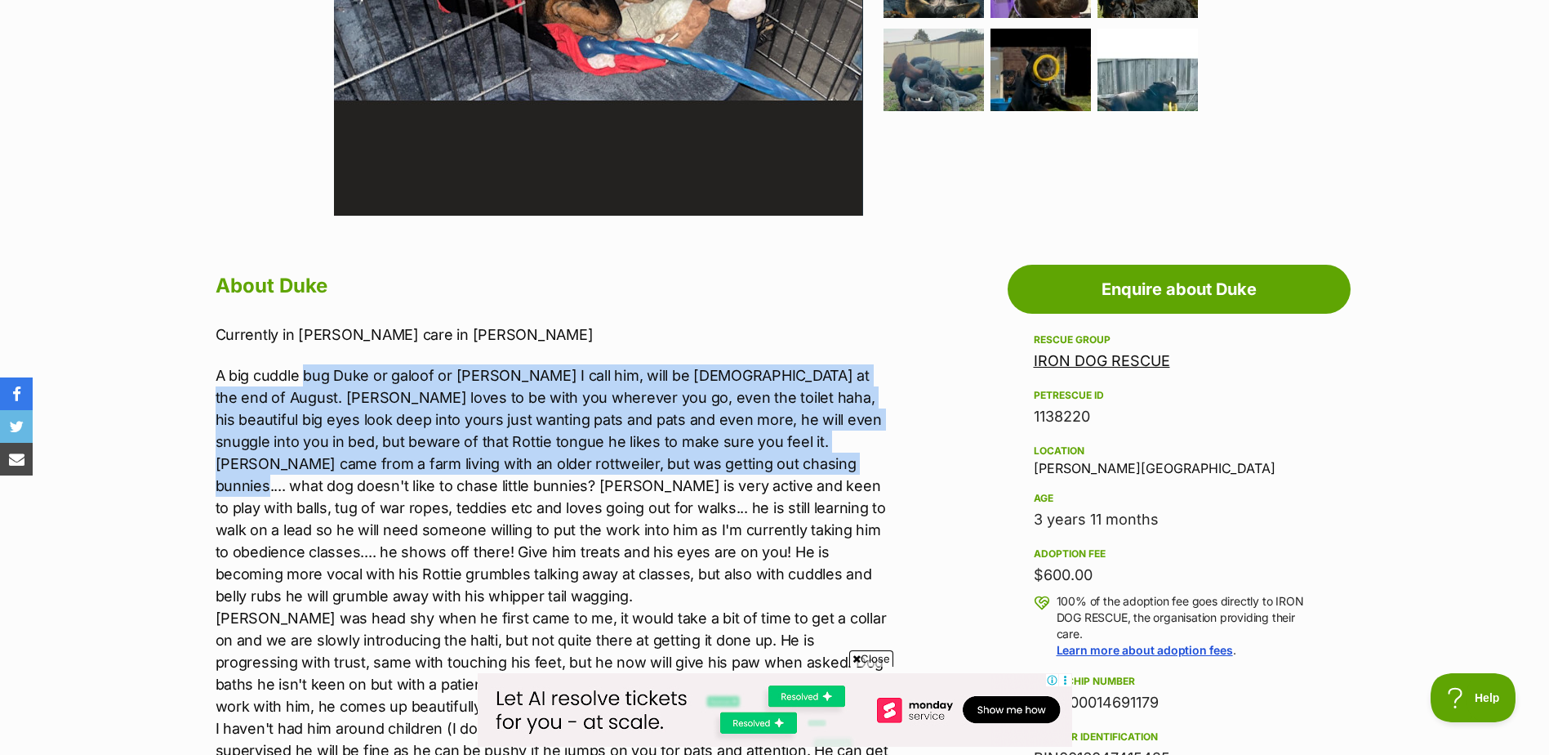
drag, startPoint x: 304, startPoint y: 372, endPoint x: 877, endPoint y: 469, distance: 581.4
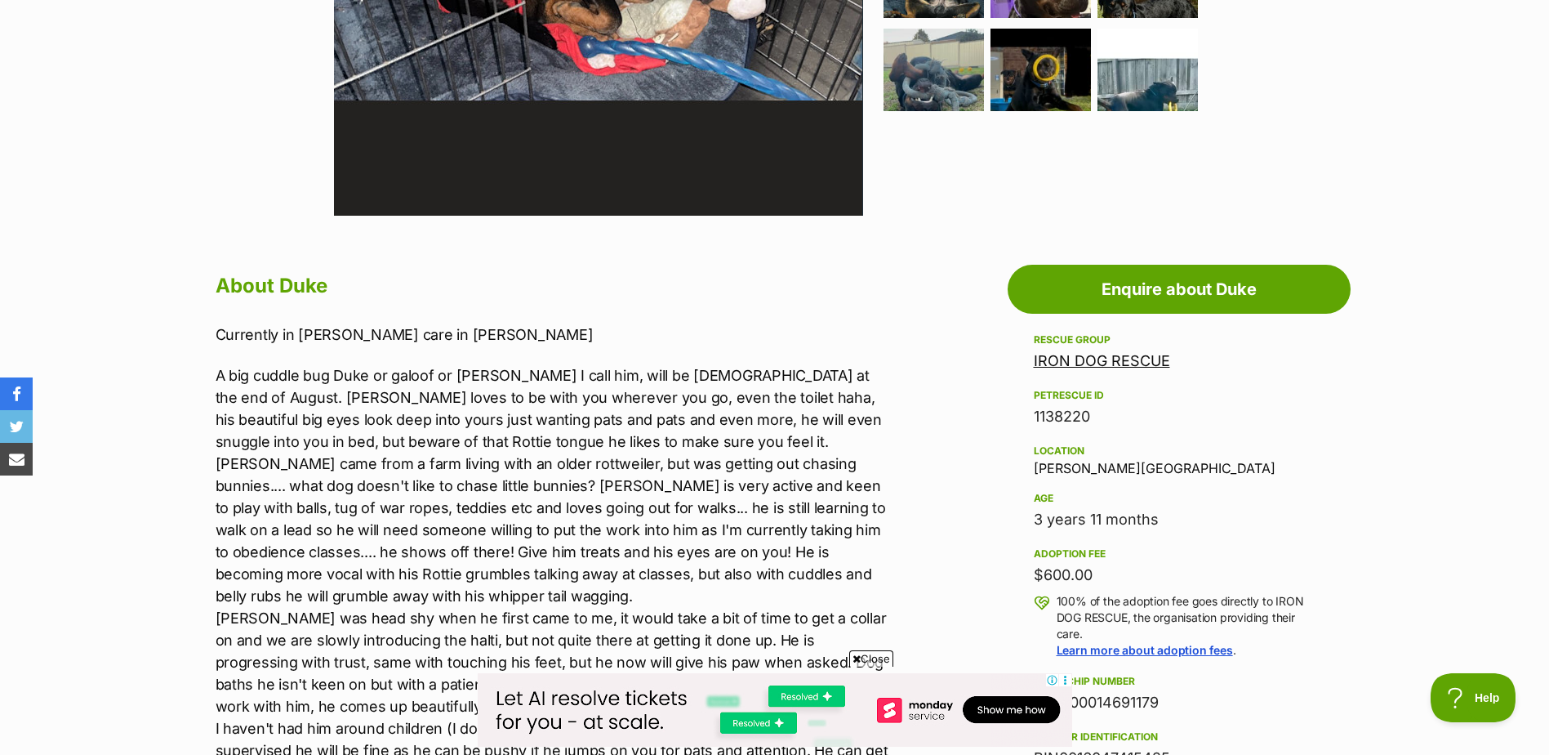
drag, startPoint x: 877, startPoint y: 469, endPoint x: 860, endPoint y: 493, distance: 29.2
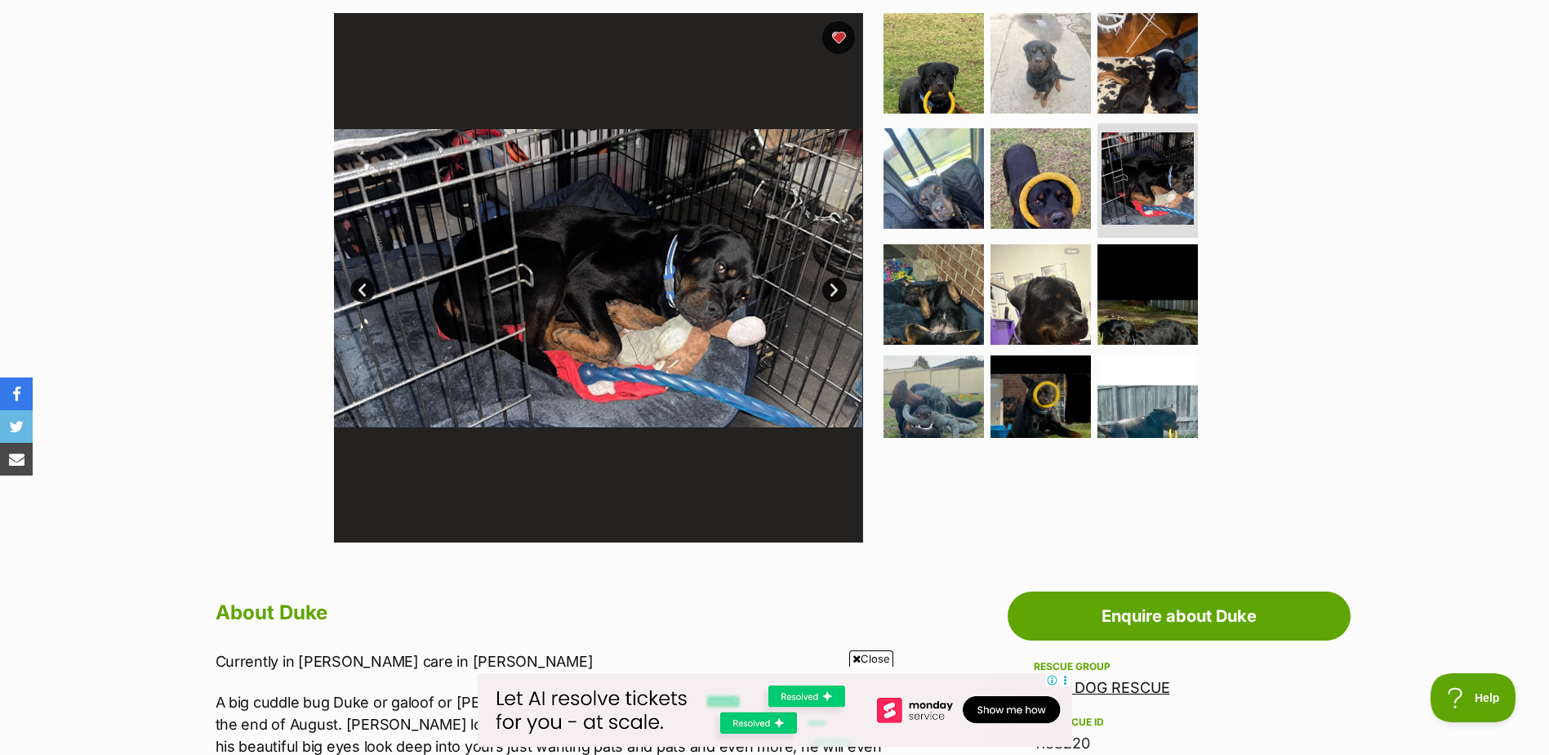
scroll to position [0, 0]
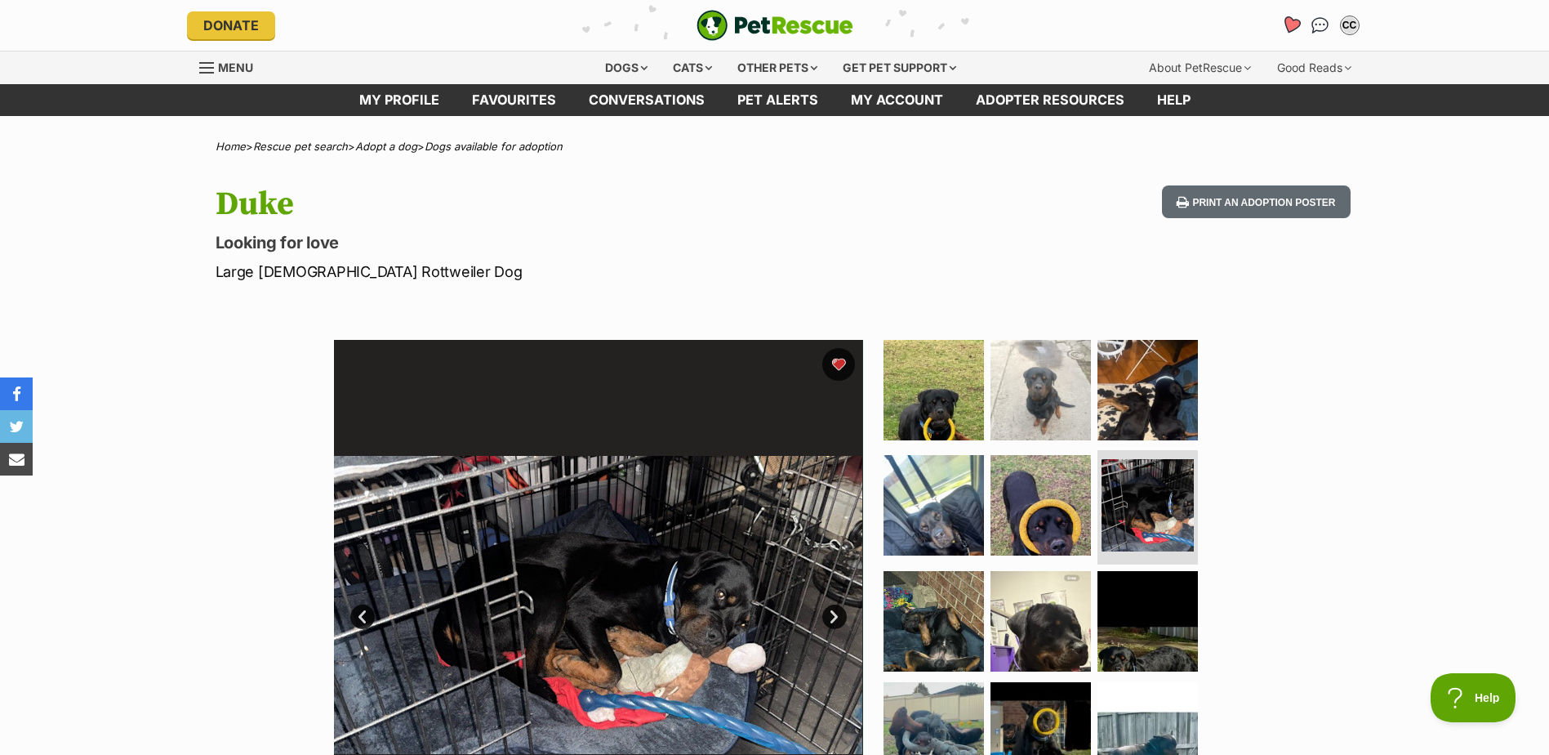
click at [1286, 22] on icon "Favourites" at bounding box center [1291, 25] width 20 height 19
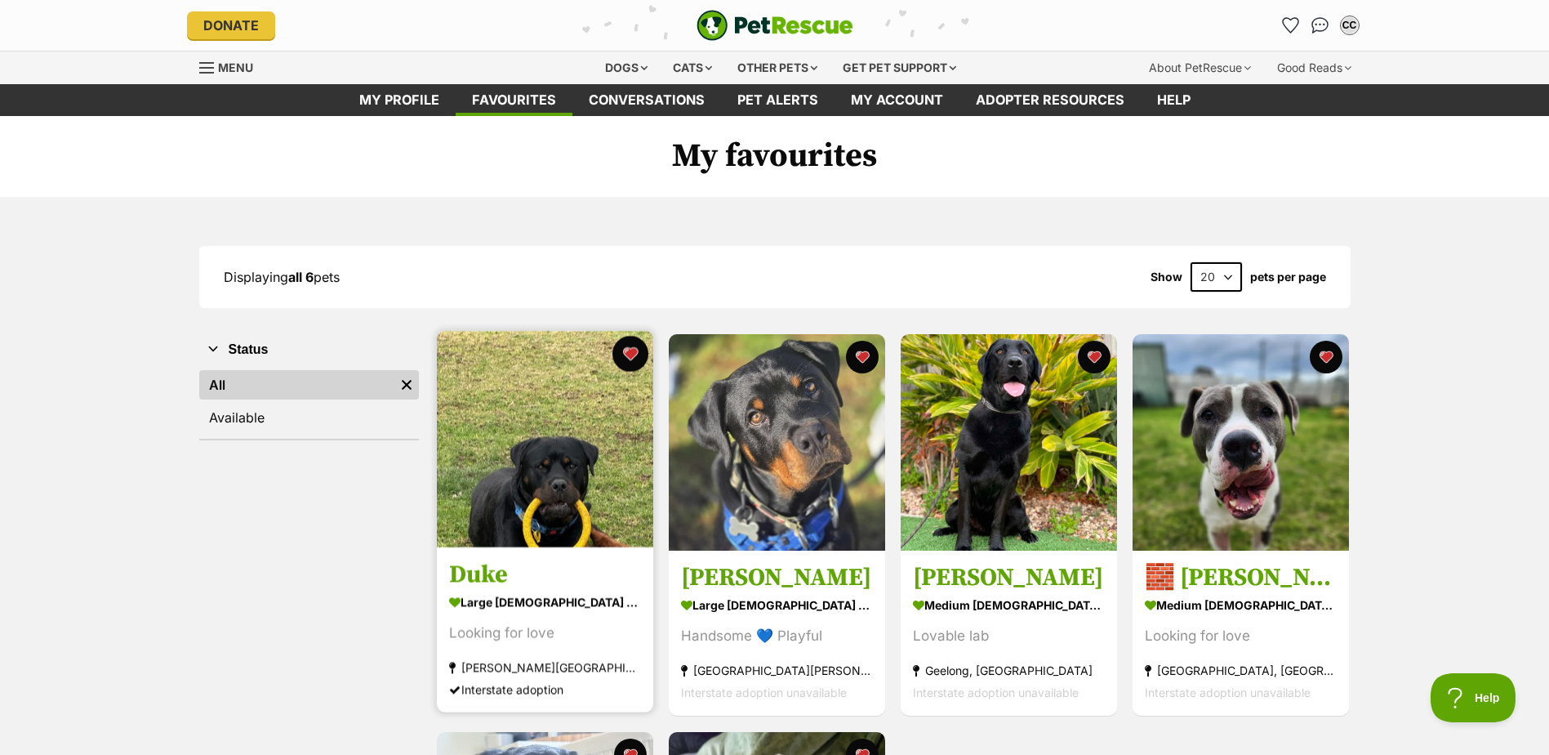
click at [626, 348] on button "favourite" at bounding box center [631, 354] width 36 height 36
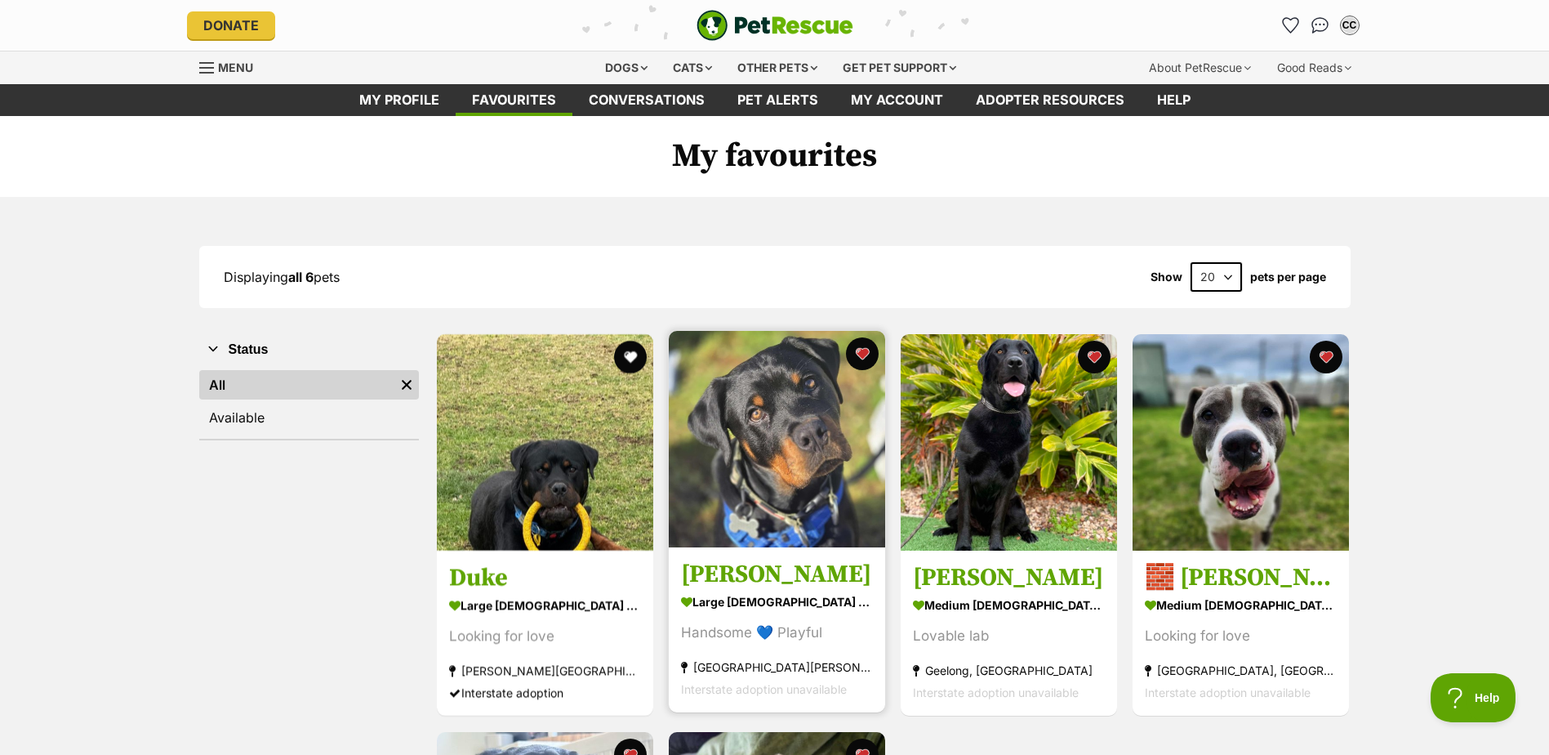
click at [725, 482] on img at bounding box center [777, 439] width 216 height 216
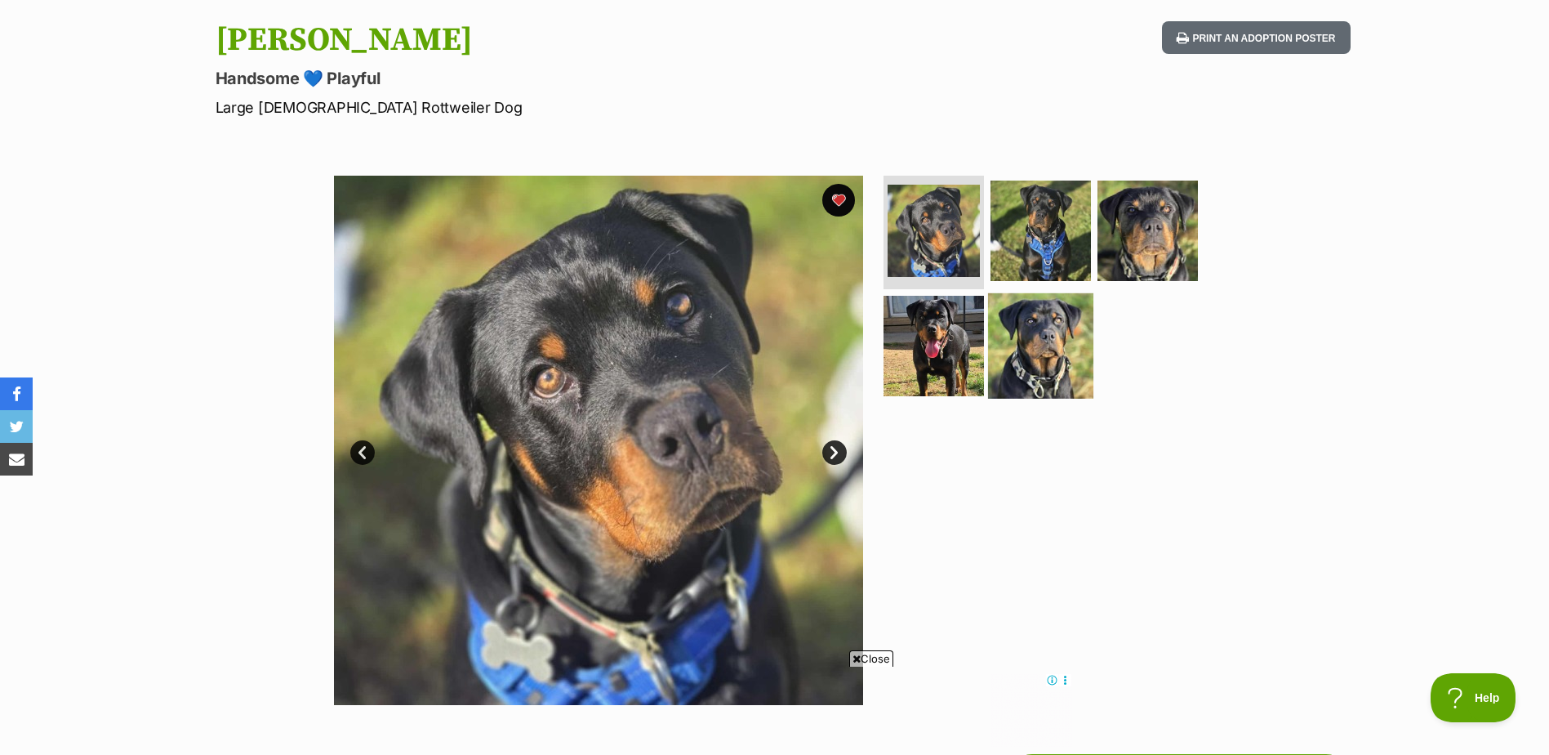
scroll to position [163, 0]
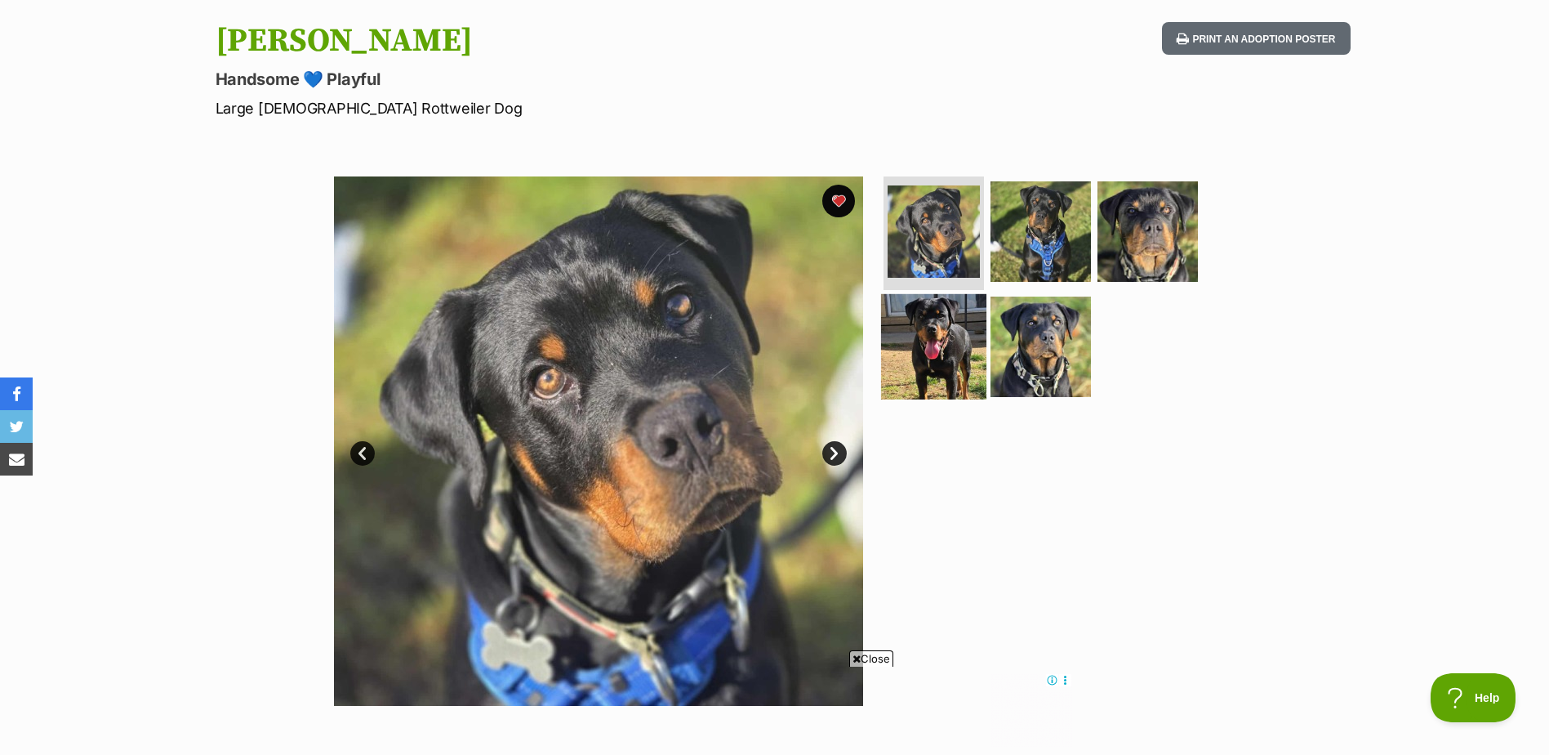
click at [952, 340] on img at bounding box center [933, 346] width 105 height 105
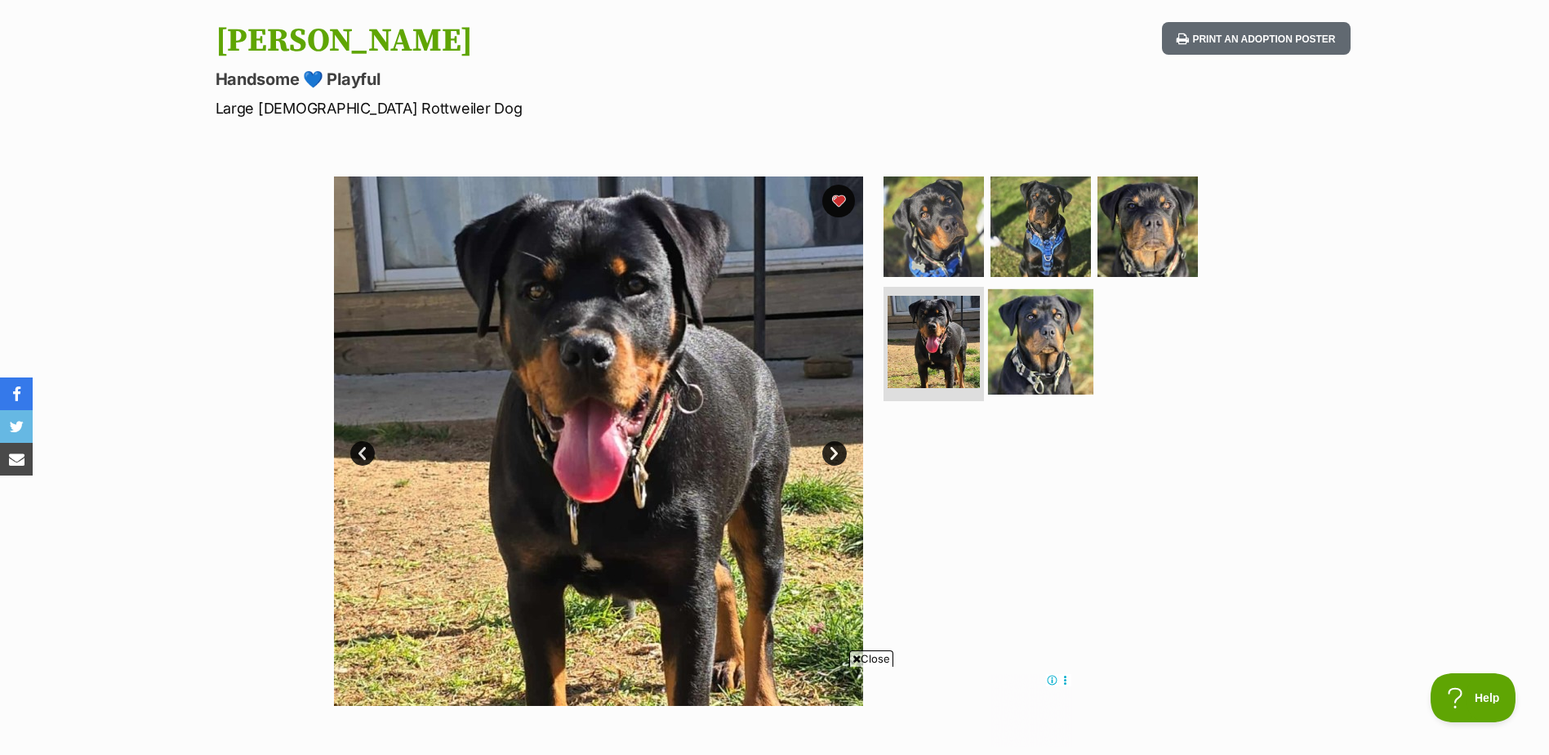
click at [1051, 341] on img at bounding box center [1040, 341] width 105 height 105
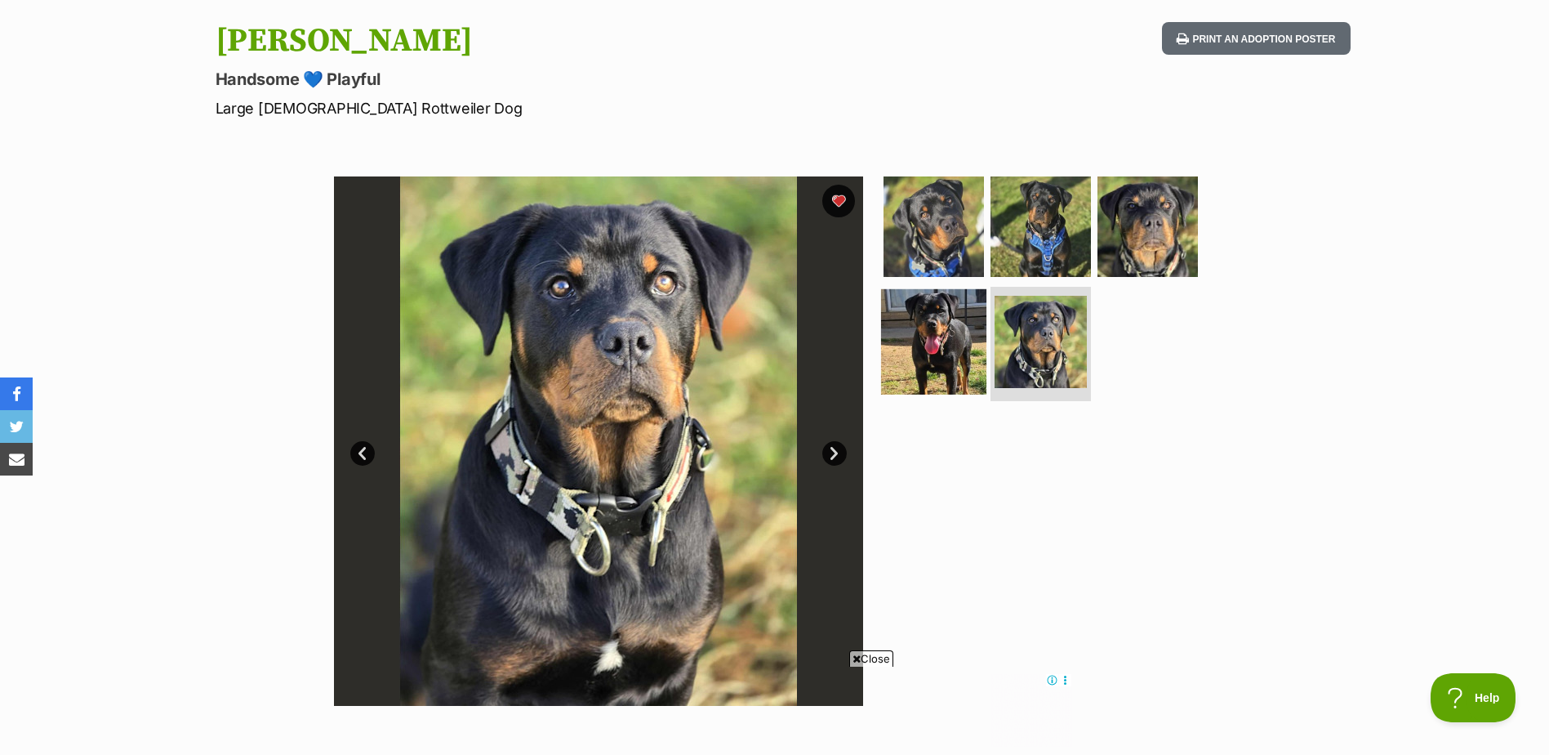
click at [914, 336] on img at bounding box center [933, 341] width 105 height 105
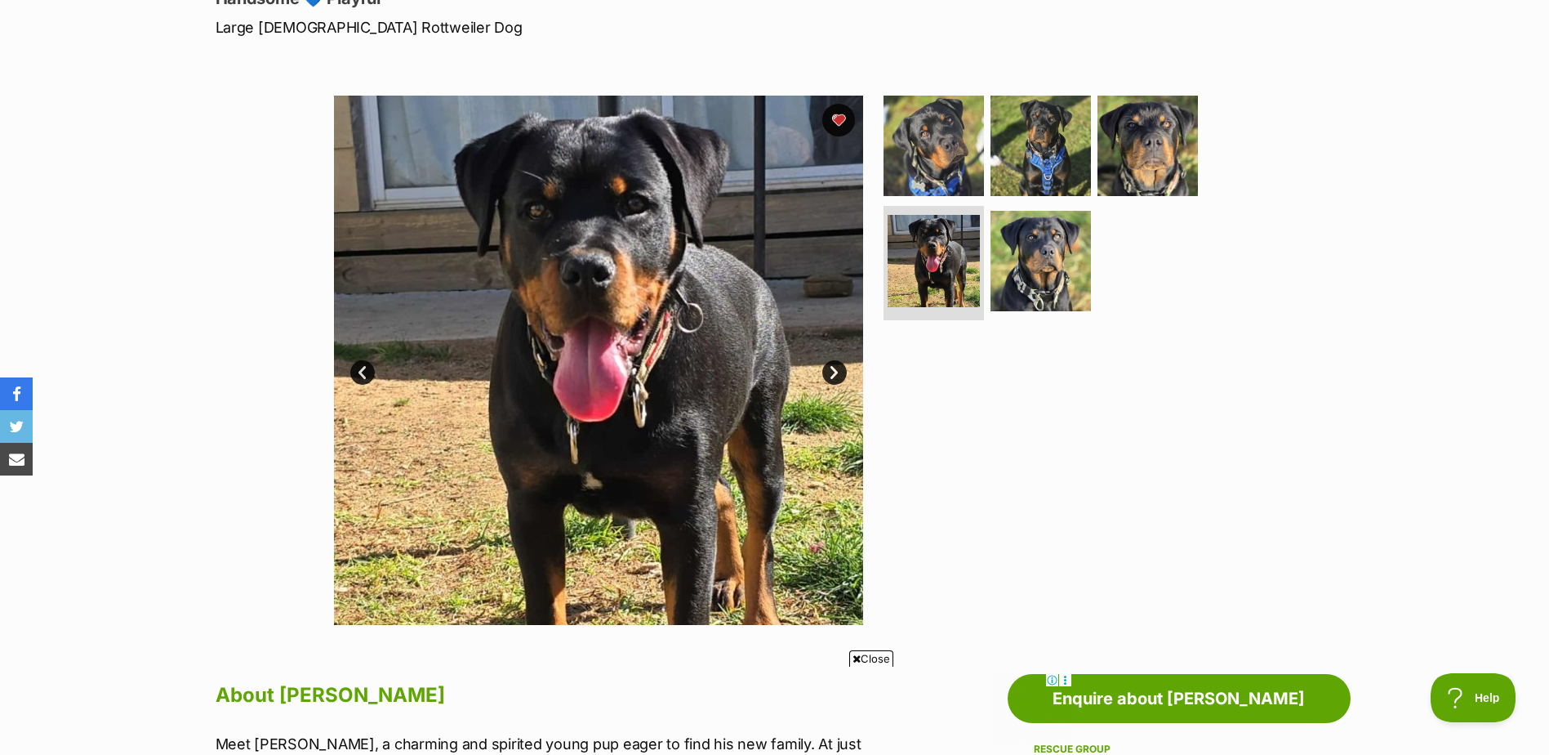
scroll to position [245, 0]
click at [1024, 156] on img at bounding box center [1040, 143] width 105 height 105
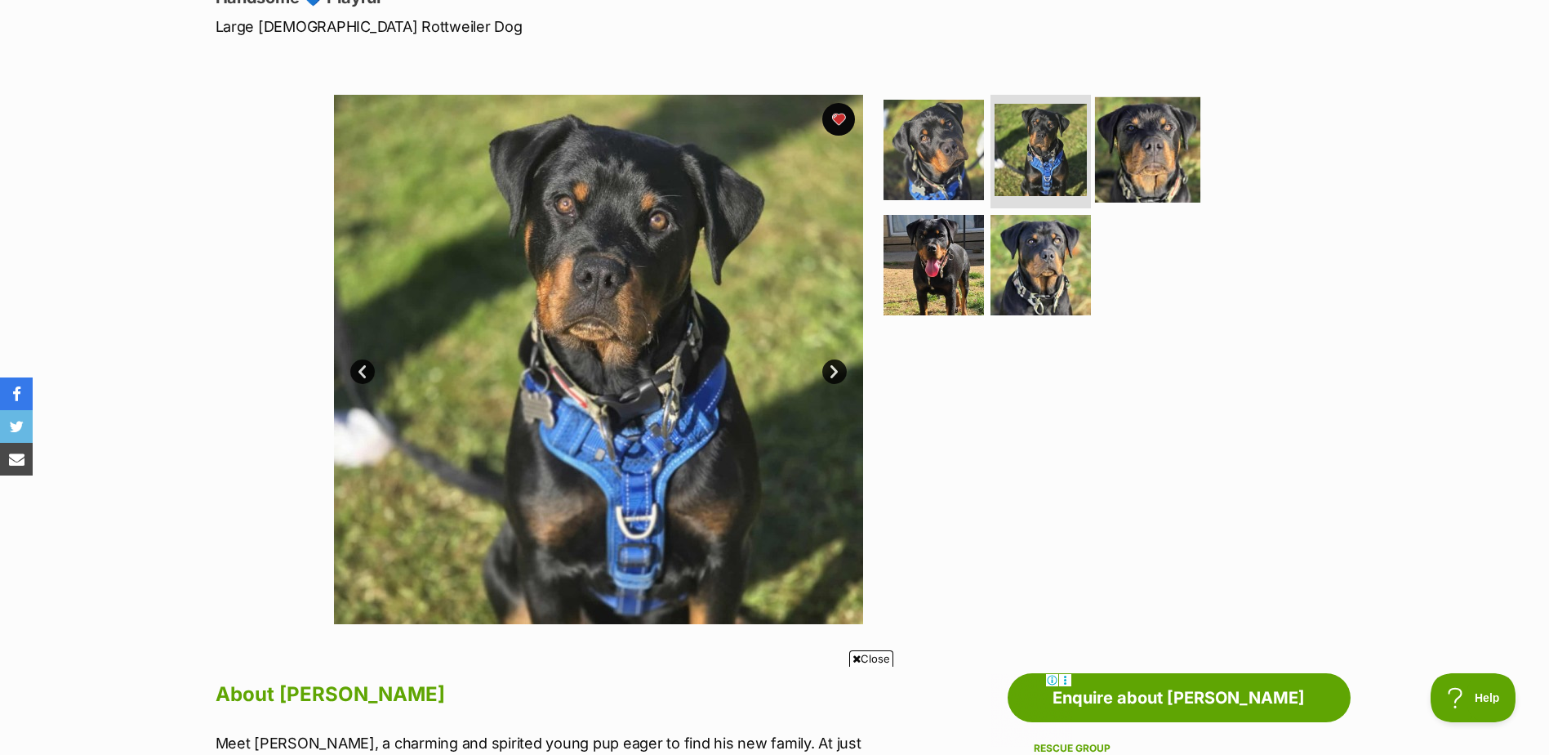
click at [1135, 148] on img at bounding box center [1147, 148] width 105 height 105
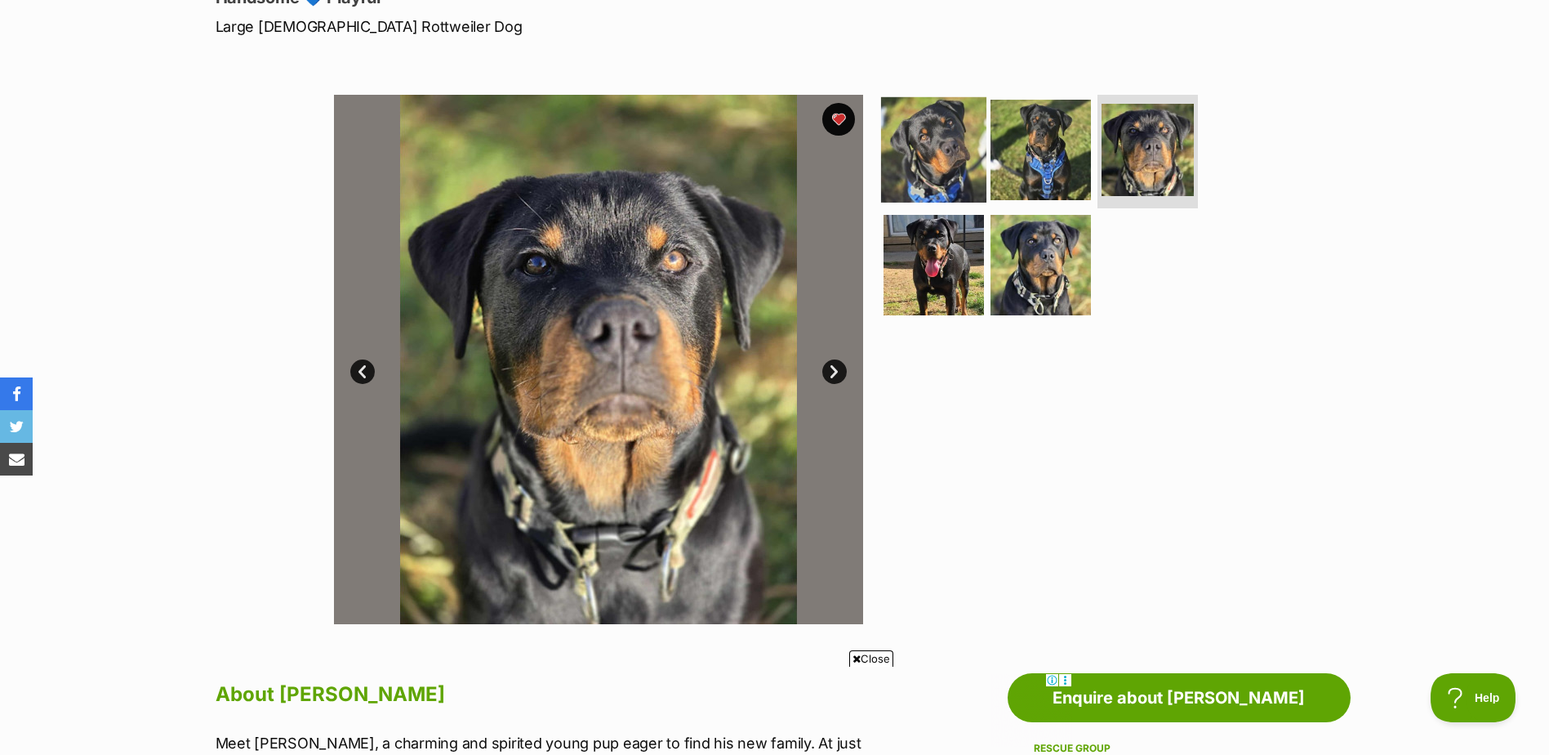
click at [922, 149] on img at bounding box center [933, 148] width 105 height 105
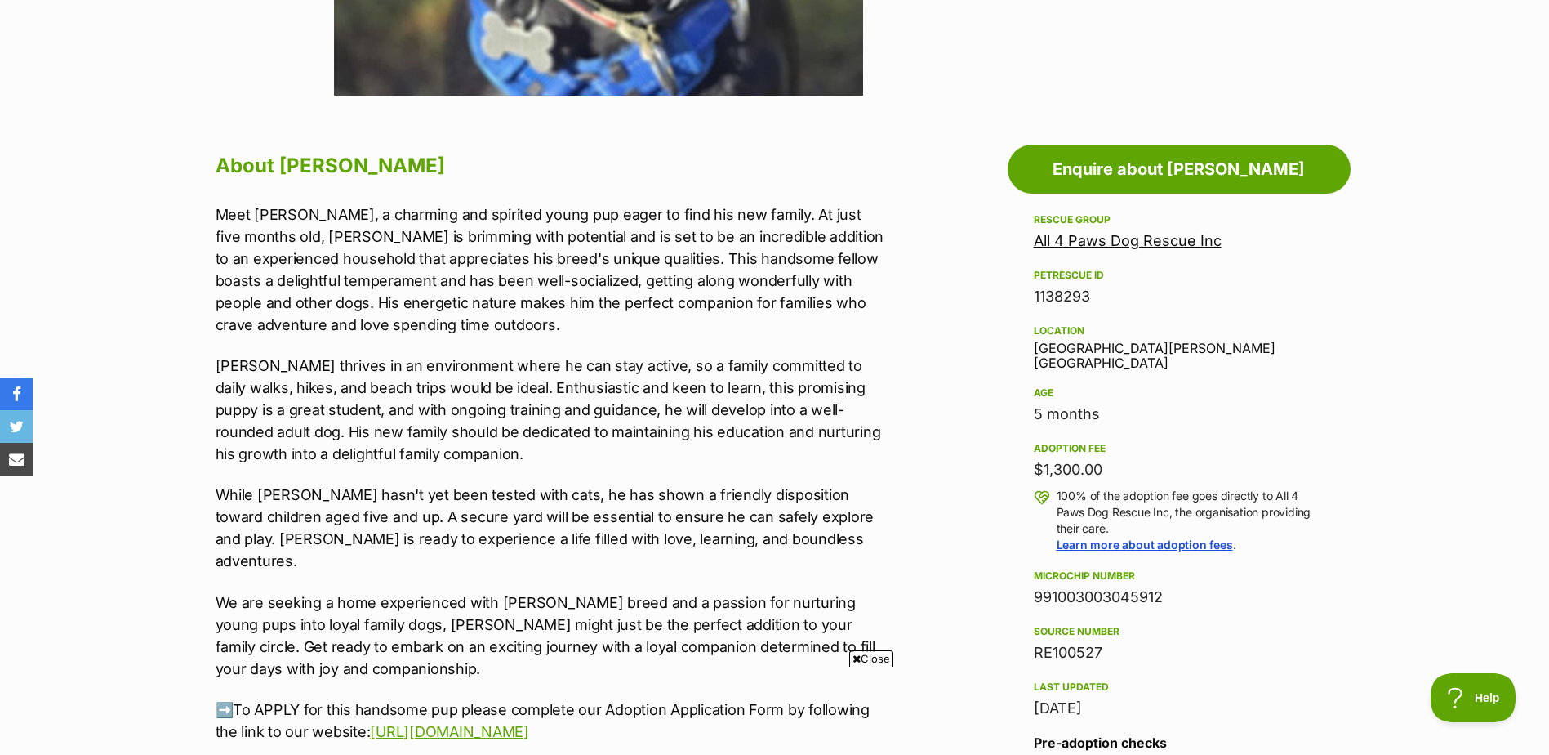
scroll to position [0, 0]
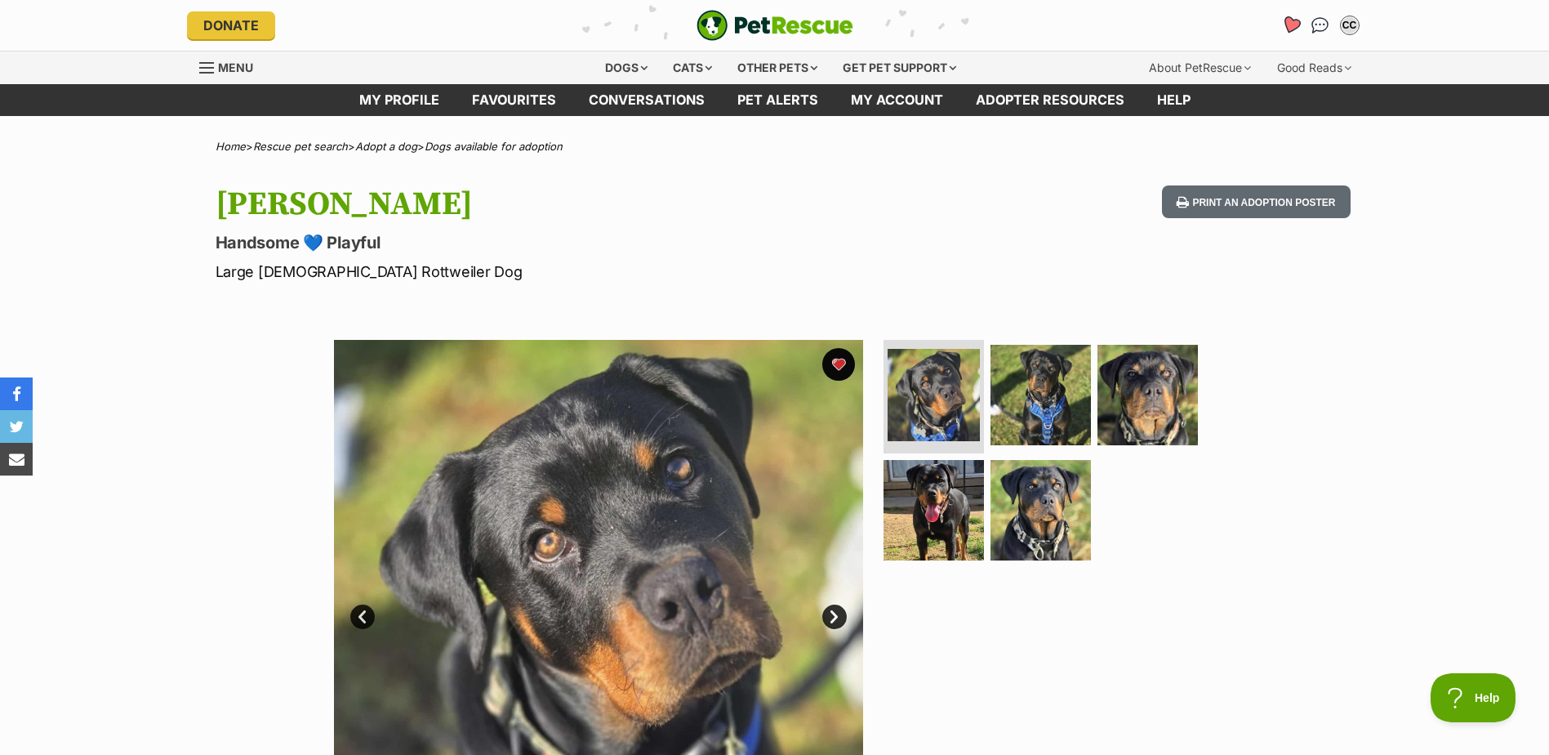
click at [1295, 27] on icon "Favourites" at bounding box center [1291, 25] width 20 height 19
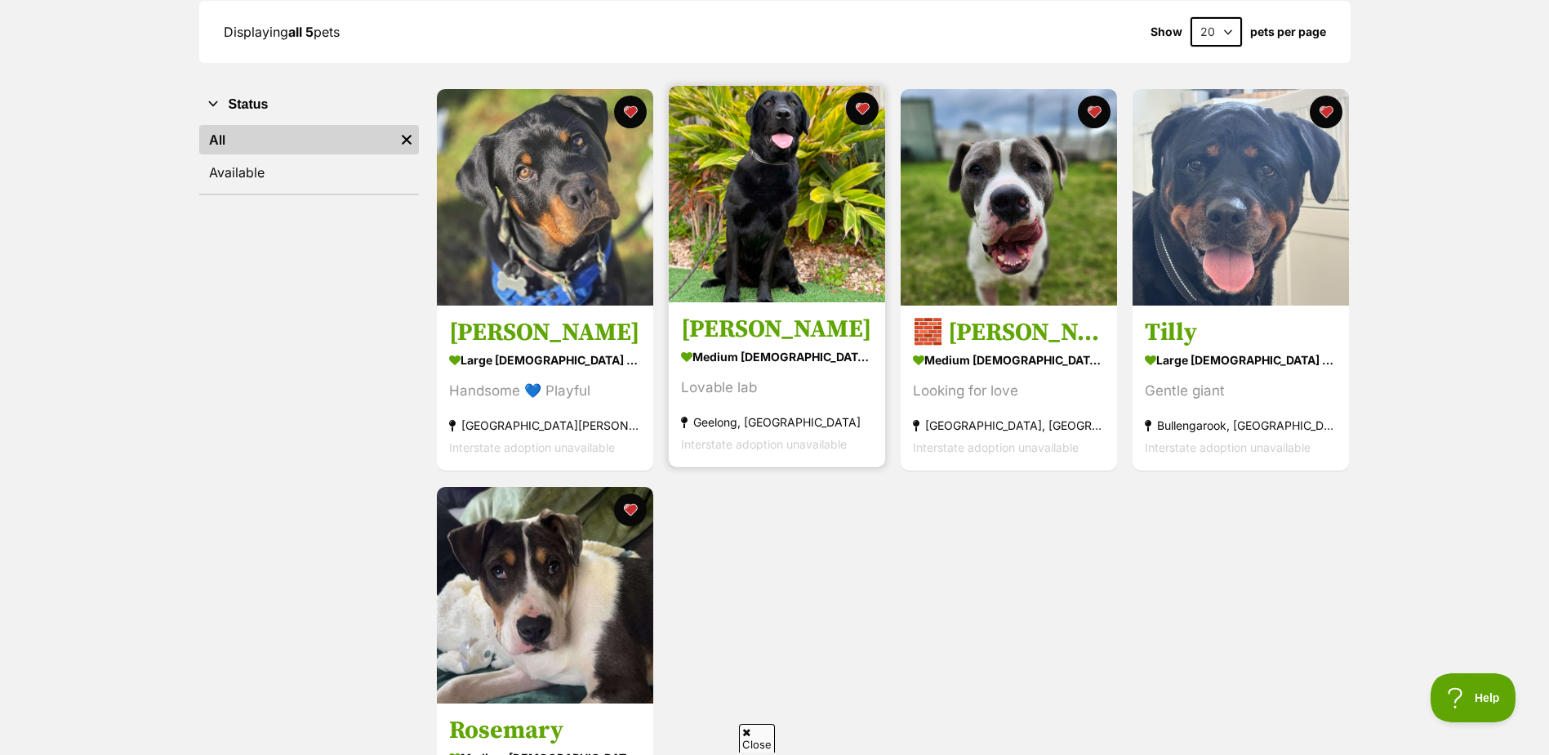
click at [778, 332] on h3 "[PERSON_NAME]" at bounding box center [777, 329] width 192 height 31
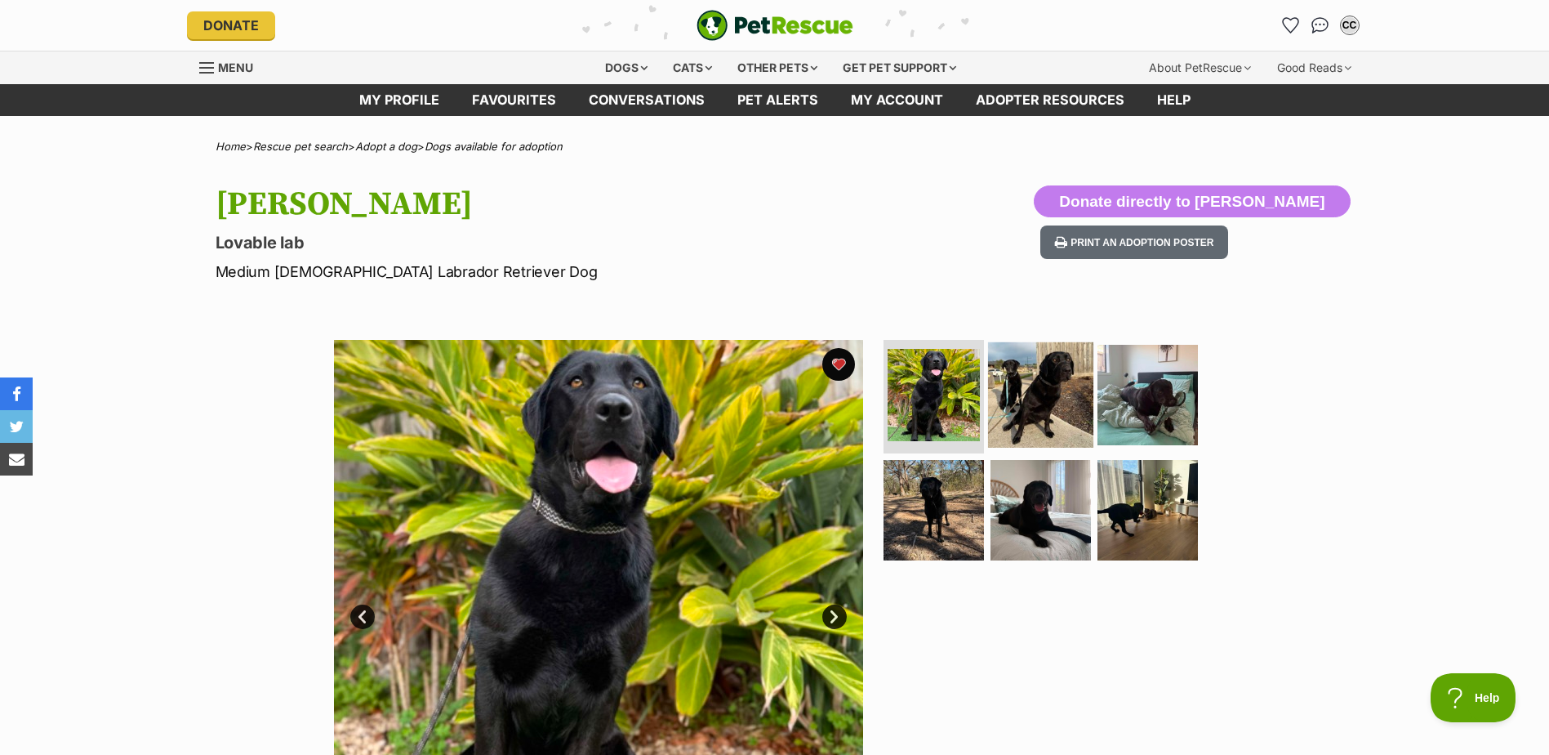
click at [1036, 393] on img at bounding box center [1040, 393] width 105 height 105
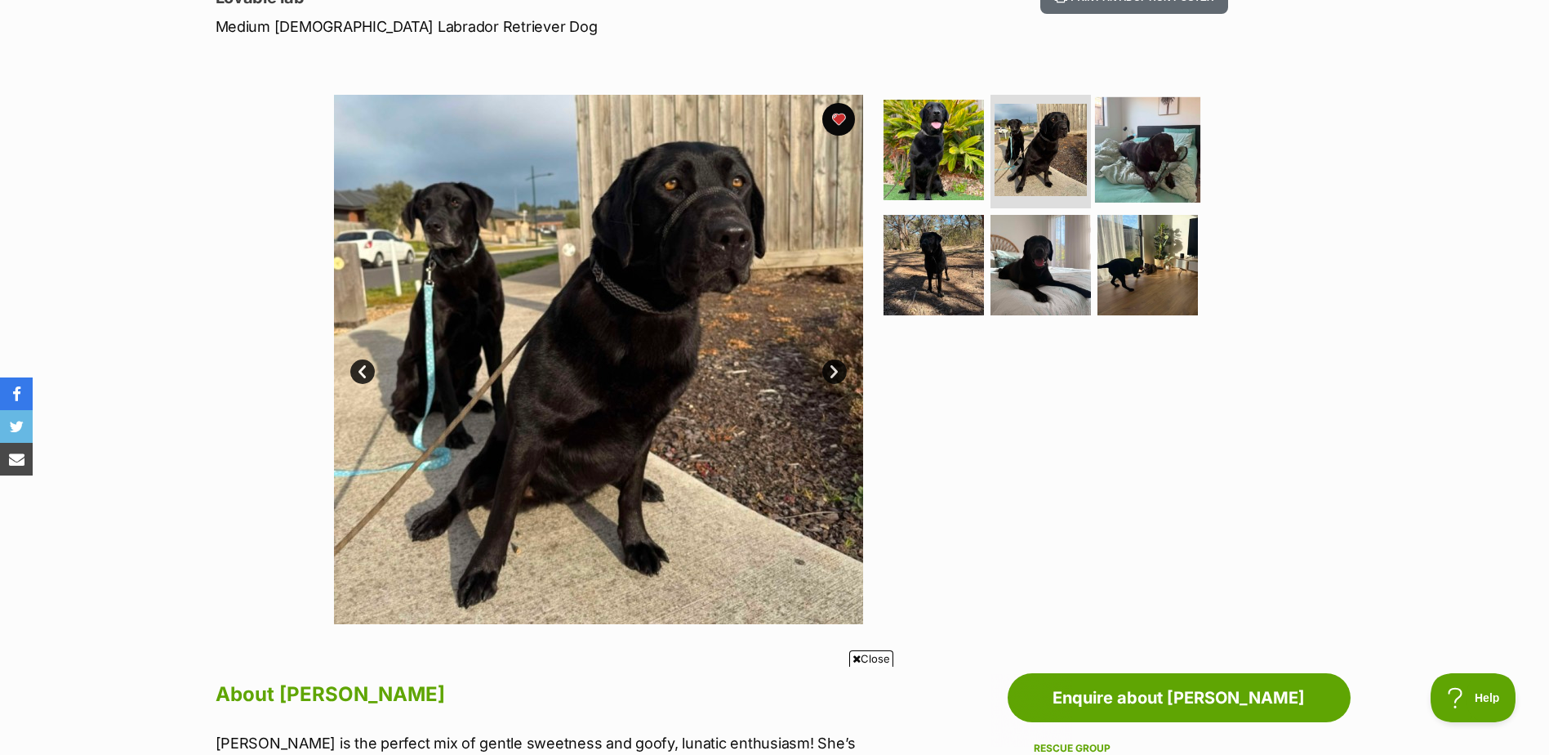
click at [1168, 152] on img at bounding box center [1147, 148] width 105 height 105
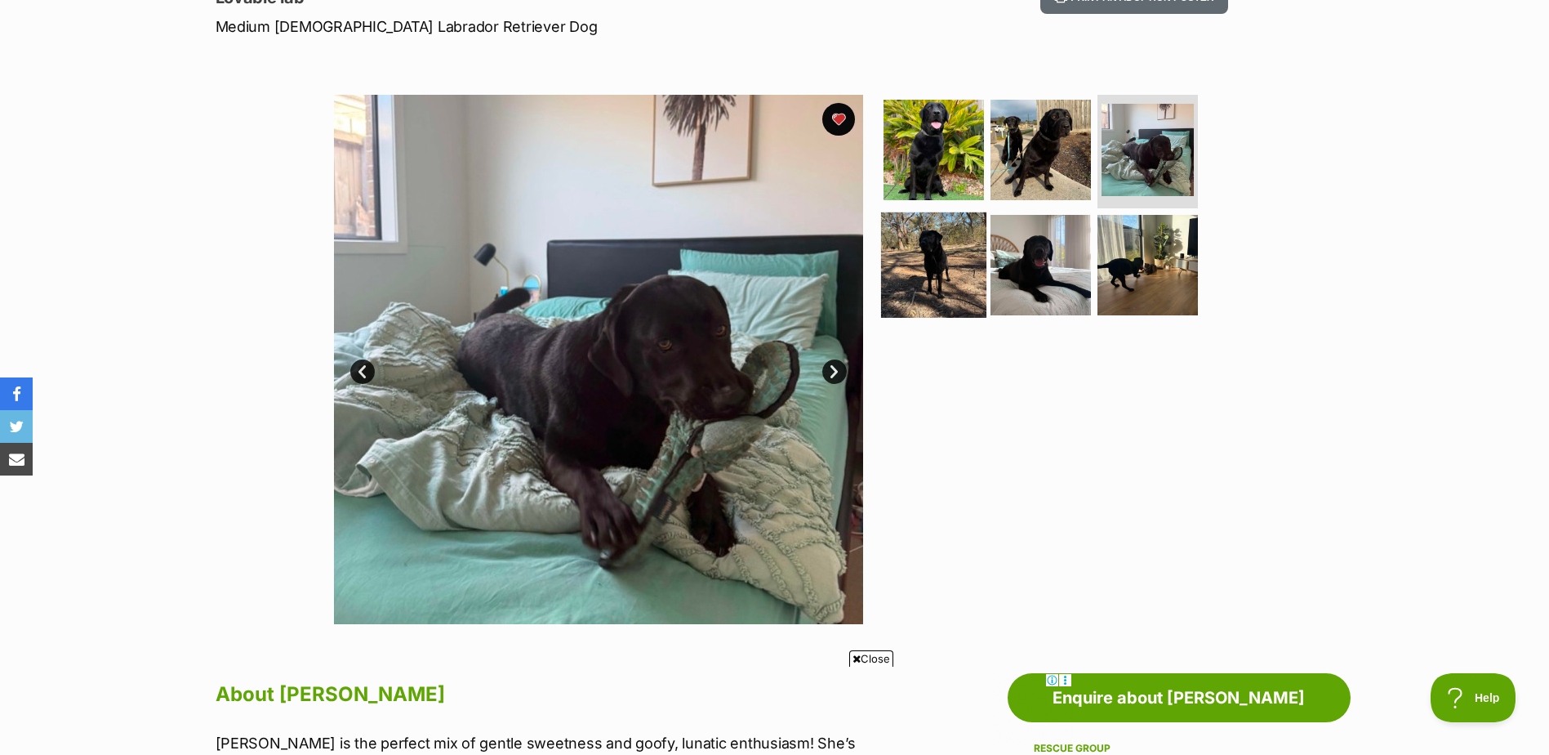
click at [947, 252] on img at bounding box center [933, 264] width 105 height 105
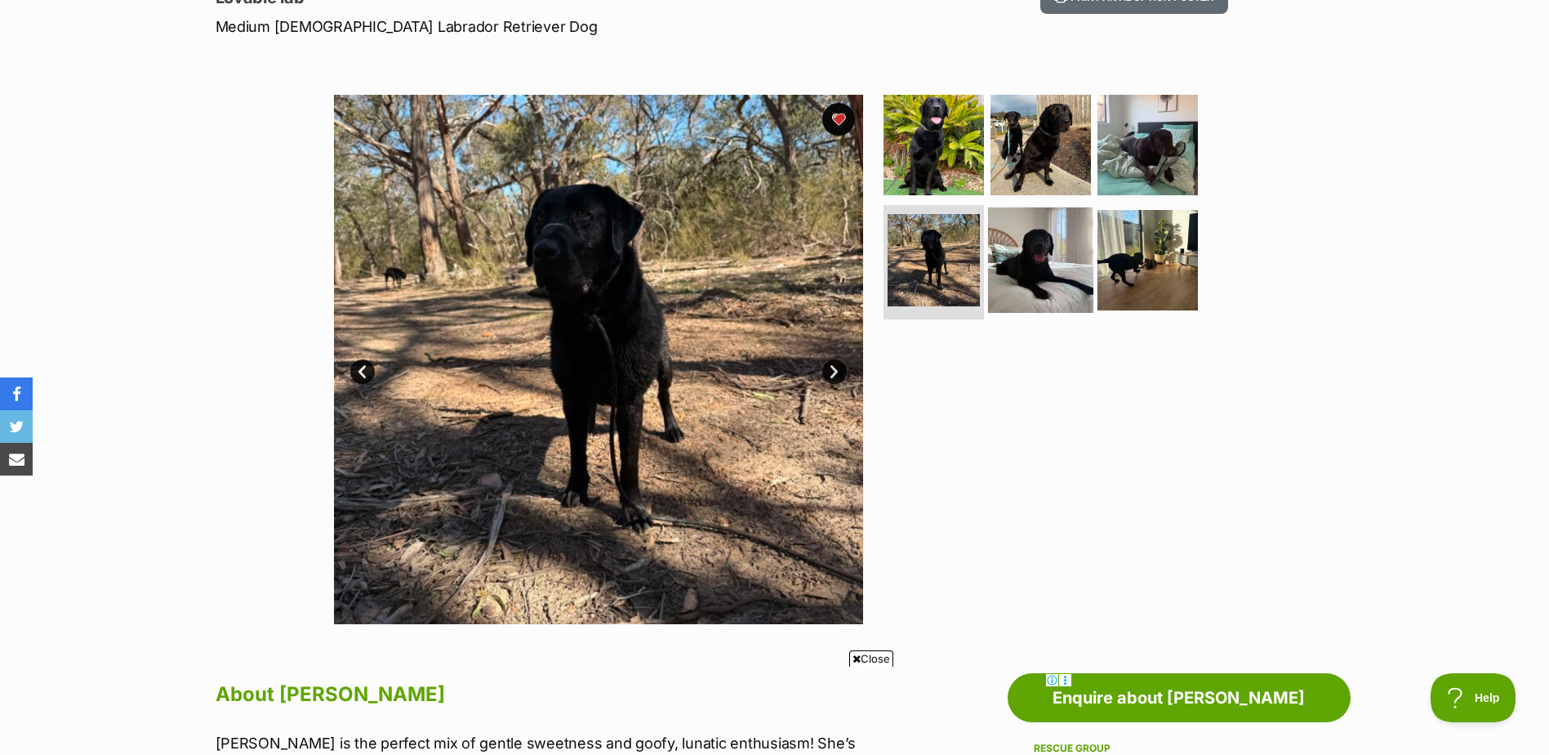
click at [1036, 270] on img at bounding box center [1040, 259] width 105 height 105
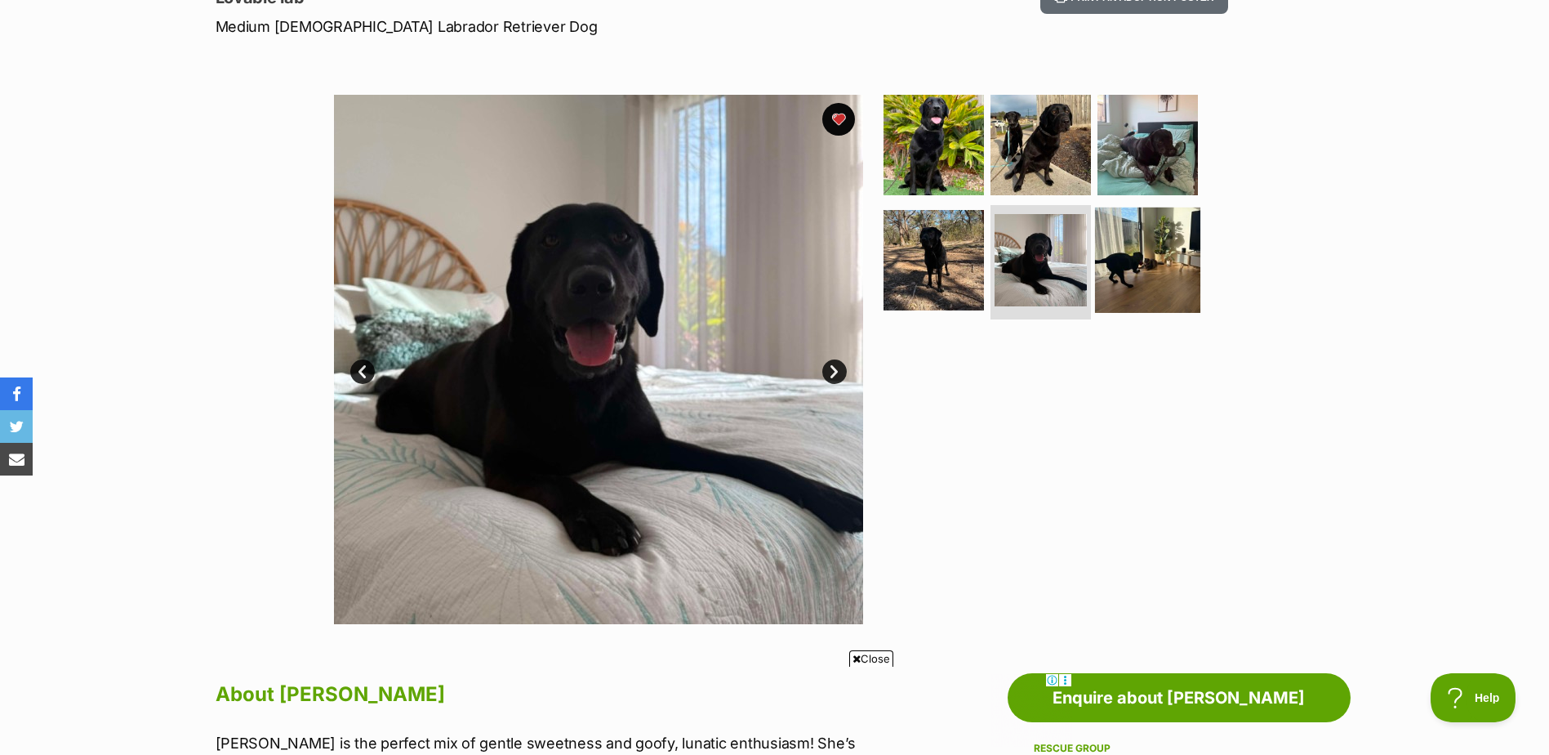
click at [1149, 263] on img at bounding box center [1147, 259] width 105 height 105
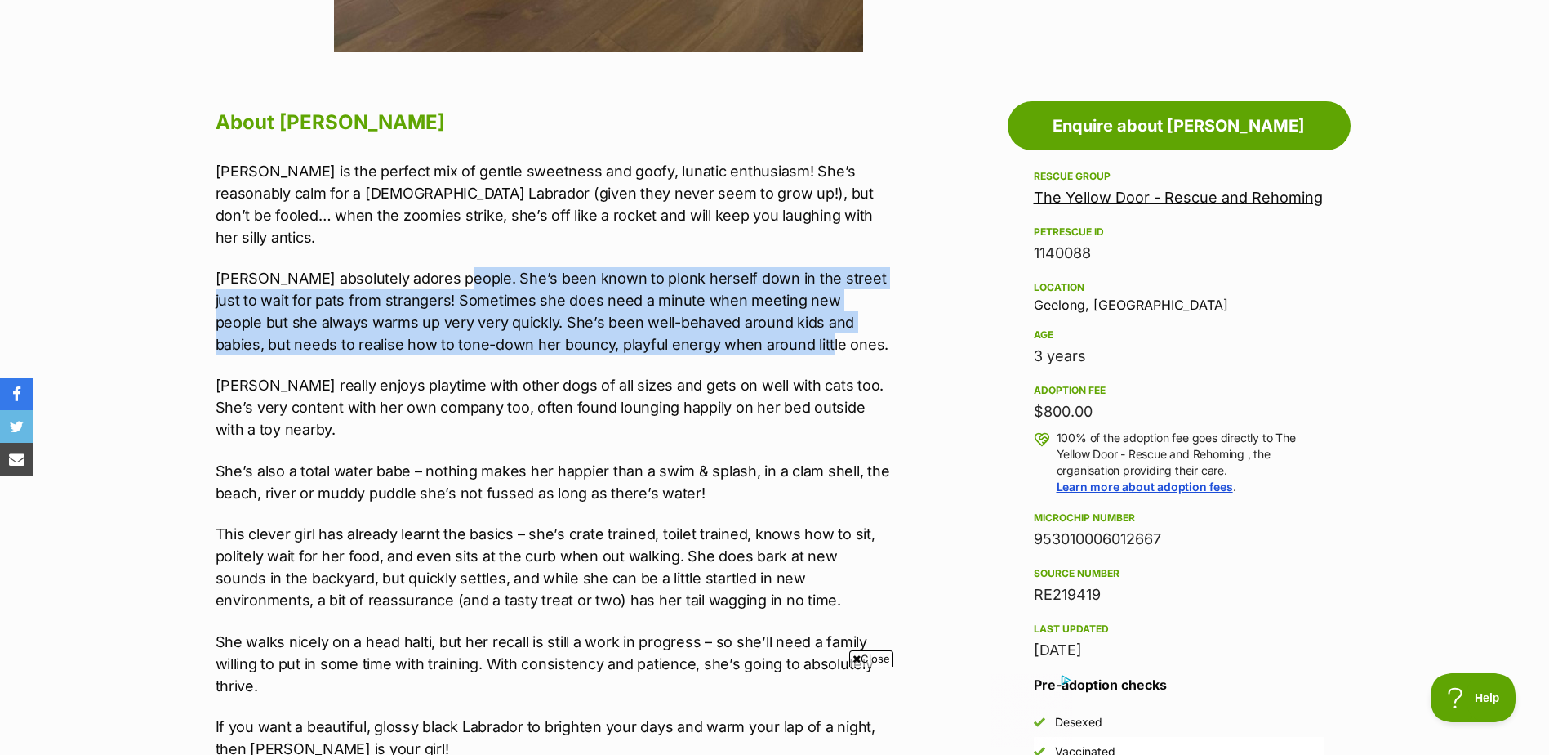
drag, startPoint x: 439, startPoint y: 256, endPoint x: 688, endPoint y: 329, distance: 259.0
click at [688, 329] on p "Holly absolutely adores people. She’s been known to plonk herself down in the s…" at bounding box center [553, 311] width 675 height 88
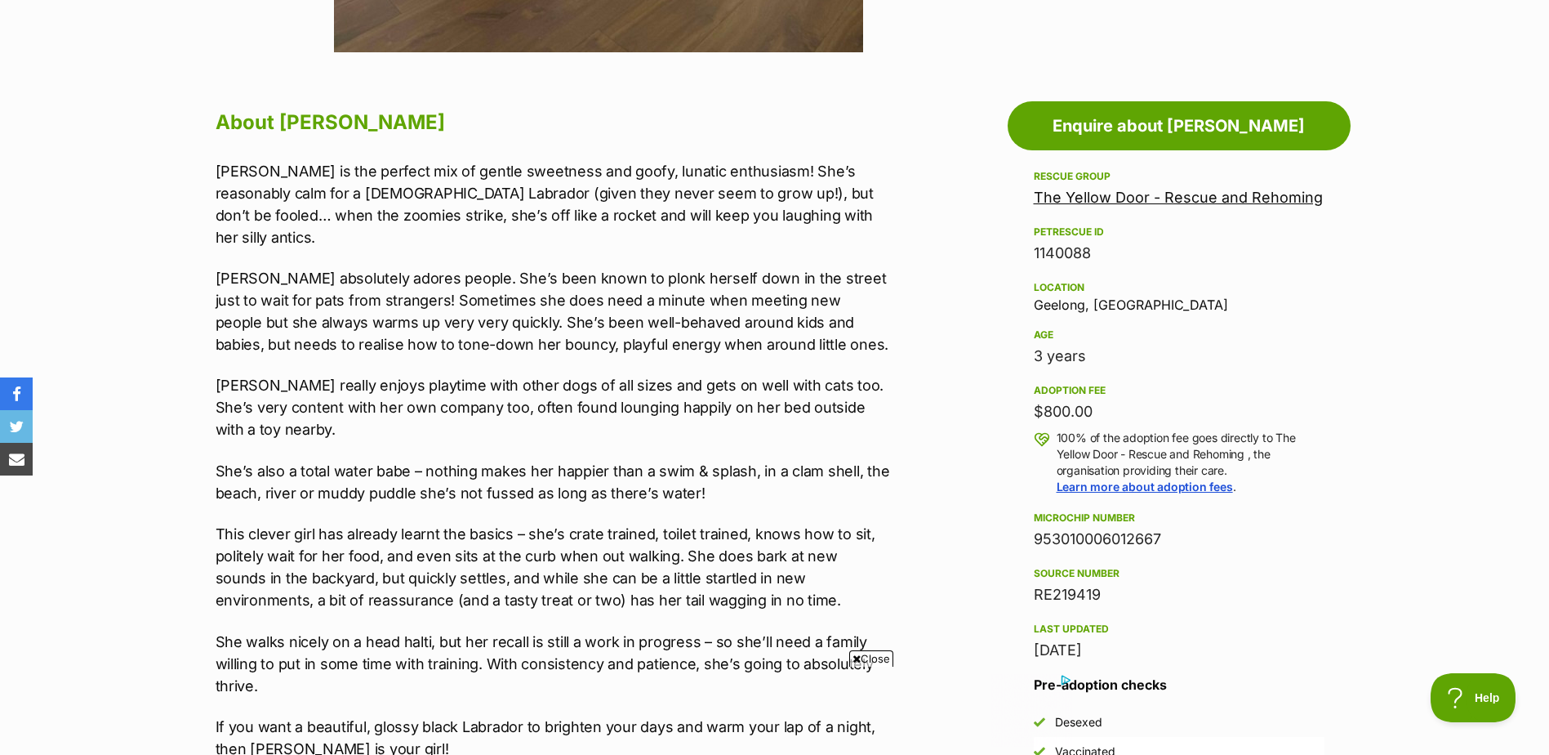
drag, startPoint x: 688, startPoint y: 329, endPoint x: 554, endPoint y: 387, distance: 146.0
click at [555, 387] on p "Holly really enjoys playtime with other dogs of all sizes and gets on well with…" at bounding box center [553, 407] width 675 height 66
click at [431, 379] on p "Holly really enjoys playtime with other dogs of all sizes and gets on well with…" at bounding box center [553, 407] width 675 height 66
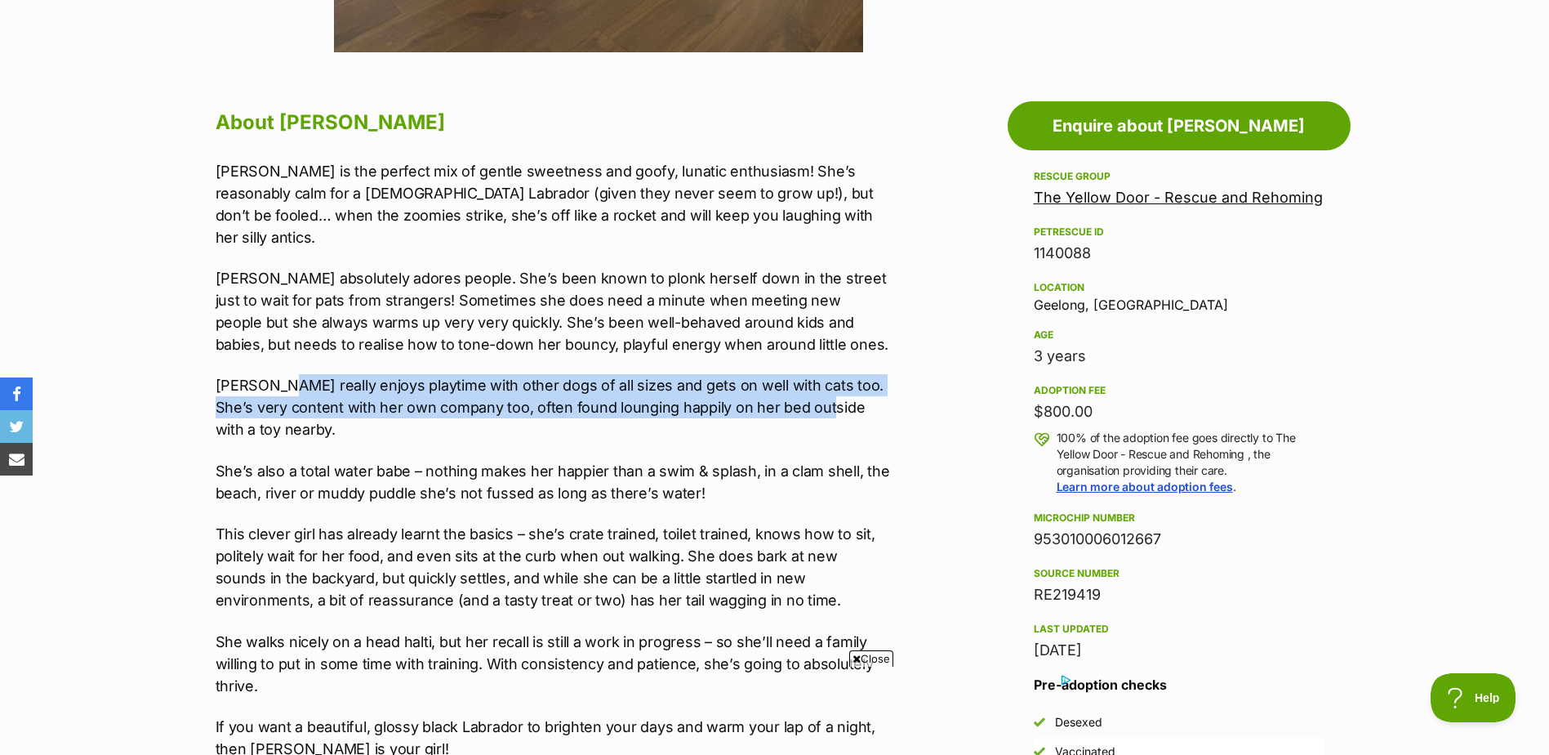
drag, startPoint x: 275, startPoint y: 363, endPoint x: 807, endPoint y: 381, distance: 532.0
click at [807, 381] on p "Holly really enjoys playtime with other dogs of all sizes and gets on well with…" at bounding box center [553, 407] width 675 height 66
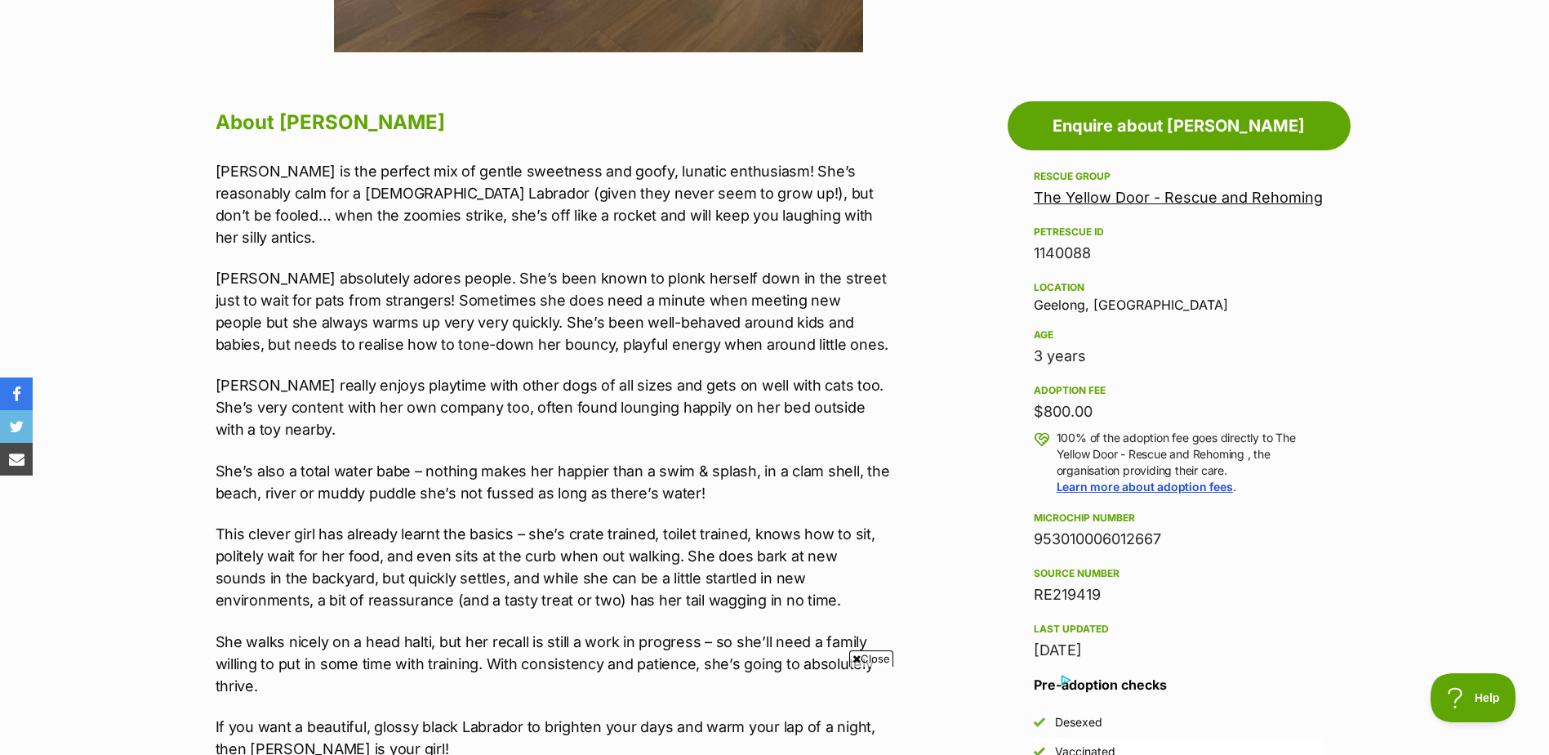
drag, startPoint x: 807, startPoint y: 381, endPoint x: 766, endPoint y: 415, distance: 53.3
click at [766, 415] on p "Holly really enjoys playtime with other dogs of all sizes and gets on well with…" at bounding box center [553, 407] width 675 height 66
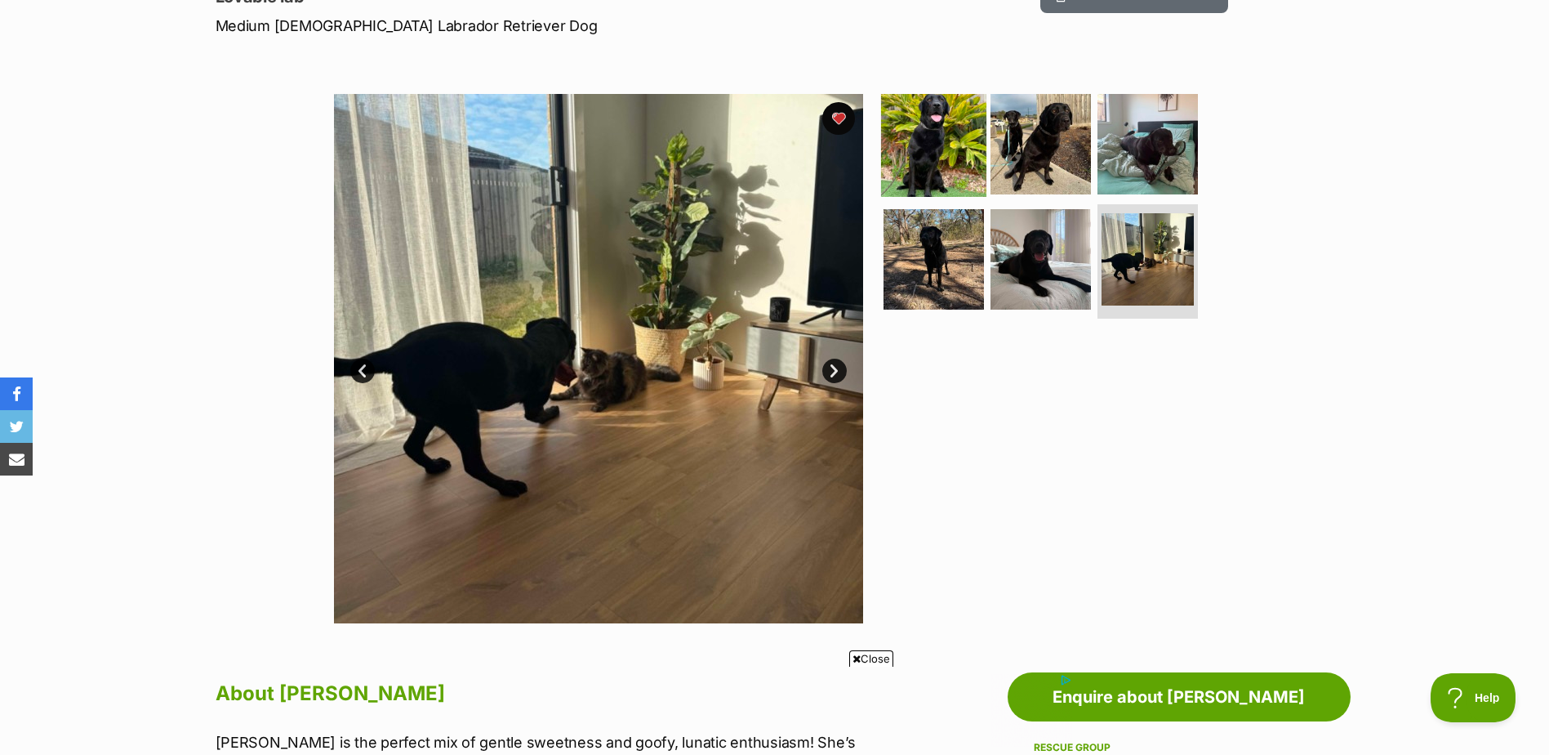
scroll to position [245, 0]
click at [927, 140] on img at bounding box center [933, 143] width 105 height 105
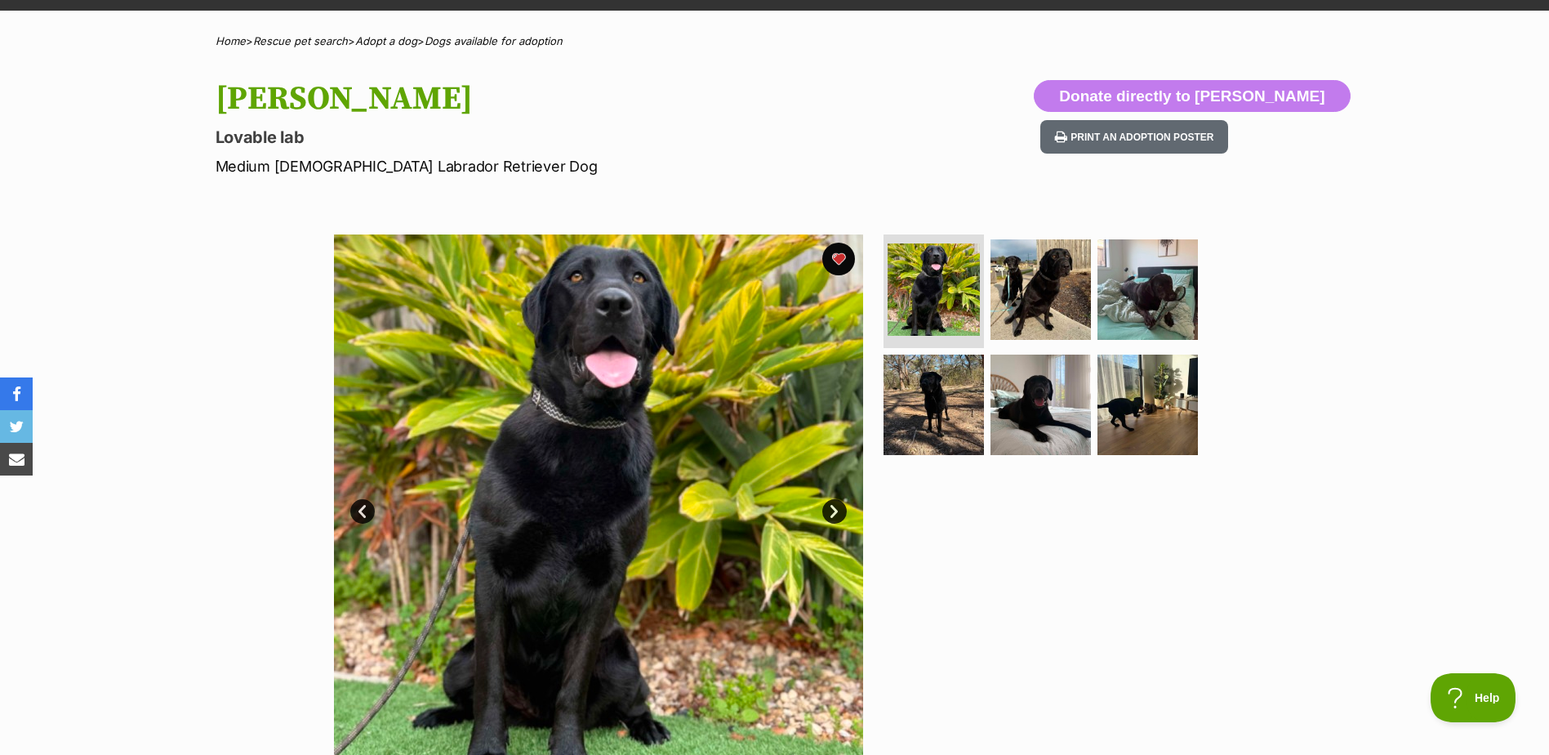
scroll to position [0, 0]
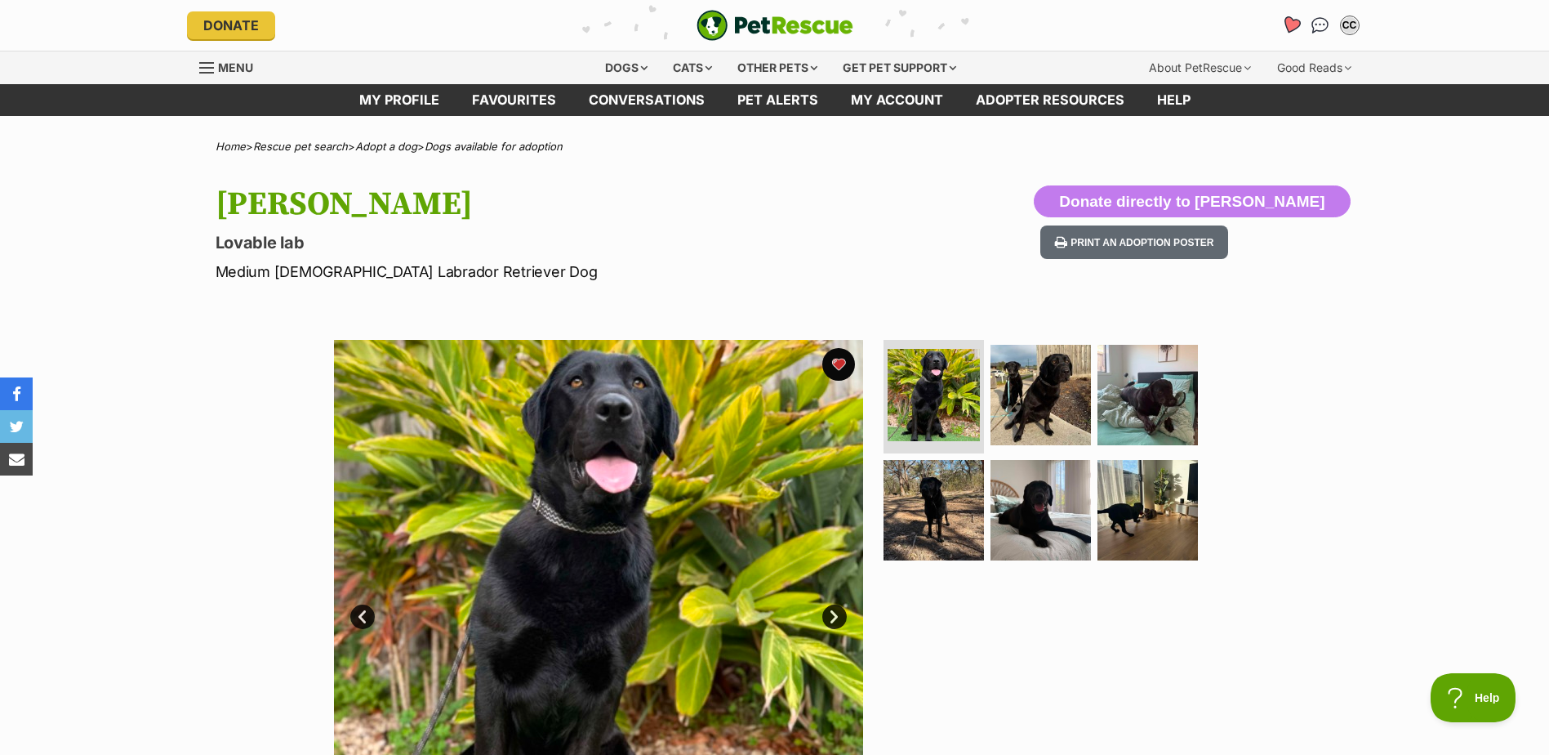
click at [1286, 31] on icon "Favourites" at bounding box center [1291, 25] width 22 height 21
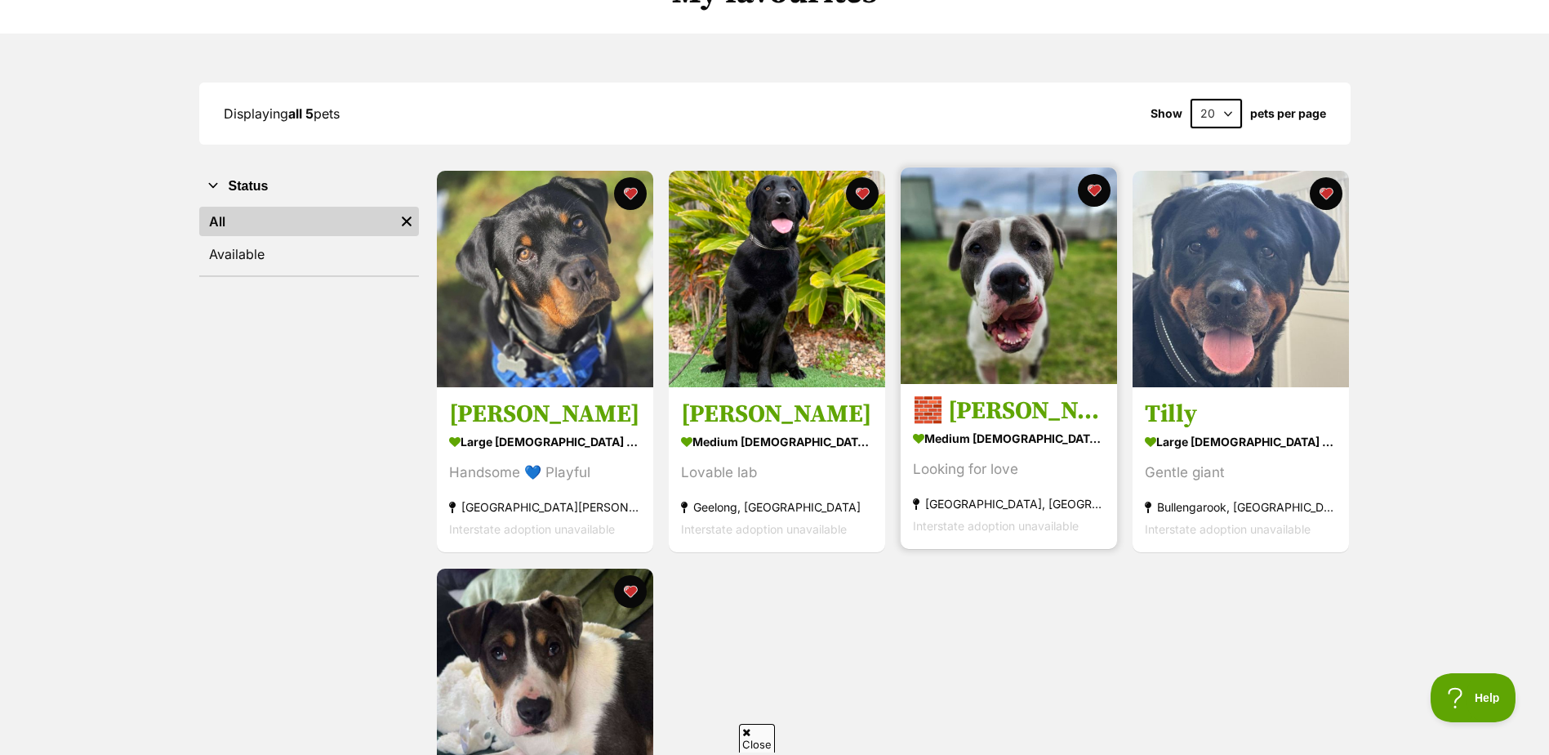
click at [1006, 411] on h3 "🧱 [PERSON_NAME] 6377 🧱" at bounding box center [1009, 411] width 192 height 31
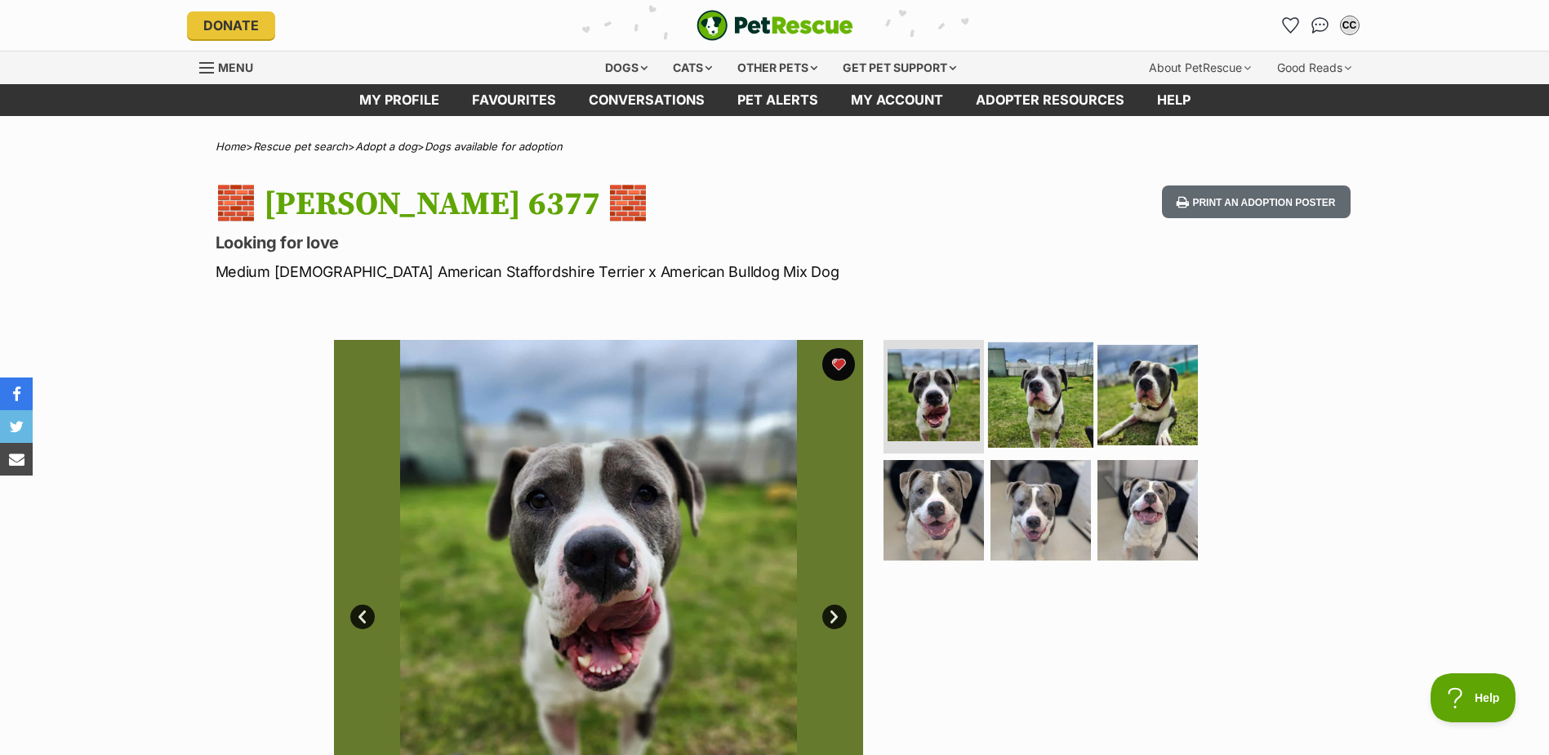
click at [1015, 409] on img at bounding box center [1040, 393] width 105 height 105
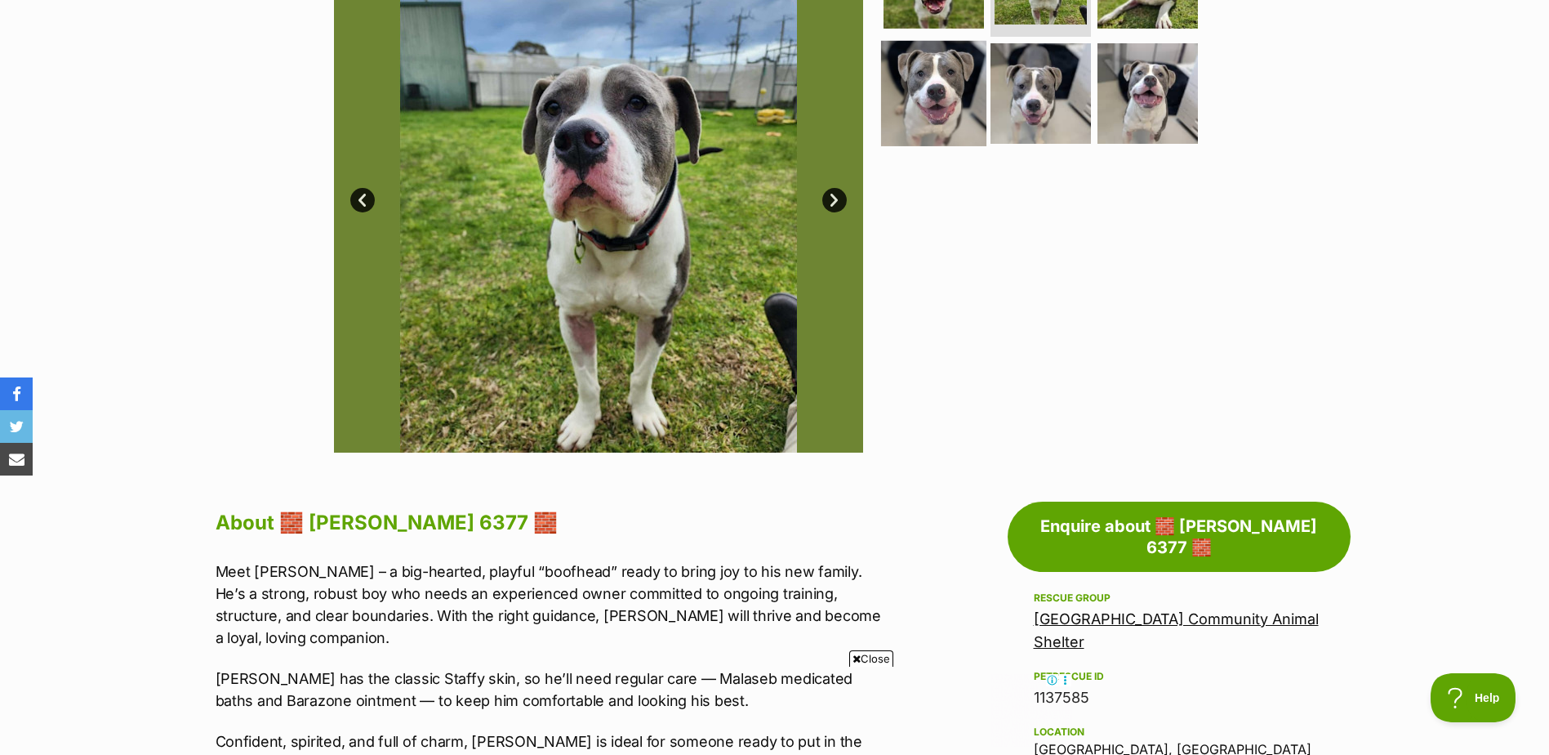
scroll to position [163, 0]
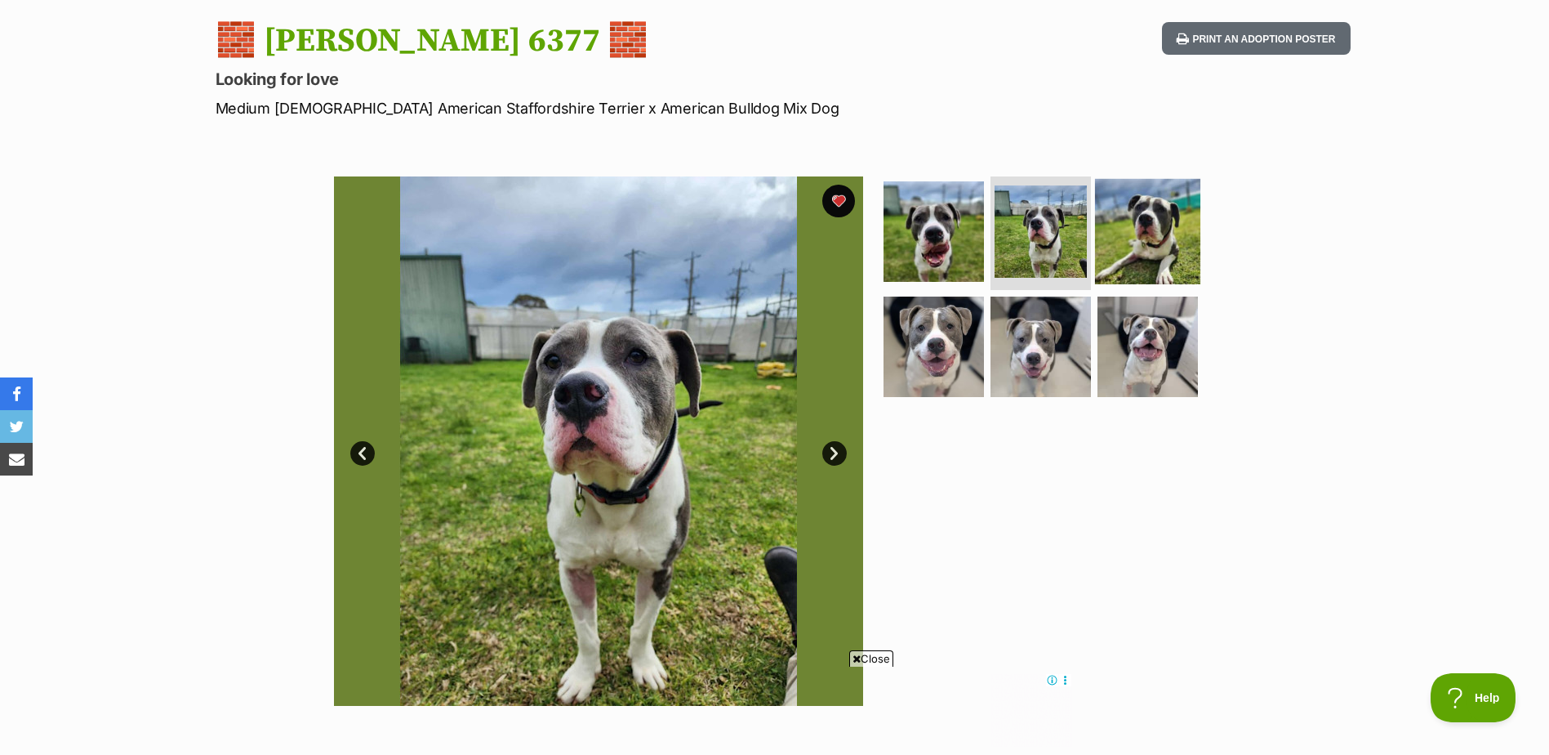
click at [1139, 229] on img at bounding box center [1147, 230] width 105 height 105
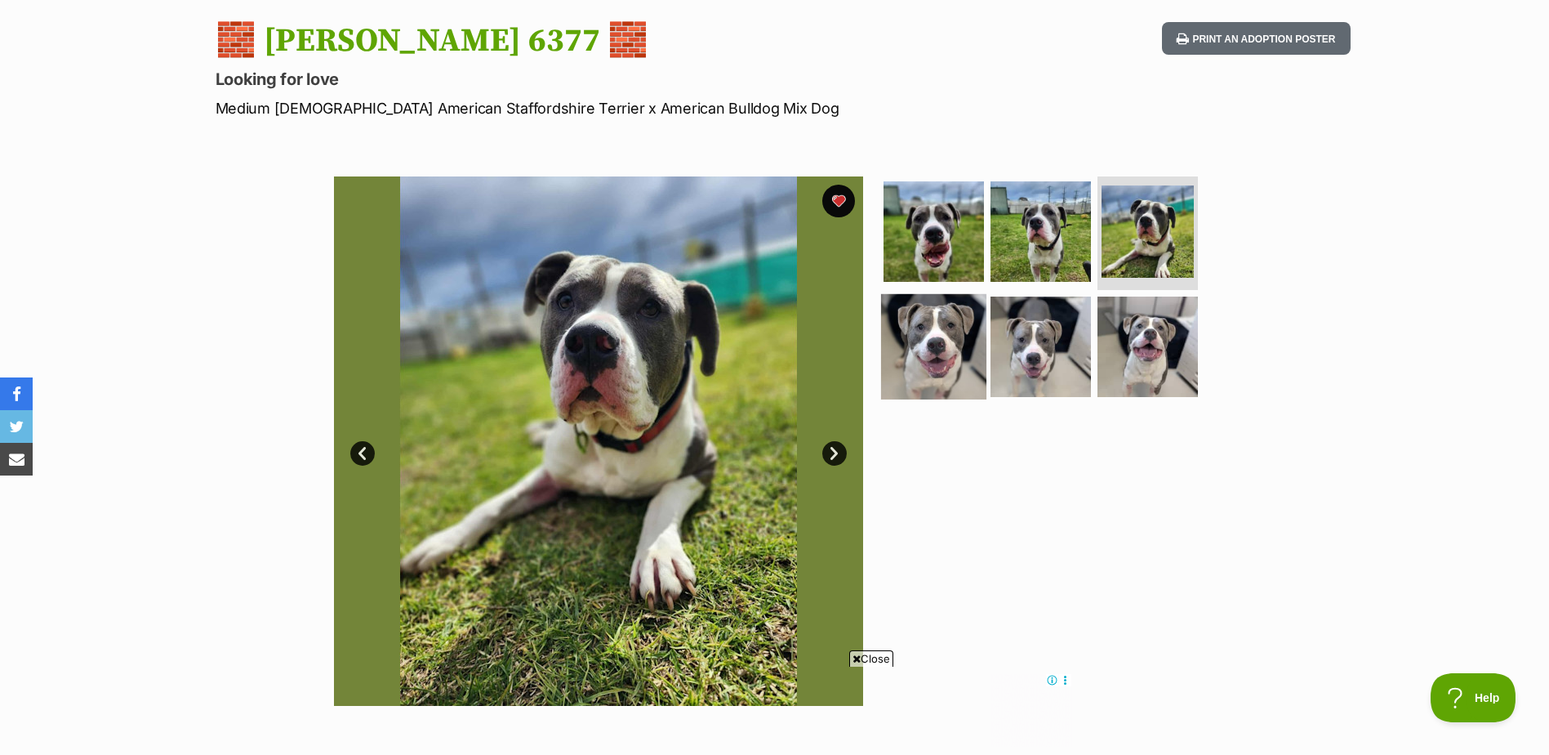
click at [938, 354] on img at bounding box center [933, 346] width 105 height 105
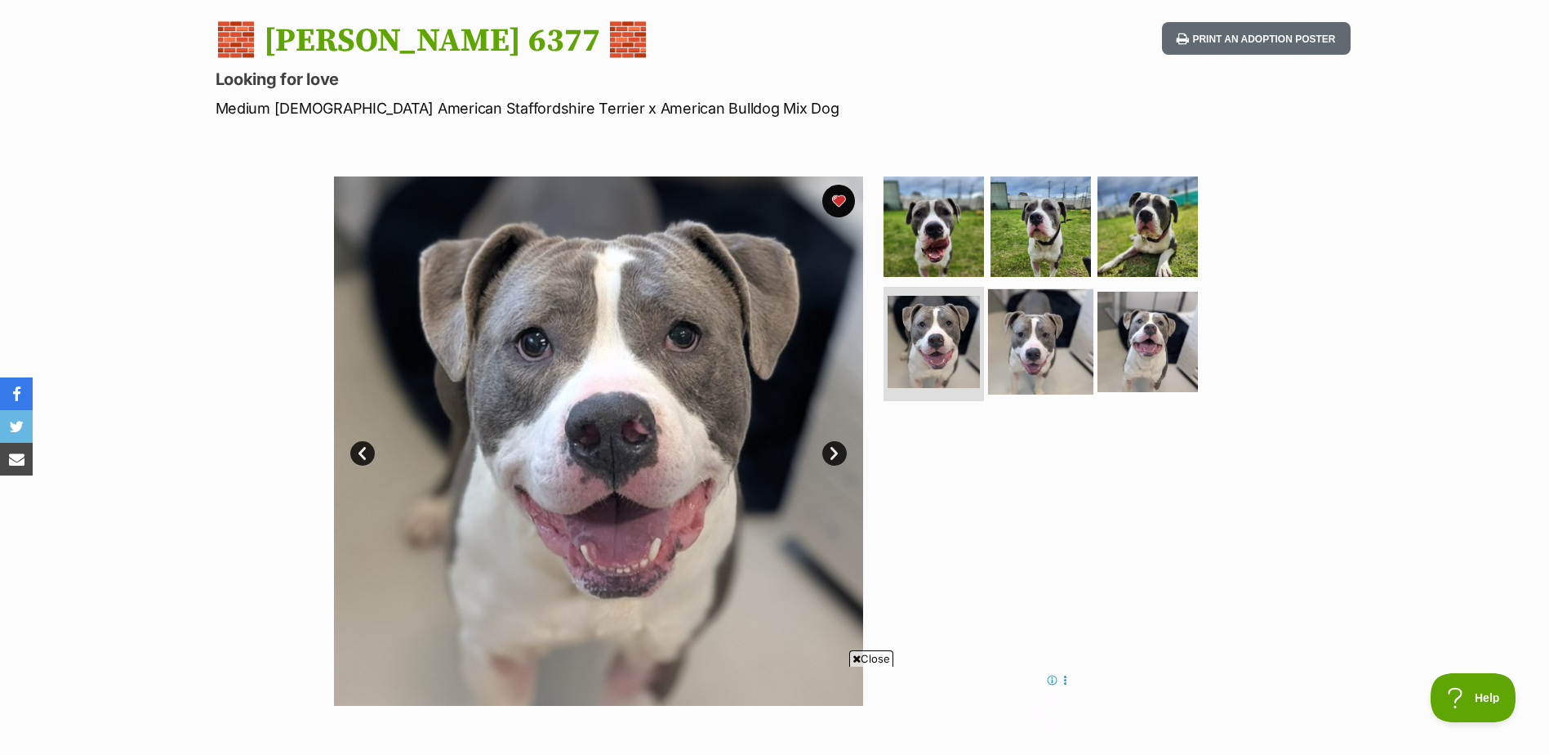
click at [1040, 345] on img at bounding box center [1040, 341] width 105 height 105
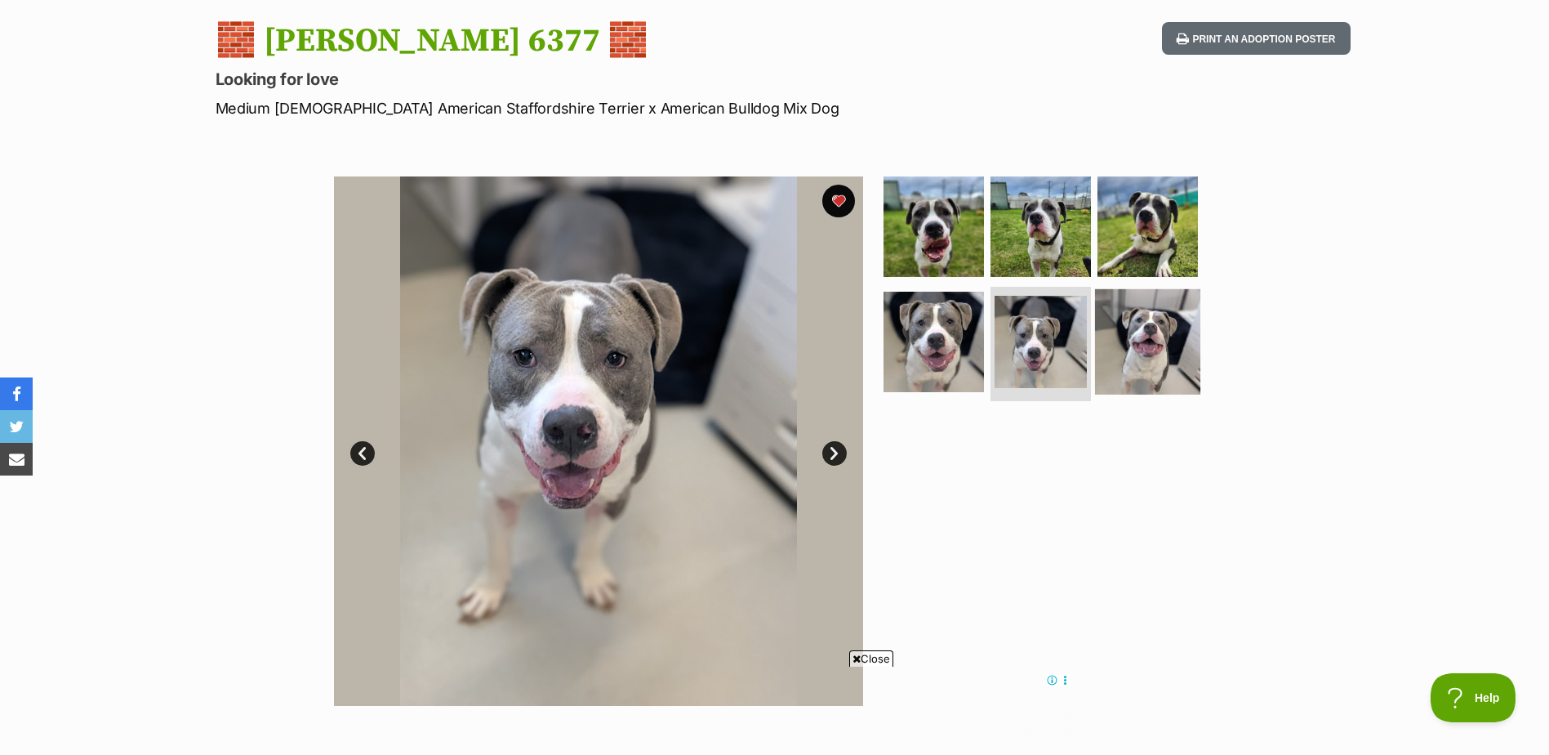
click at [1139, 345] on img at bounding box center [1147, 341] width 105 height 105
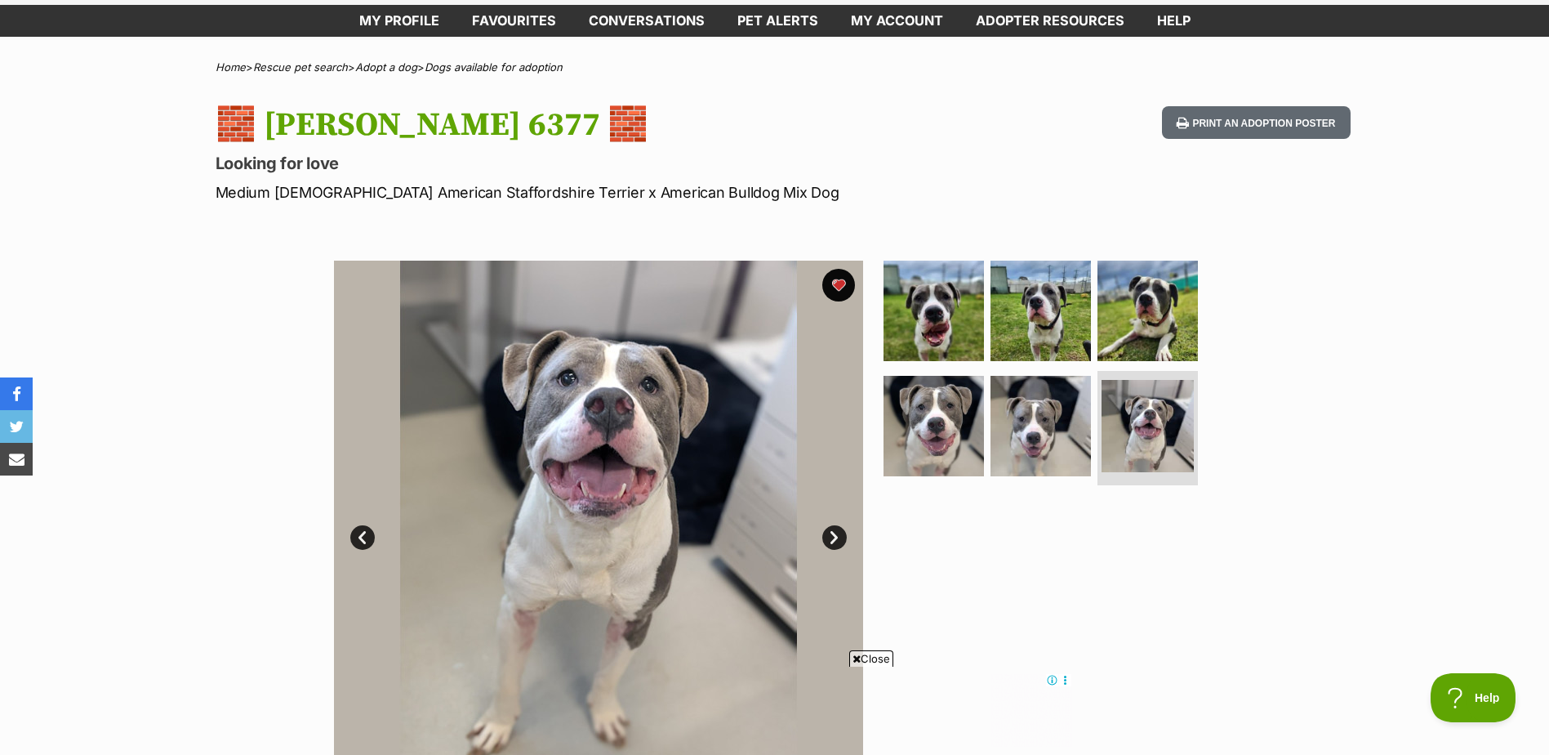
scroll to position [0, 0]
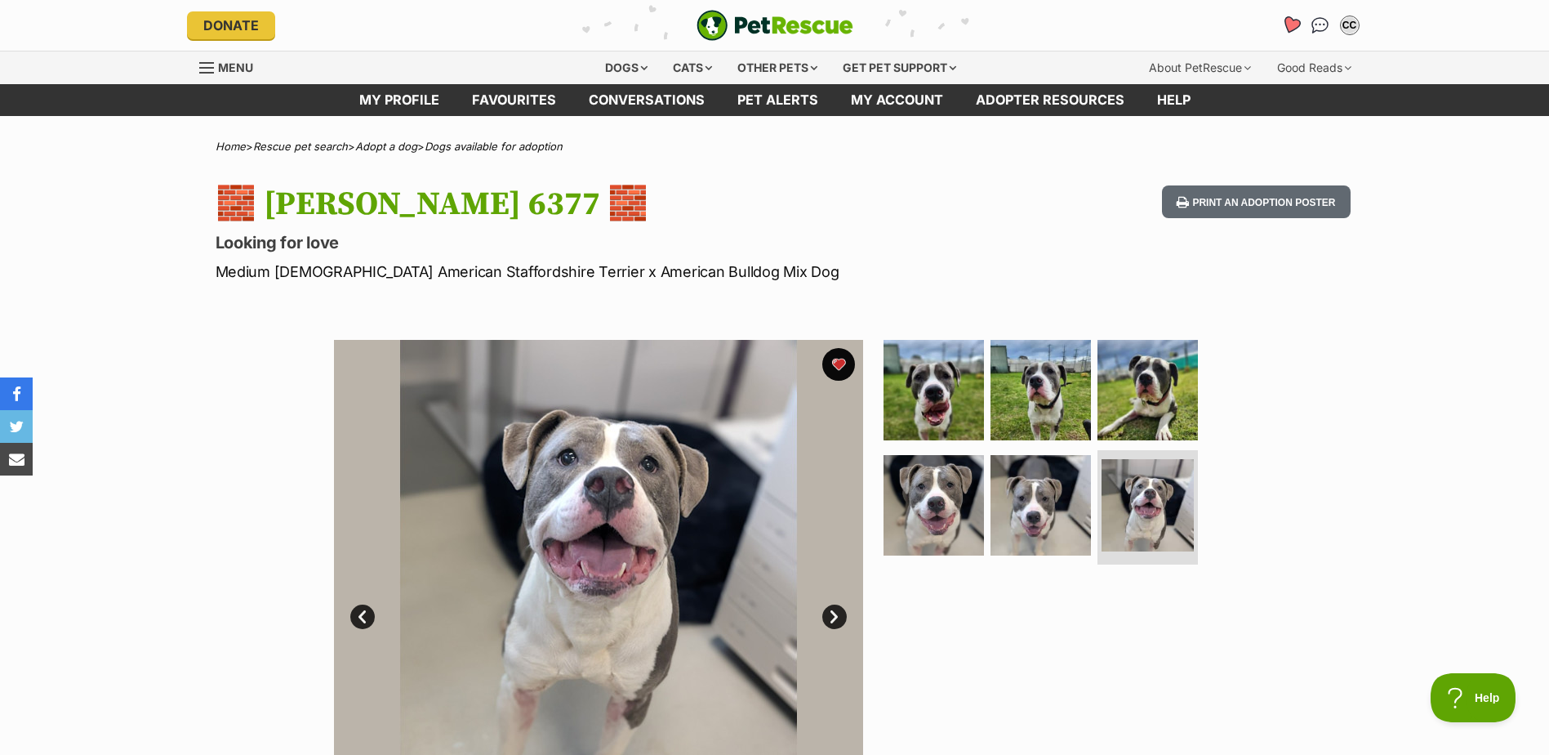
click at [1286, 20] on icon "Favourites" at bounding box center [1291, 25] width 20 height 19
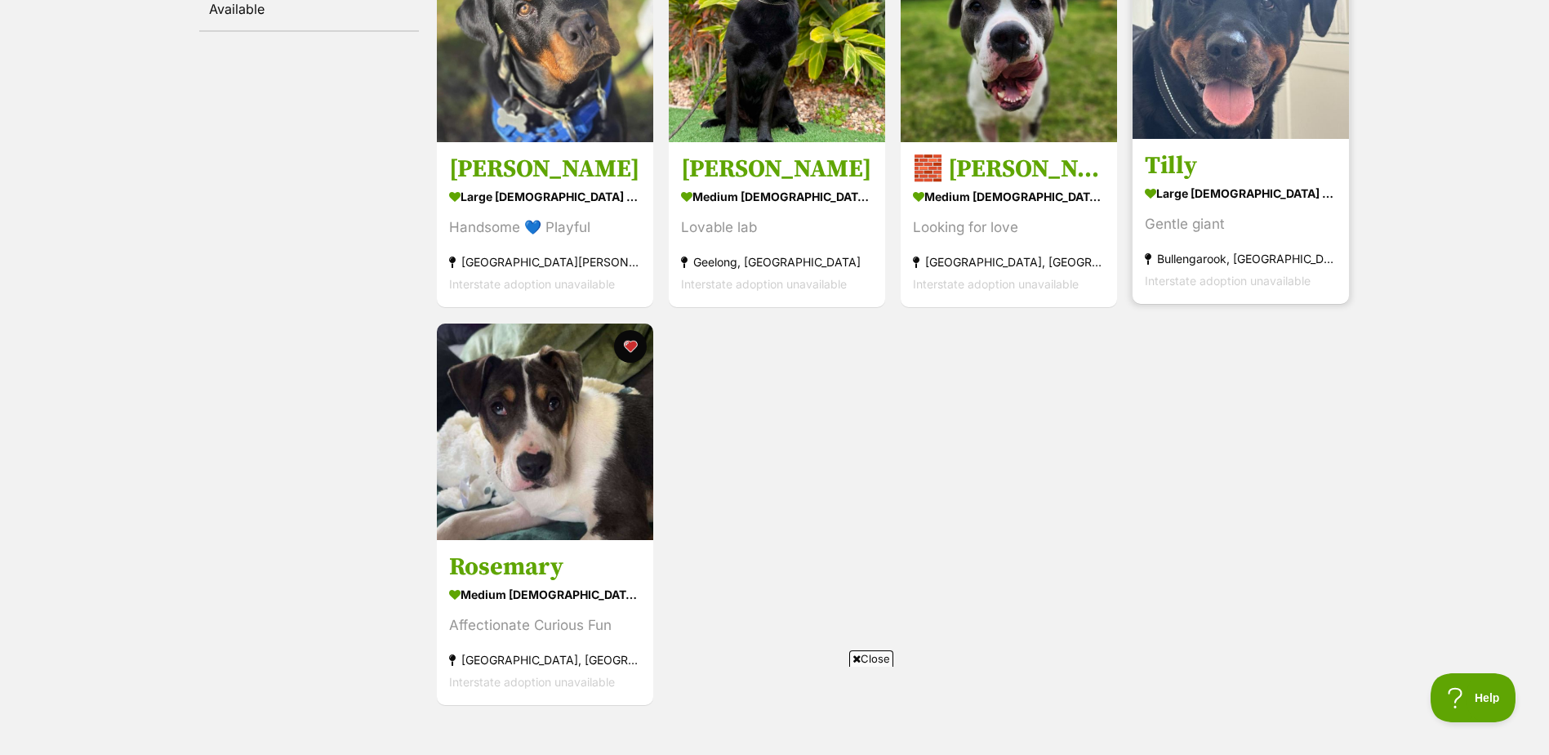
click at [1194, 163] on h3 "Tilly" at bounding box center [1241, 166] width 192 height 31
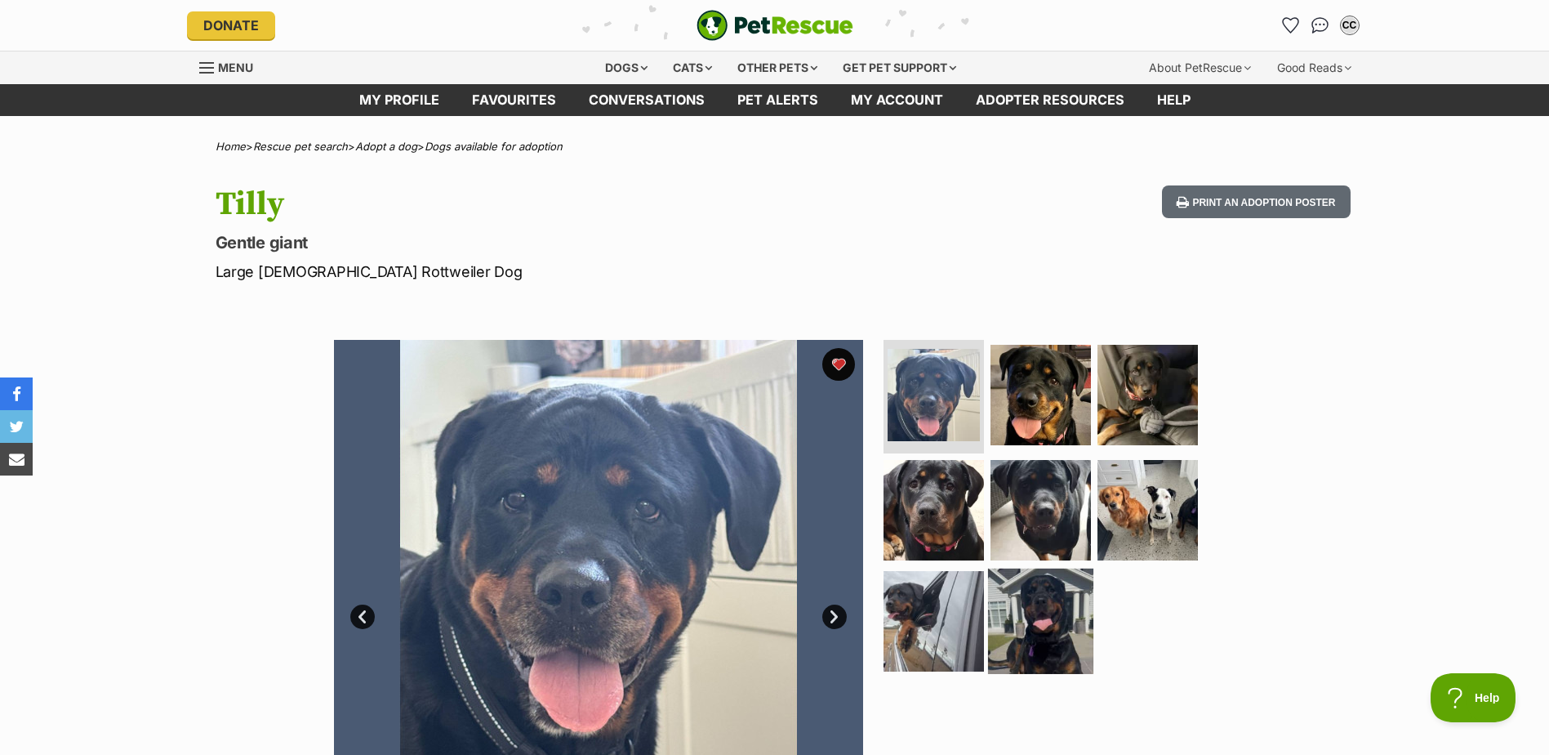
click at [1036, 626] on img at bounding box center [1040, 620] width 105 height 105
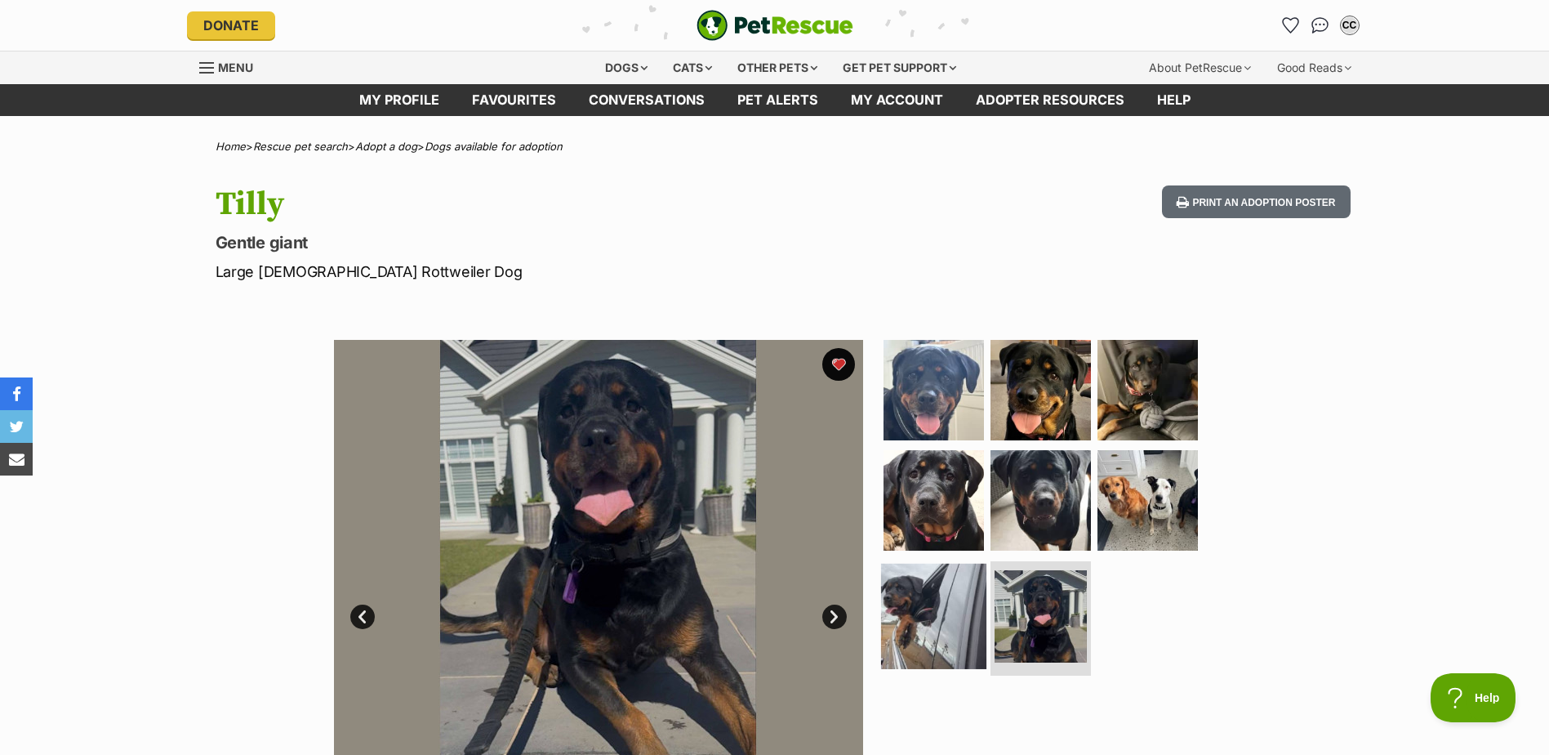
click at [935, 617] on img at bounding box center [933, 616] width 105 height 105
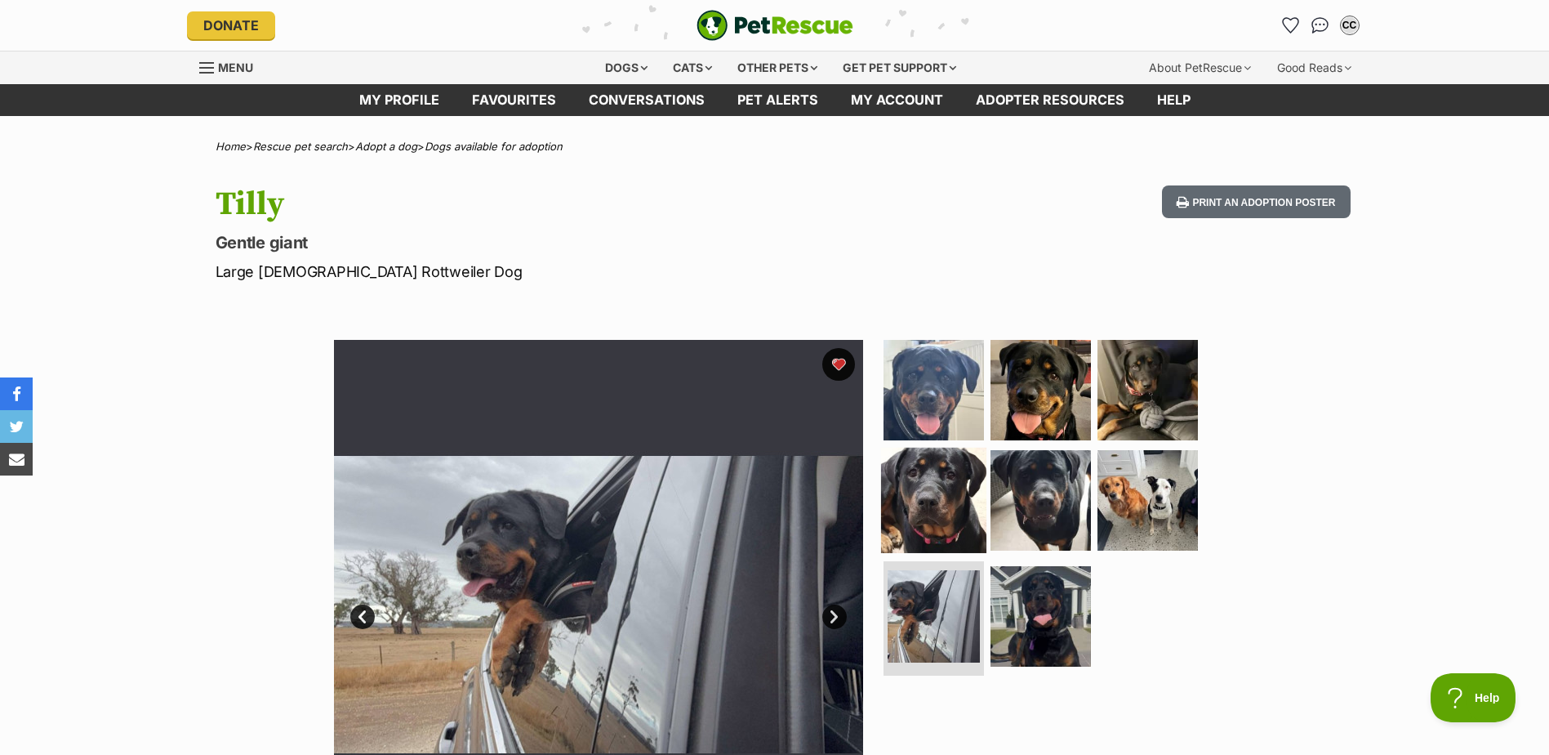
click at [948, 519] on img at bounding box center [933, 500] width 105 height 105
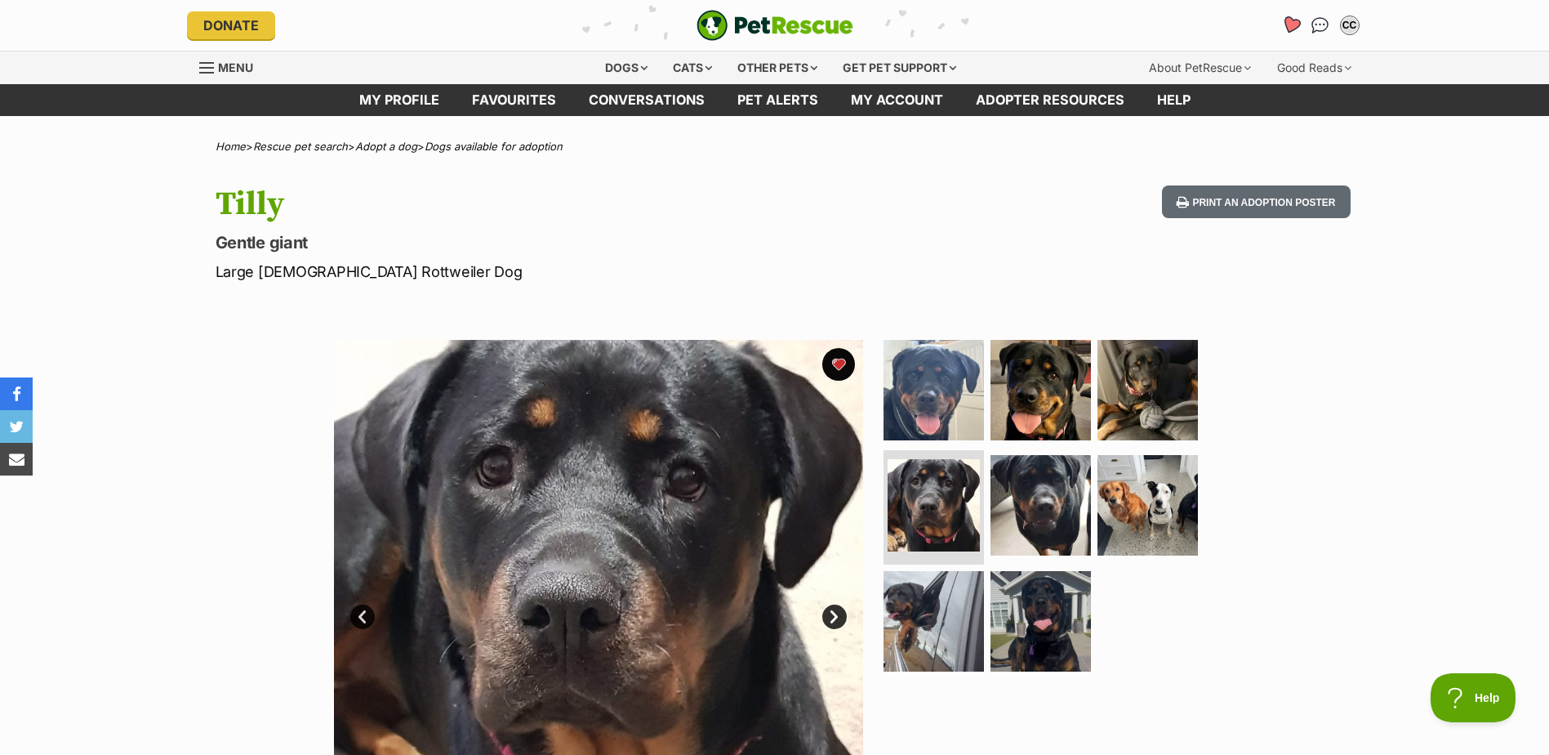
click at [1283, 21] on icon "Favourites" at bounding box center [1291, 25] width 22 height 21
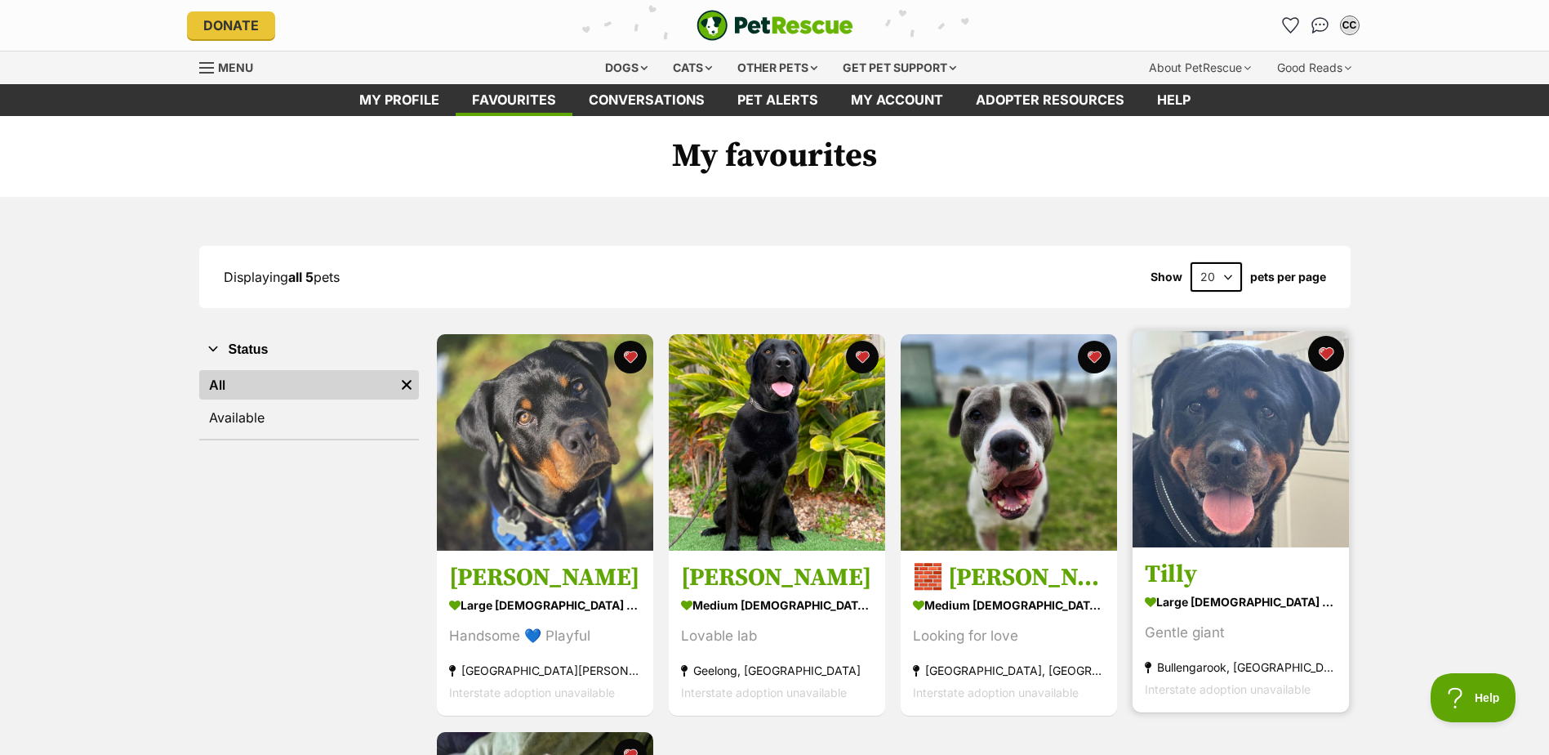
click at [1322, 354] on button "favourite" at bounding box center [1326, 354] width 36 height 36
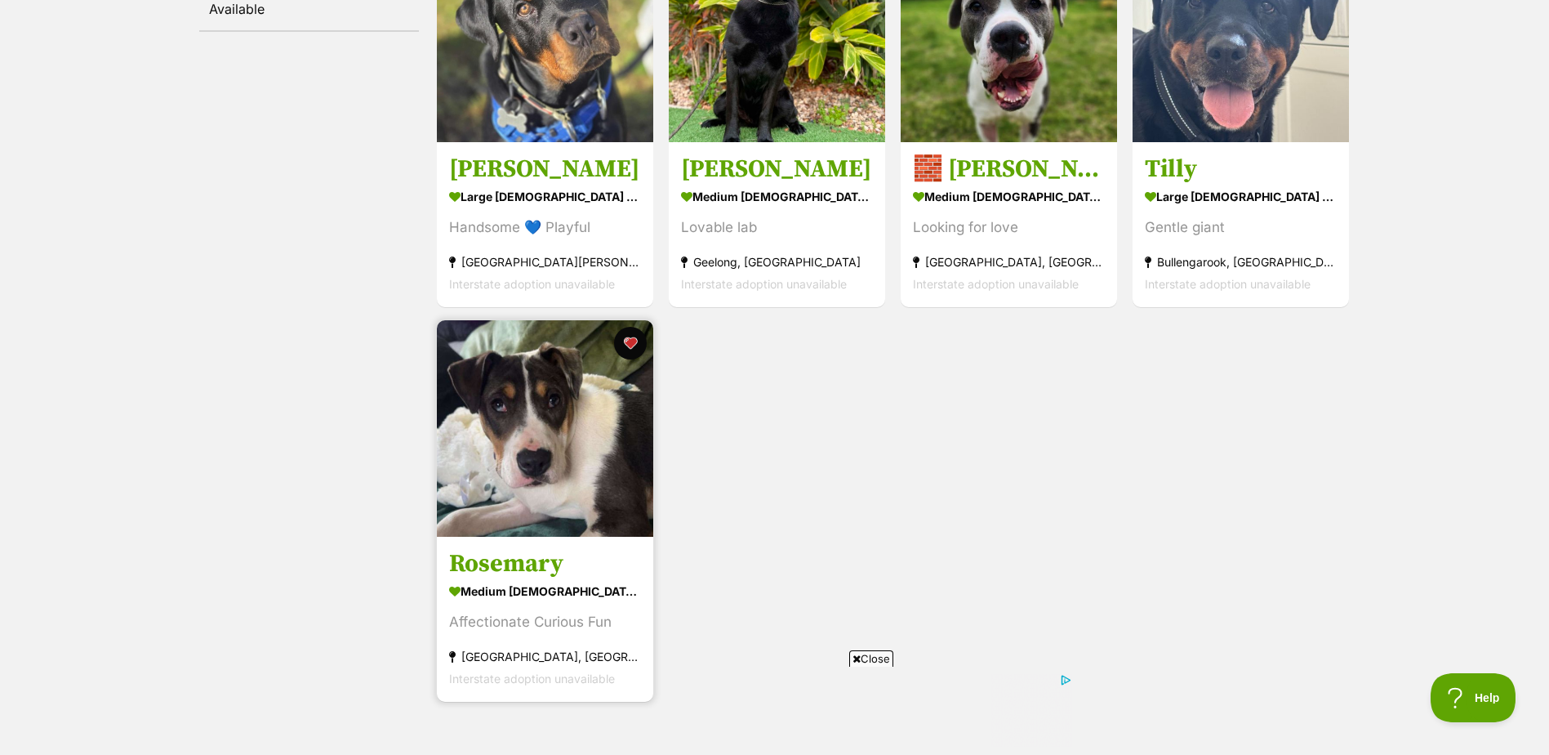
click at [534, 559] on h3 "Rosemary" at bounding box center [545, 563] width 192 height 31
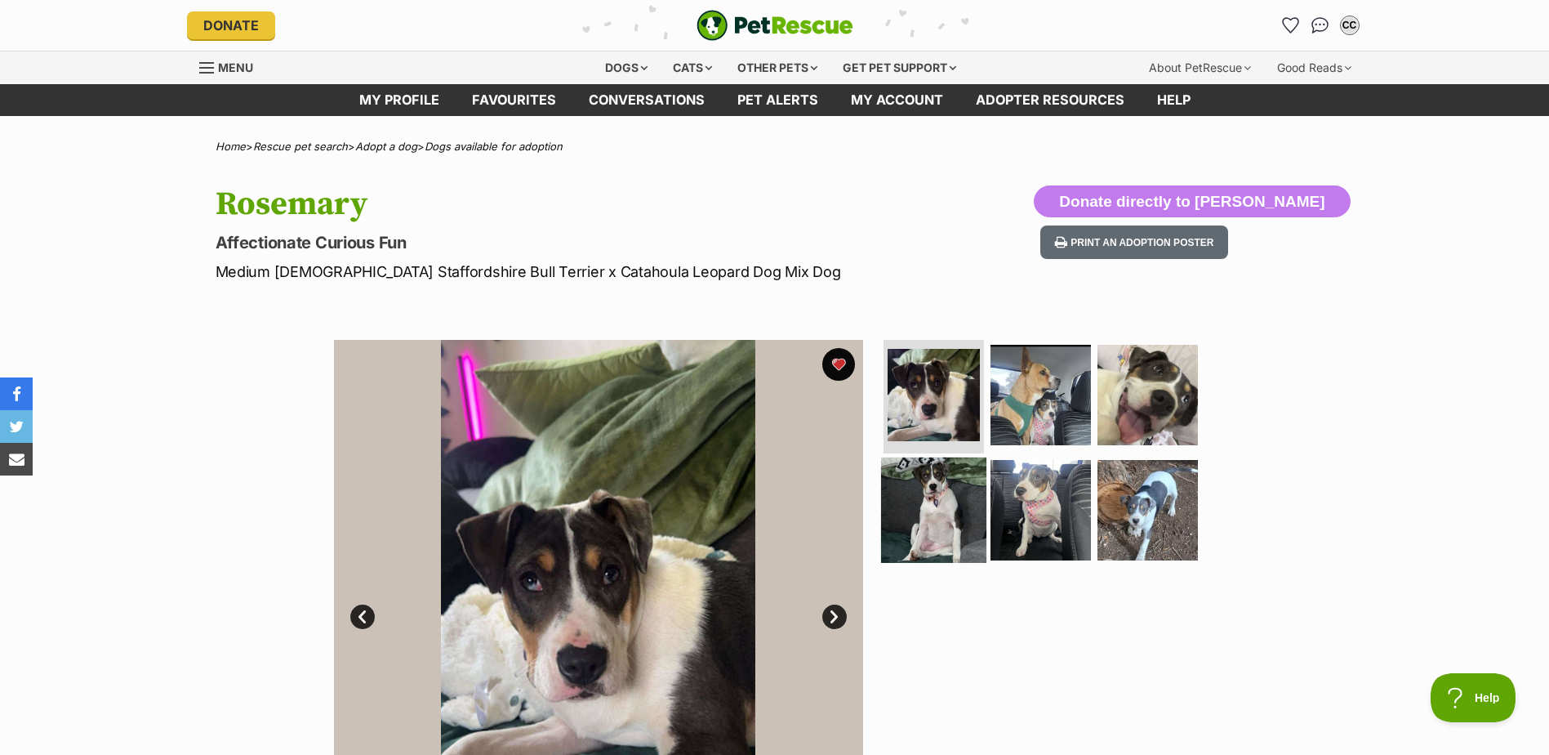
click at [921, 502] on img at bounding box center [933, 509] width 105 height 105
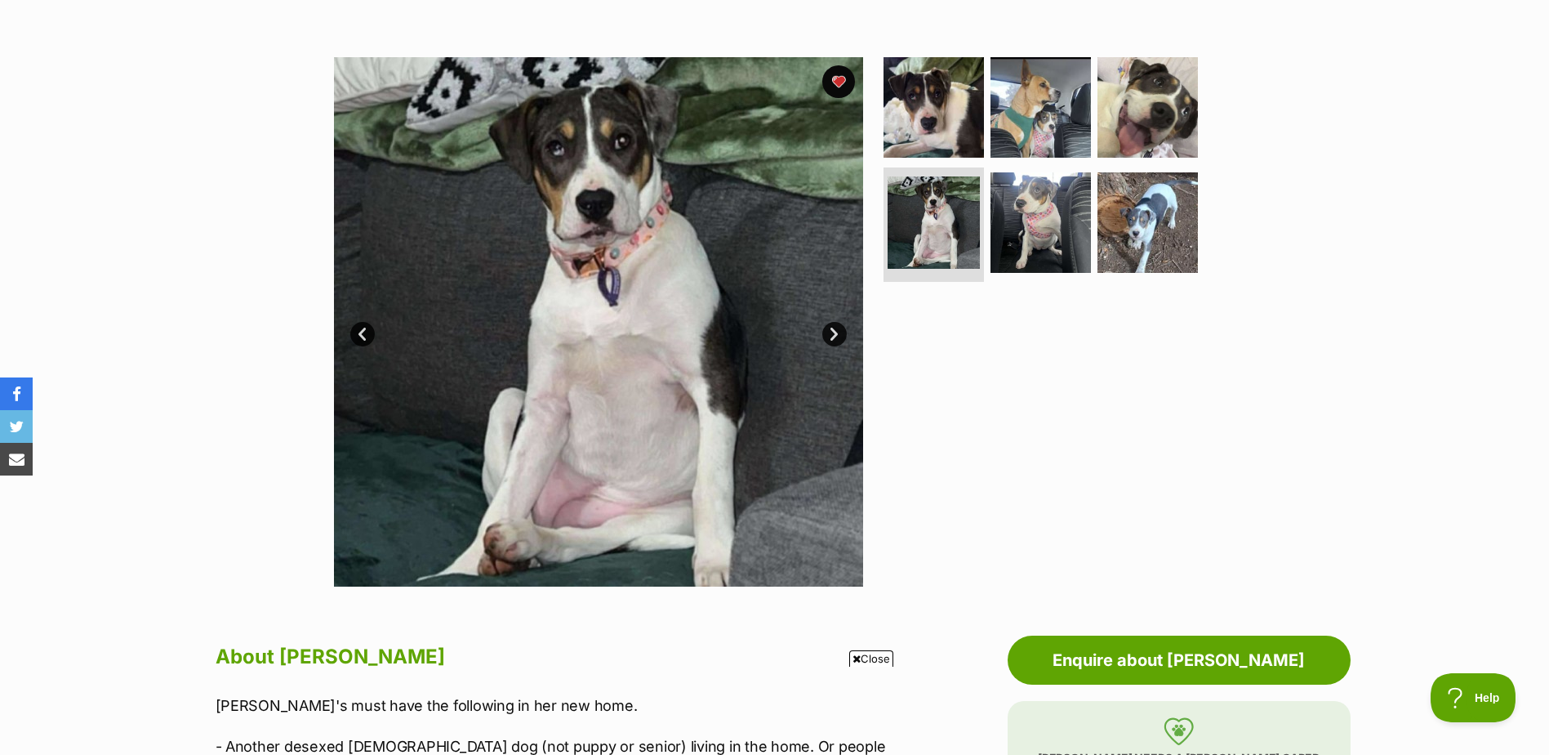
scroll to position [245, 0]
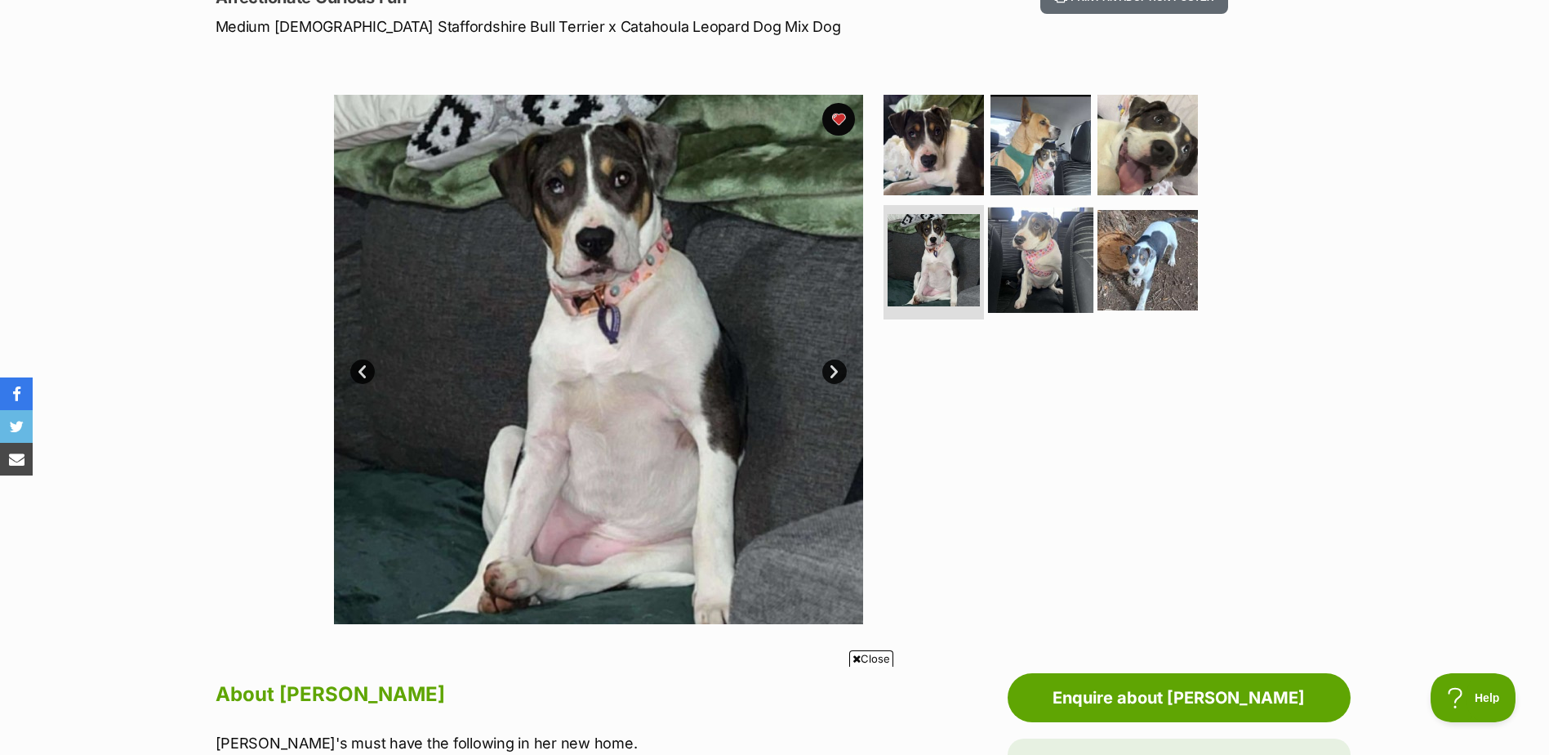
click at [1070, 261] on img at bounding box center [1040, 259] width 105 height 105
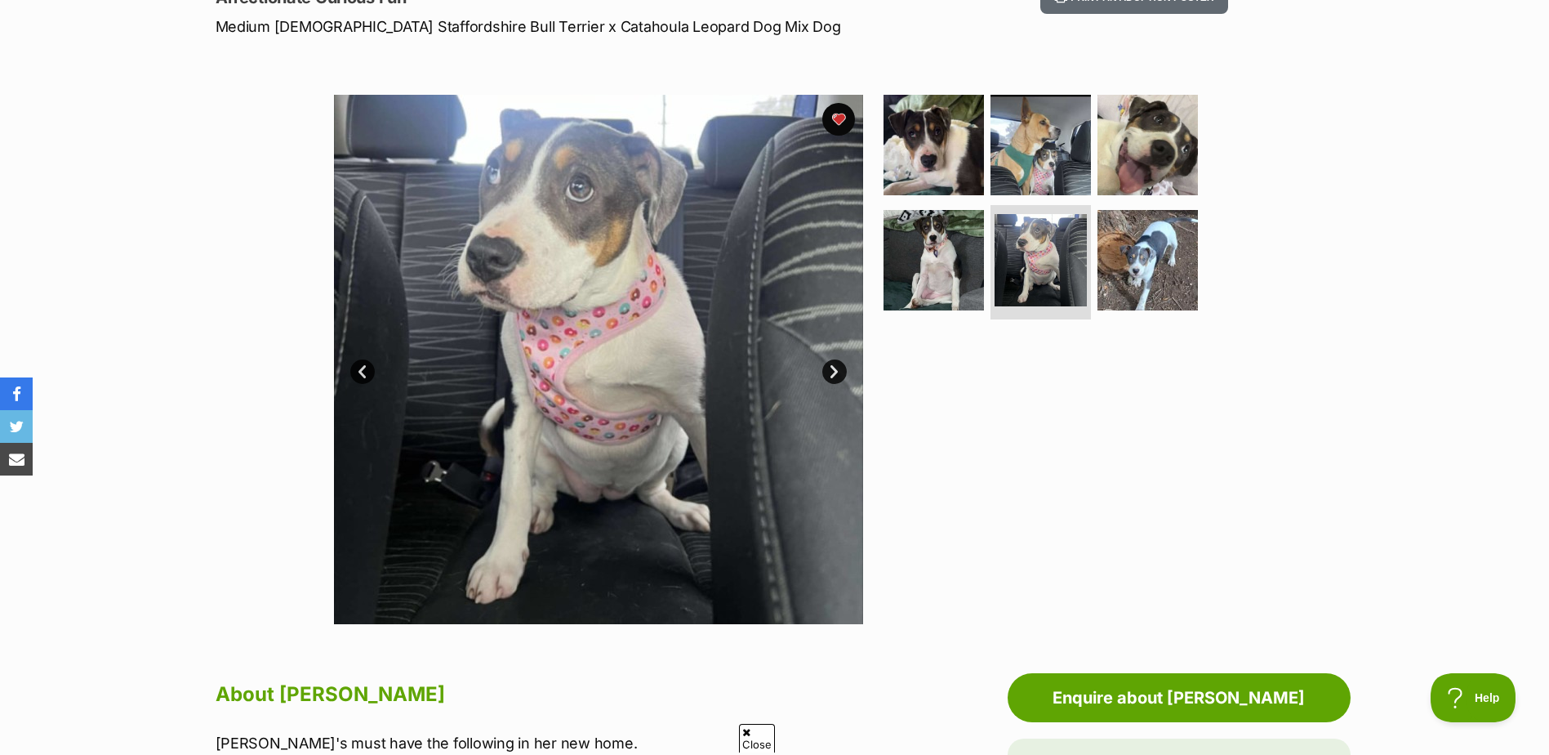
scroll to position [163, 0]
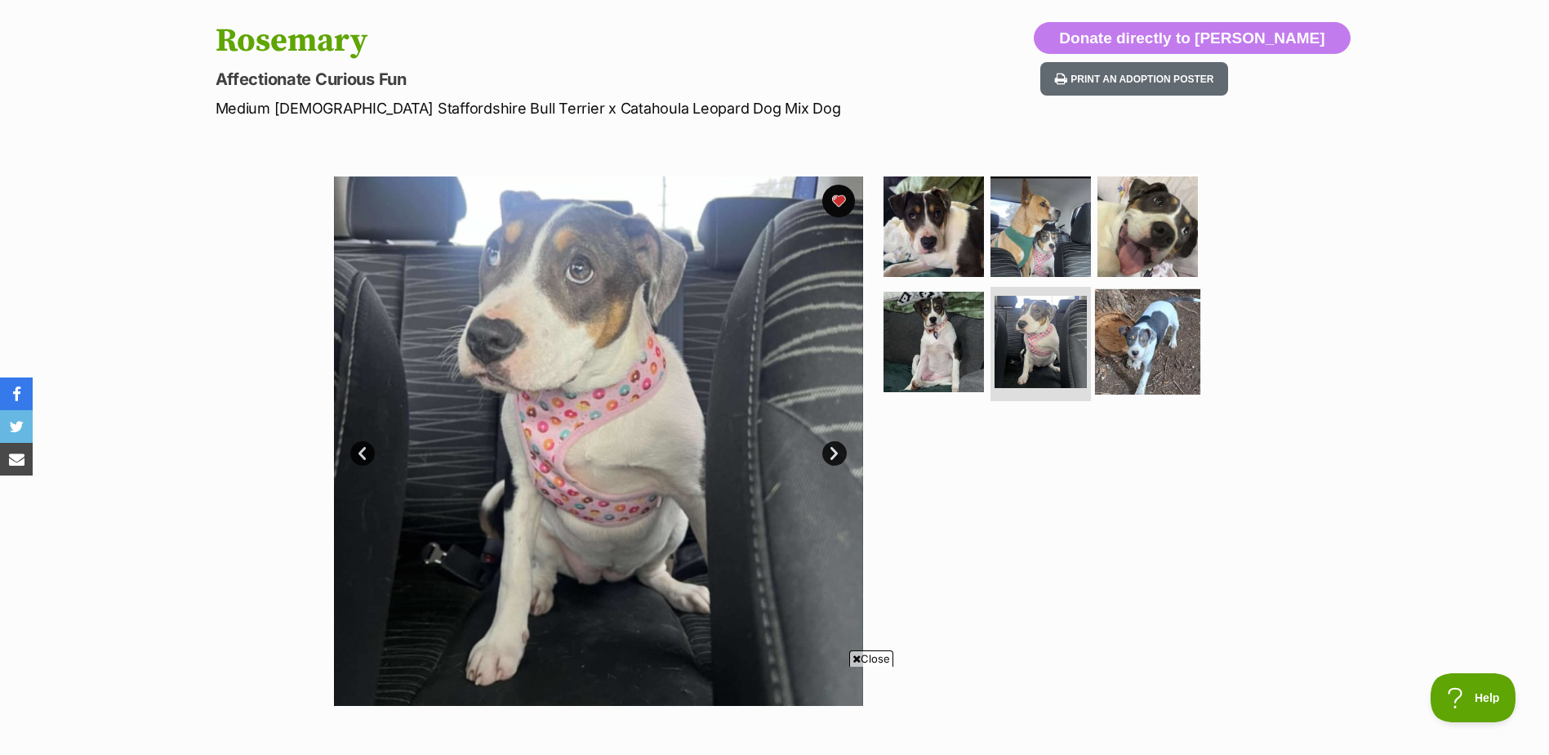
click at [1142, 364] on img at bounding box center [1147, 341] width 105 height 105
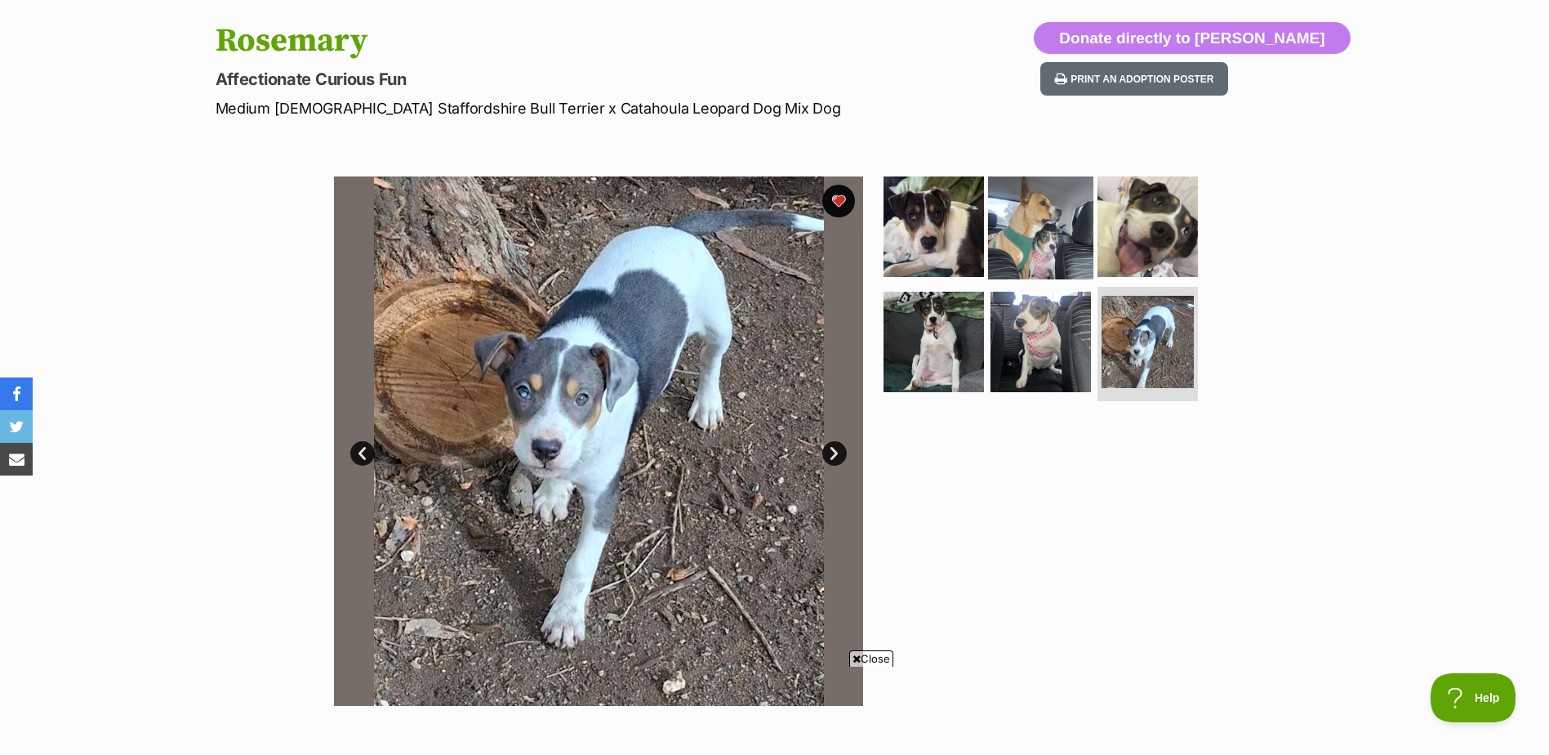
click at [1043, 211] on img at bounding box center [1040, 225] width 105 height 105
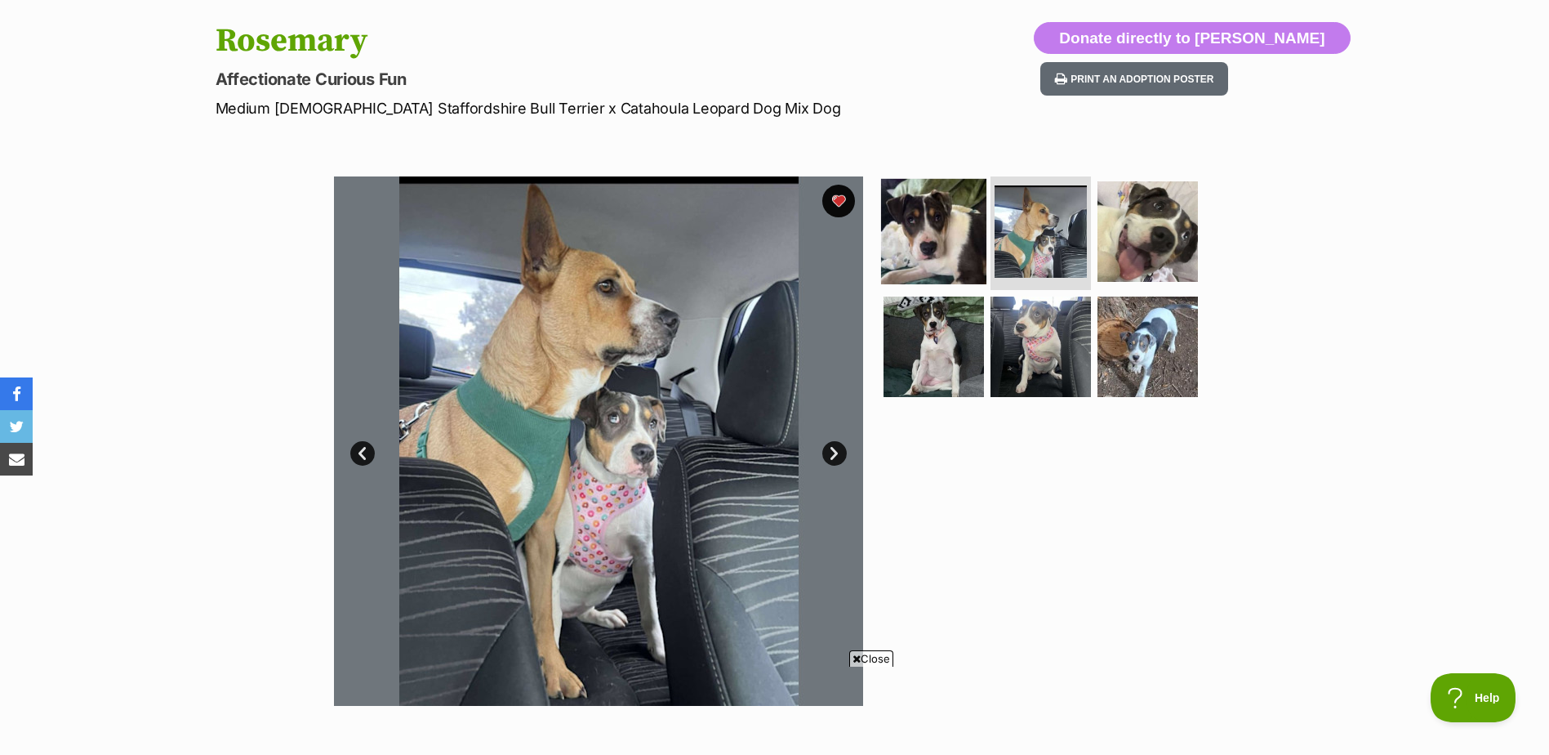
click at [968, 239] on img at bounding box center [933, 230] width 105 height 105
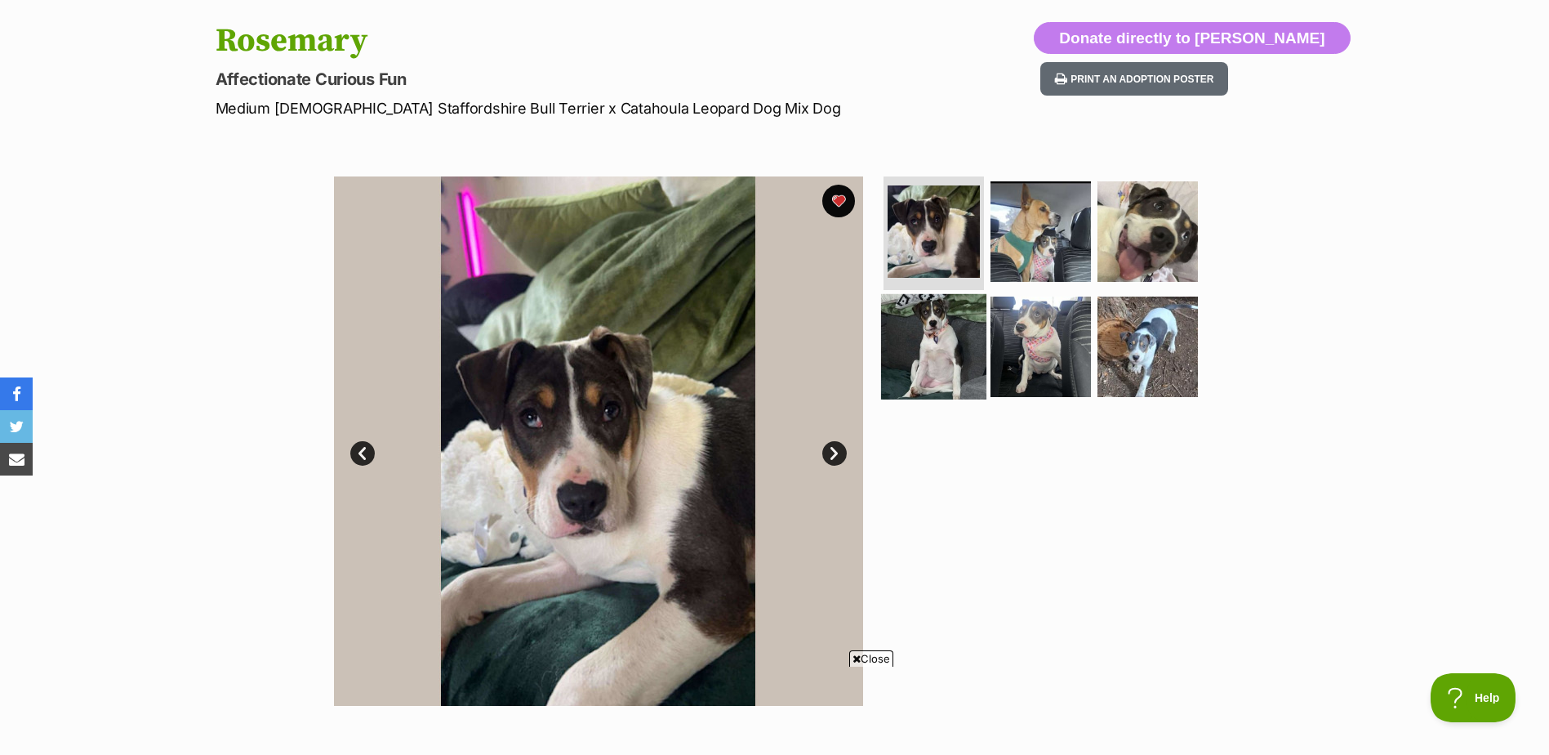
click at [944, 372] on img at bounding box center [933, 346] width 105 height 105
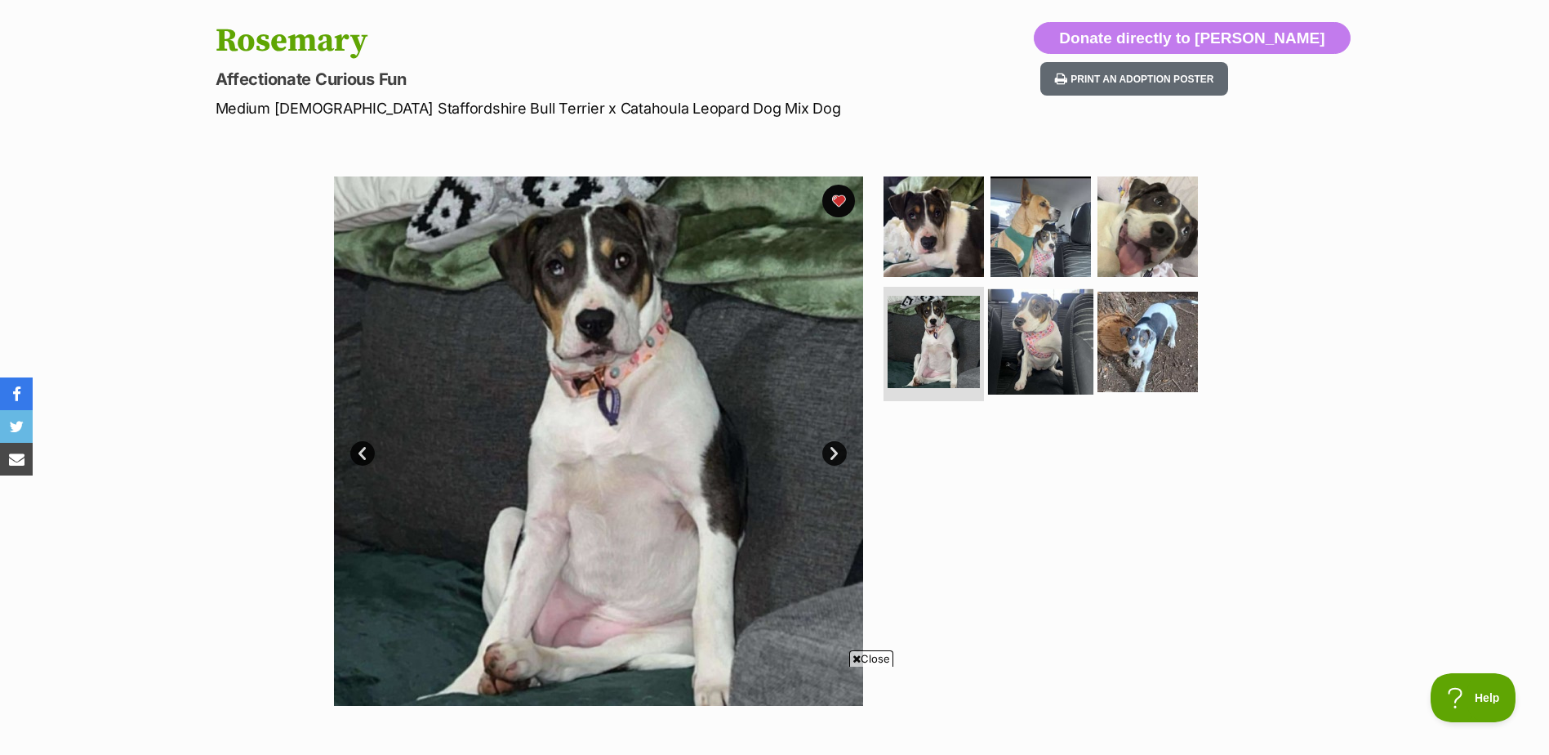
click at [1015, 348] on img at bounding box center [1040, 341] width 105 height 105
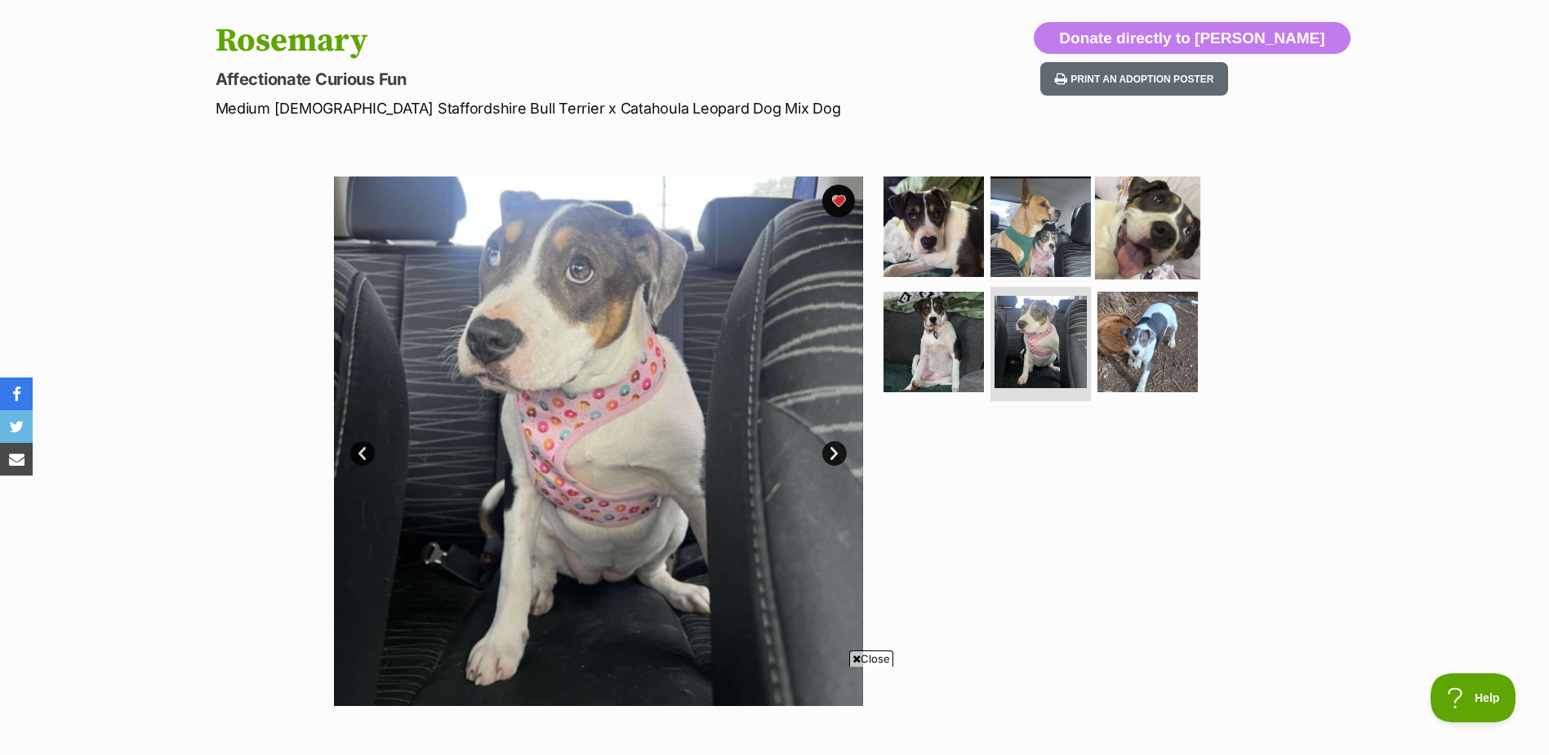
click at [1147, 219] on img at bounding box center [1147, 225] width 105 height 105
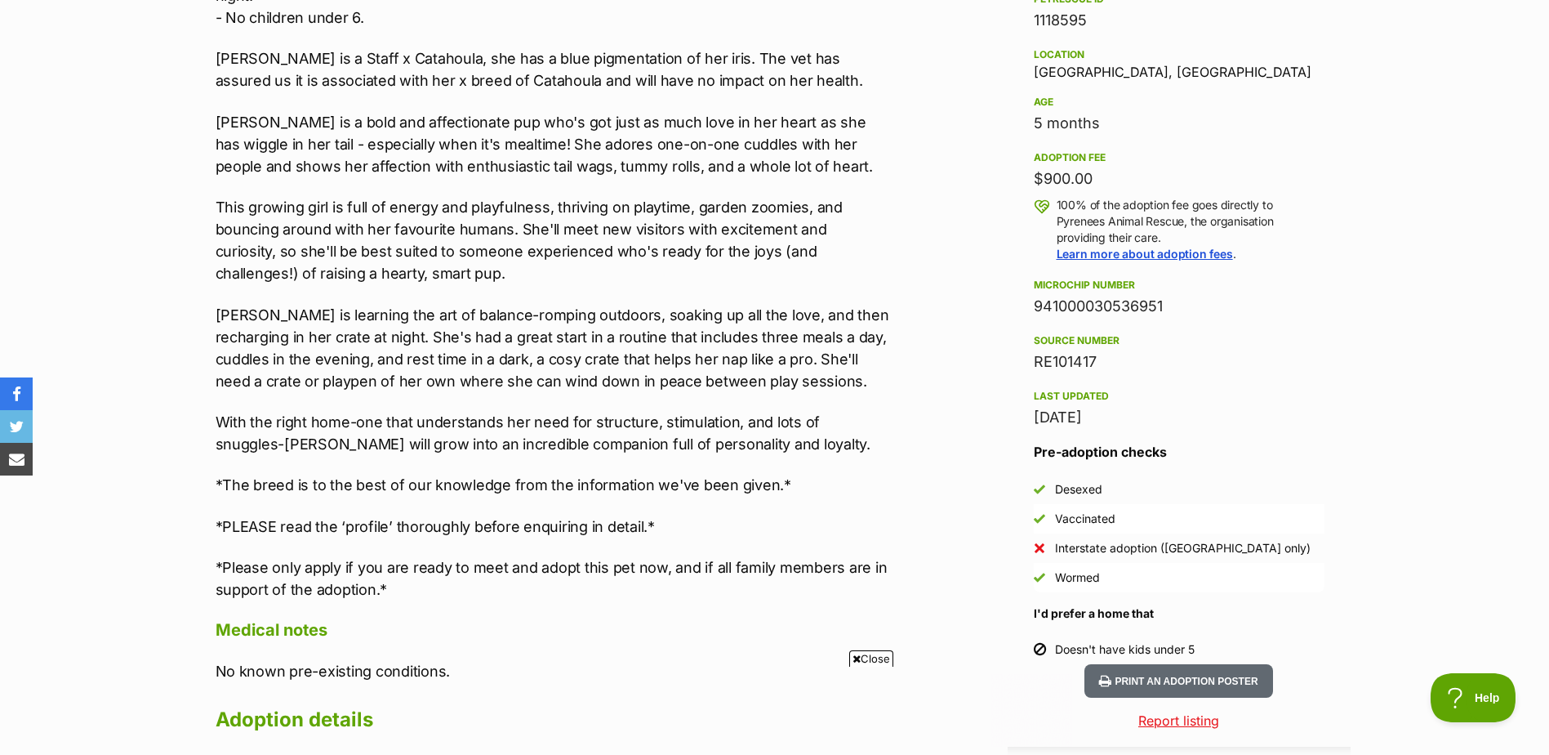
scroll to position [0, 0]
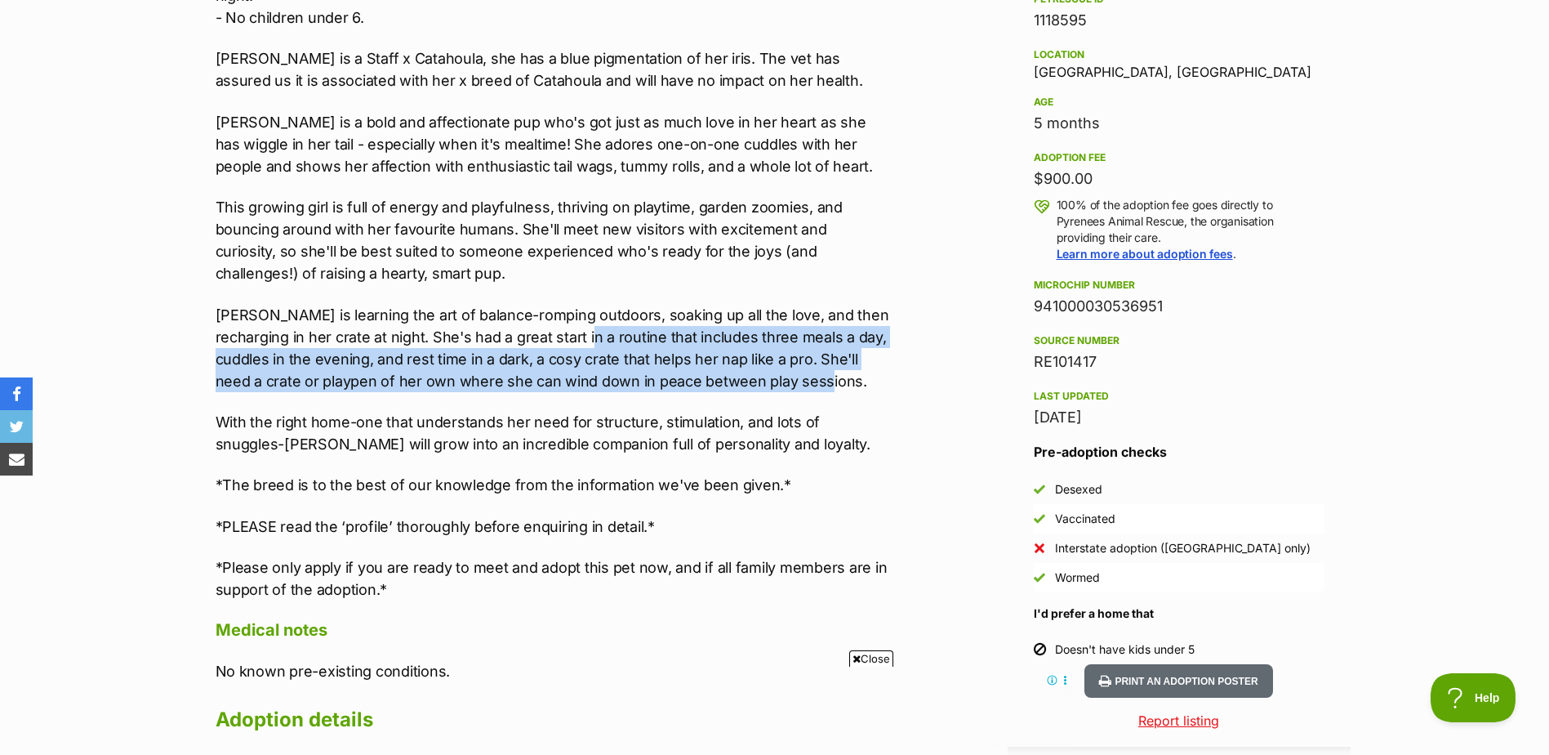
drag, startPoint x: 623, startPoint y: 314, endPoint x: 819, endPoint y: 363, distance: 202.1
click at [819, 363] on p "Rosemary is learning the art of balance-romping outdoors, soaking up all the lo…" at bounding box center [553, 348] width 675 height 88
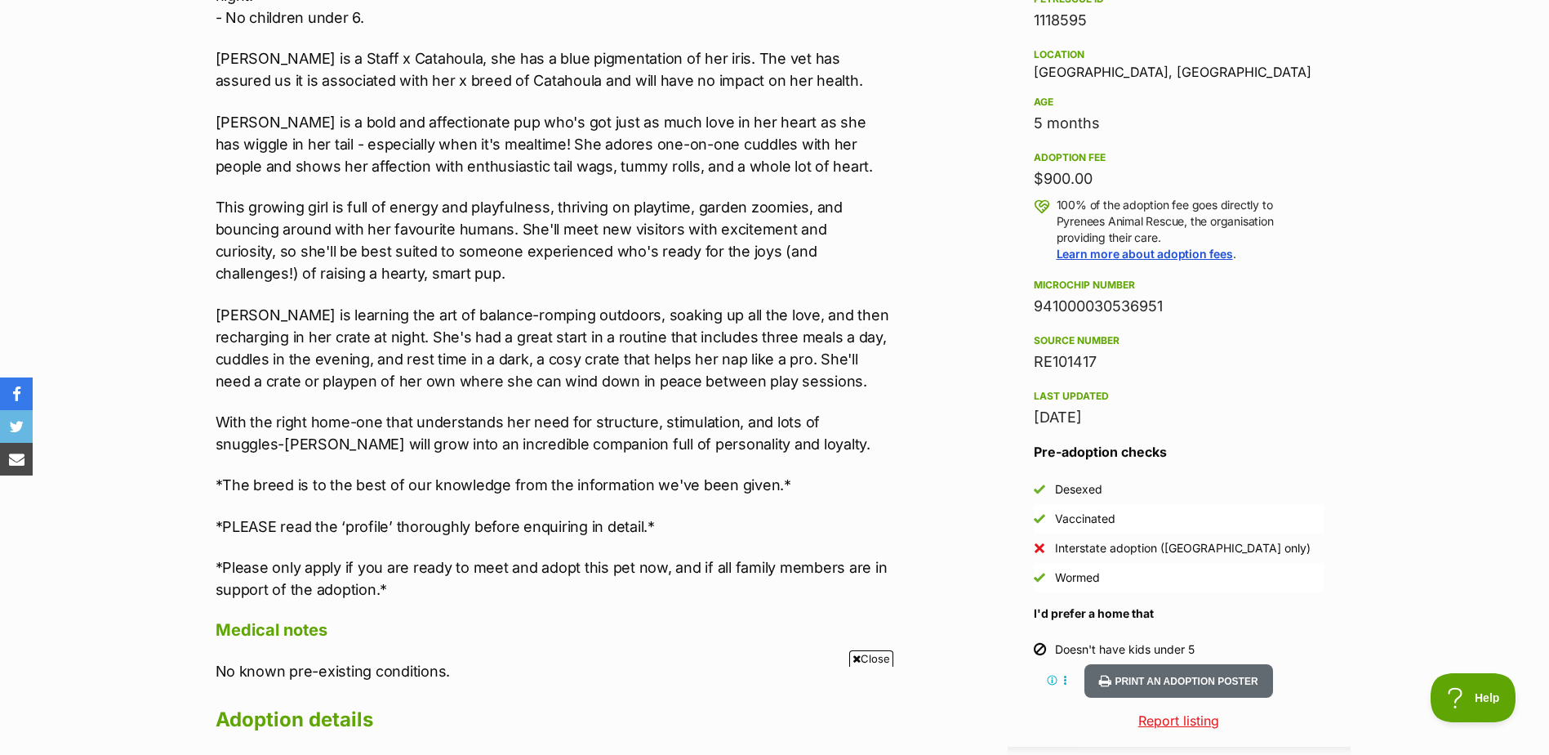
drag, startPoint x: 819, startPoint y: 363, endPoint x: 491, endPoint y: 408, distance: 331.5
click at [720, 411] on p "With the right home-one that understands her need for structure, stimulation, a…" at bounding box center [553, 433] width 675 height 44
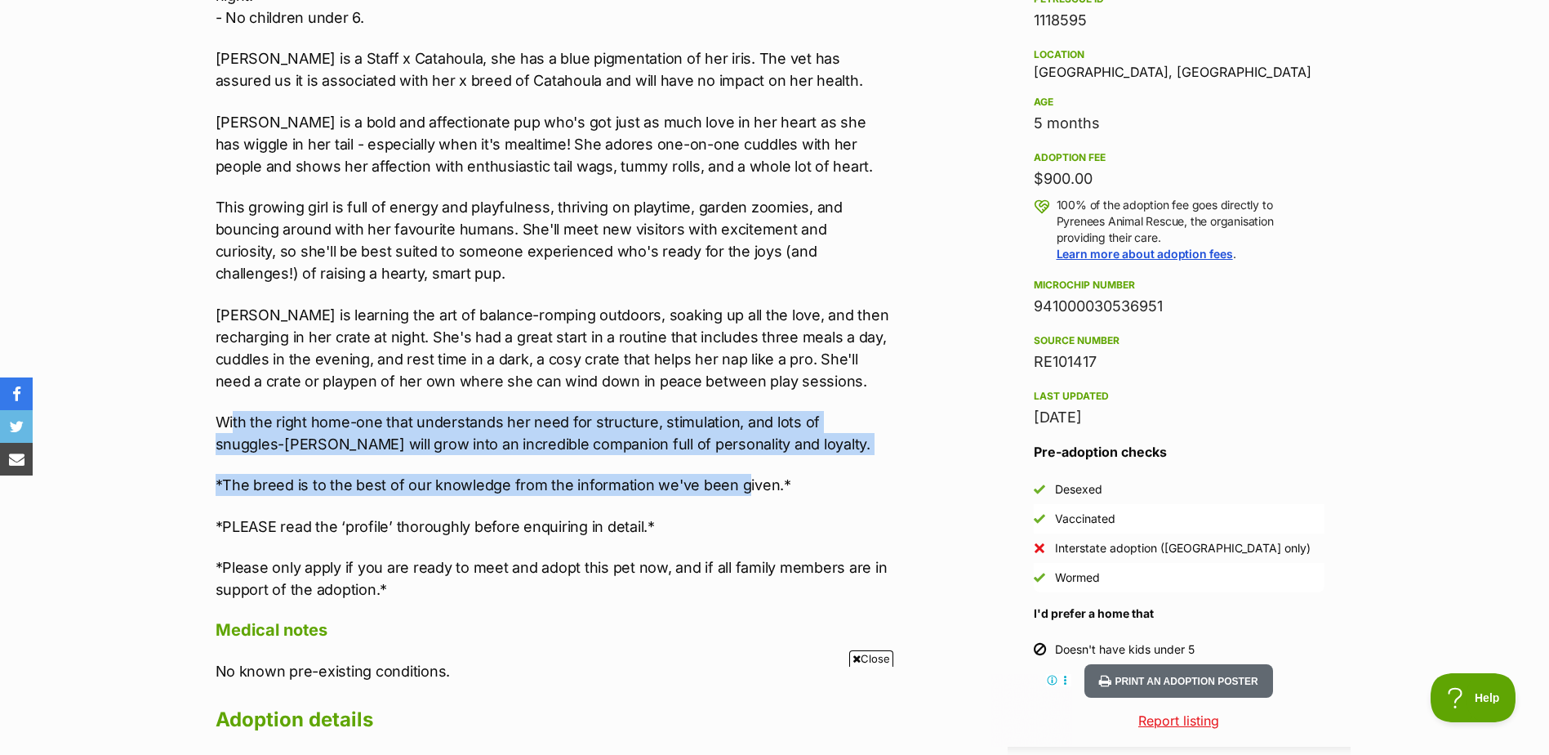
drag, startPoint x: 232, startPoint y: 398, endPoint x: 764, endPoint y: 442, distance: 533.6
click at [764, 442] on div "Rosemary's must have the following in her new home. - Another desexed male dog …" at bounding box center [553, 217] width 675 height 768
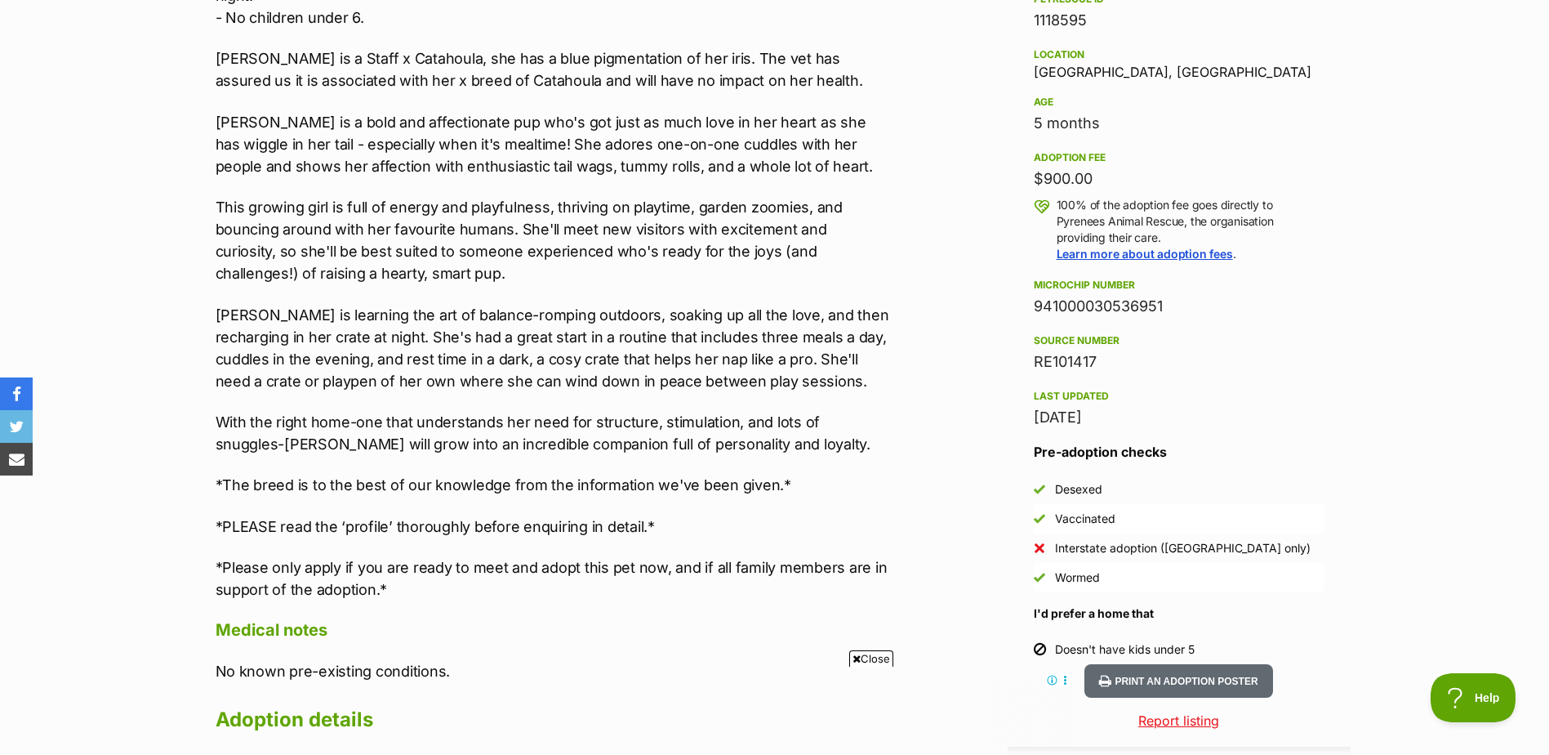
drag, startPoint x: 764, startPoint y: 442, endPoint x: 859, endPoint y: 492, distance: 107.8
click at [870, 489] on div "Rosemary's must have the following in her new home. - Another desexed male dog …" at bounding box center [553, 217] width 675 height 768
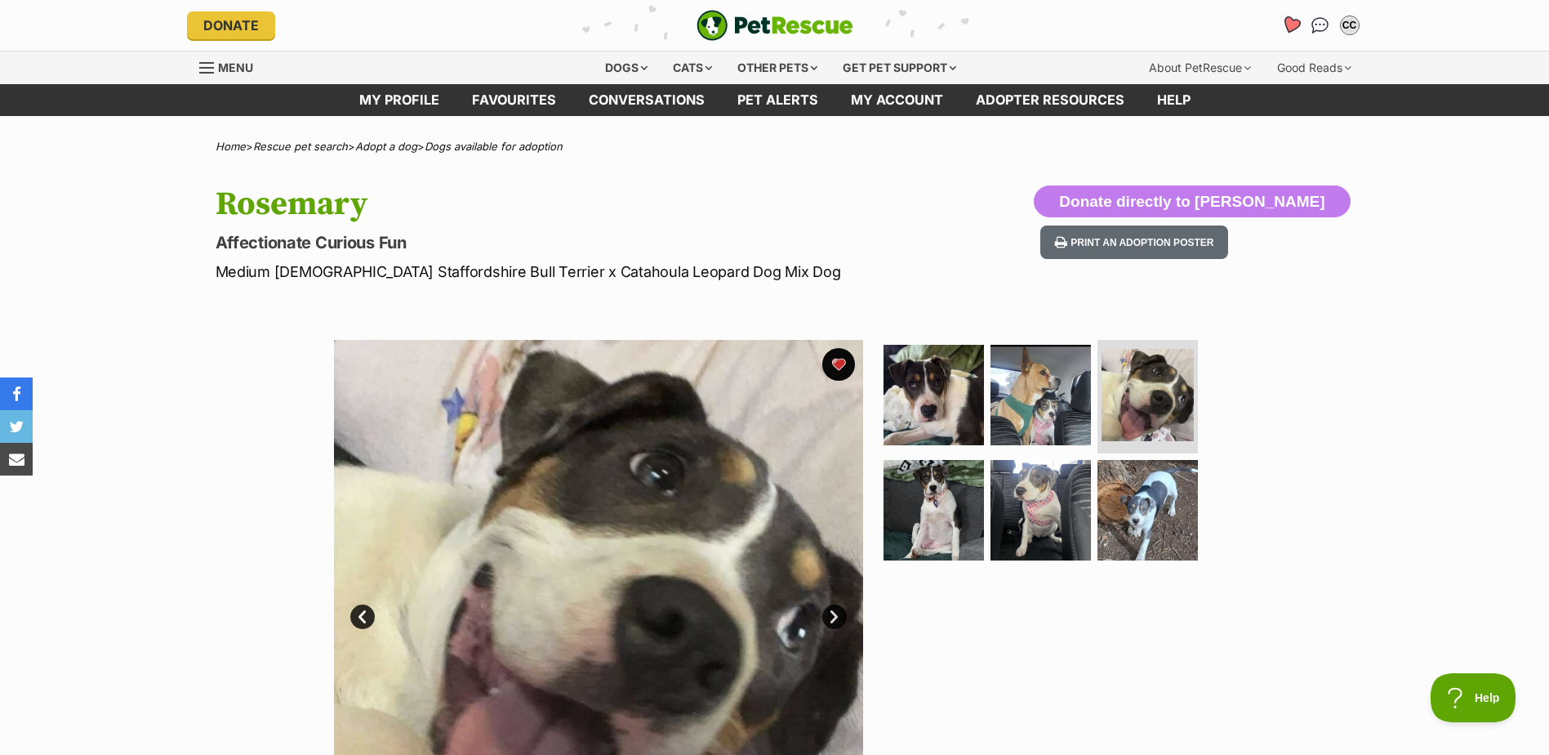
click at [1286, 27] on icon "Favourites" at bounding box center [1291, 25] width 22 height 21
